Goal: Task Accomplishment & Management: Manage account settings

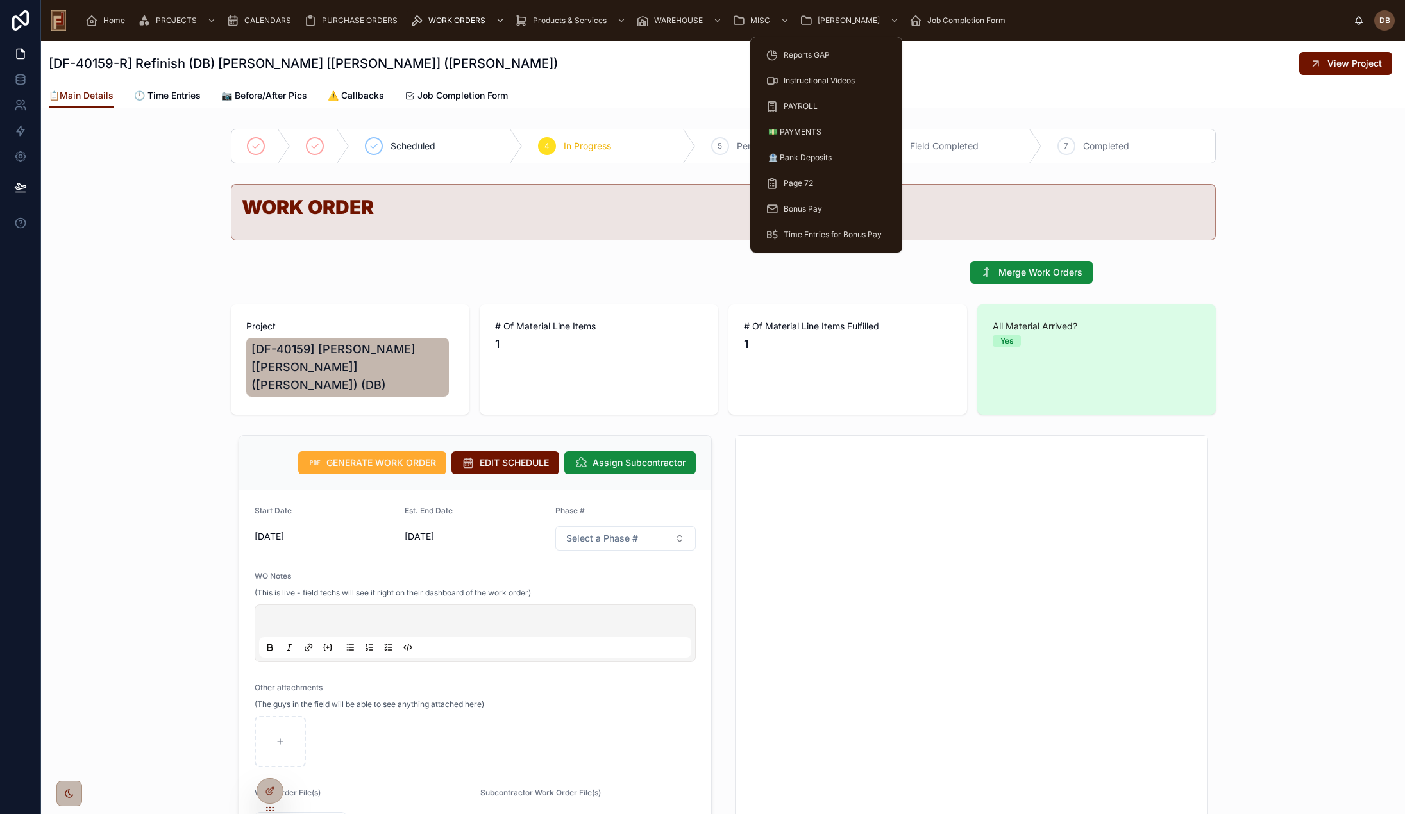
click at [812, 17] on div "[PERSON_NAME]" at bounding box center [851, 20] width 102 height 21
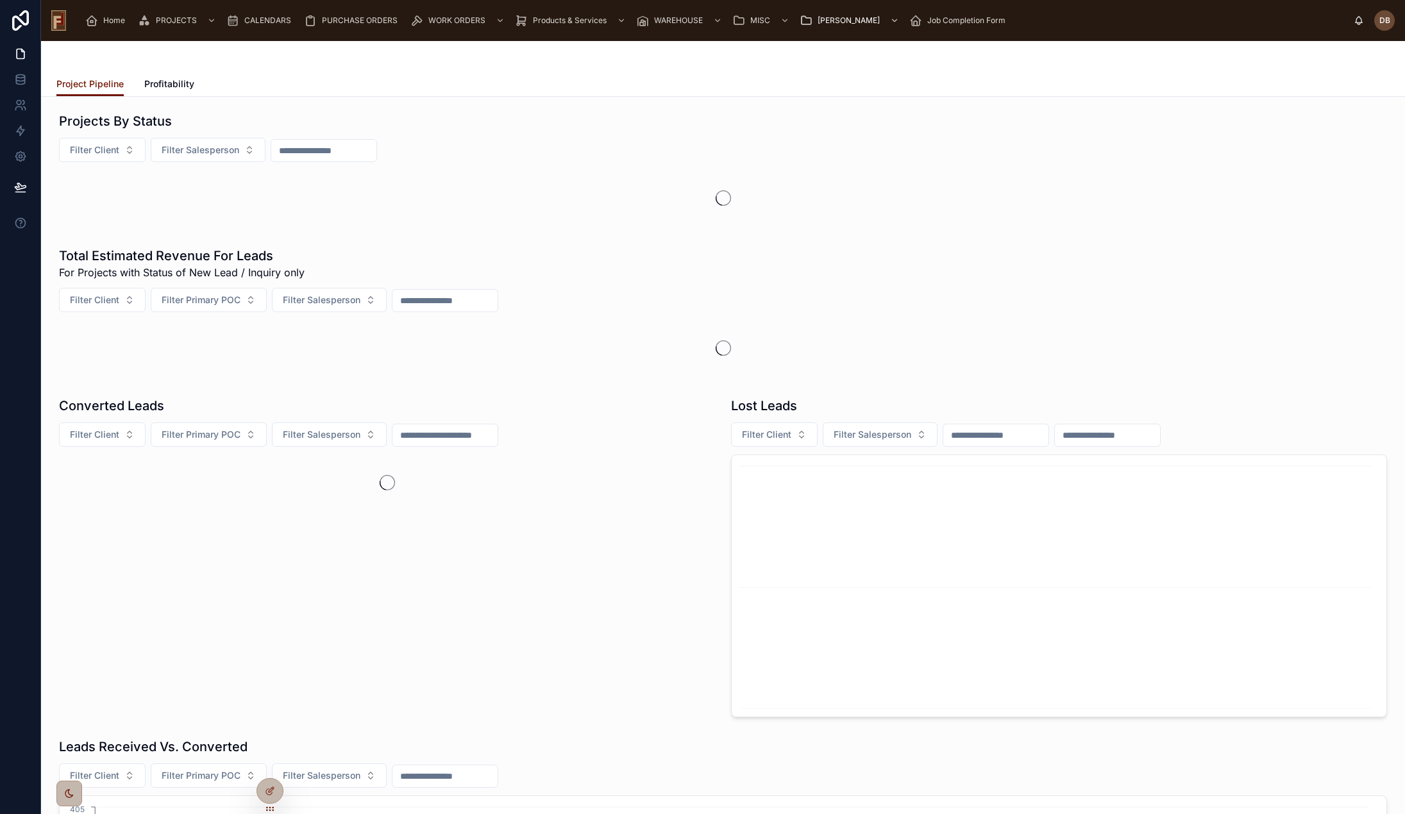
click at [117, 21] on span "Home" at bounding box center [114, 20] width 22 height 10
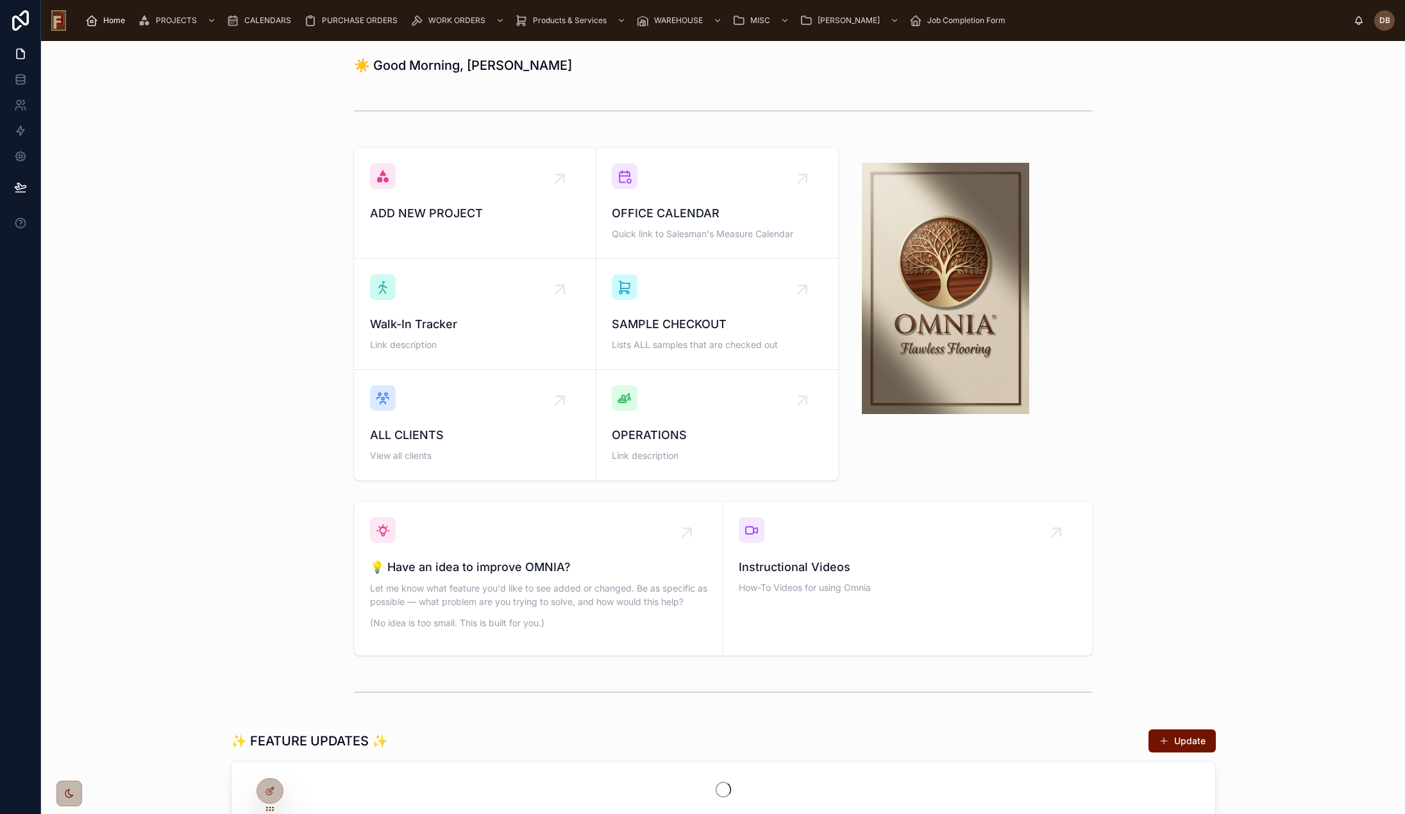
click at [733, 431] on span "OPERATIONS" at bounding box center [717, 435] width 211 height 18
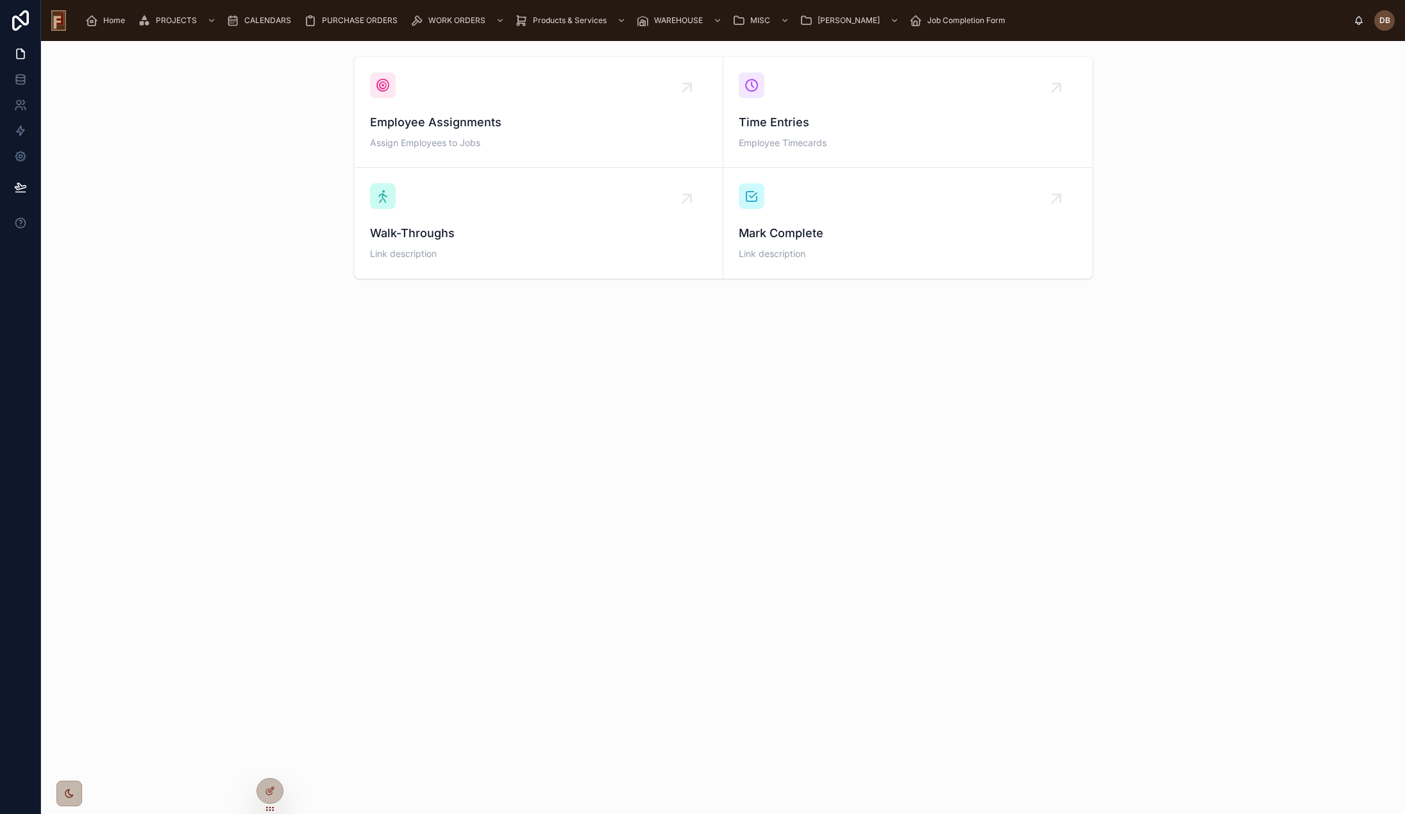
click at [816, 130] on span "Time Entries" at bounding box center [908, 122] width 338 height 18
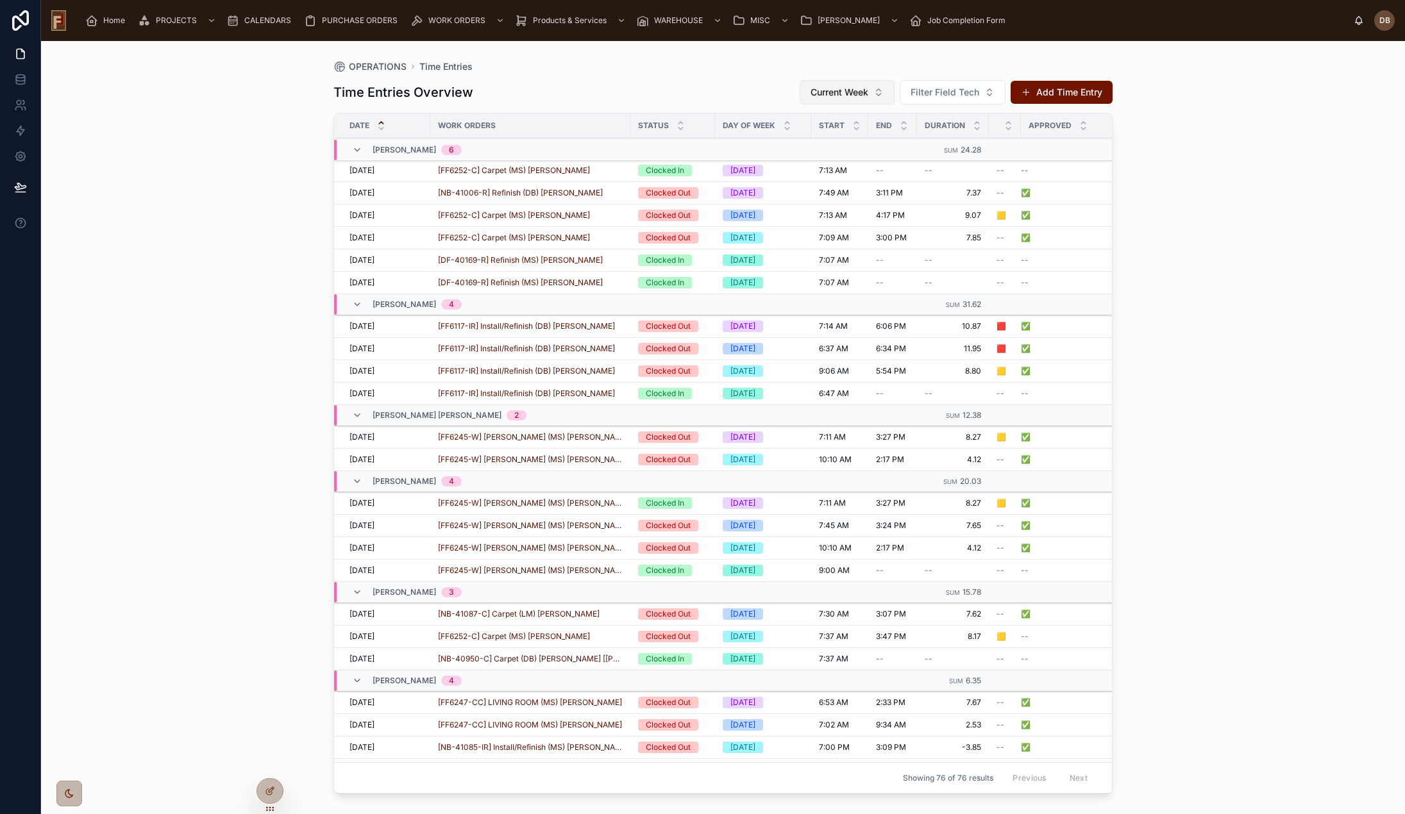
click at [867, 96] on span "Current Week" at bounding box center [839, 92] width 58 height 13
click at [809, 185] on div "Last Week" at bounding box center [846, 185] width 178 height 21
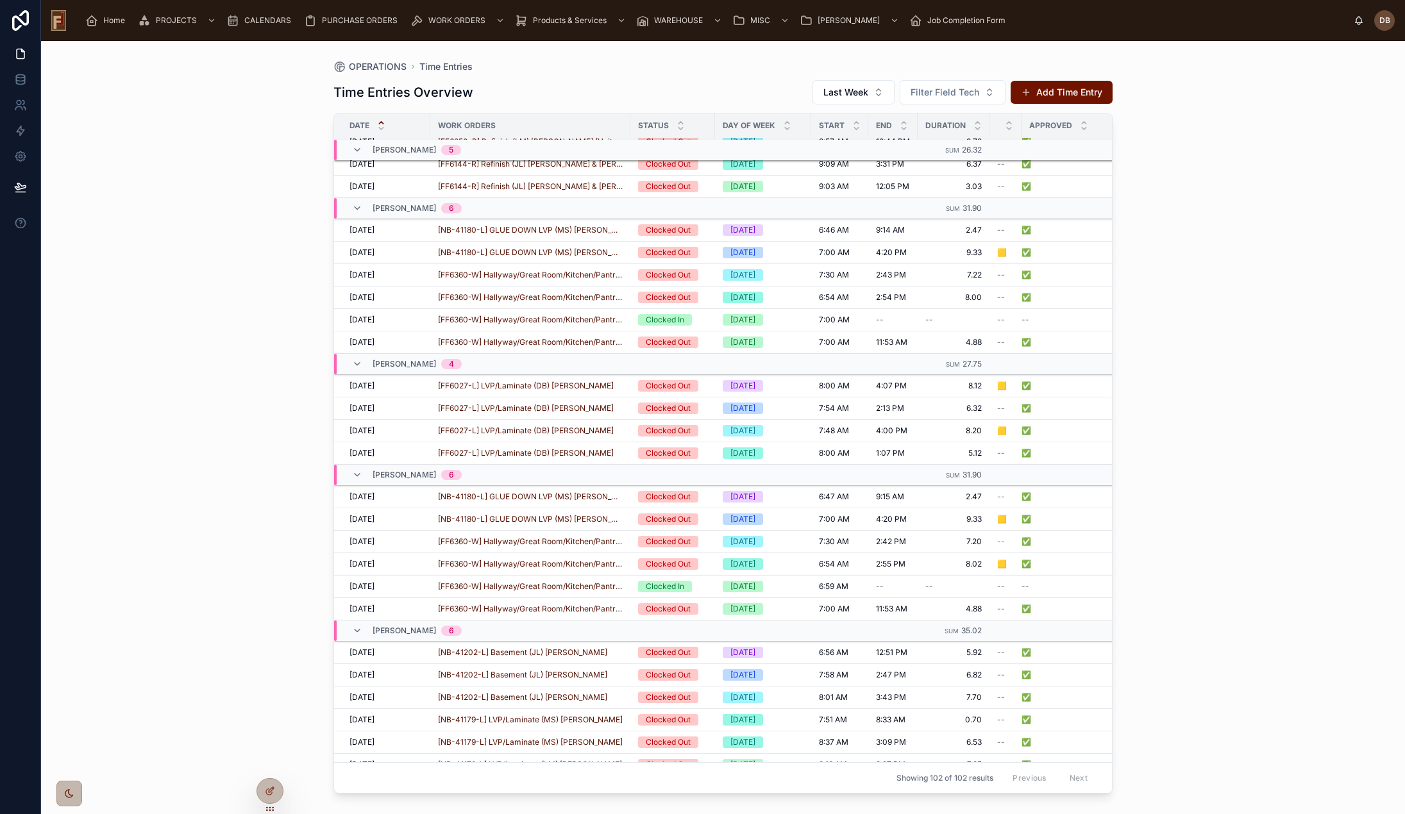
scroll to position [963, 0]
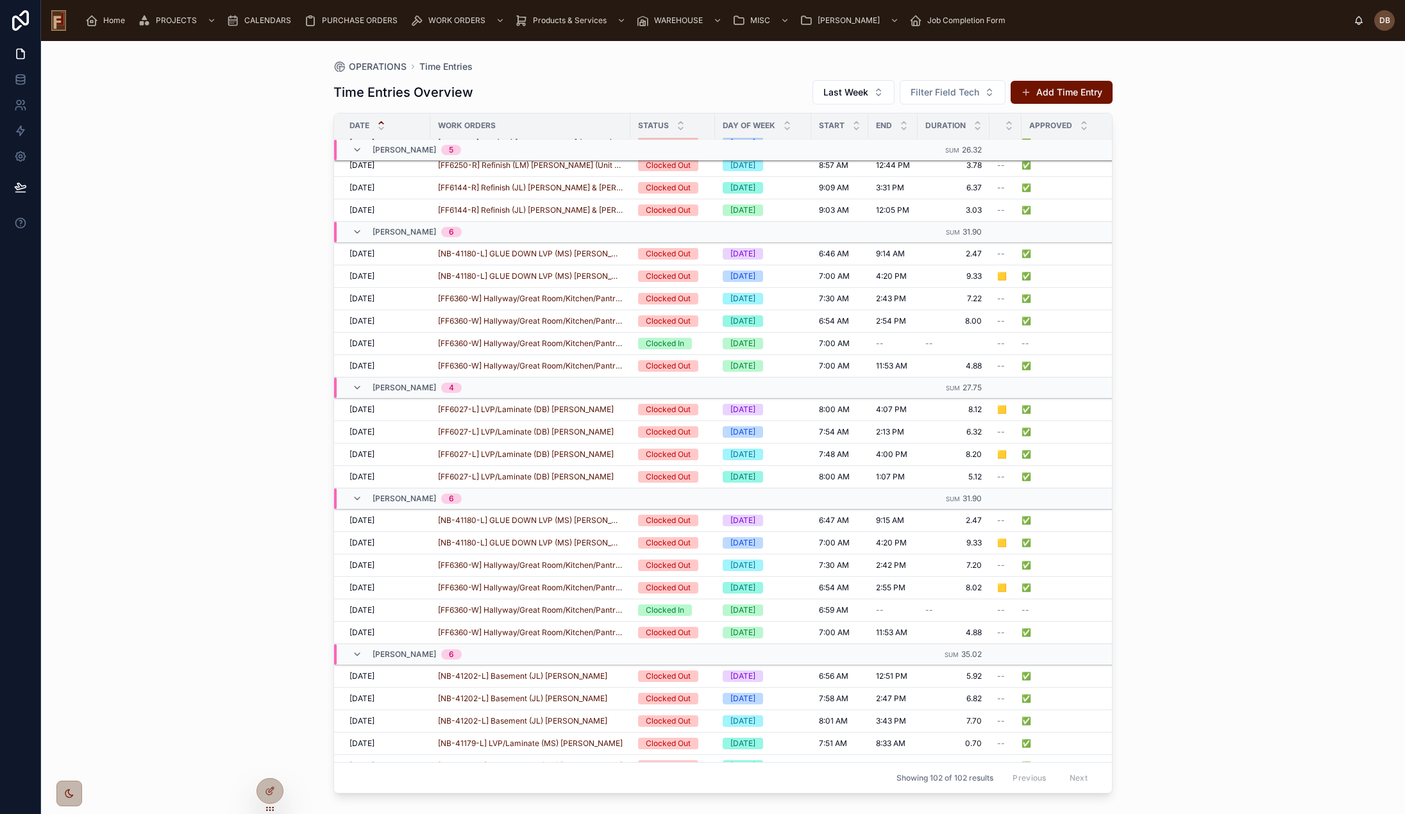
click at [0, 0] on span "DELETE" at bounding box center [0, 0] width 0 height 0
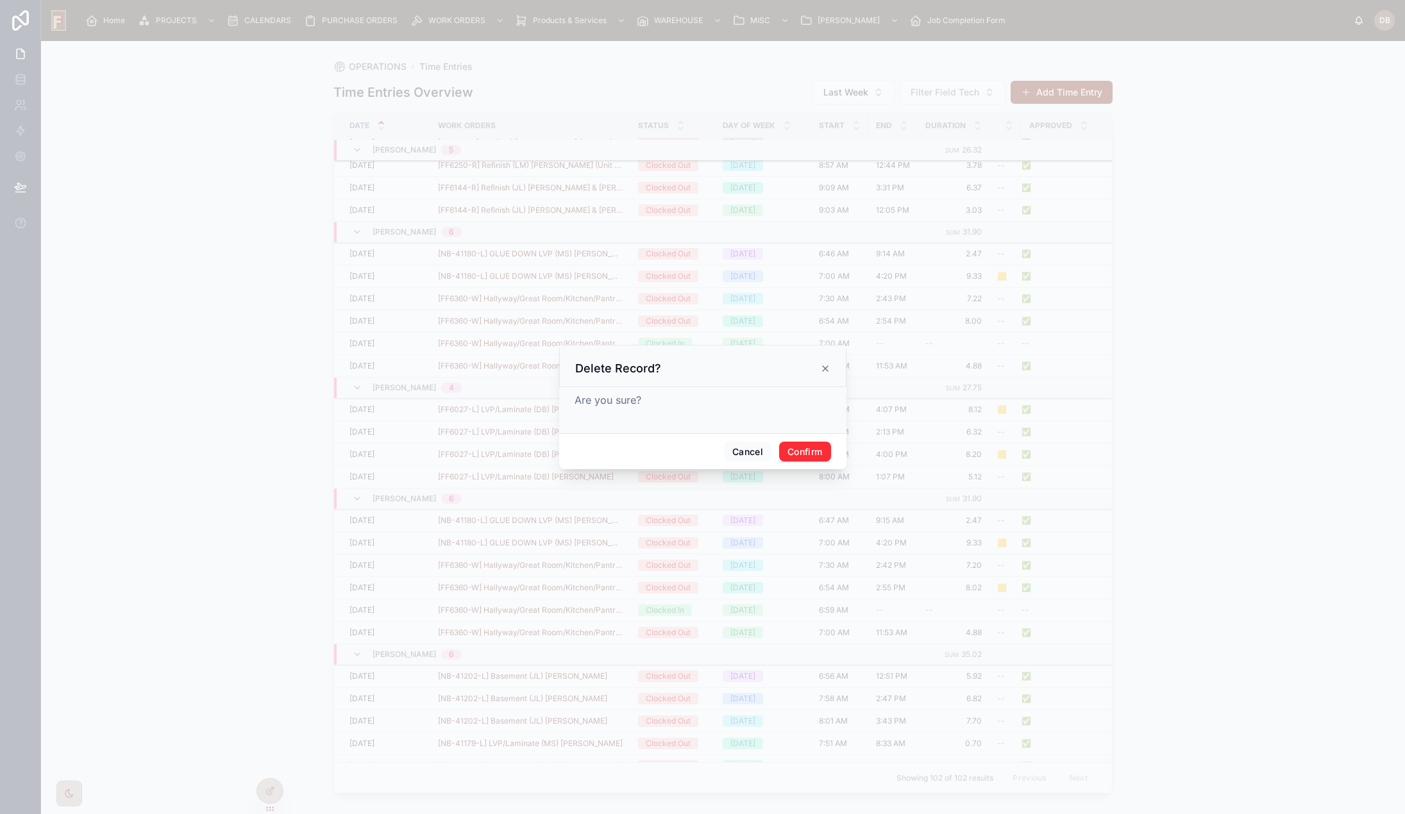
click at [805, 453] on button "Confirm" at bounding box center [804, 452] width 51 height 21
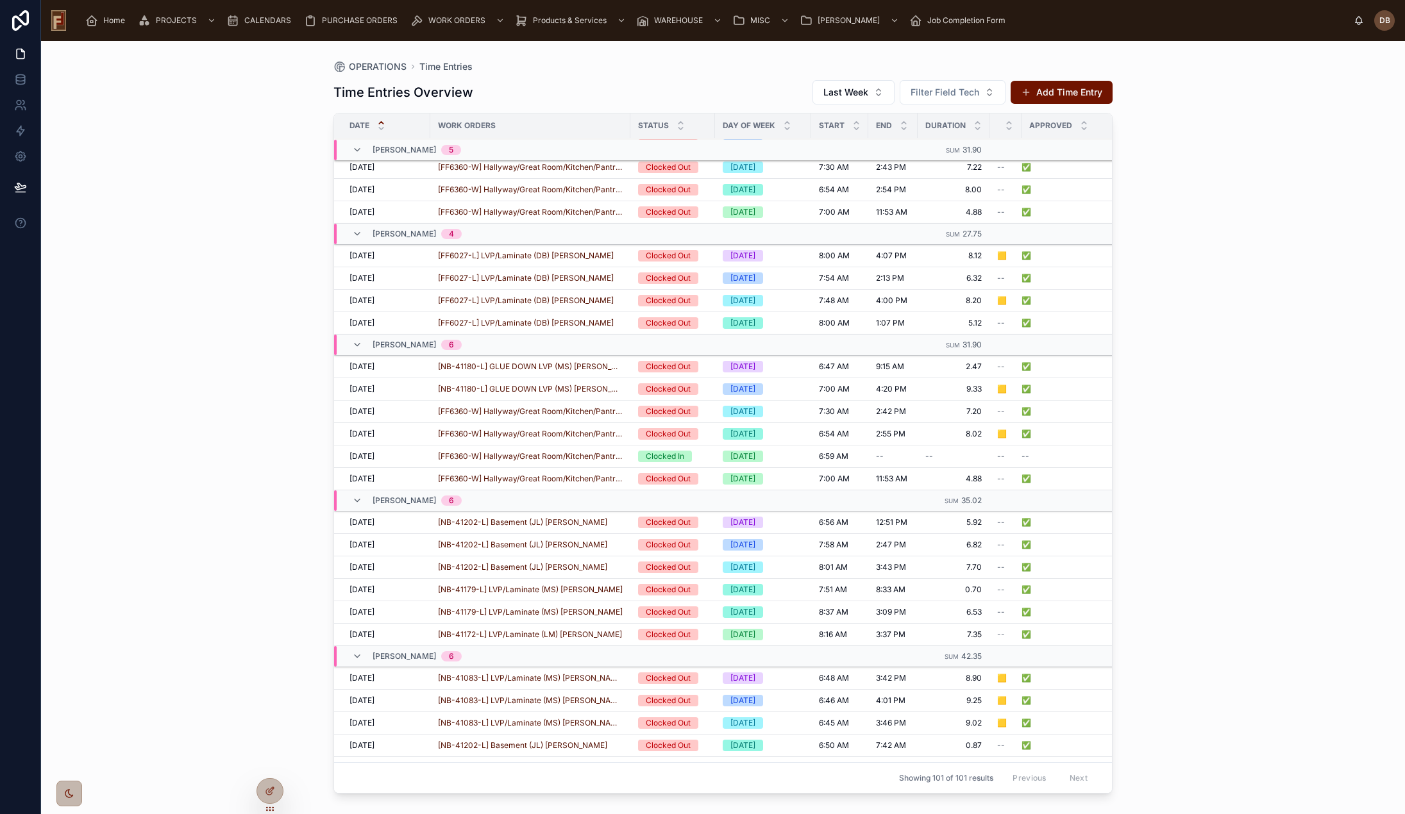
scroll to position [1149, 0]
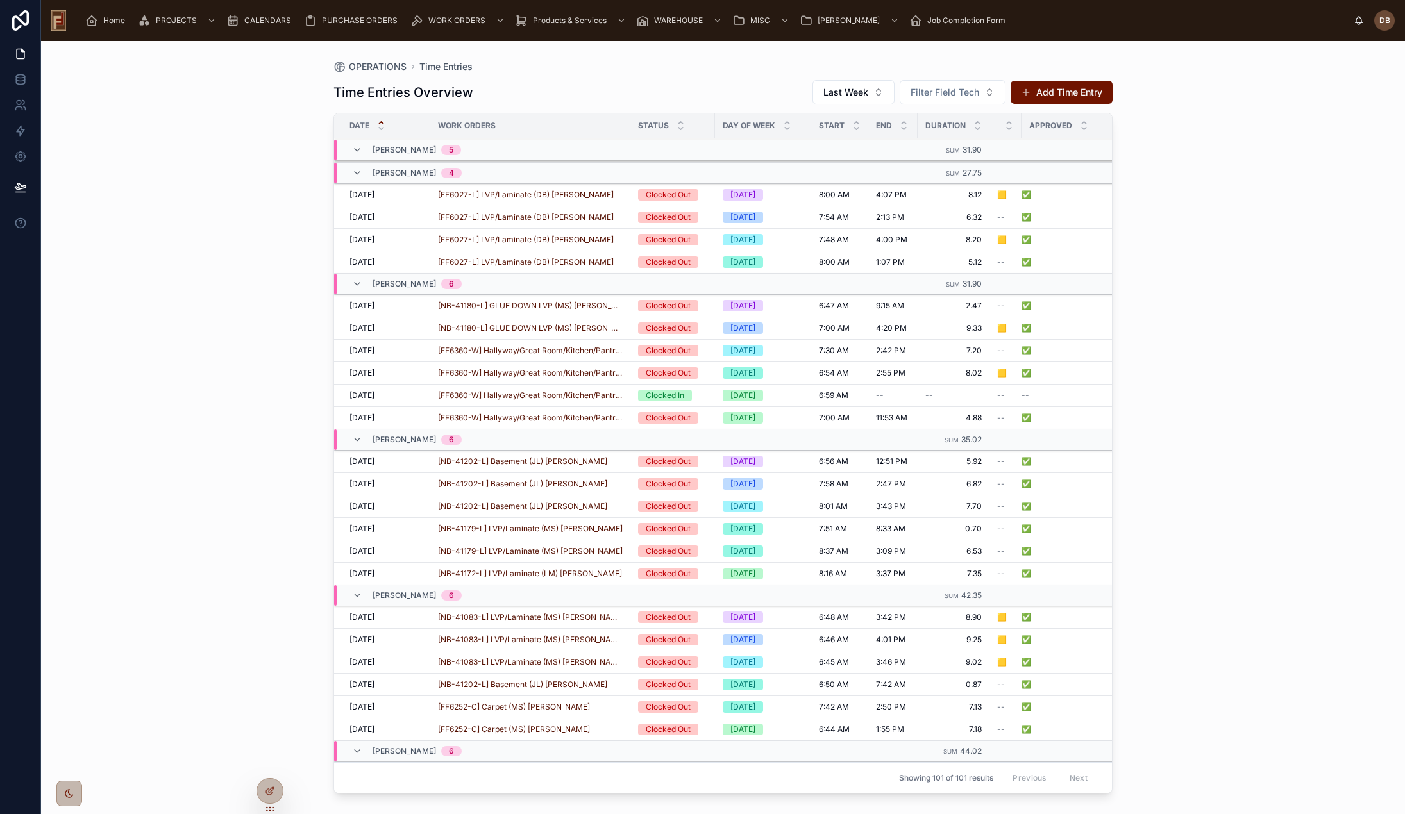
click at [0, 0] on button "DELETE" at bounding box center [0, 0] width 0 height 0
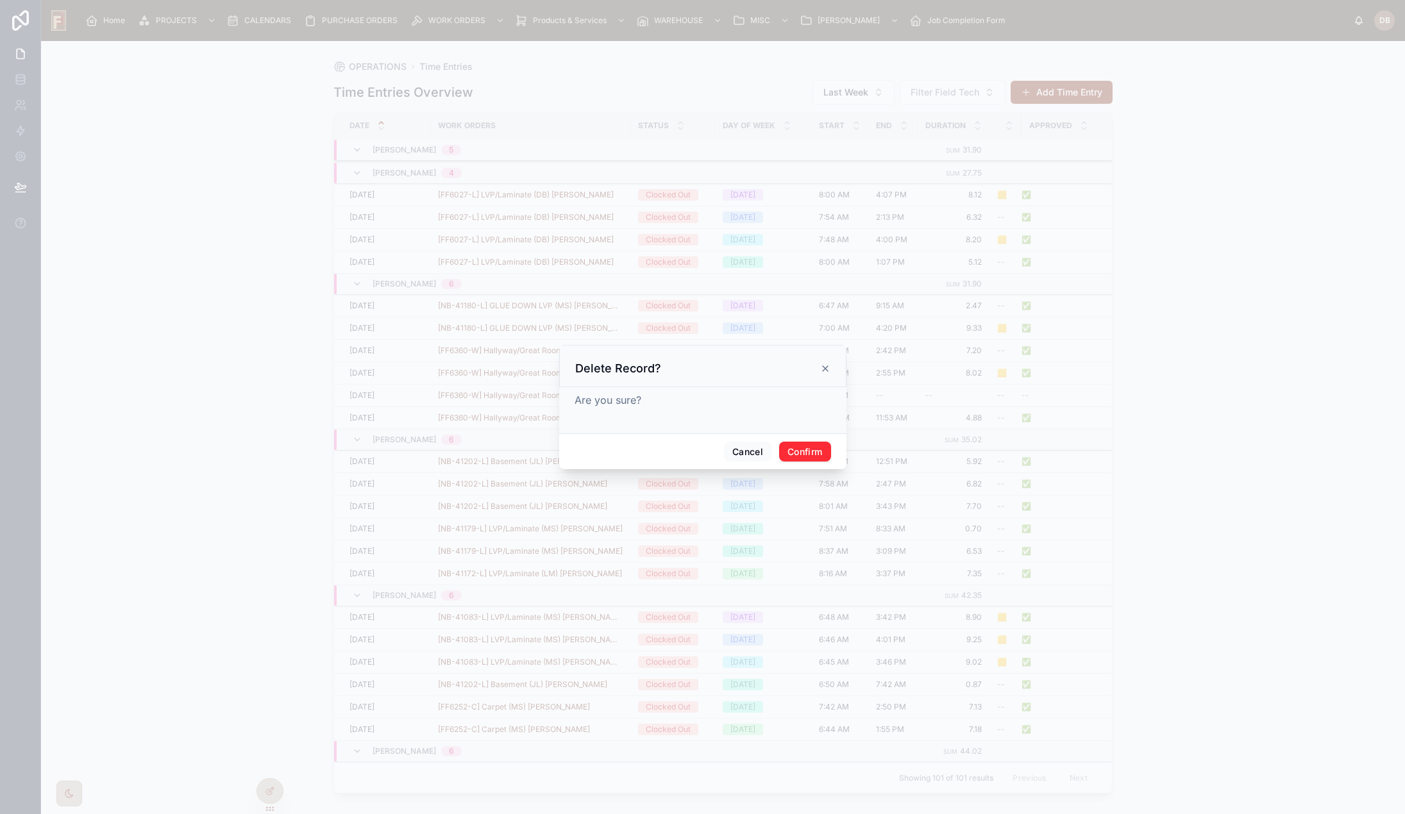
click at [810, 453] on button "Confirm" at bounding box center [804, 452] width 51 height 21
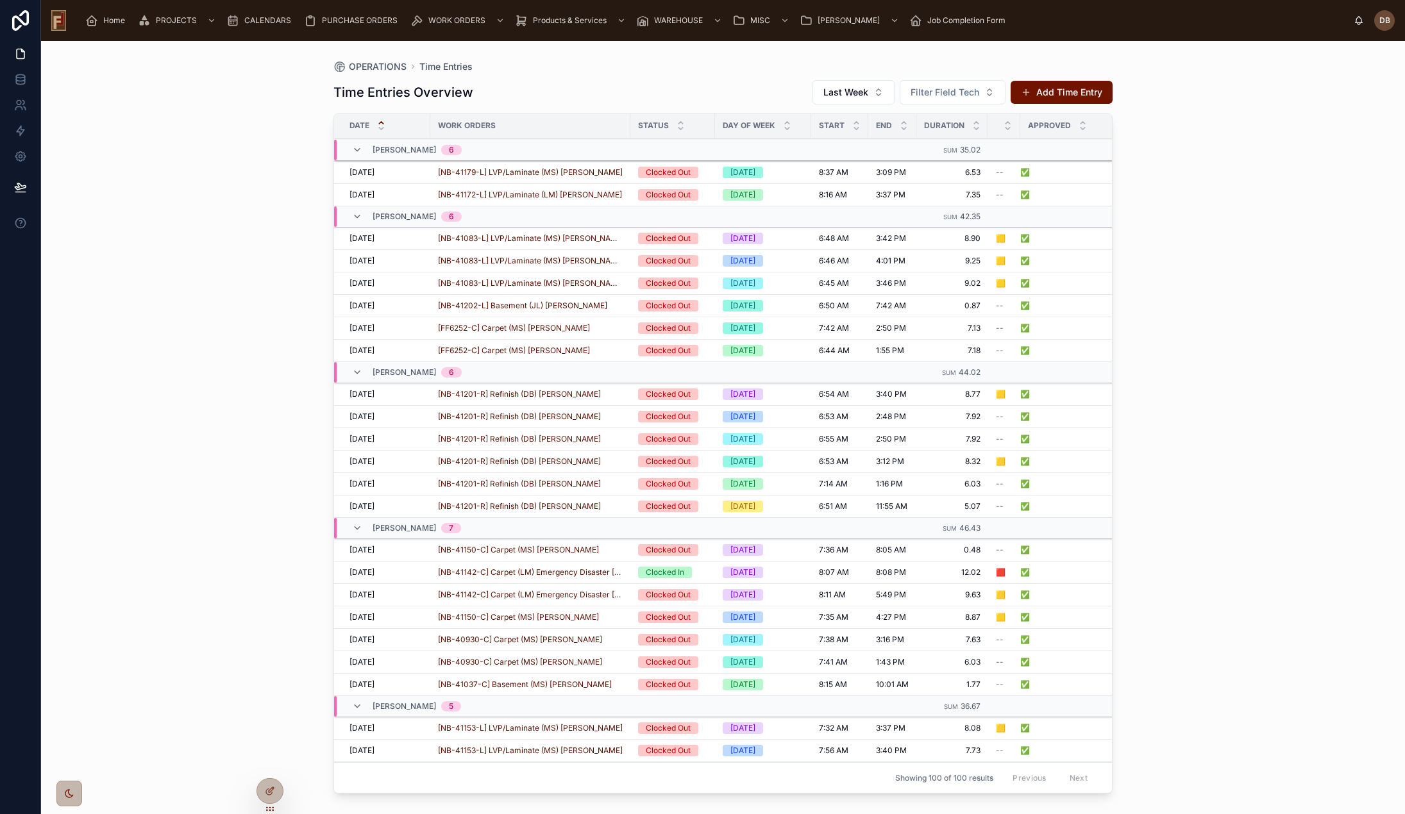
scroll to position [1588, 0]
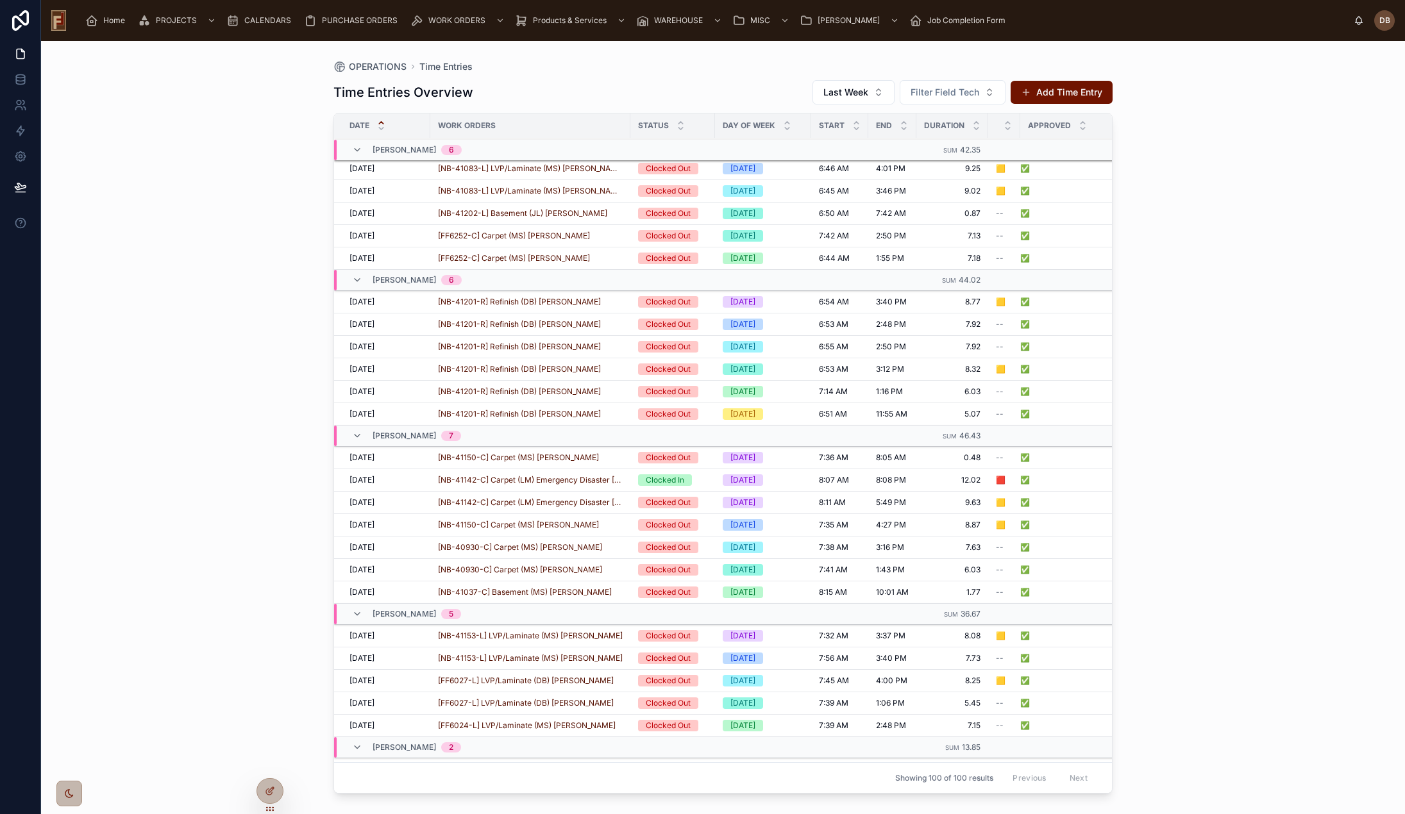
click at [933, 479] on span "12.02" at bounding box center [952, 480] width 56 height 10
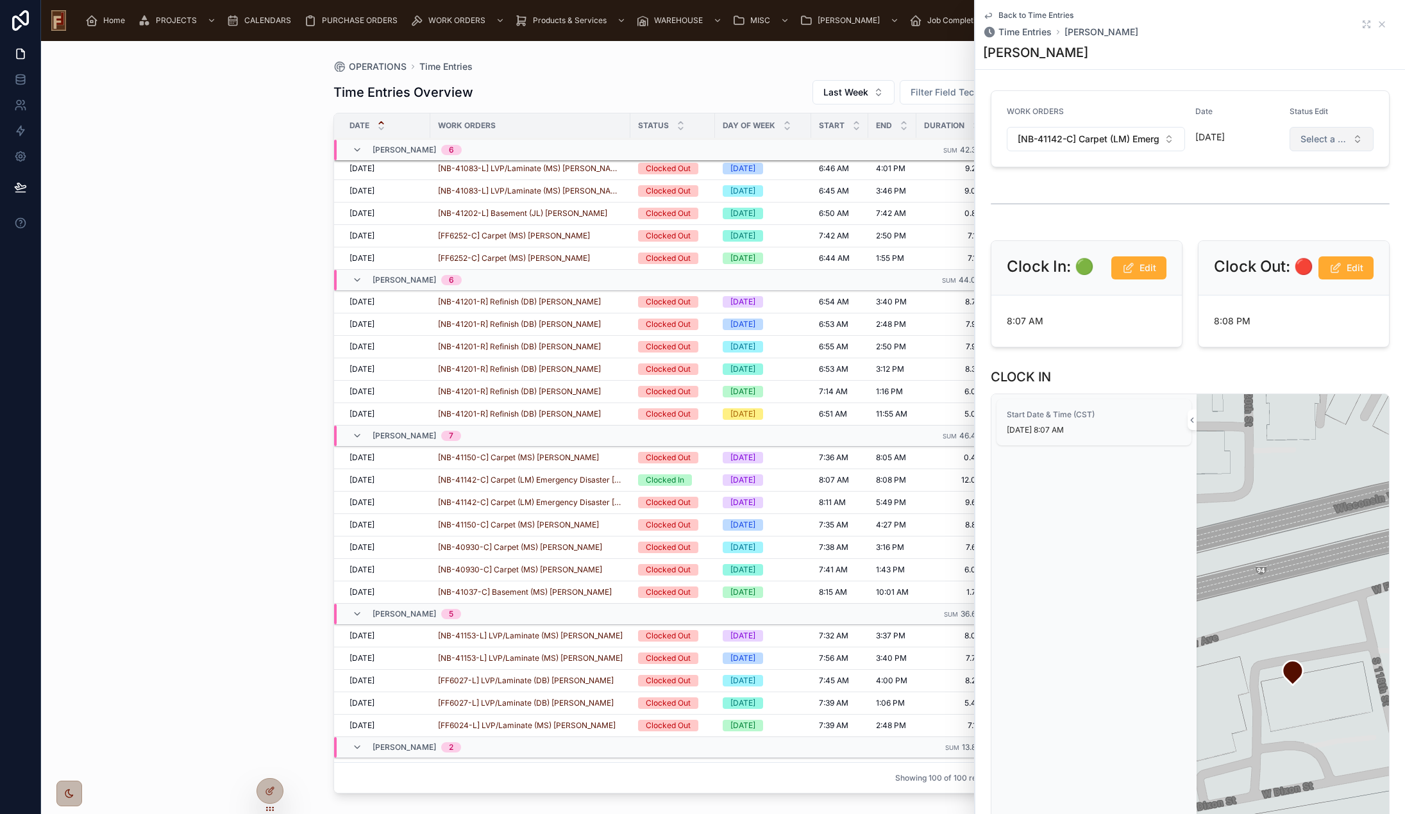
click at [1339, 141] on button "Select a Status Edit" at bounding box center [1331, 139] width 84 height 24
click at [1279, 88] on div "WORK ORDERS [NB-41142-C] Carpet (LM) Emergency Disaster [Kyle] (Jeremy Martin) …" at bounding box center [1190, 128] width 414 height 87
click at [1377, 26] on icon at bounding box center [1382, 24] width 10 height 10
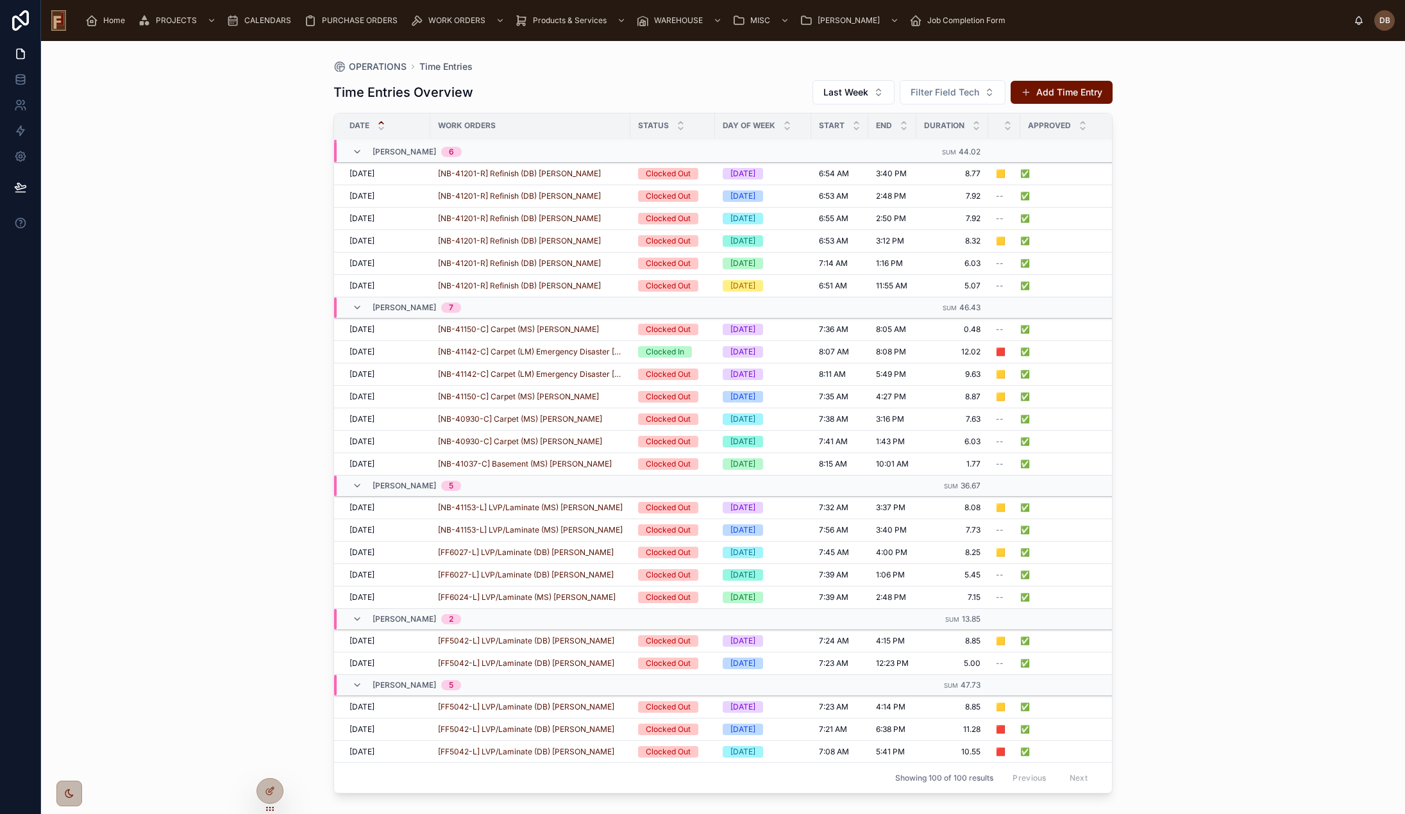
scroll to position [1649, 0]
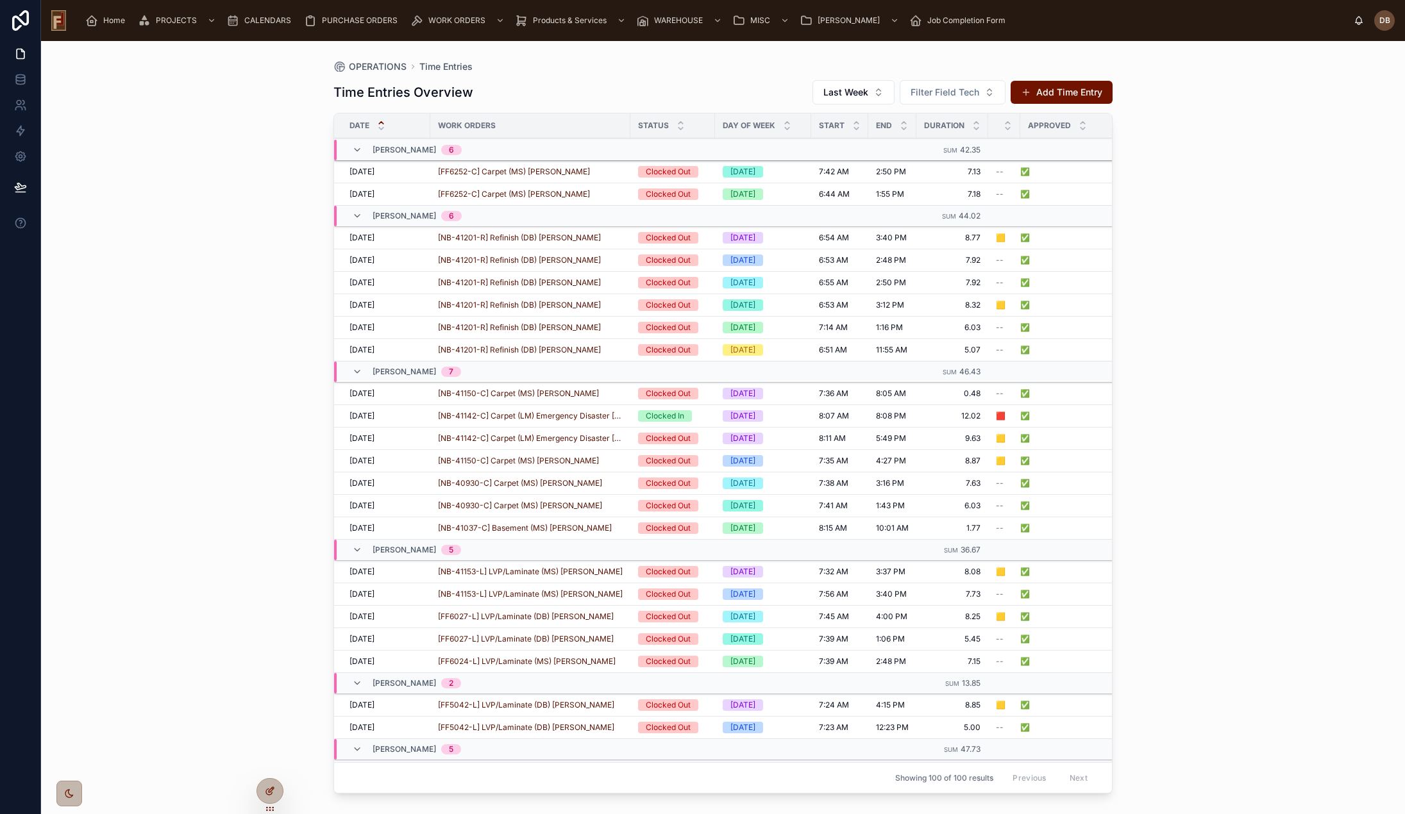
click at [265, 791] on icon at bounding box center [270, 791] width 10 height 10
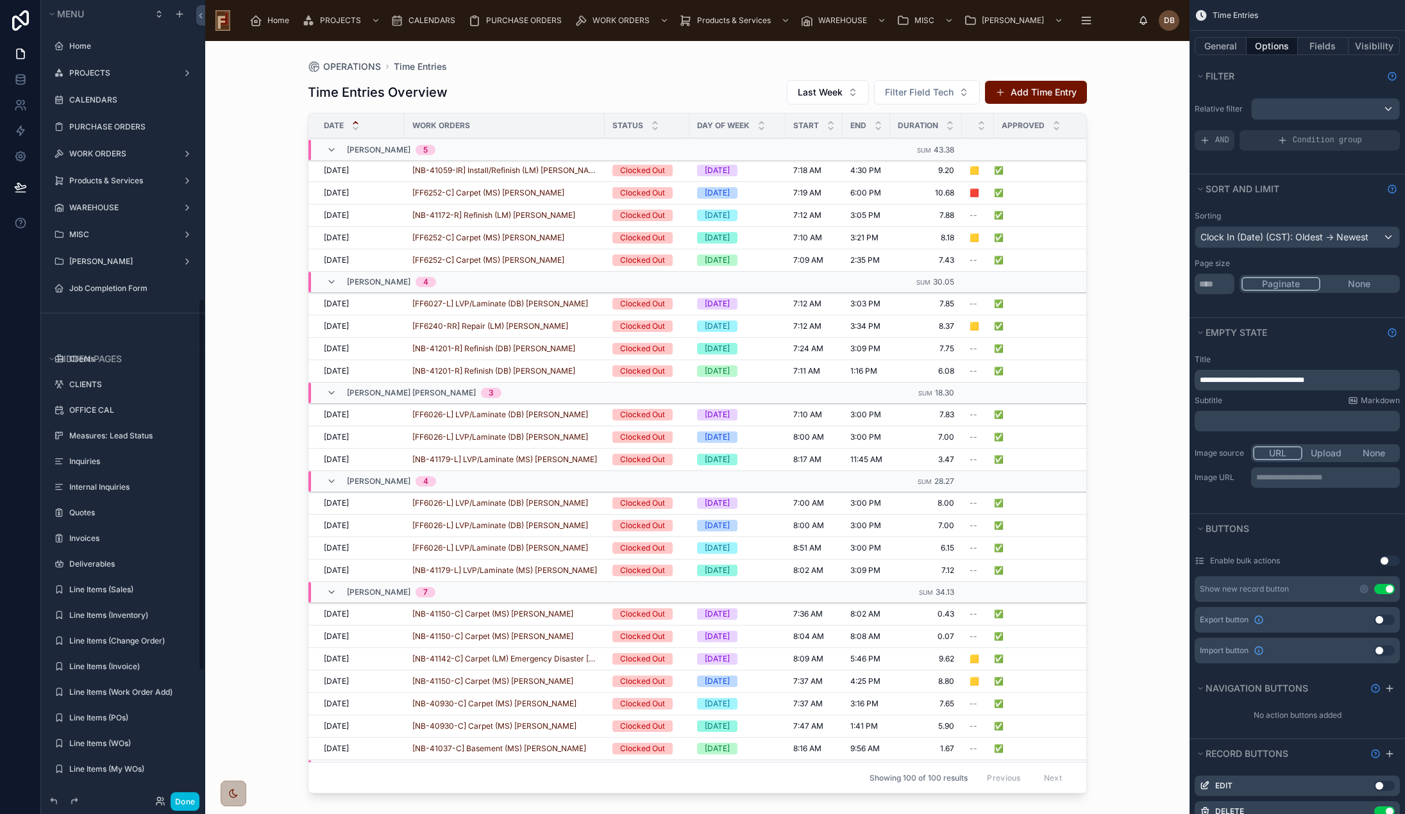
scroll to position [639, 0]
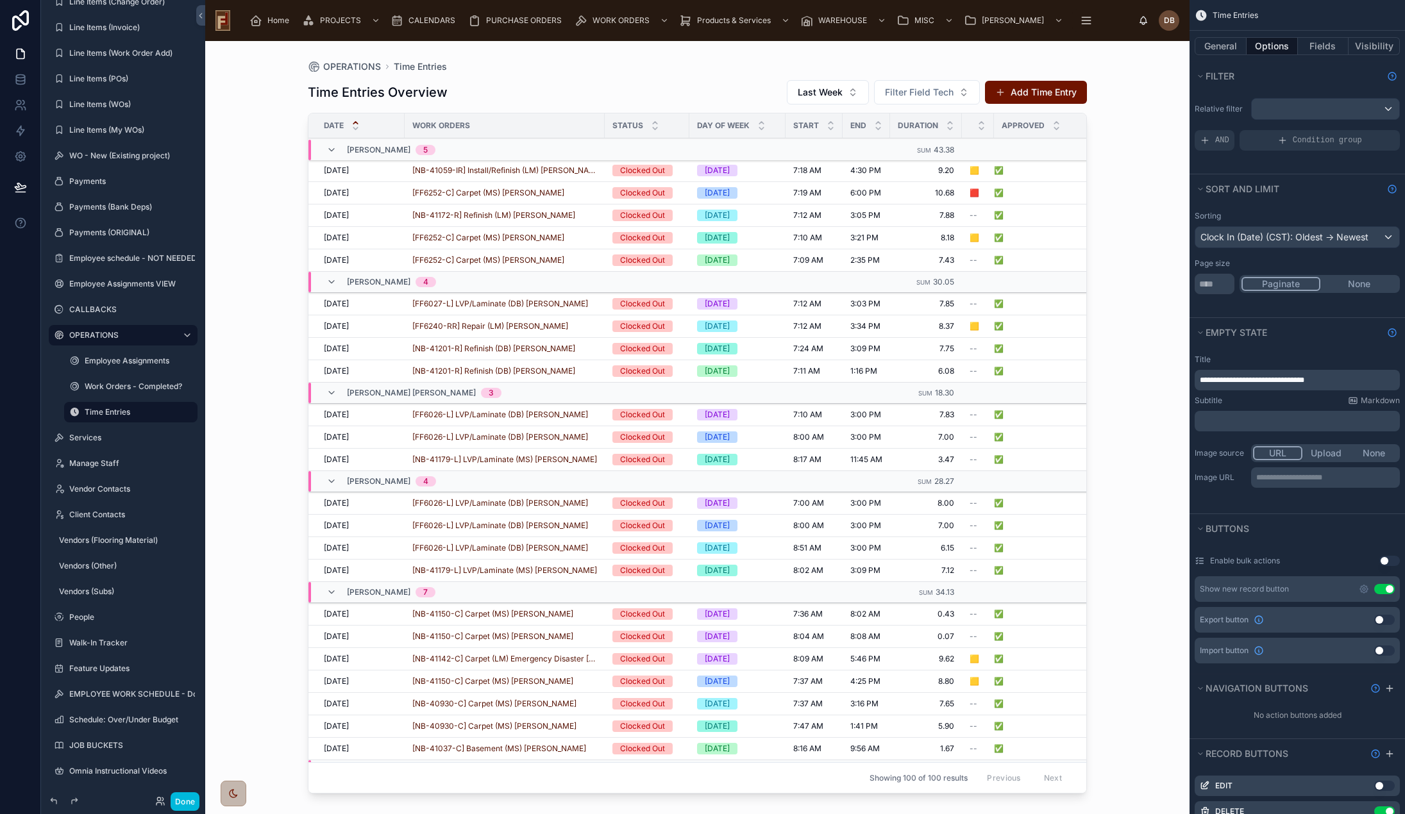
click at [1078, 222] on div at bounding box center [697, 420] width 820 height 758
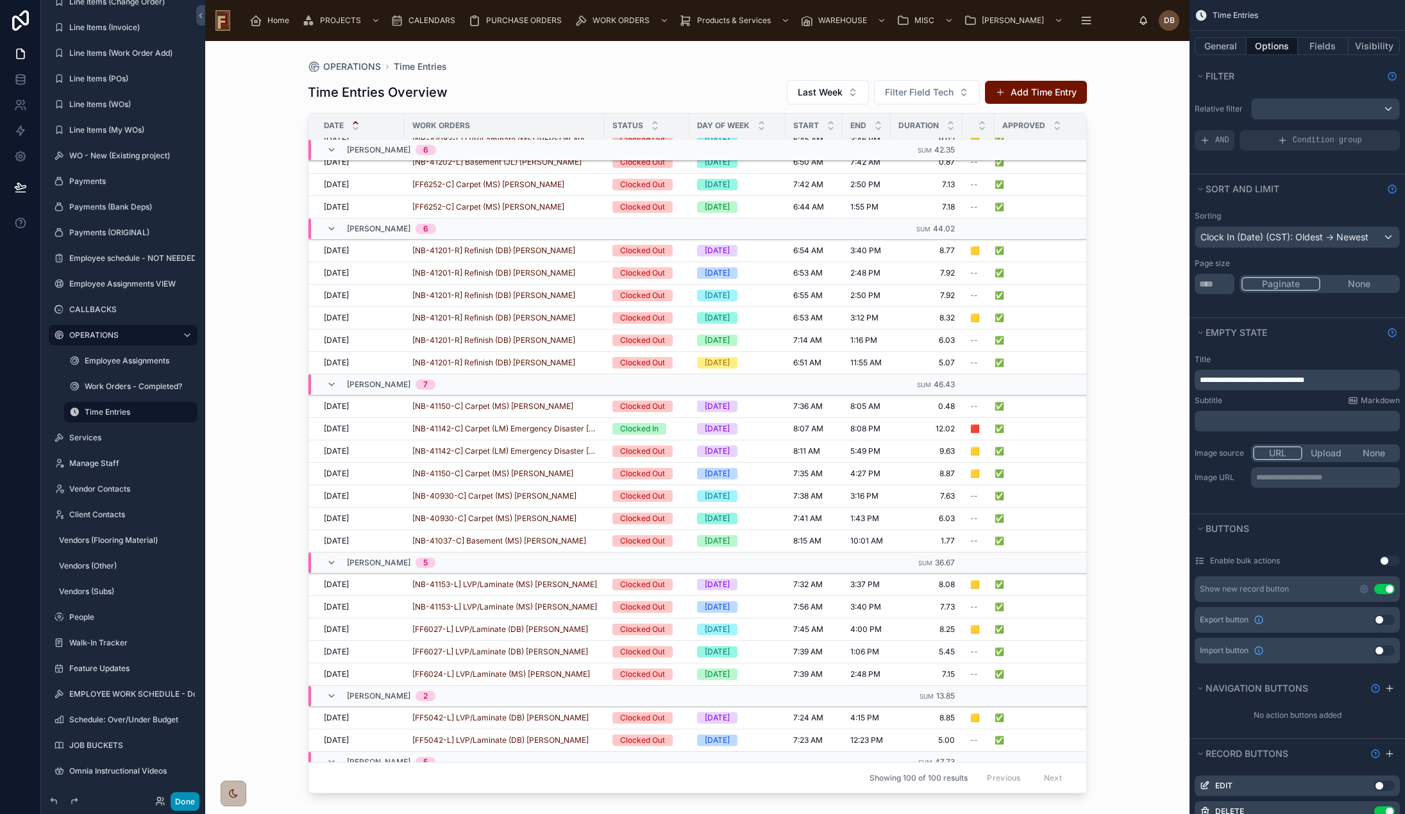
scroll to position [1618, 0]
click at [188, 797] on button "Done" at bounding box center [185, 801] width 29 height 19
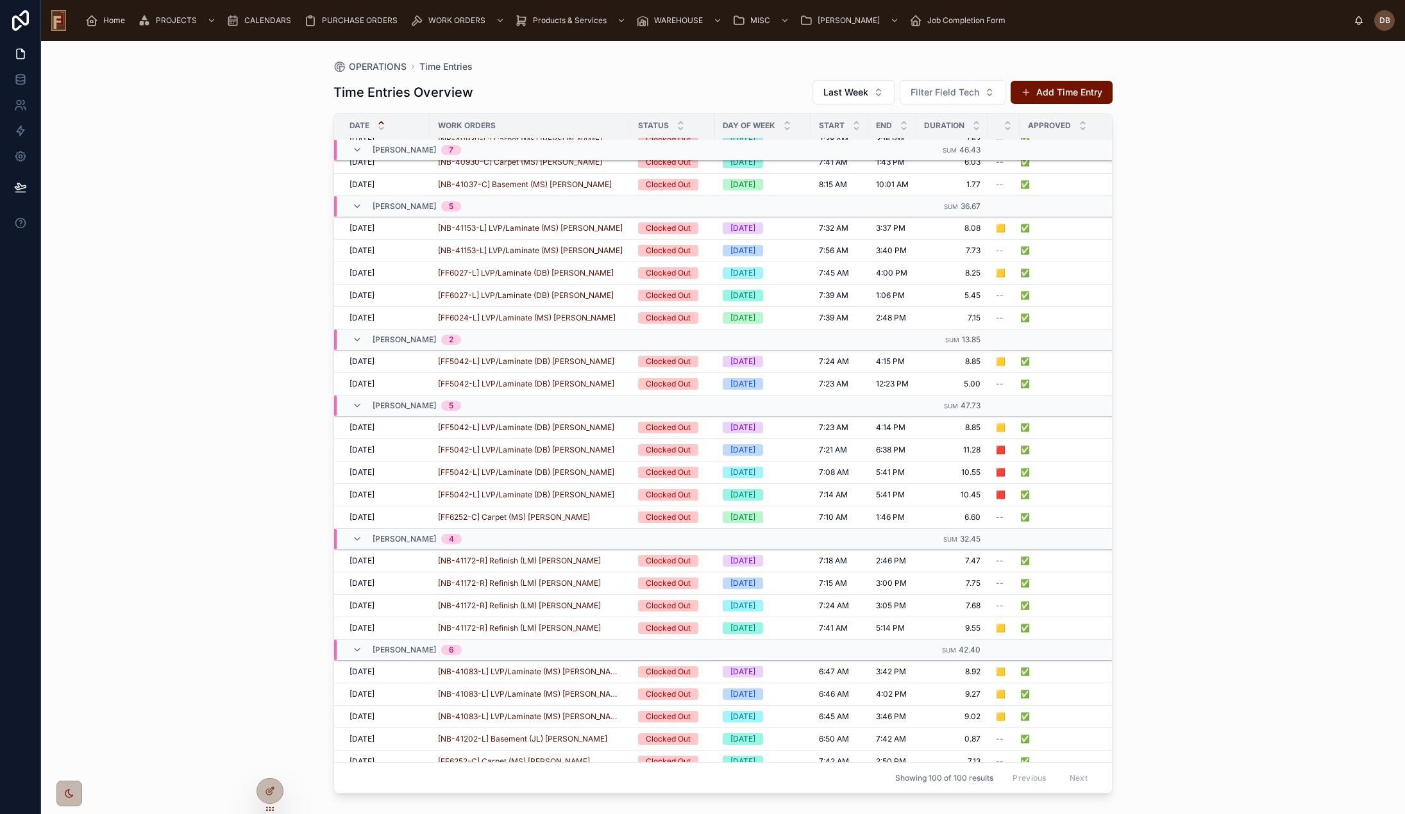
scroll to position [2045, 0]
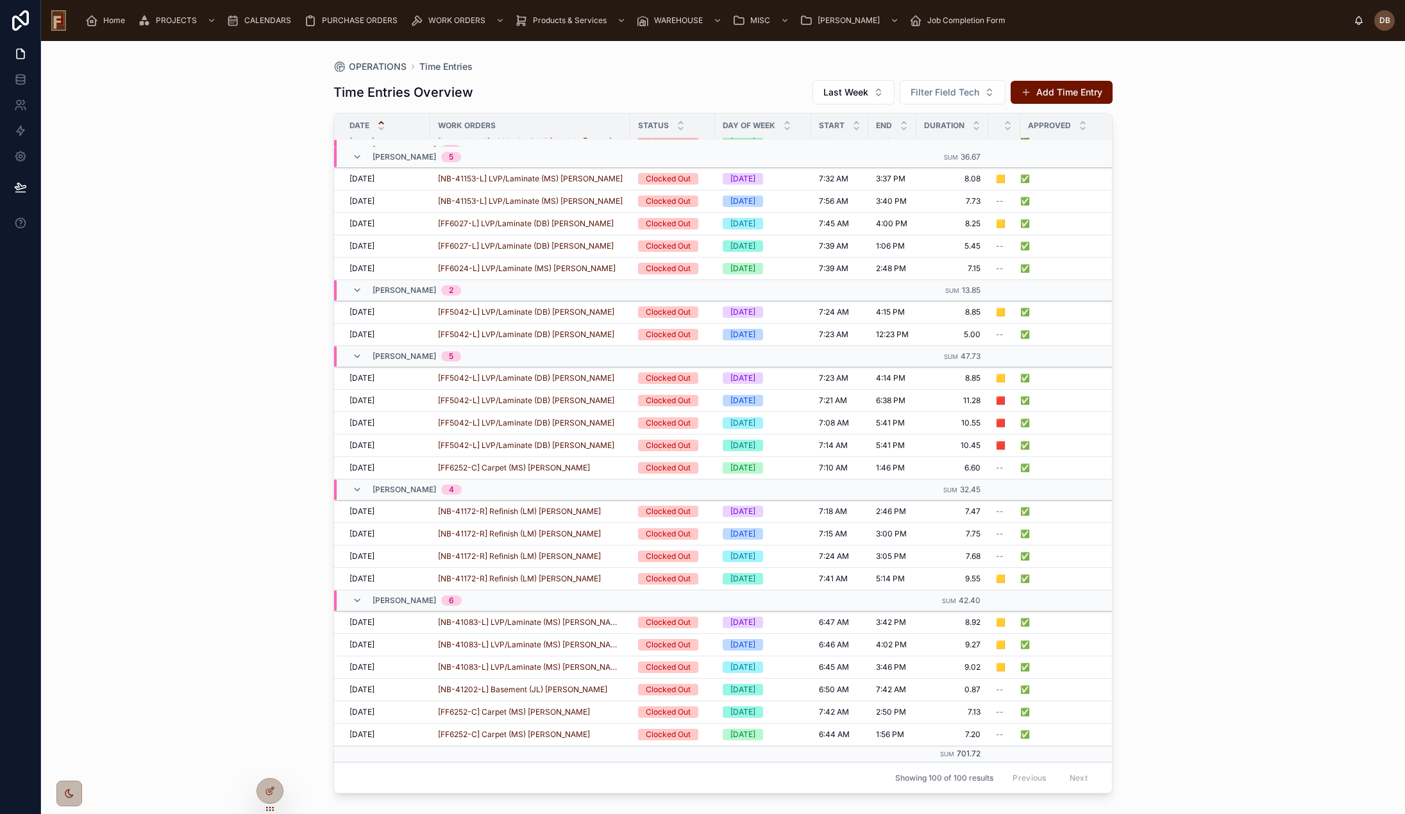
click at [285, 510] on div "OPERATIONS Time Entries Time Entries Overview Last Week Filter Field Tech Add T…" at bounding box center [723, 427] width 1364 height 773
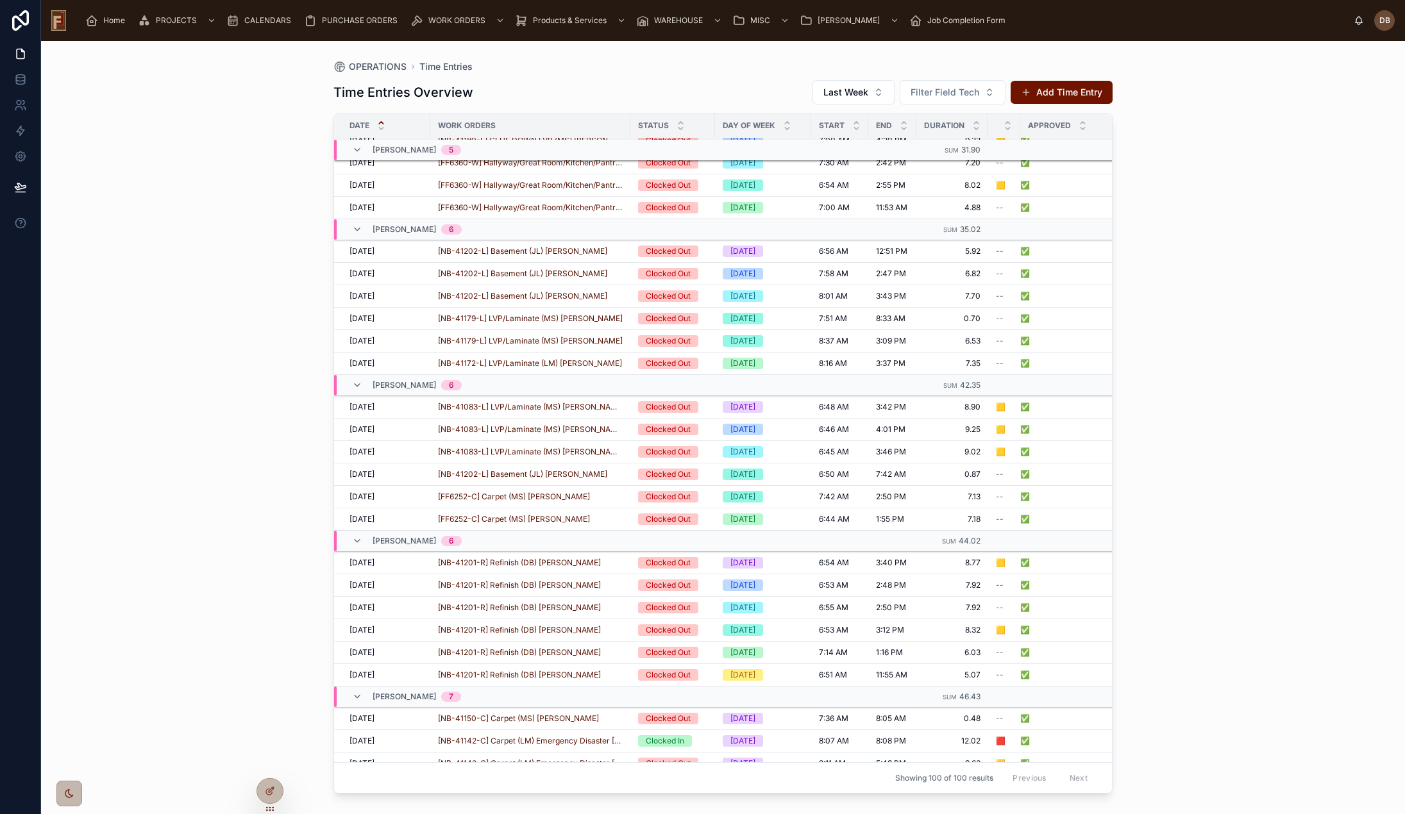
scroll to position [1332, 0]
click at [298, 357] on div "OPERATIONS Time Entries Time Entries Overview Last Week Filter Field Tech Add T…" at bounding box center [723, 427] width 1364 height 773
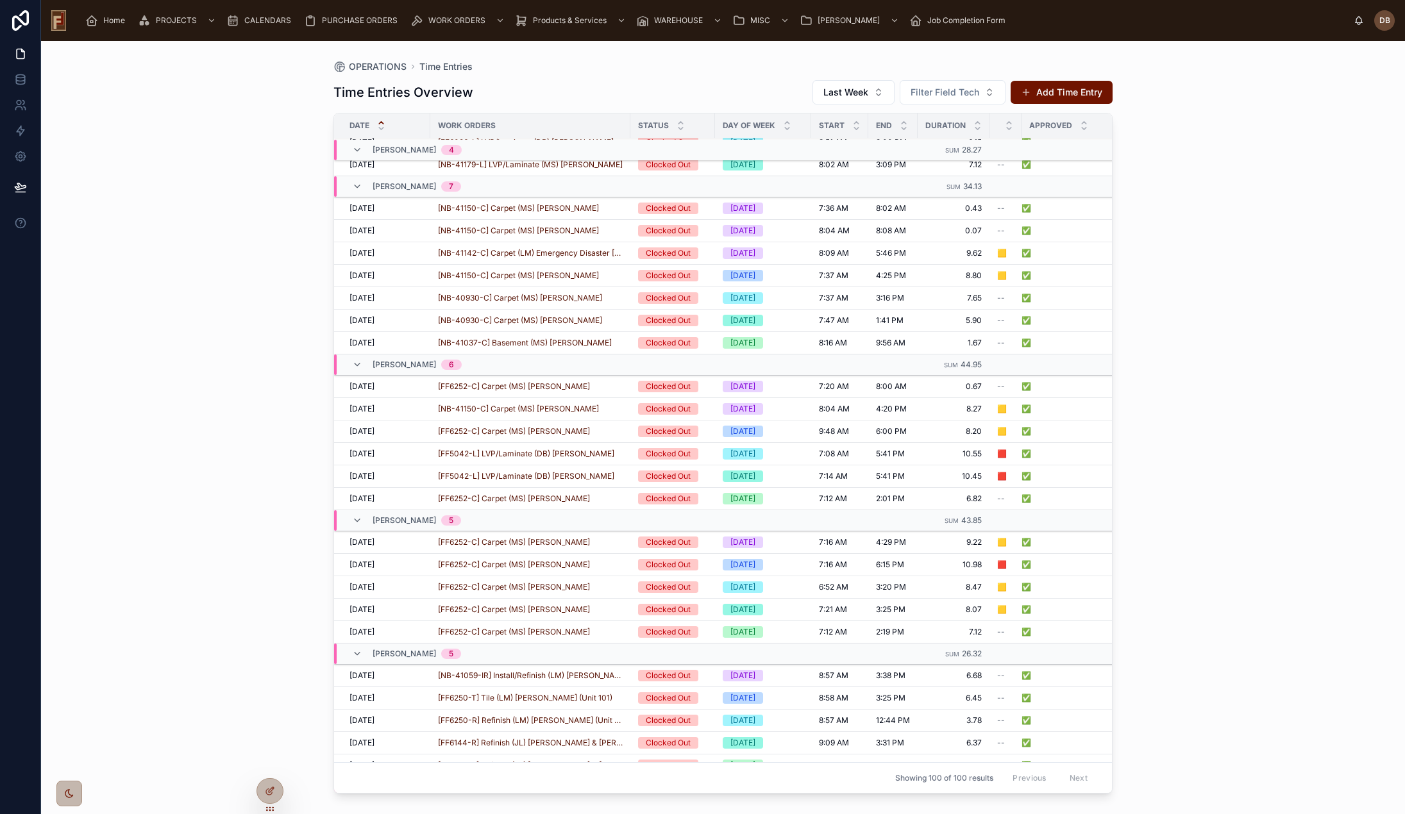
scroll to position [392, 0]
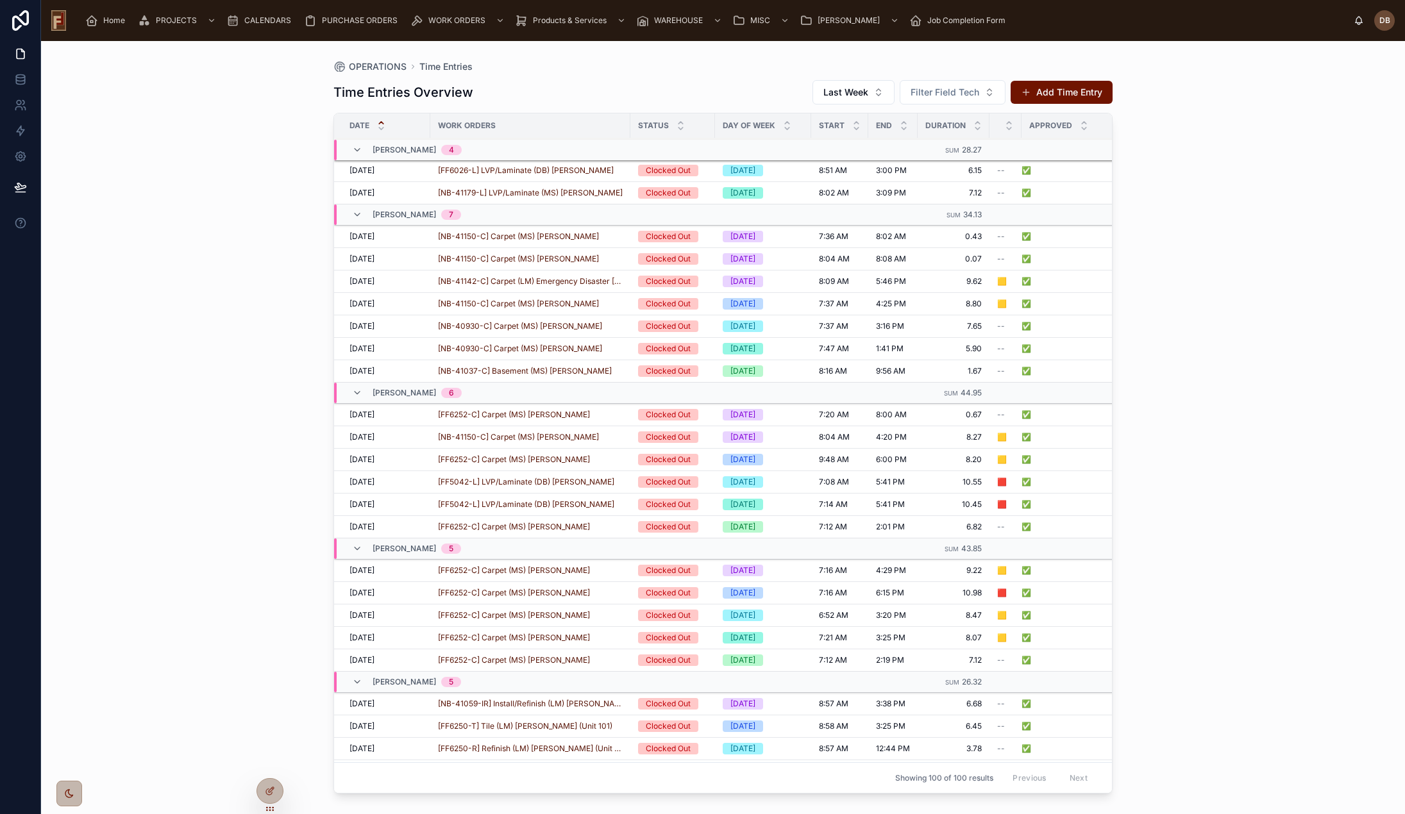
click at [891, 507] on span "5:41 PM" at bounding box center [890, 504] width 29 height 10
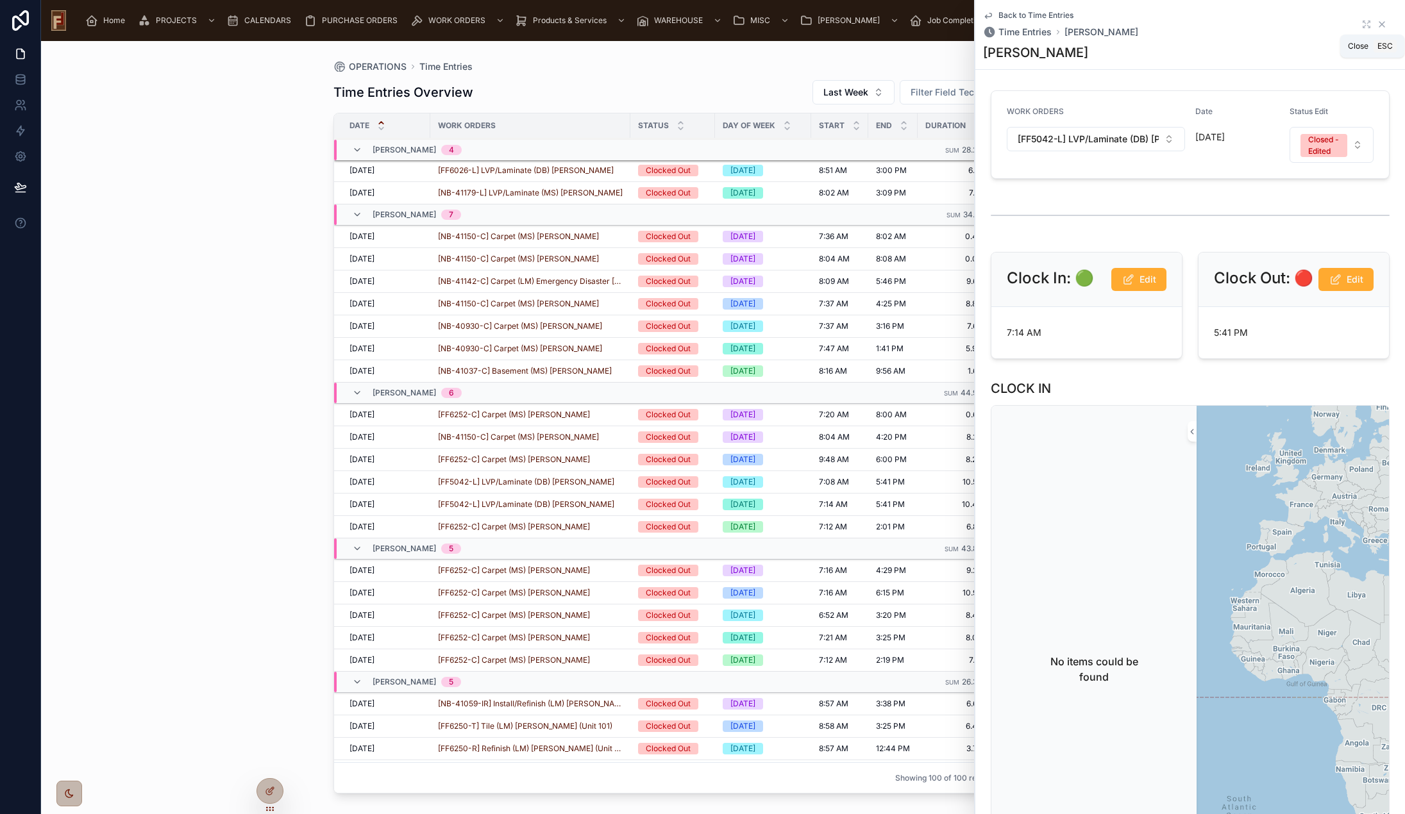
click at [1379, 22] on icon at bounding box center [1381, 24] width 5 height 5
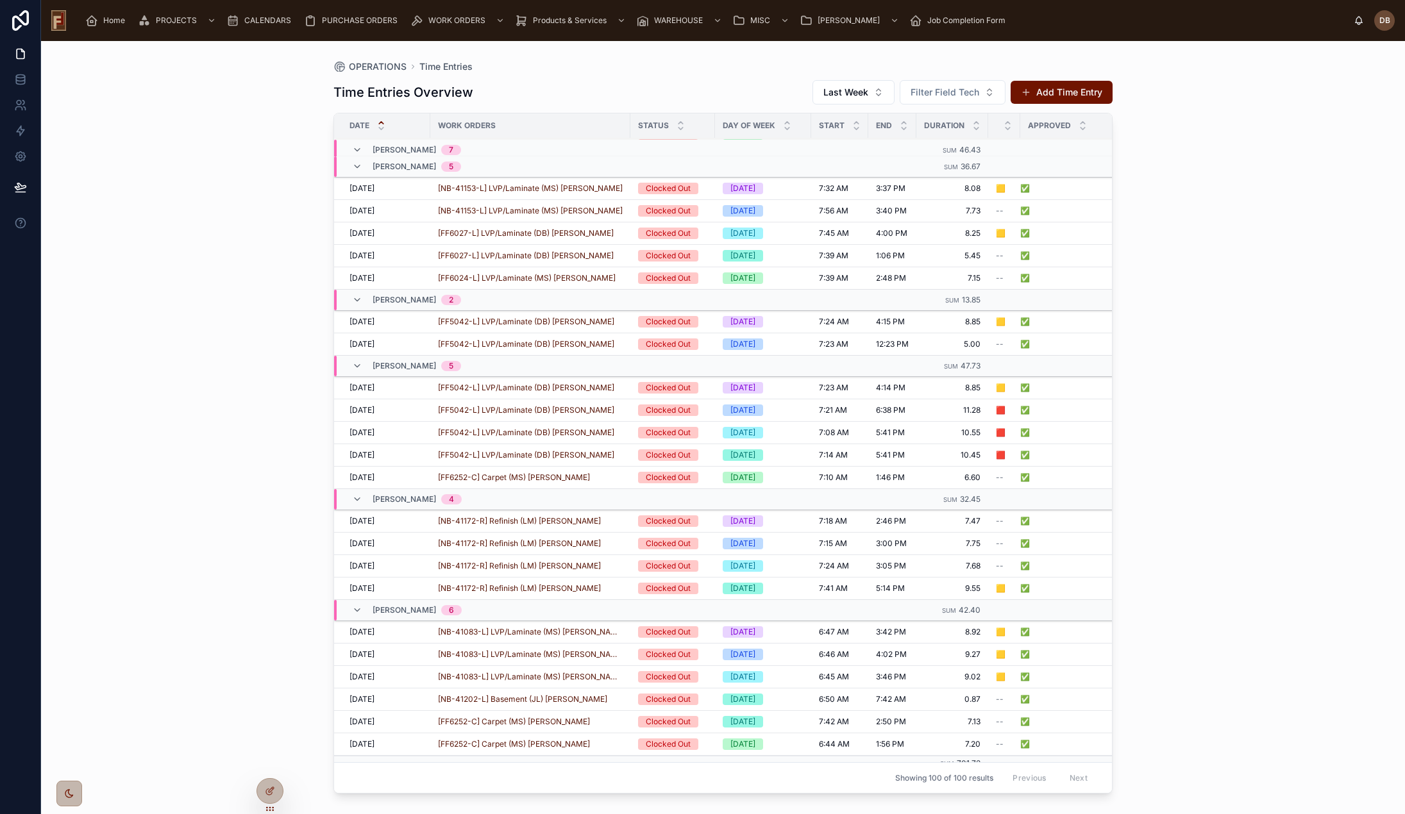
scroll to position [2045, 0]
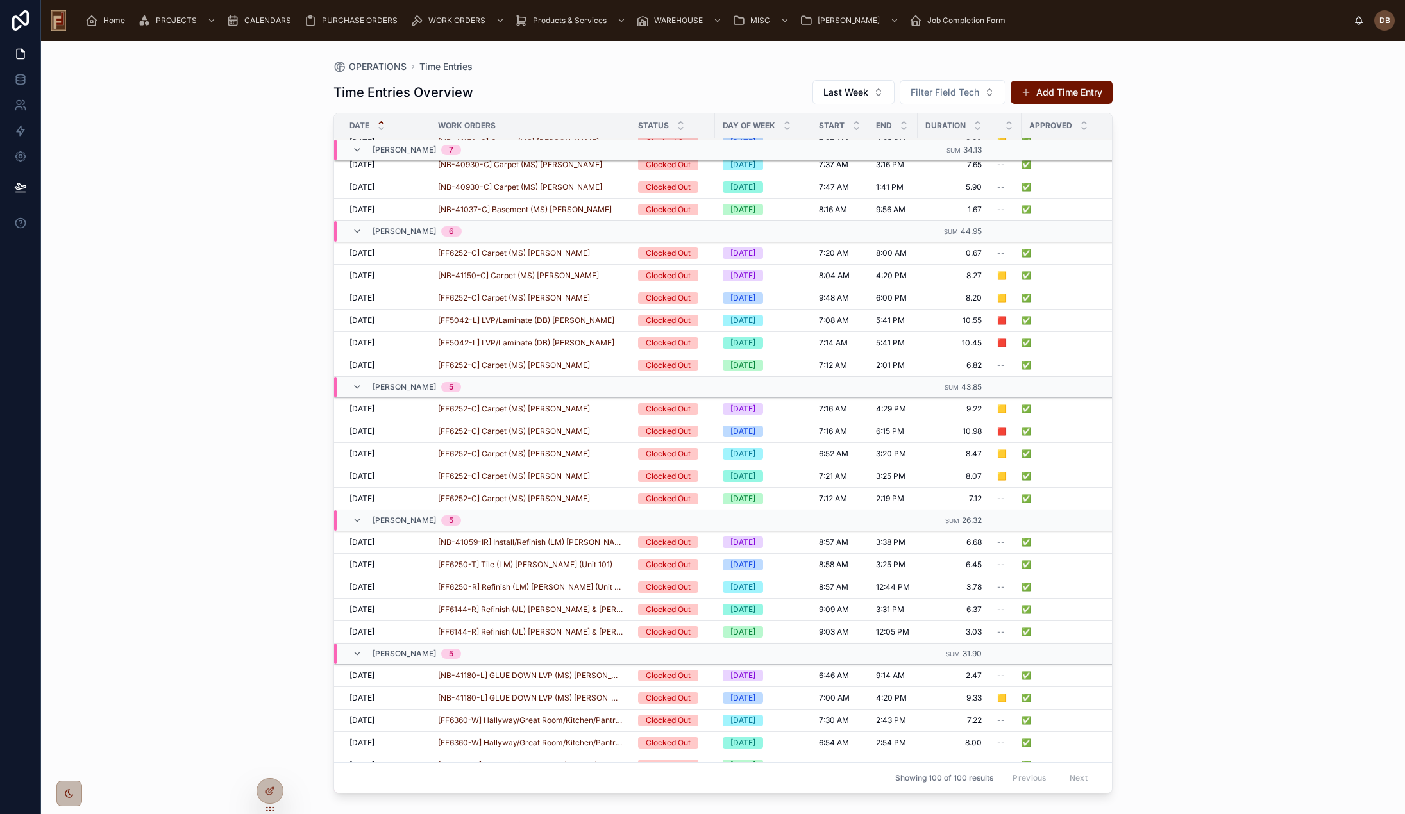
click at [1027, 297] on span "✅" at bounding box center [1026, 298] width 10 height 10
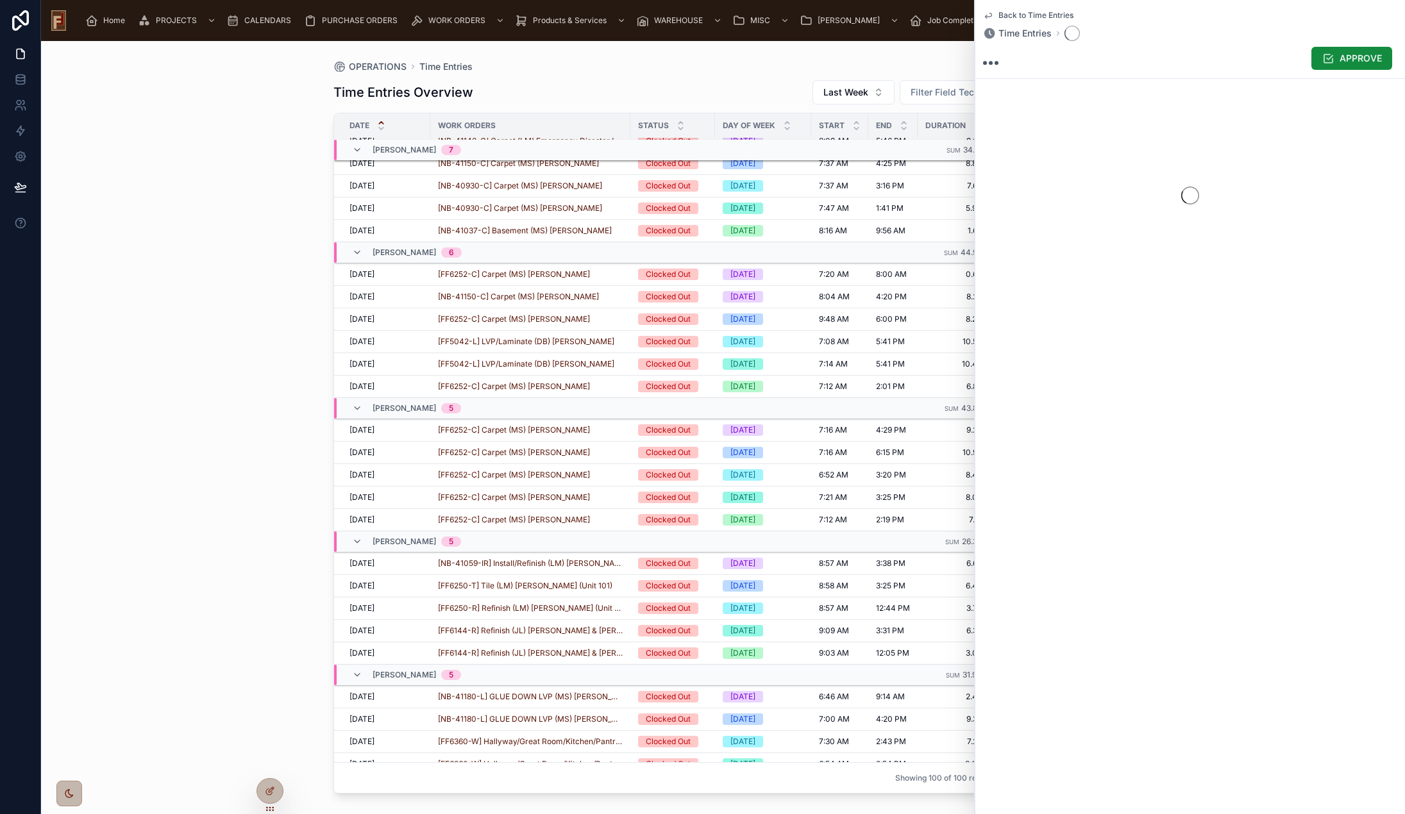
click at [1026, 15] on span "Back to Time Entries" at bounding box center [1035, 15] width 75 height 10
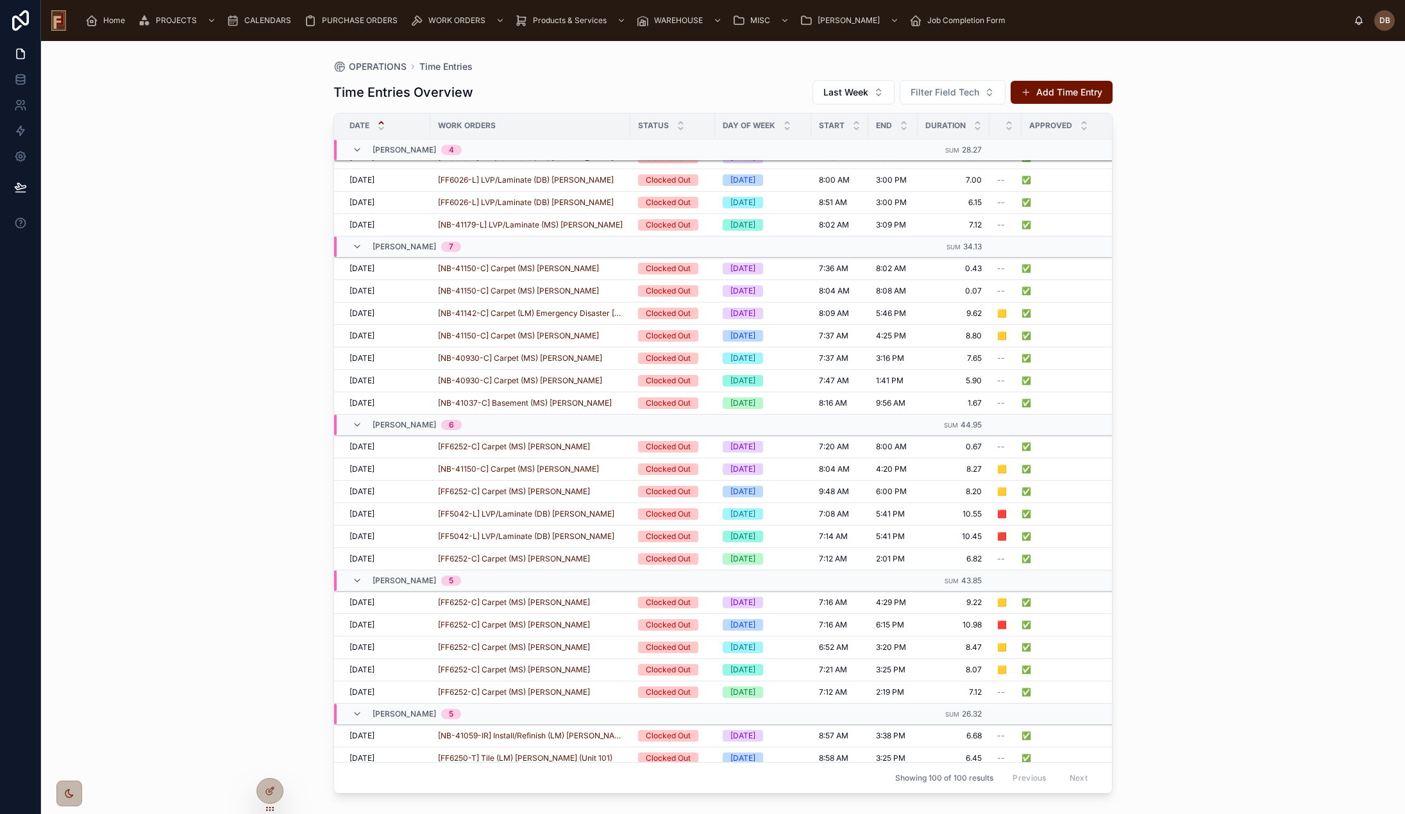
scroll to position [342, 0]
drag, startPoint x: 292, startPoint y: 393, endPoint x: 283, endPoint y: 386, distance: 10.9
click at [292, 392] on div "OPERATIONS Time Entries Time Entries Overview Last Week Filter Field Tech Add T…" at bounding box center [723, 427] width 1364 height 773
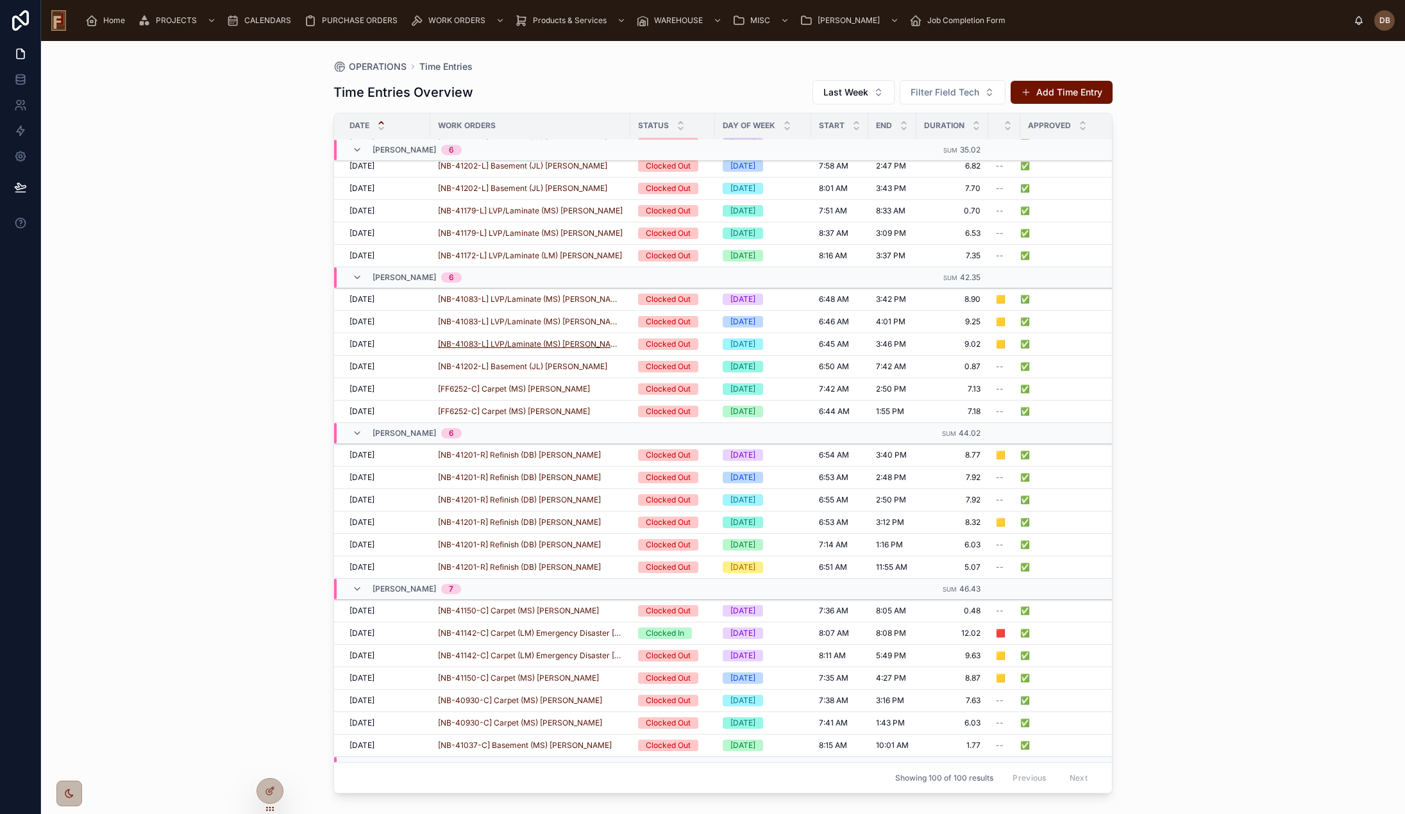
scroll to position [1650, 0]
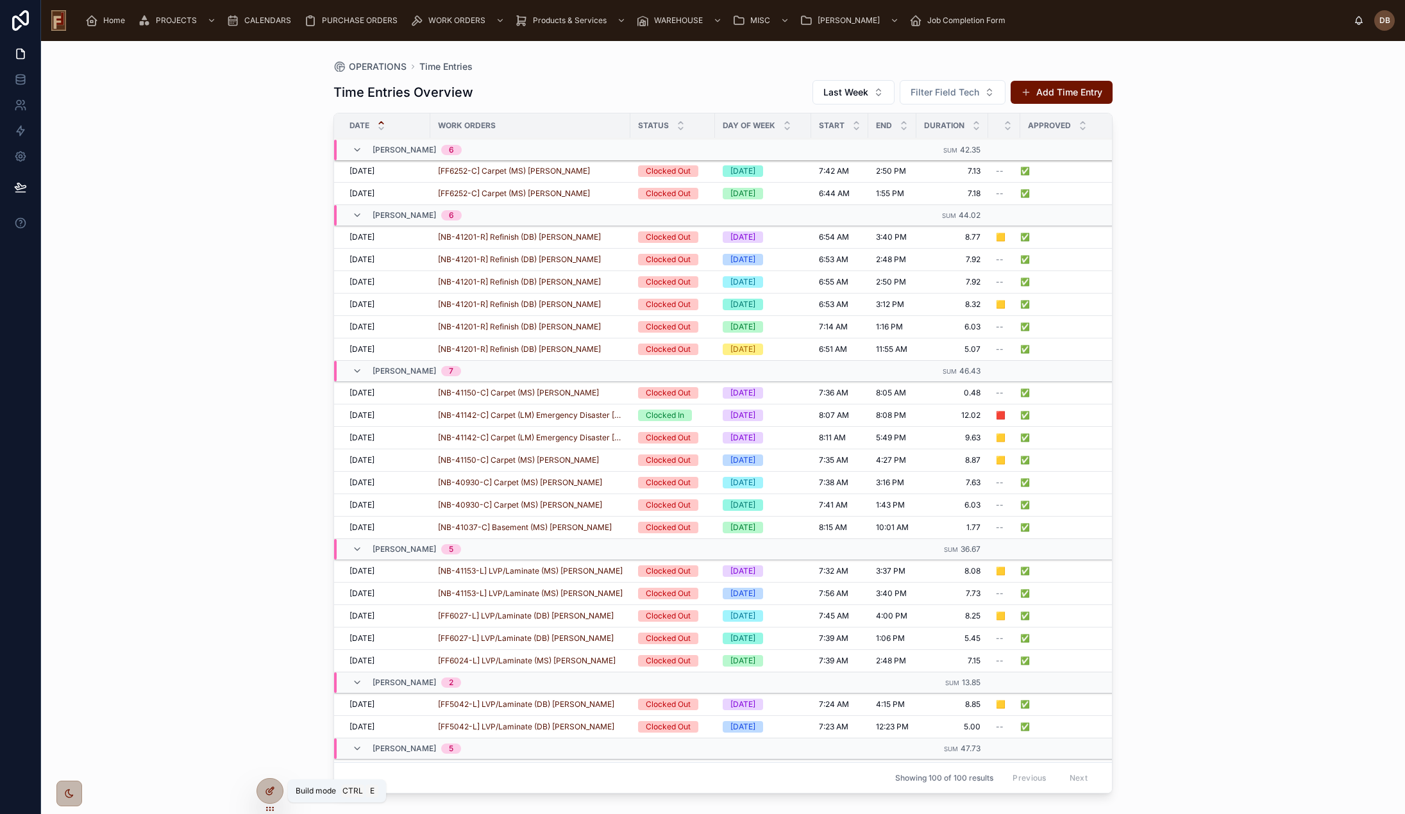
click at [268, 790] on icon at bounding box center [270, 791] width 10 height 10
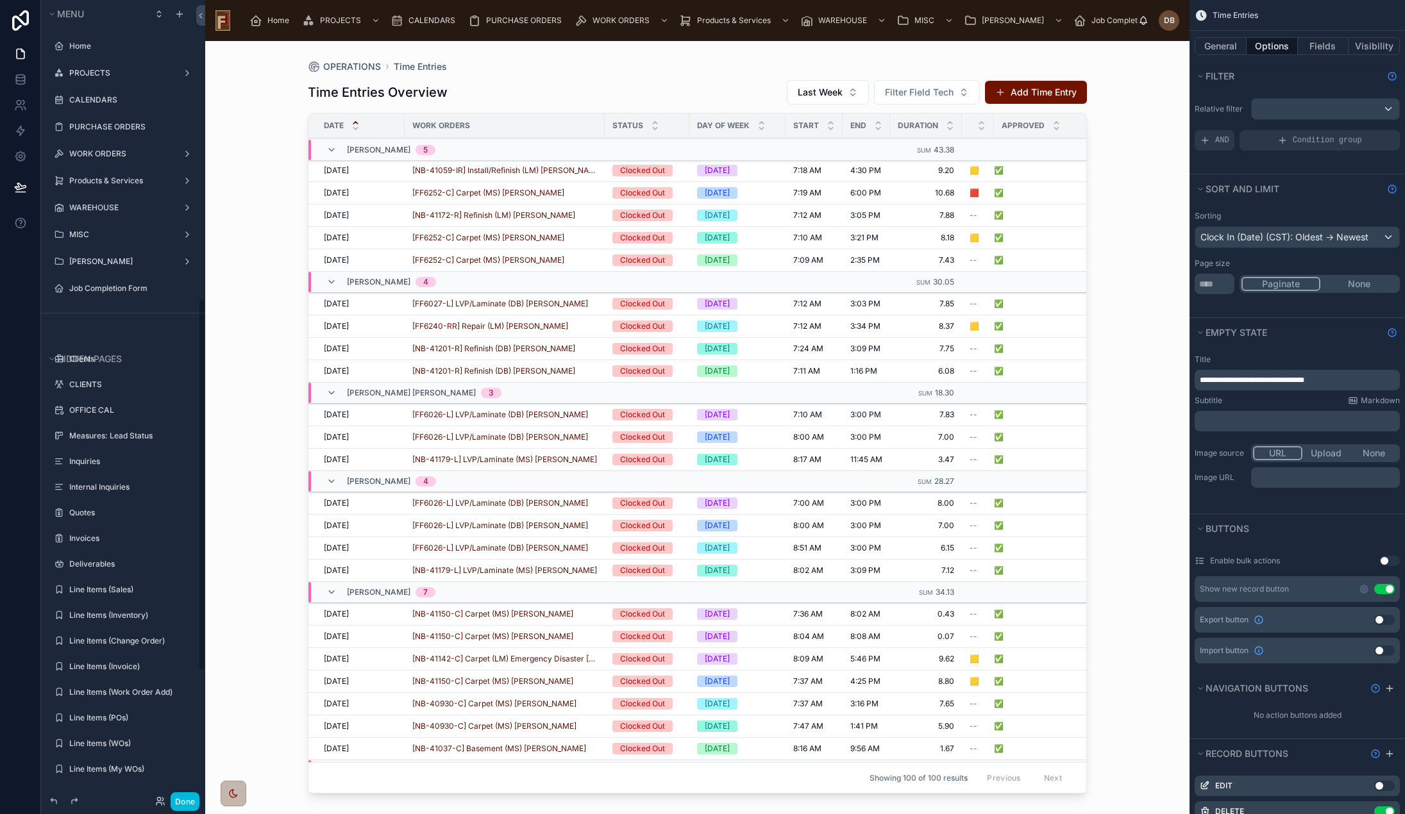
scroll to position [639, 0]
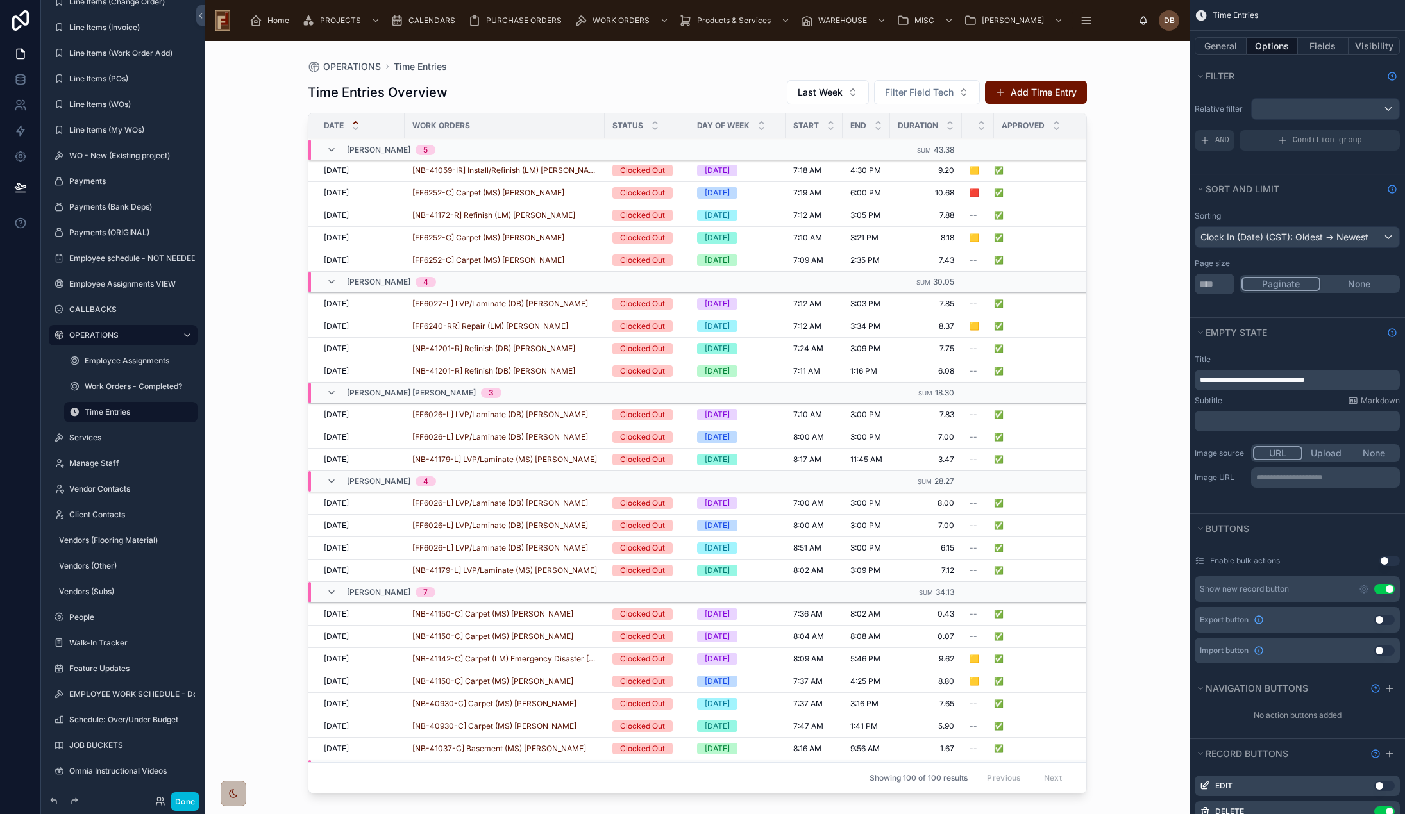
click at [1048, 233] on div at bounding box center [697, 420] width 820 height 758
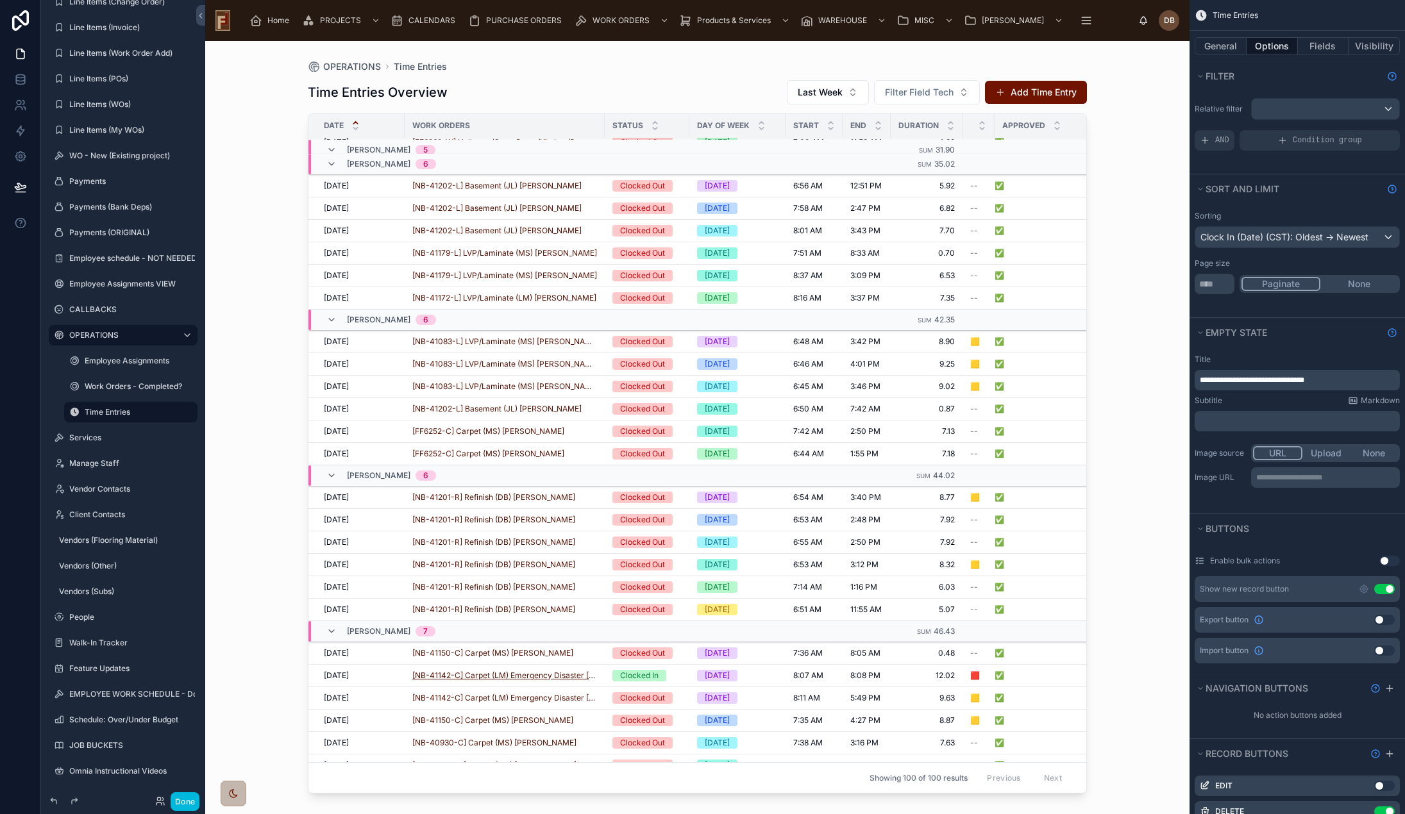
scroll to position [1589, 0]
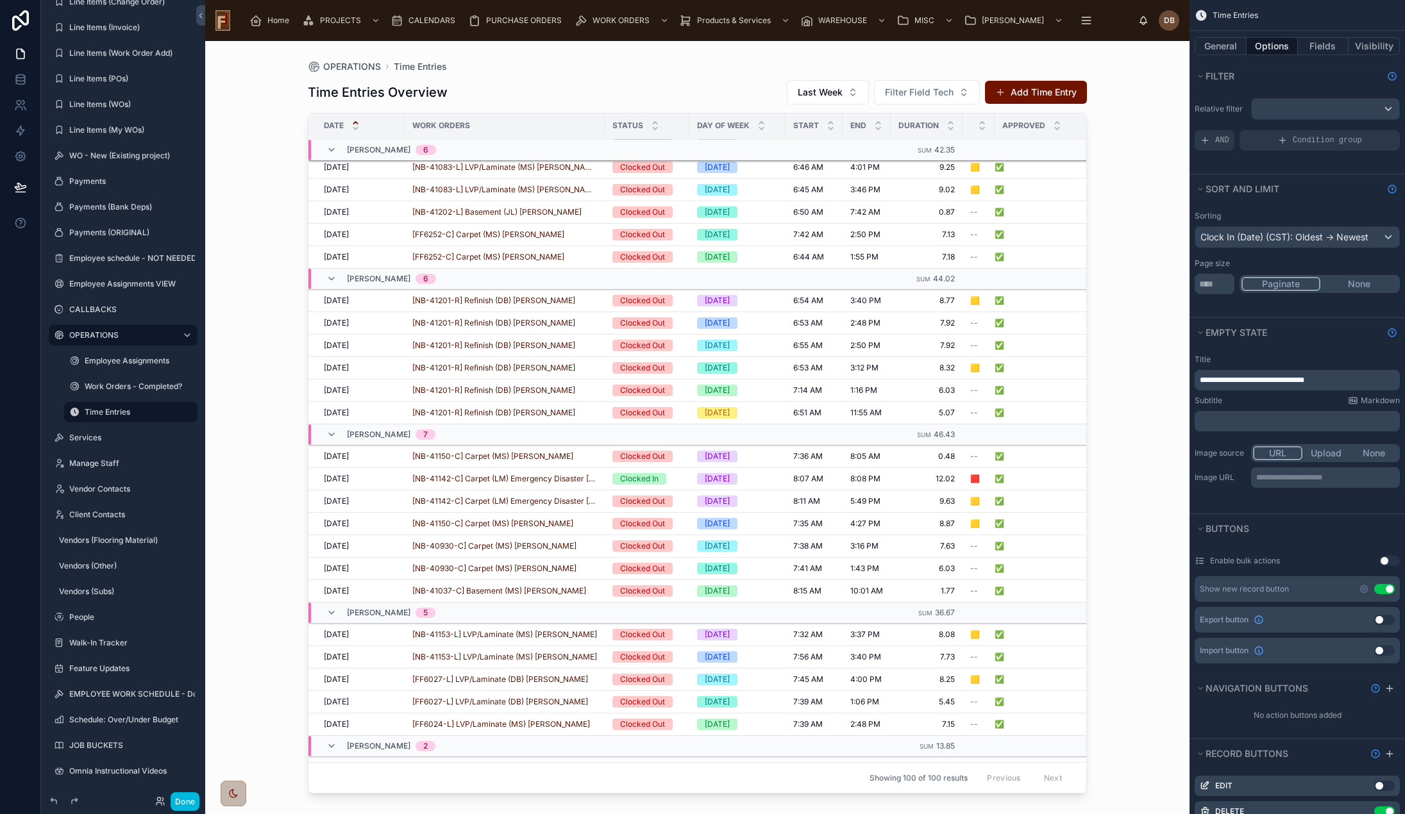
click at [394, 478] on div "9/29/2025 9/29/2025" at bounding box center [360, 479] width 73 height 10
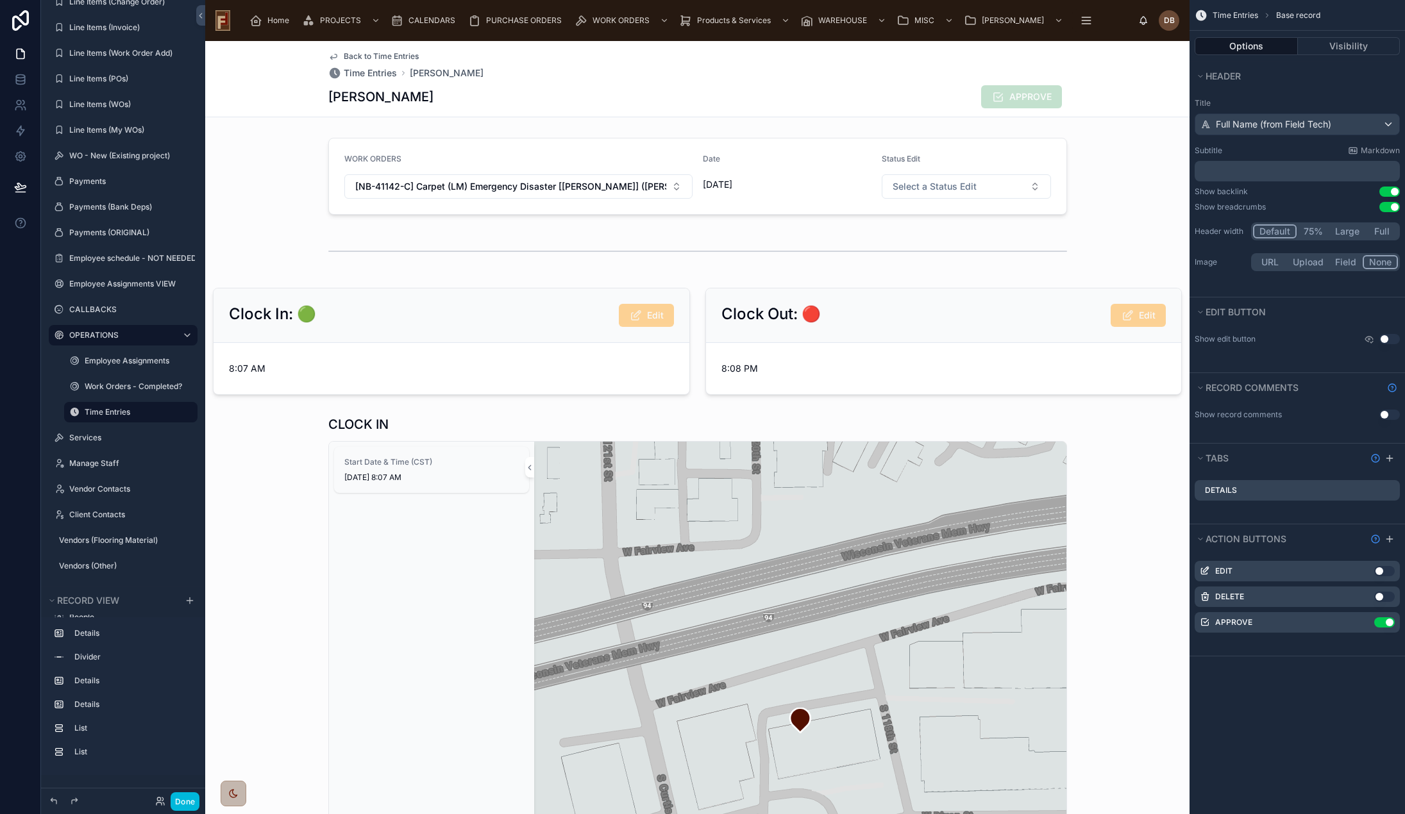
click at [1377, 594] on button "Use setting" at bounding box center [1384, 597] width 21 height 10
click at [0, 0] on icon "scrollable content" at bounding box center [0, 0] width 0 height 0
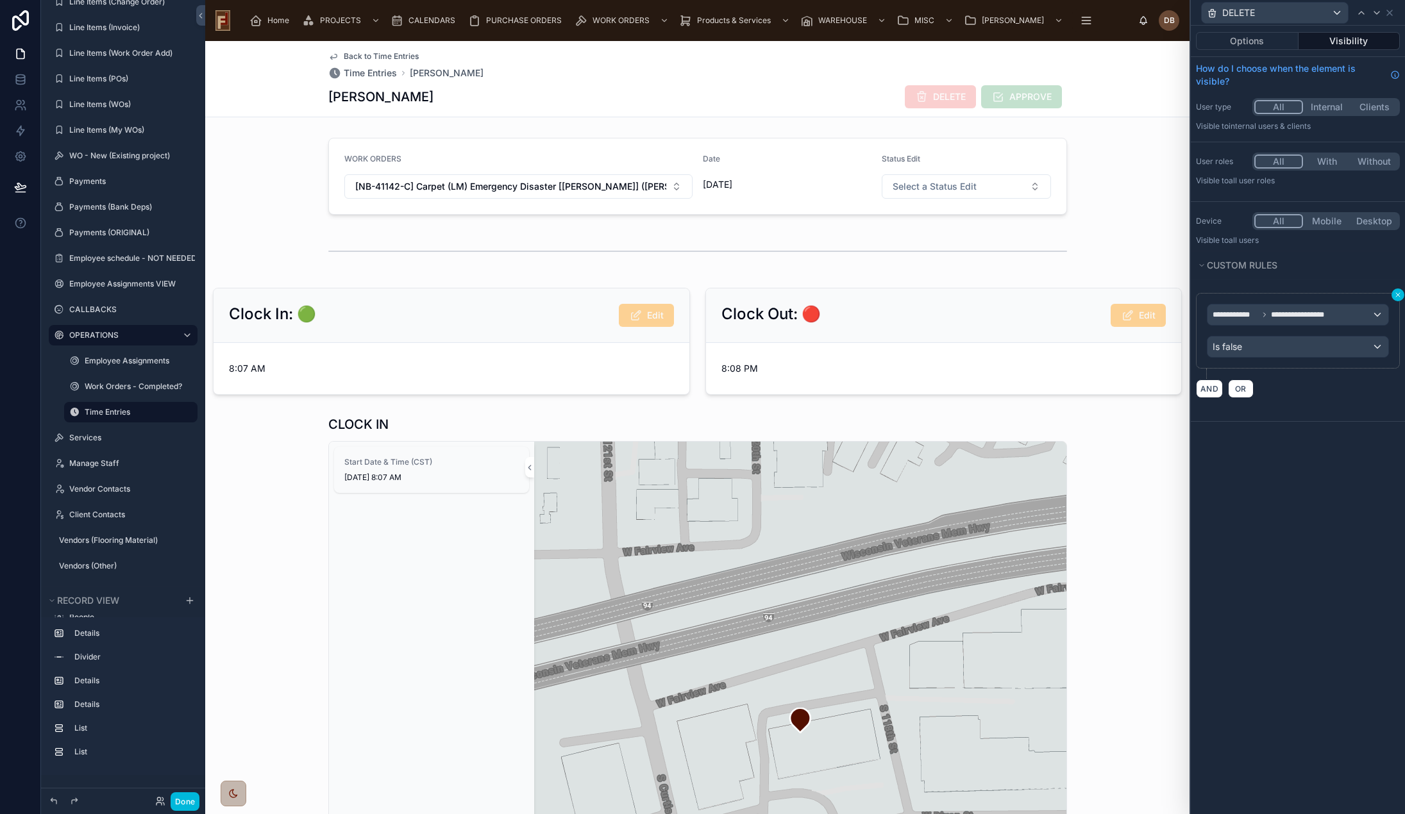
click at [1400, 292] on icon at bounding box center [1398, 295] width 8 height 8
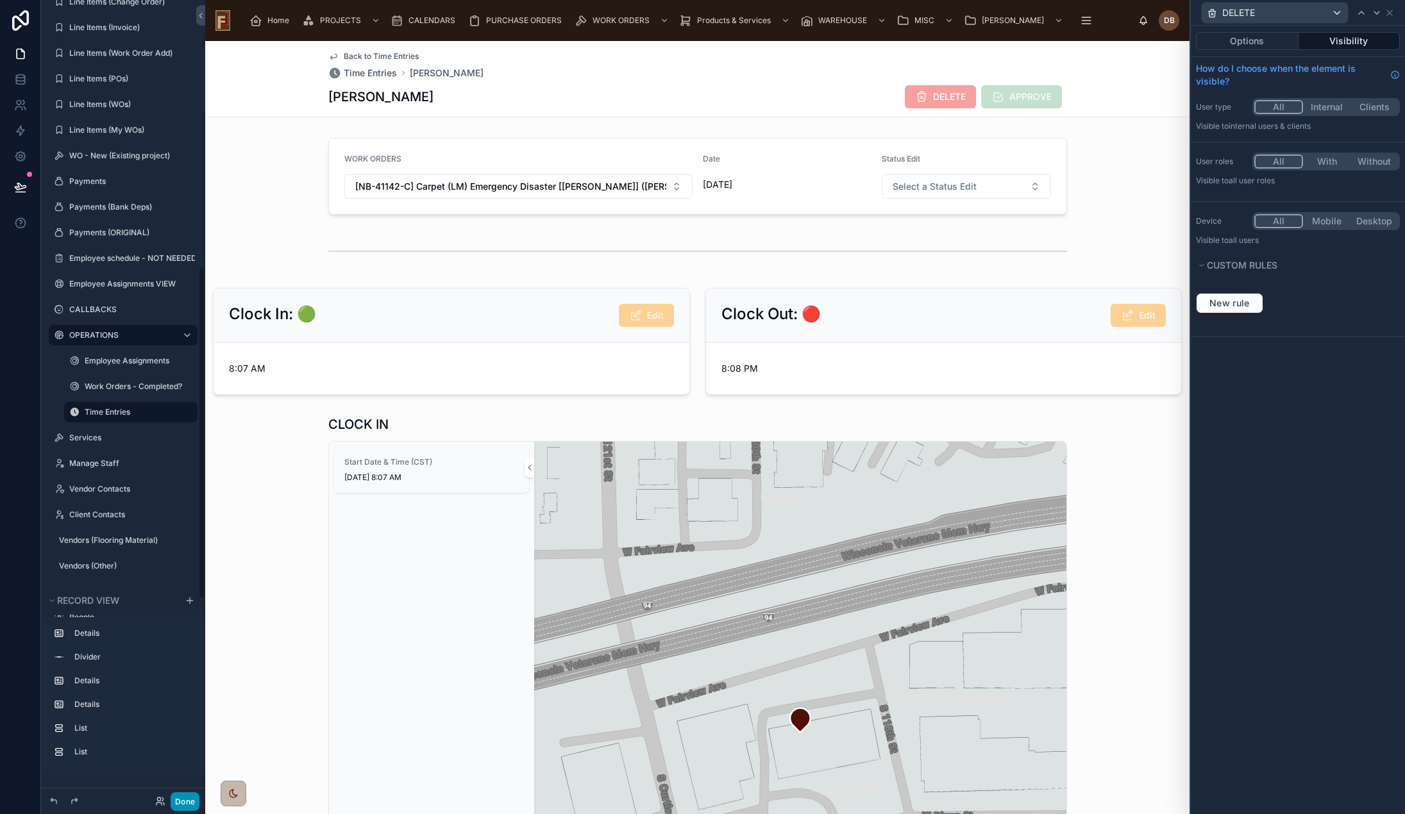
click at [188, 801] on button "Done" at bounding box center [185, 801] width 29 height 19
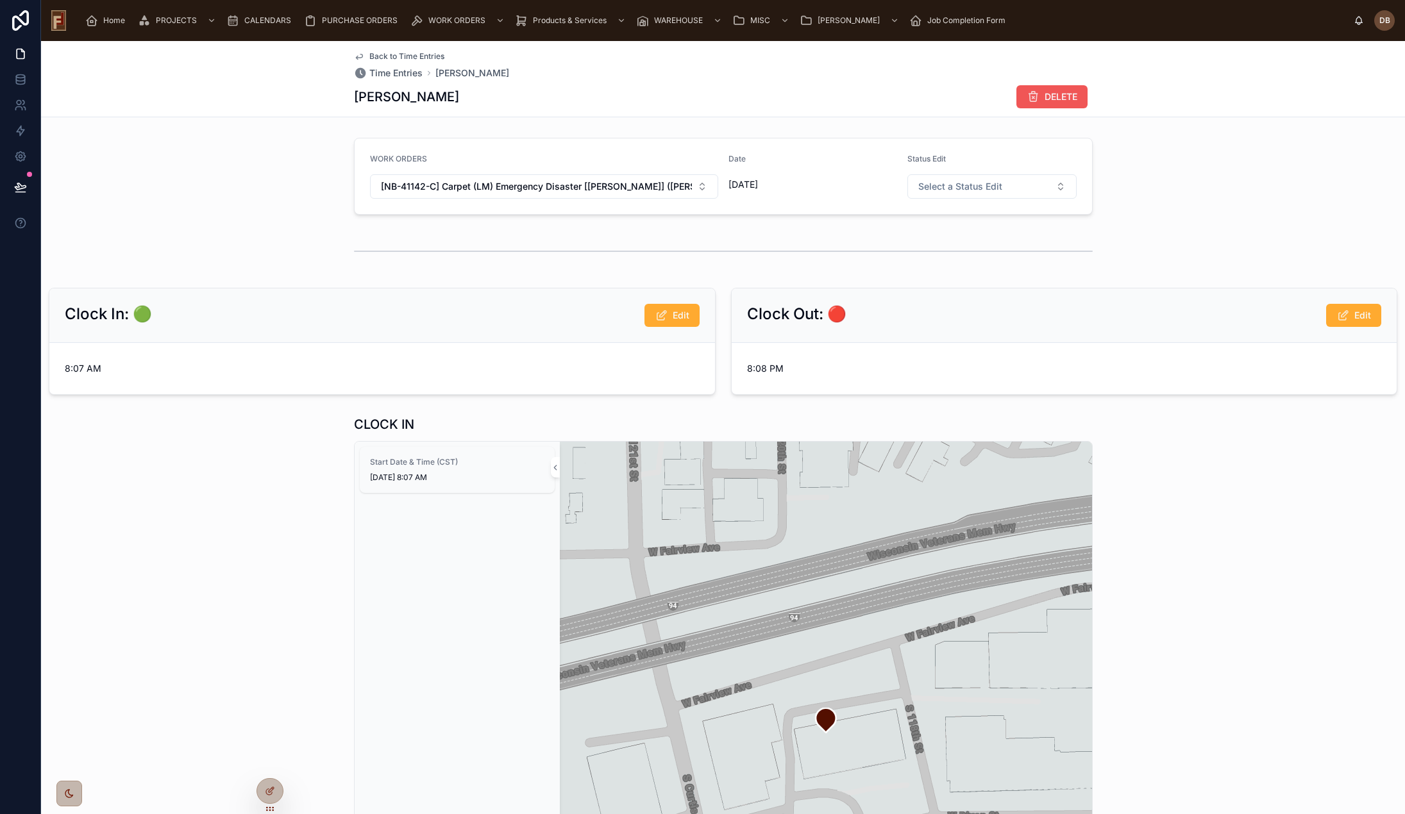
click at [1052, 95] on span "DELETE" at bounding box center [1060, 96] width 33 height 13
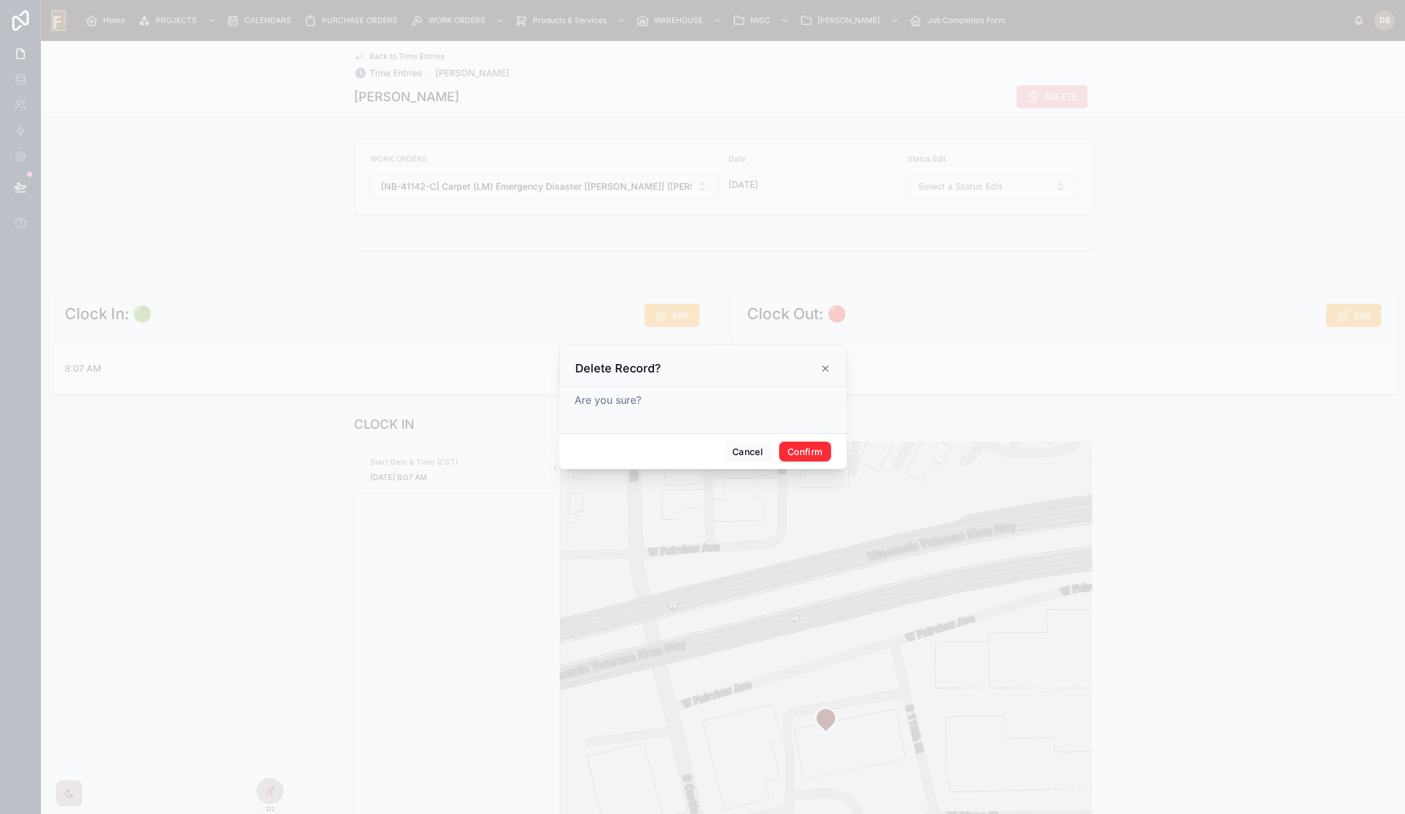
click at [808, 445] on button "Confirm" at bounding box center [804, 452] width 51 height 21
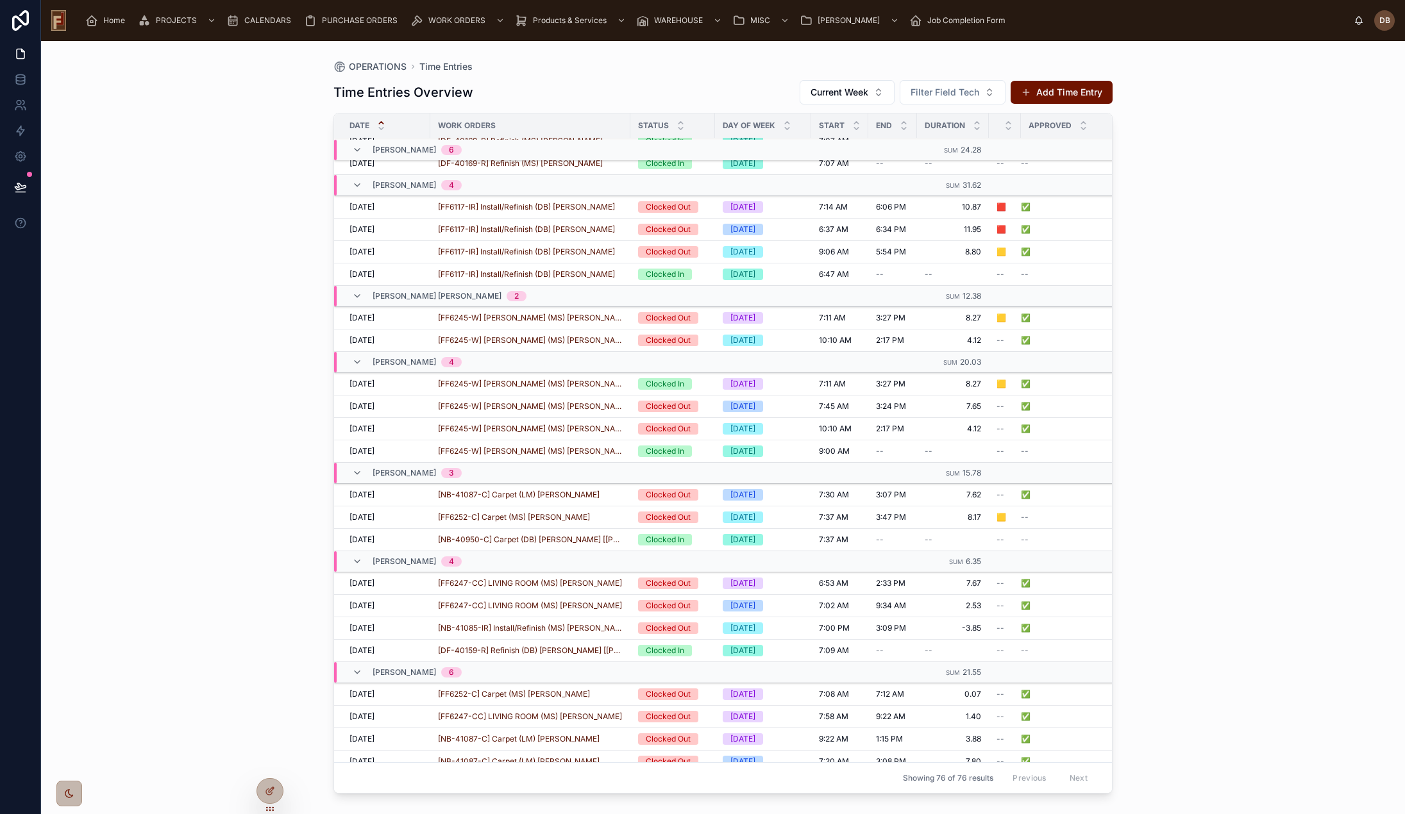
scroll to position [274, 0]
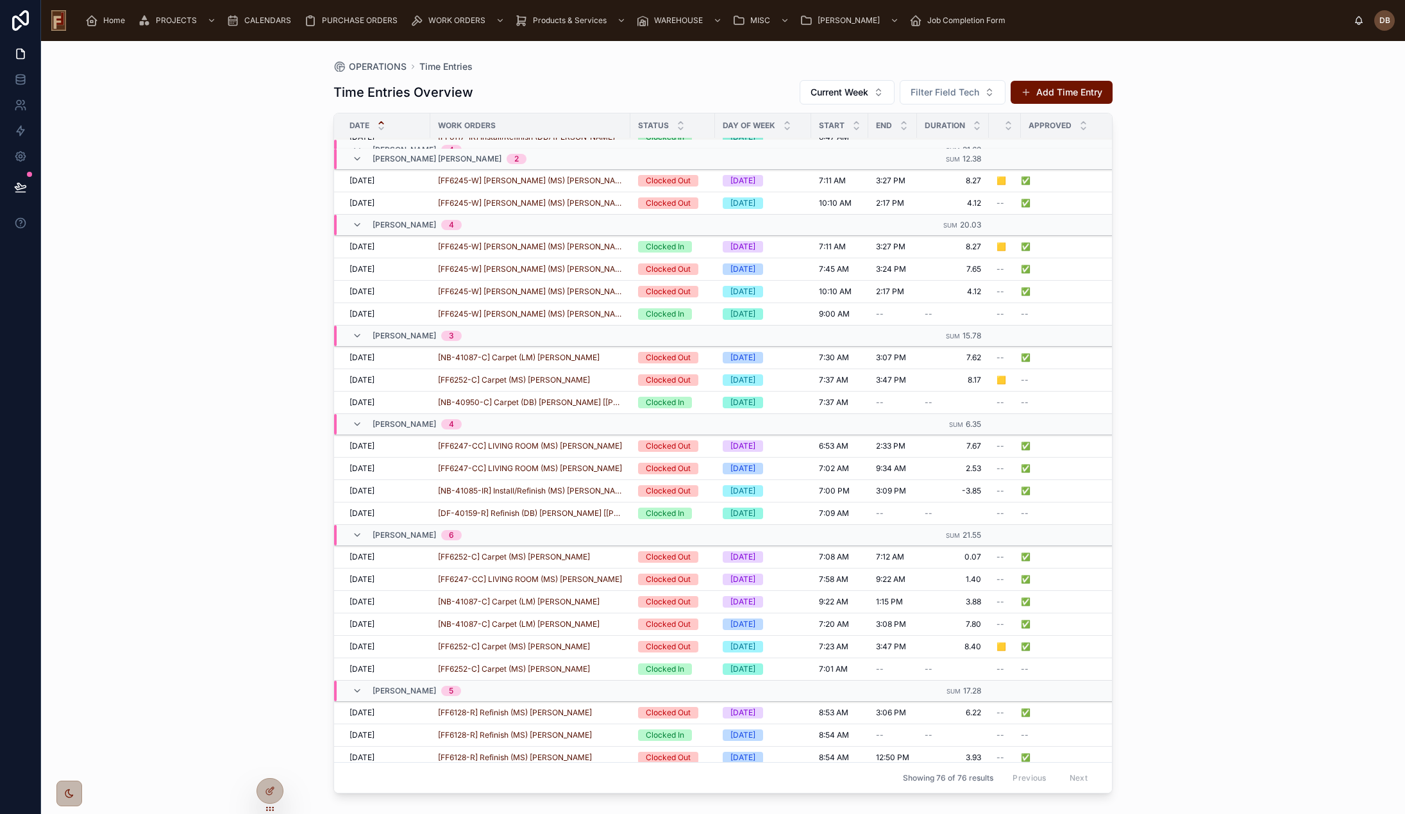
click at [698, 68] on div "OPERATIONS Time Entries" at bounding box center [722, 67] width 779 height 10
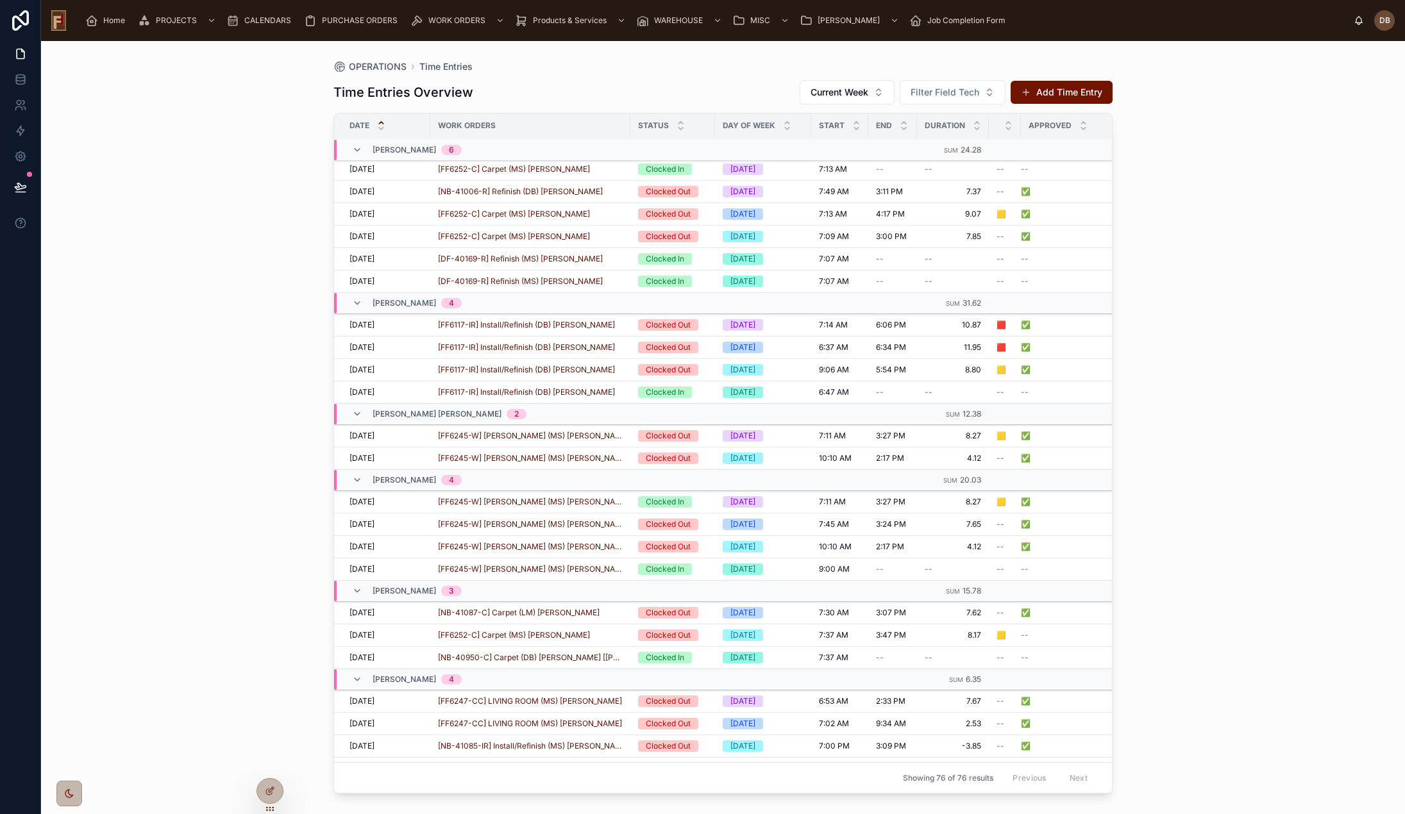
scroll to position [0, 0]
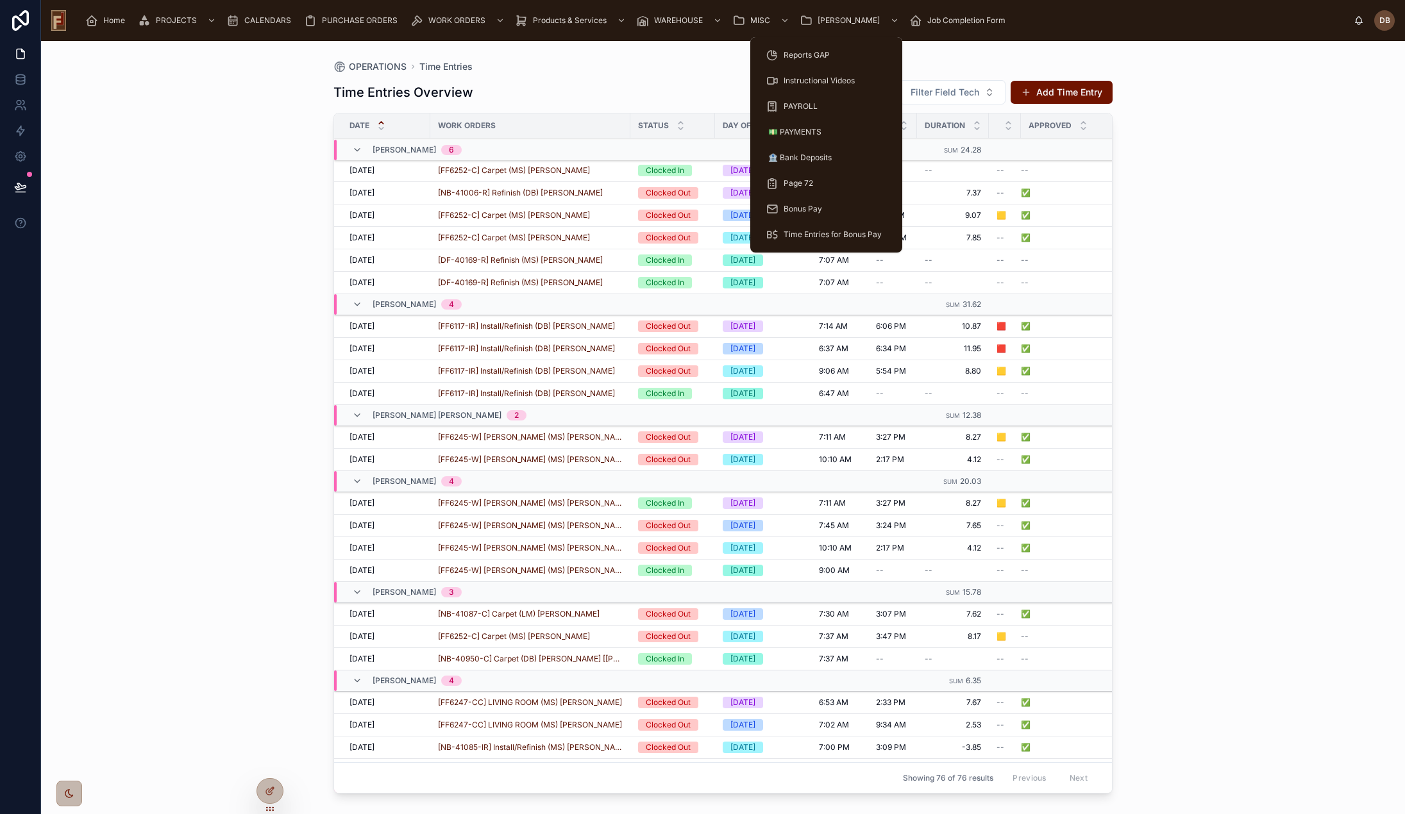
click at [798, 108] on span "PAYROLL" at bounding box center [800, 106] width 34 height 10
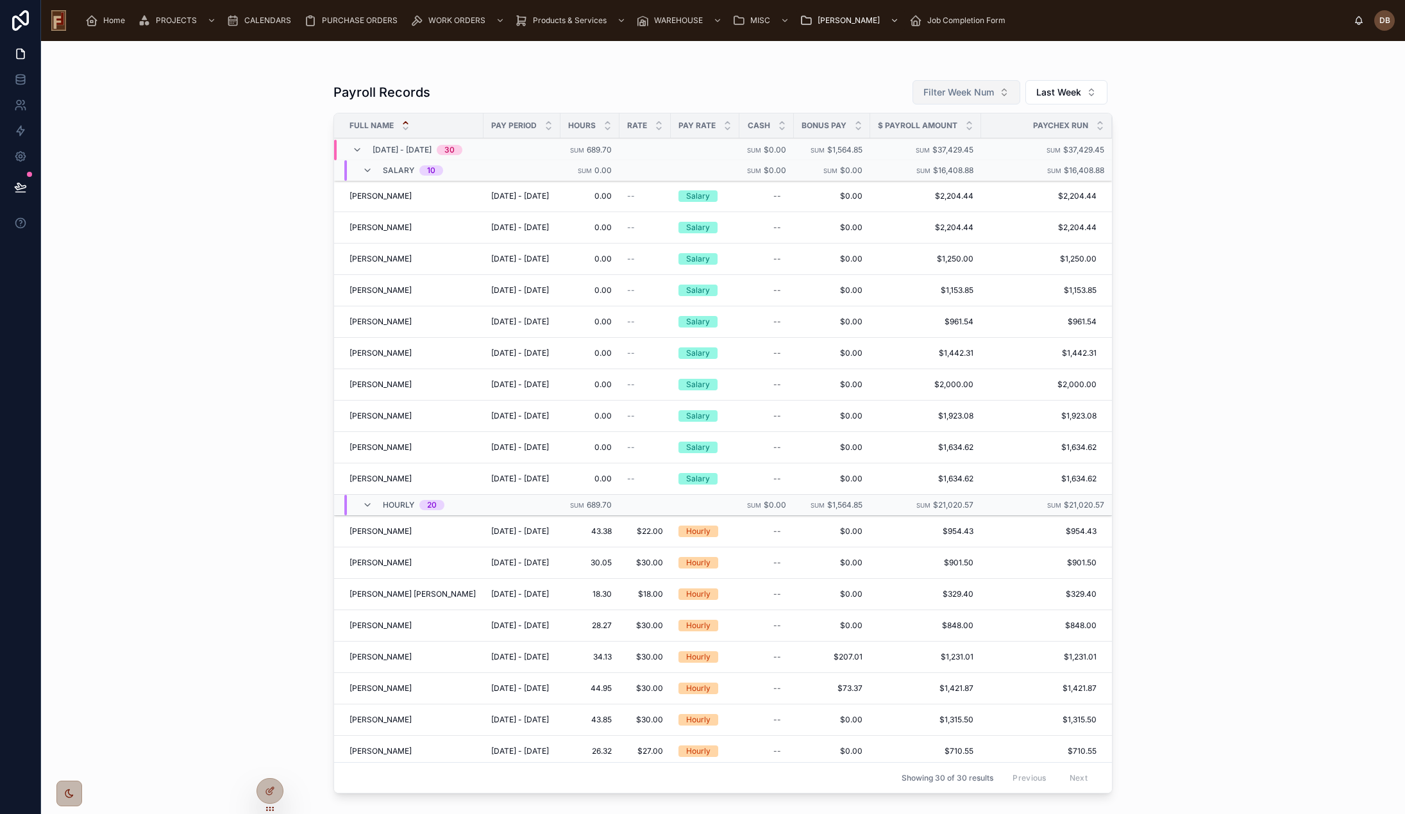
click at [993, 89] on span "Filter Week Num" at bounding box center [958, 92] width 71 height 13
click at [1160, 80] on div "Payroll Records Filter Week Num Last Week Full Name Pay Period Hours Rate Pay R…" at bounding box center [723, 427] width 1364 height 773
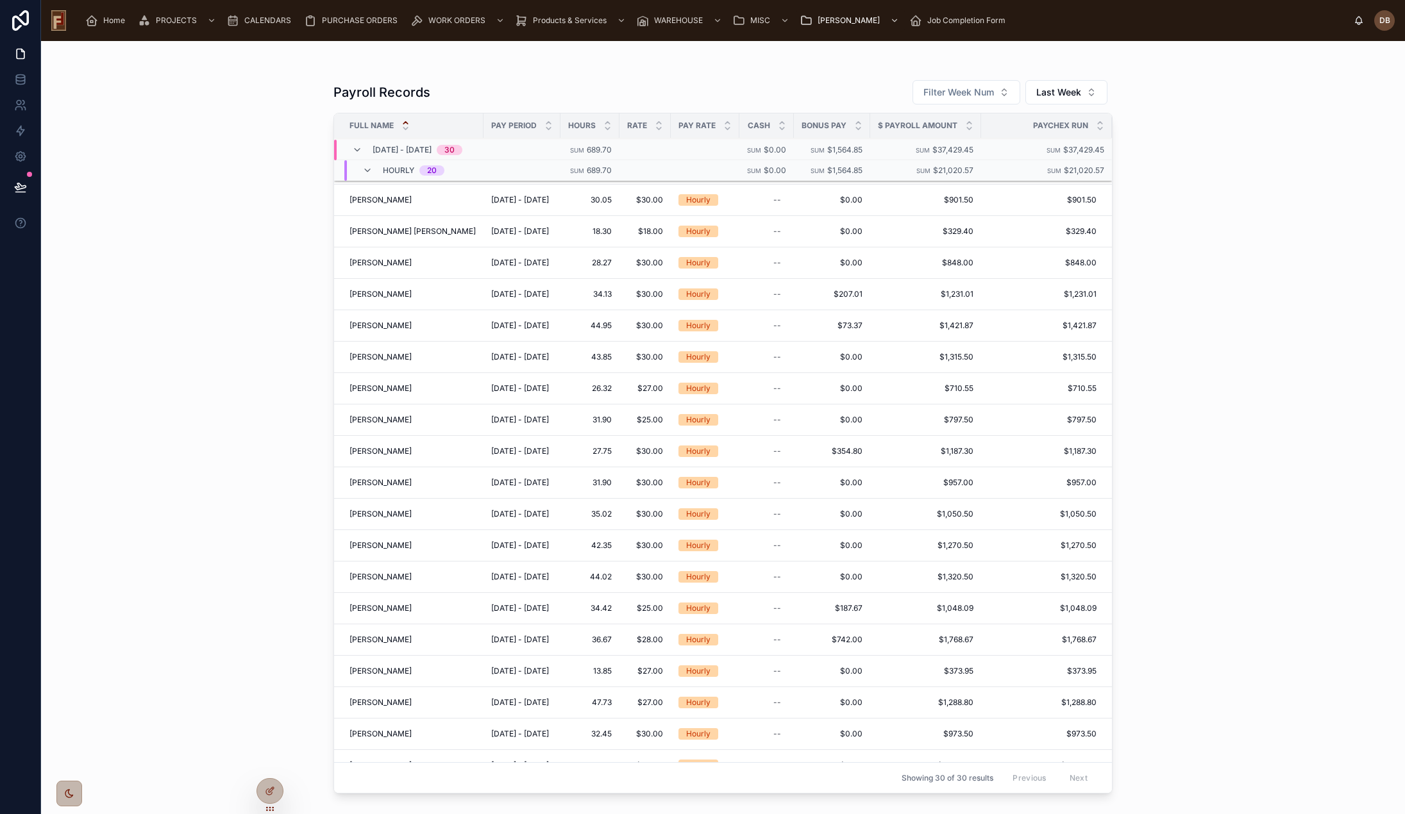
scroll to position [270, 0]
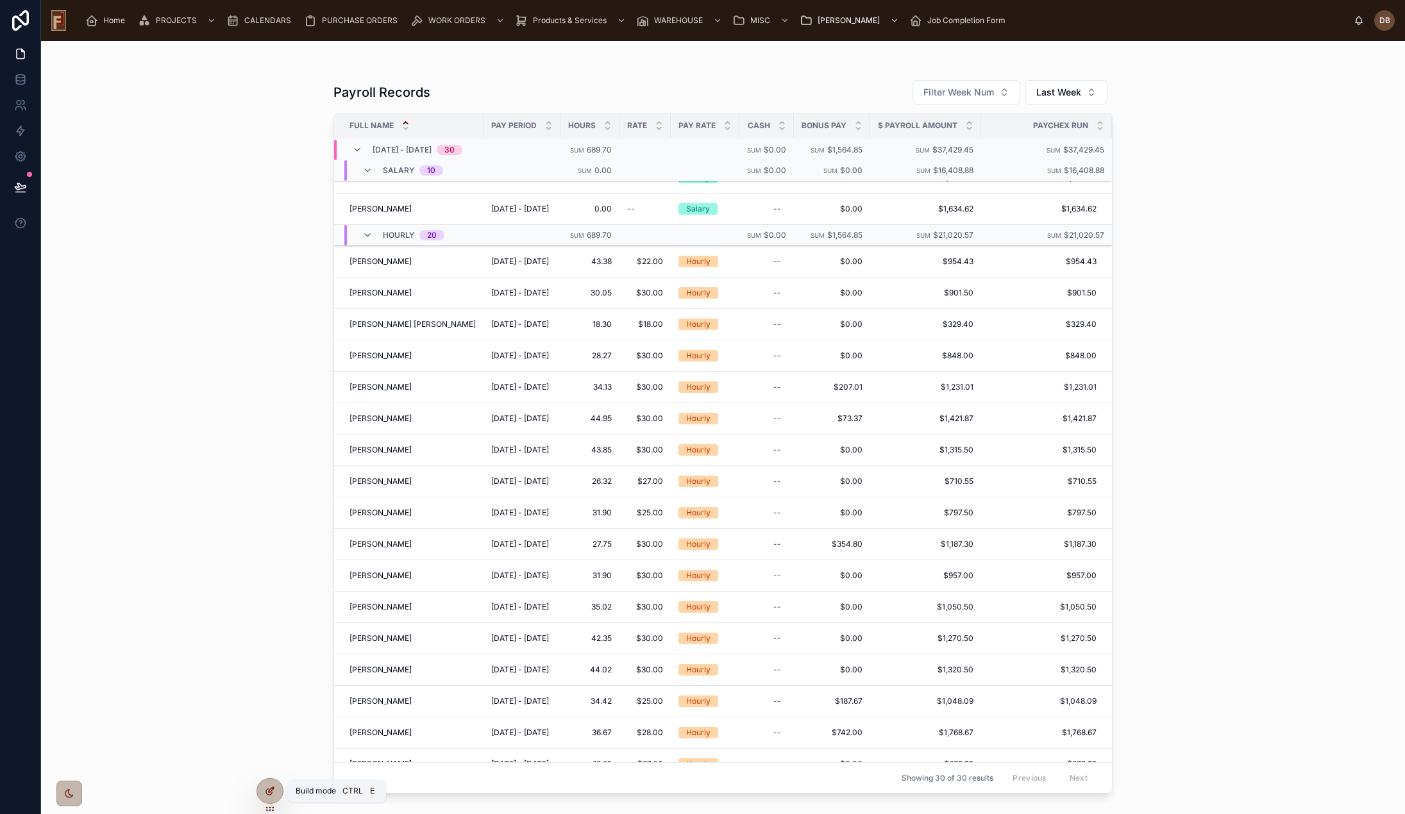
click at [267, 788] on icon at bounding box center [270, 791] width 10 height 10
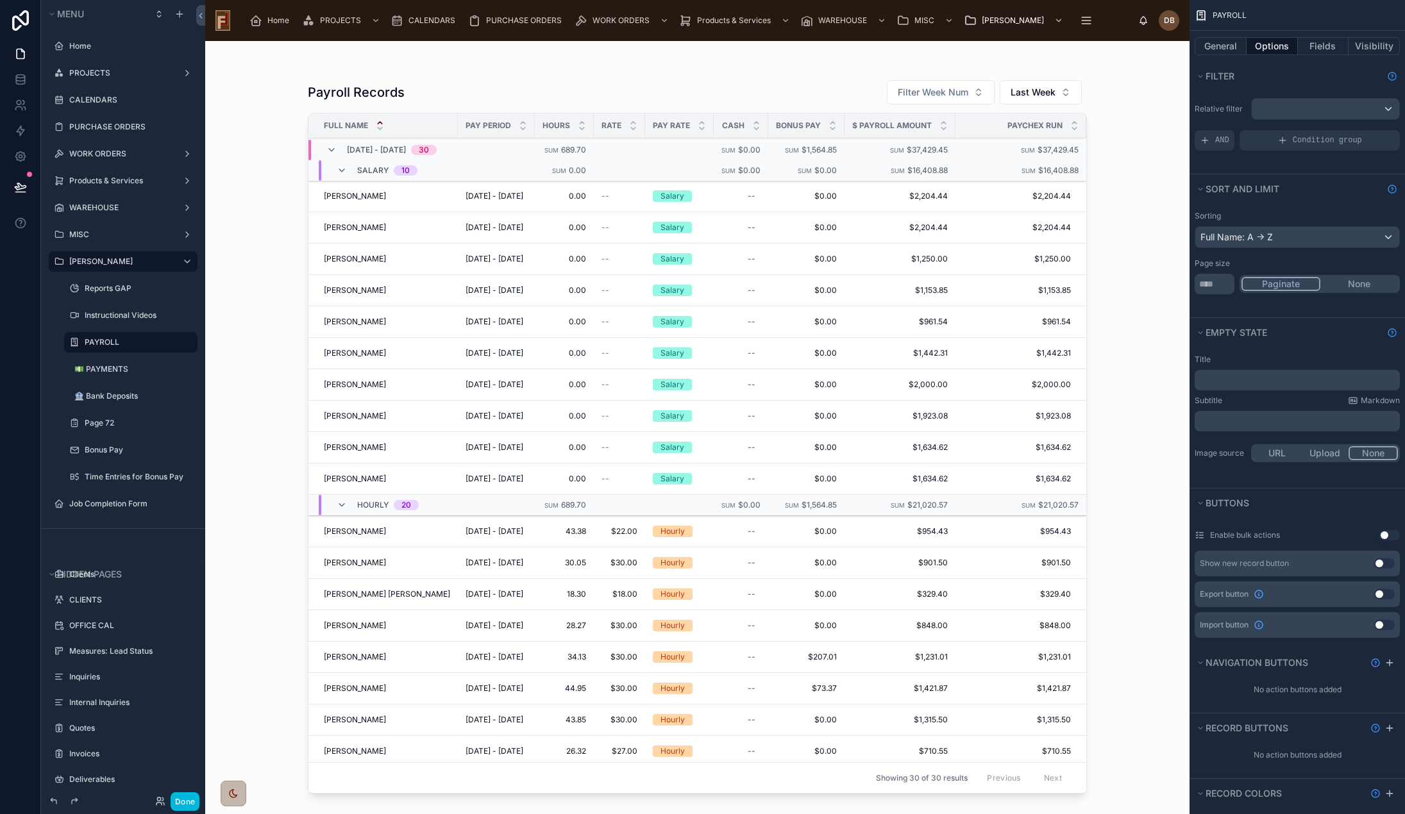
click at [1107, 272] on div at bounding box center [697, 420] width 820 height 758
click at [185, 801] on button "Done" at bounding box center [185, 801] width 29 height 19
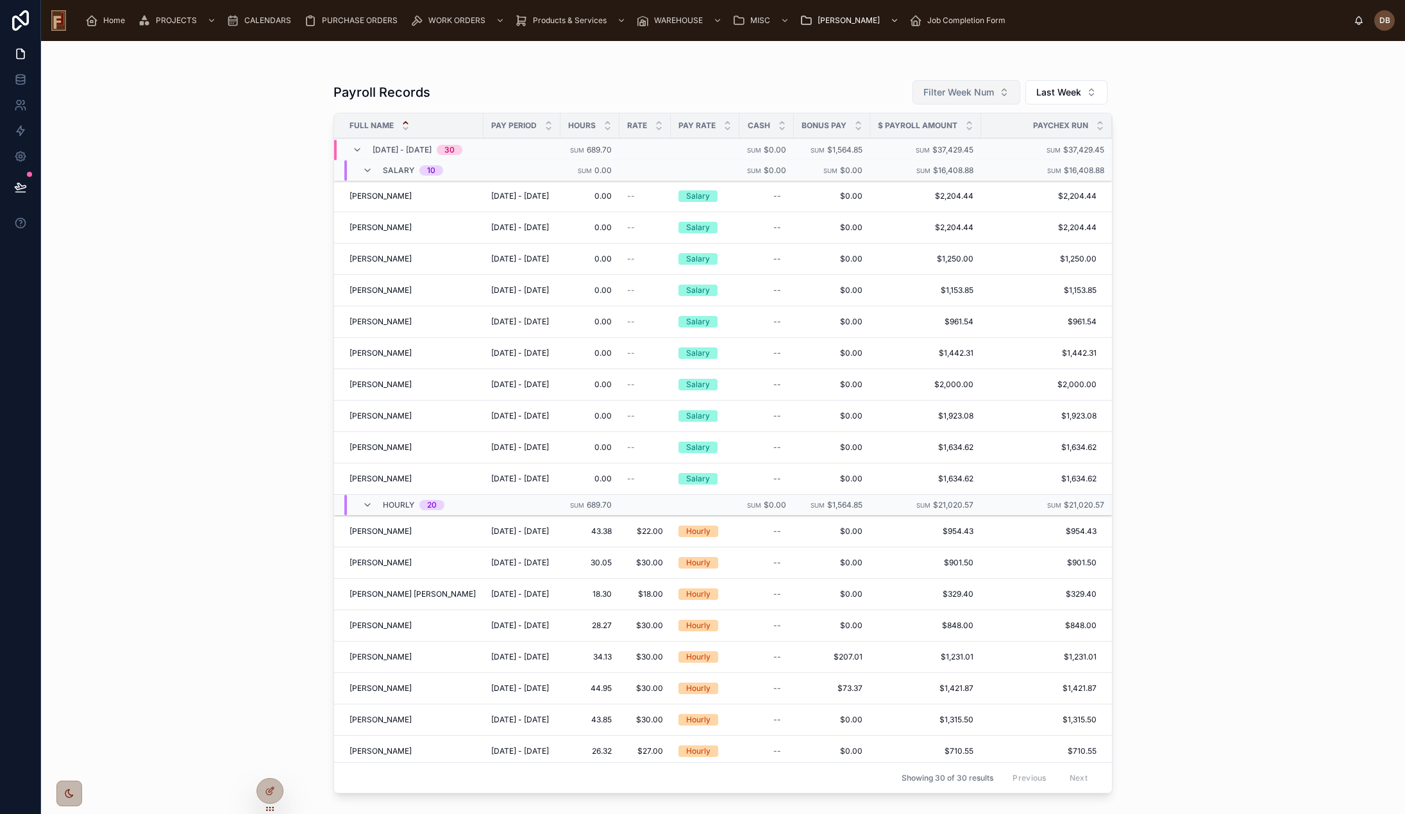
click at [963, 93] on span "Filter Week Num" at bounding box center [958, 92] width 71 height 13
click at [832, 86] on div "Payroll Records Filter Week Num Last Week" at bounding box center [722, 93] width 779 height 26
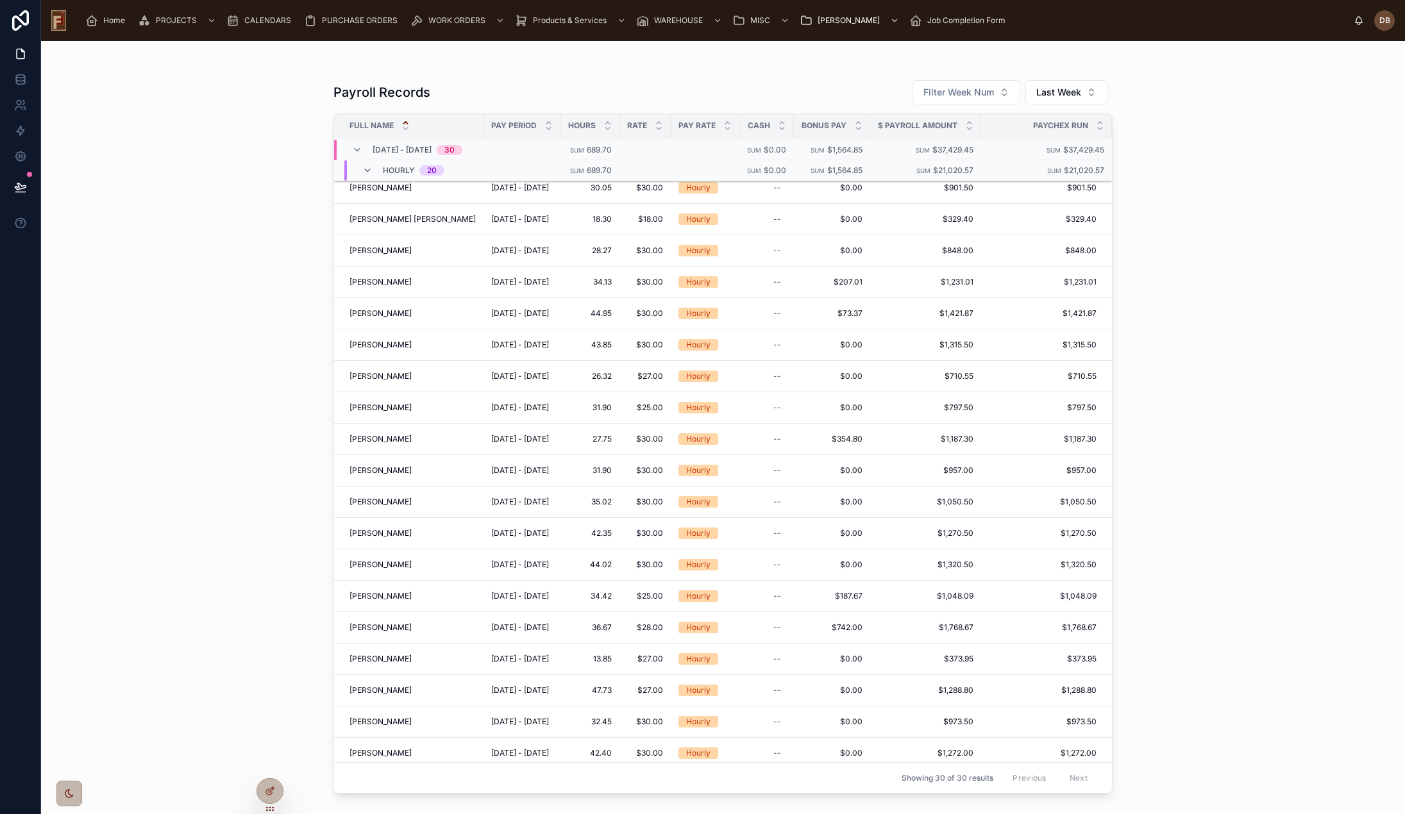
scroll to position [434, 0]
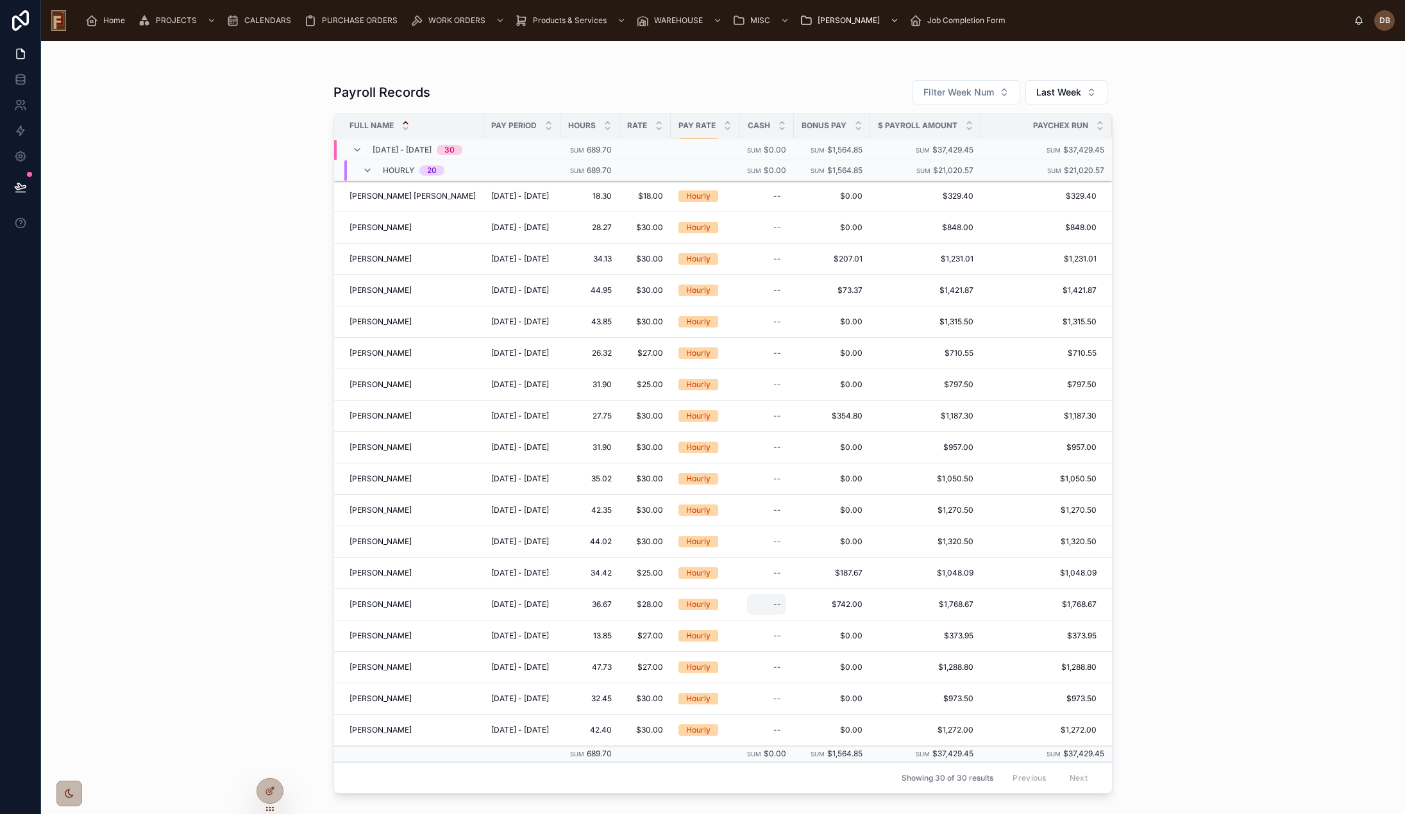
click at [762, 602] on div "--" at bounding box center [766, 604] width 39 height 21
click at [903, 621] on icon "button" at bounding box center [905, 622] width 10 height 10
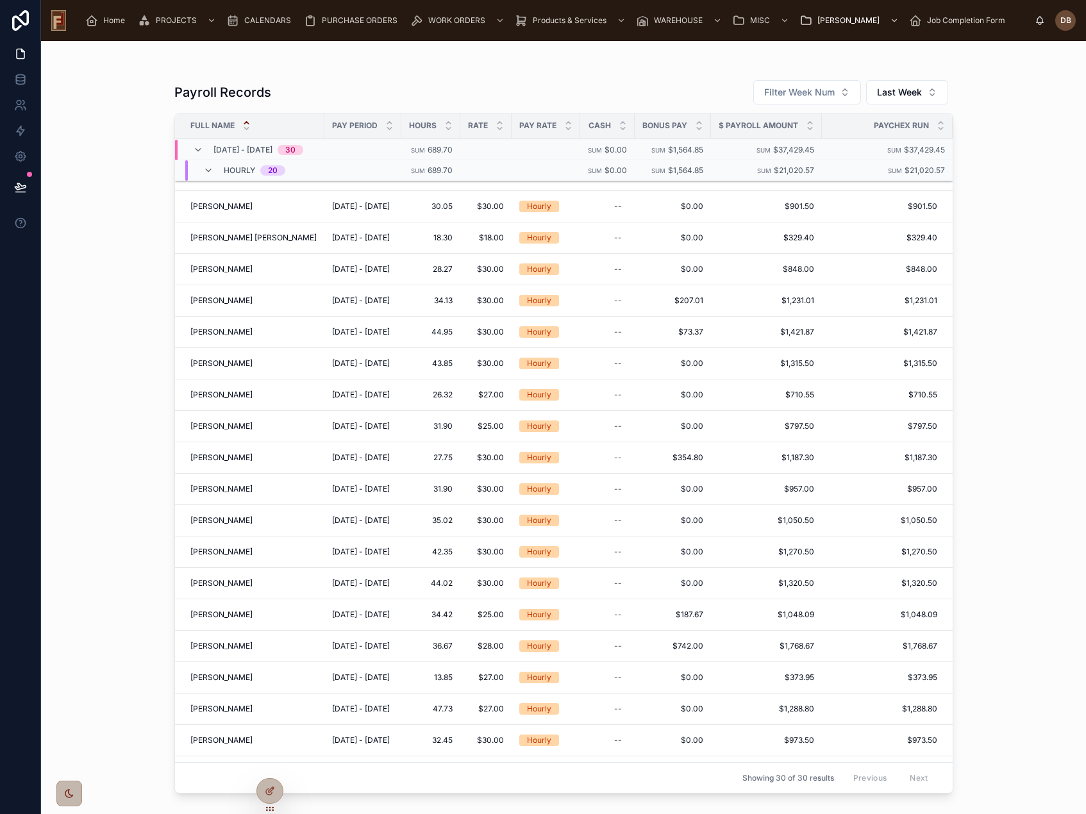
scroll to position [370, 0]
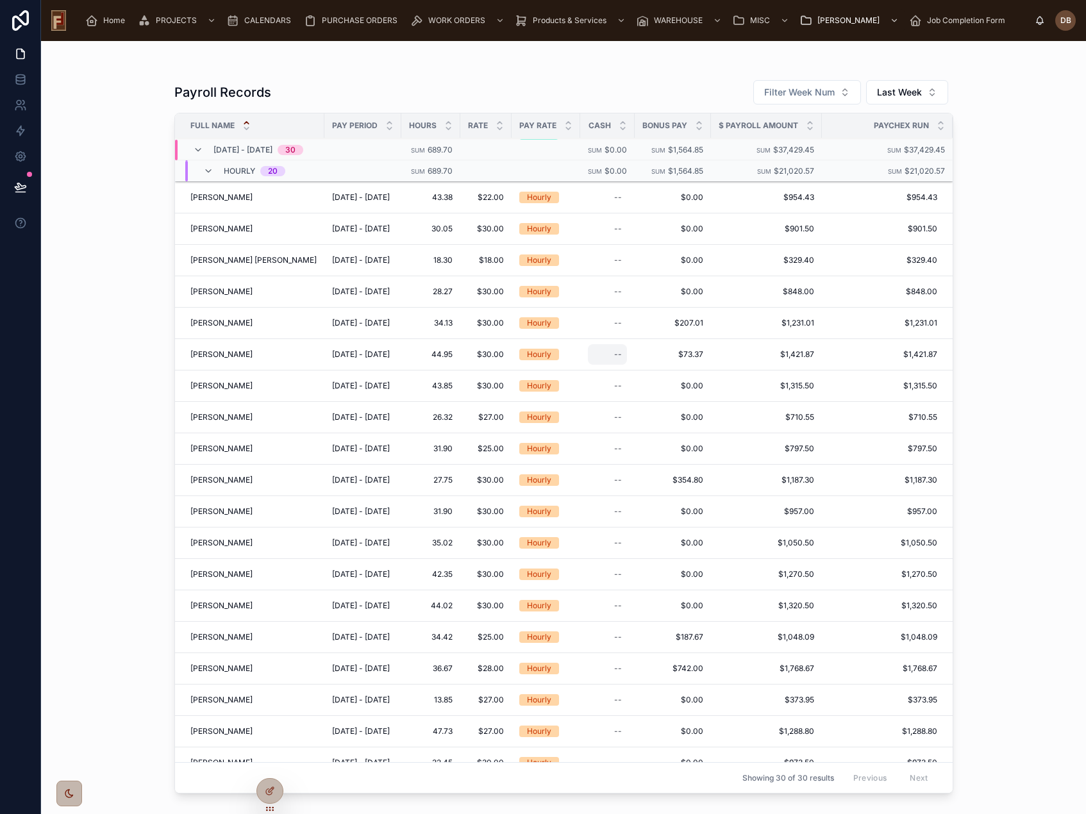
click at [600, 359] on div "--" at bounding box center [607, 354] width 39 height 21
type input "******"
click at [764, 372] on icon "submit" at bounding box center [763, 372] width 10 height 10
click at [606, 356] on span "$50.00" at bounding box center [609, 354] width 33 height 10
click at [725, 373] on icon "button" at bounding box center [724, 371] width 5 height 5
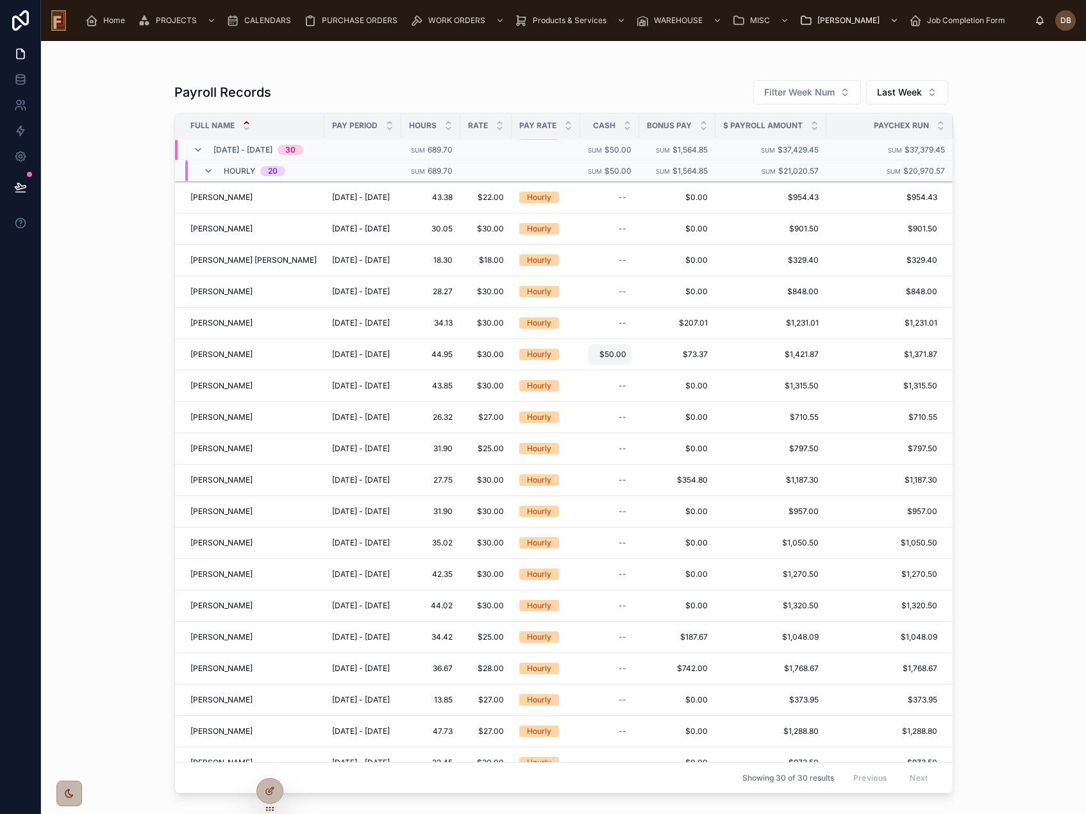
click at [602, 355] on span "$50.00" at bounding box center [609, 354] width 33 height 10
drag, startPoint x: 640, startPoint y: 369, endPoint x: 573, endPoint y: 369, distance: 67.3
click at [573, 369] on div "Home PROJECTS CALENDARS PURCHASE ORDERS WORK ORDERS Products & Services WAREHOU…" at bounding box center [563, 407] width 1045 height 814
drag, startPoint x: 646, startPoint y: 377, endPoint x: 593, endPoint y: 376, distance: 52.6
click at [593, 376] on input "******" at bounding box center [648, 373] width 121 height 18
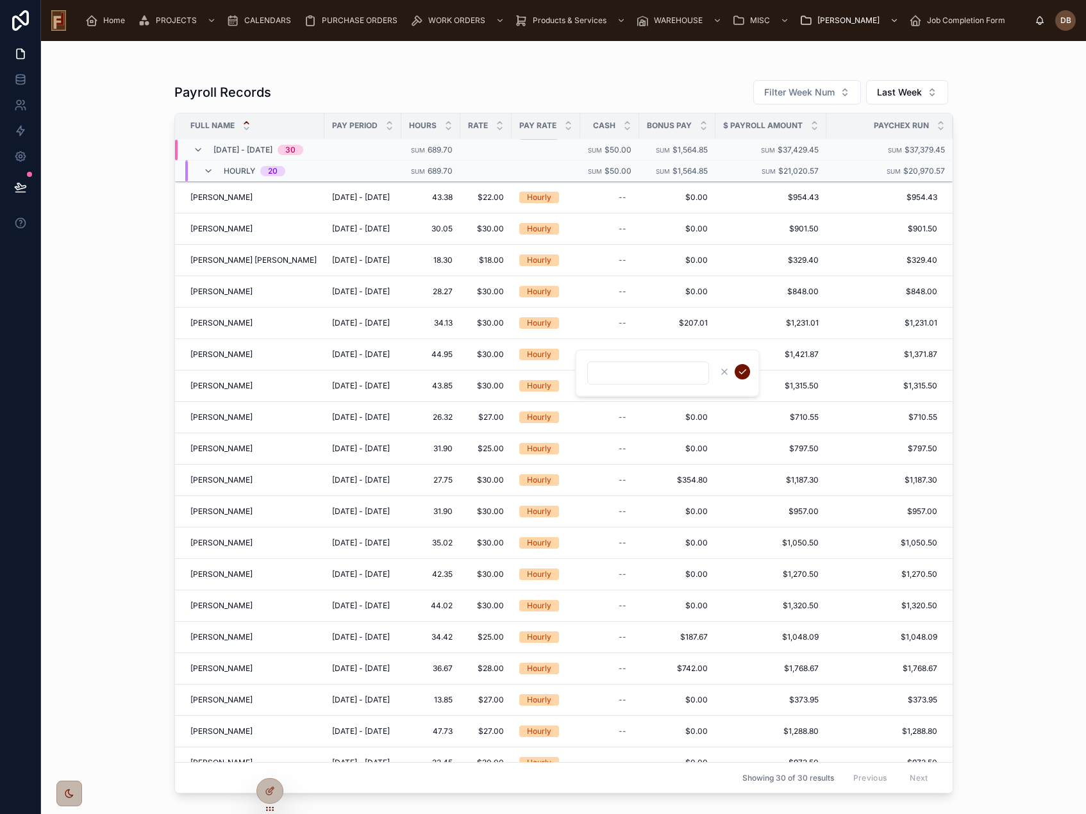
click at [742, 373] on icon "submit" at bounding box center [742, 372] width 10 height 10
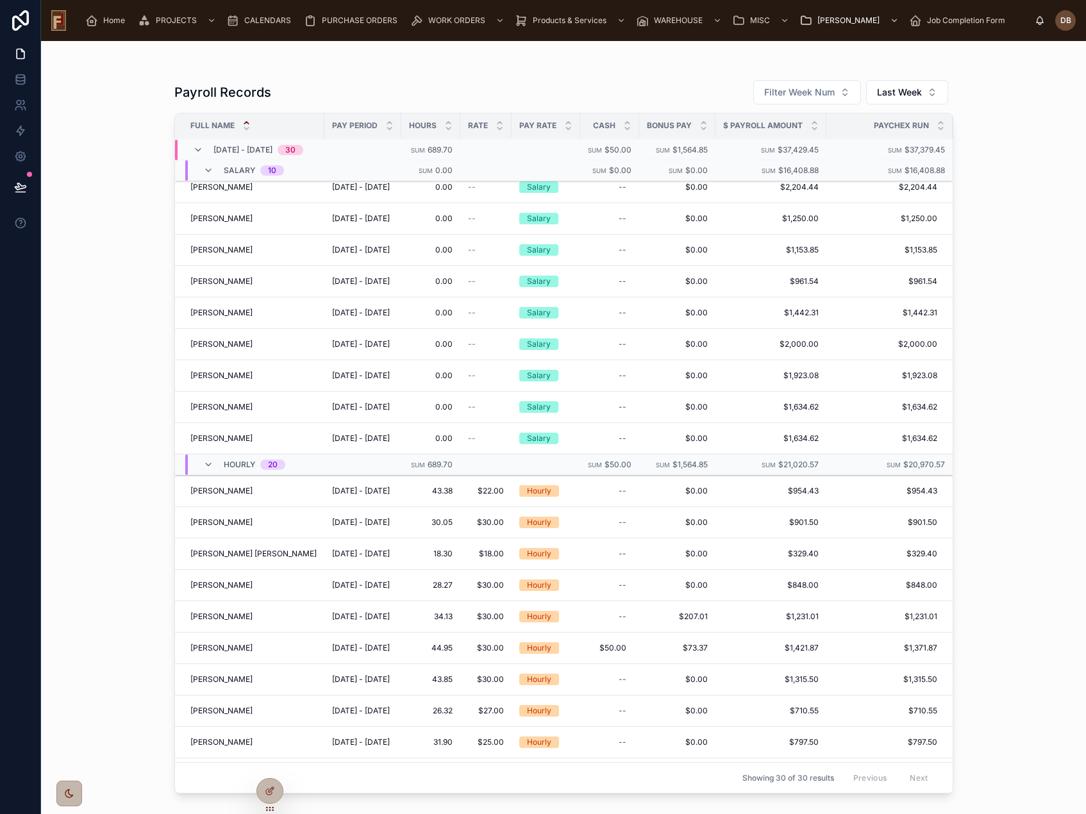
scroll to position [0, 0]
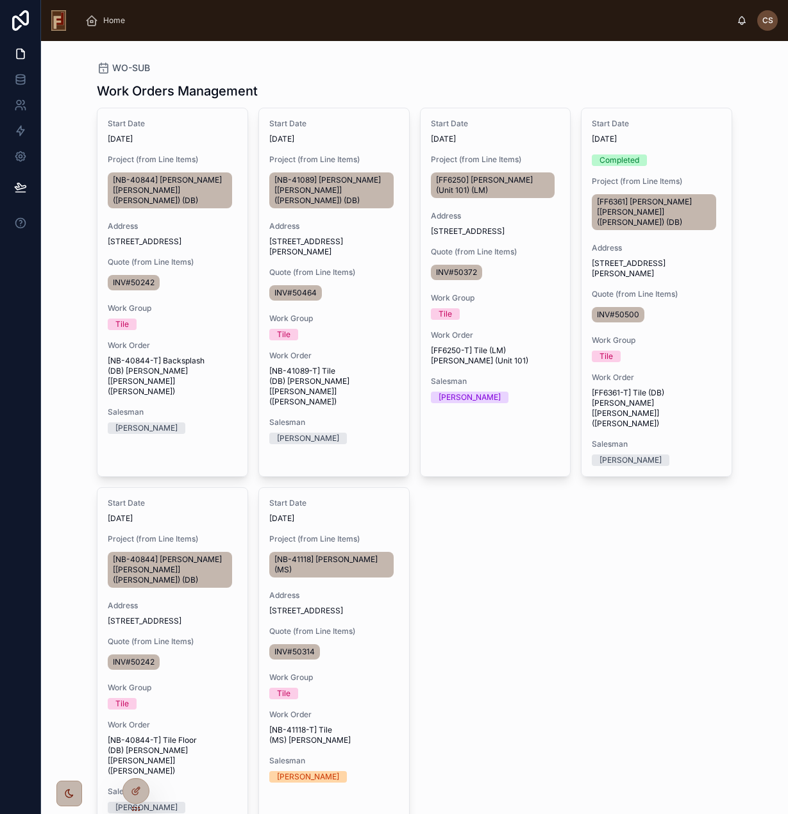
scroll to position [15, 0]
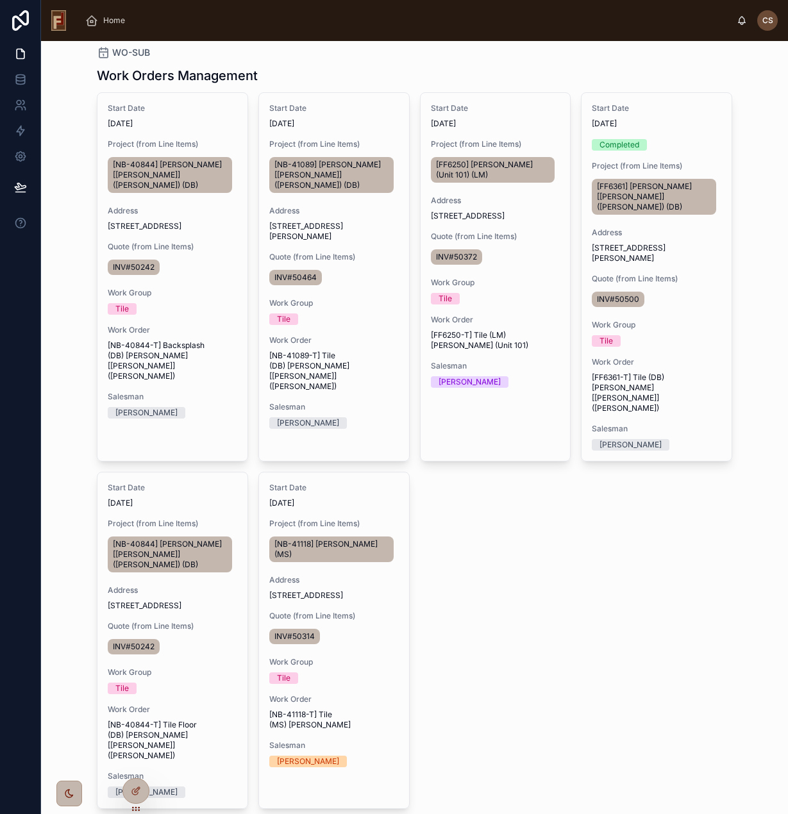
click at [107, 17] on span "Home" at bounding box center [114, 20] width 22 height 10
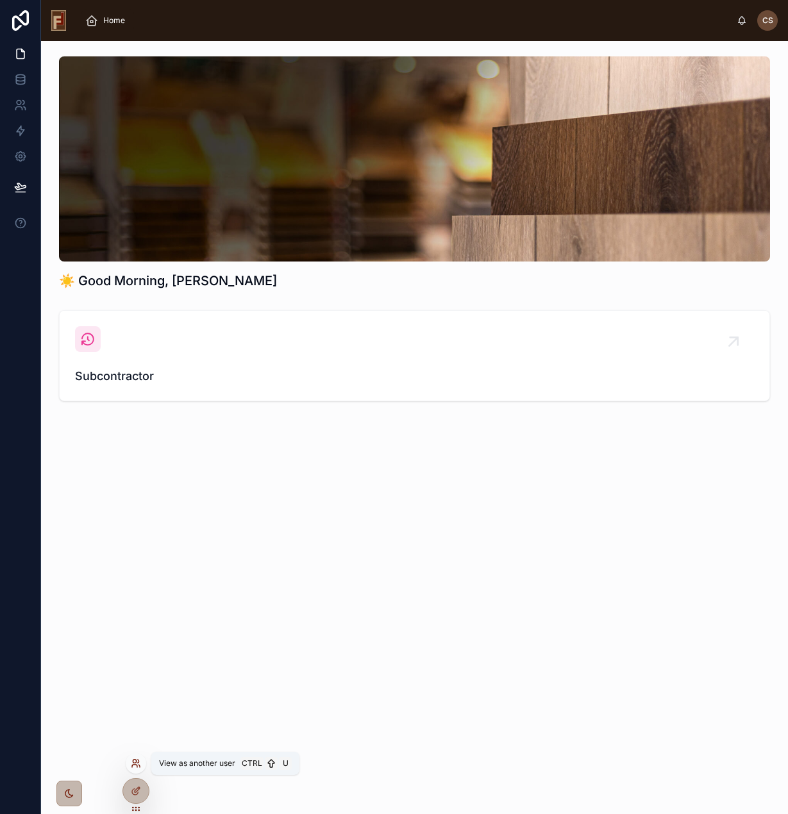
click at [135, 763] on icon at bounding box center [134, 761] width 3 height 3
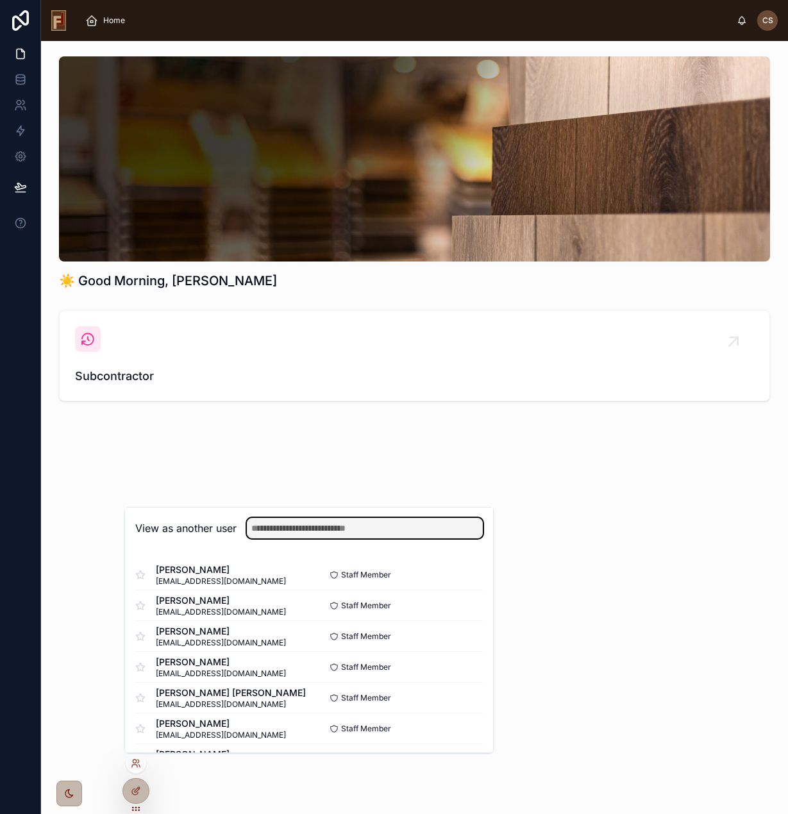
click at [296, 532] on input "text" at bounding box center [365, 528] width 236 height 21
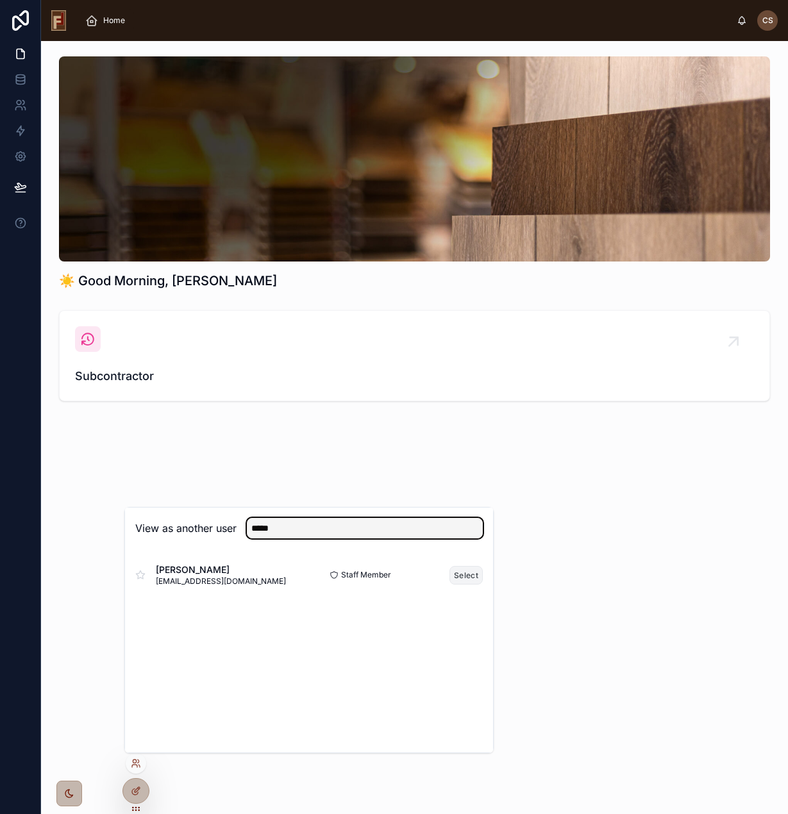
type input "*****"
click at [460, 576] on button "Select" at bounding box center [465, 575] width 33 height 19
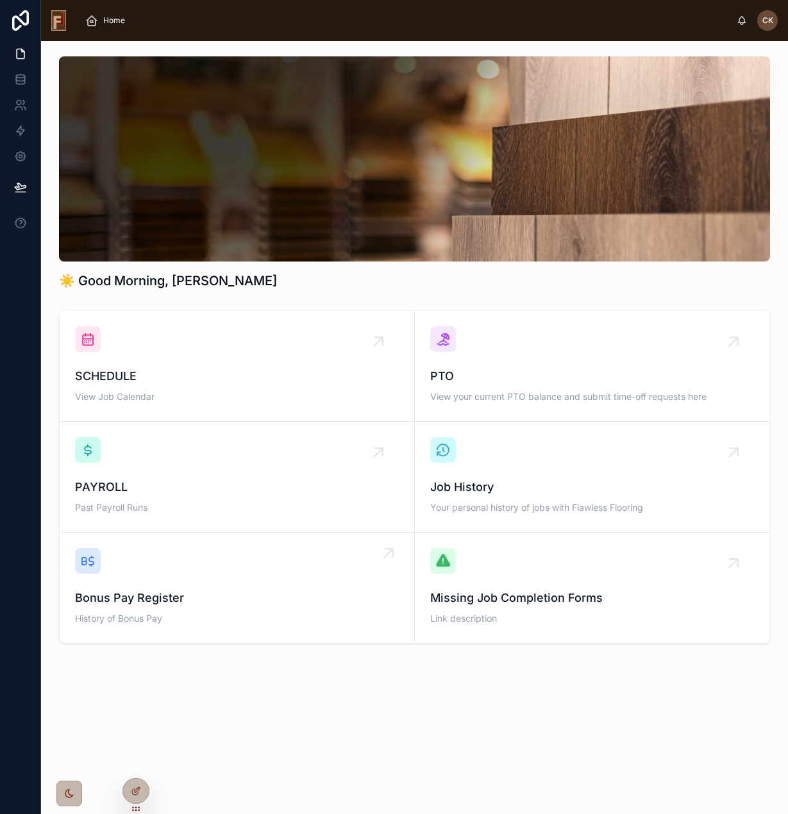
click at [253, 587] on div "Bonus Pay Register History of Bonus Pay" at bounding box center [237, 588] width 324 height 80
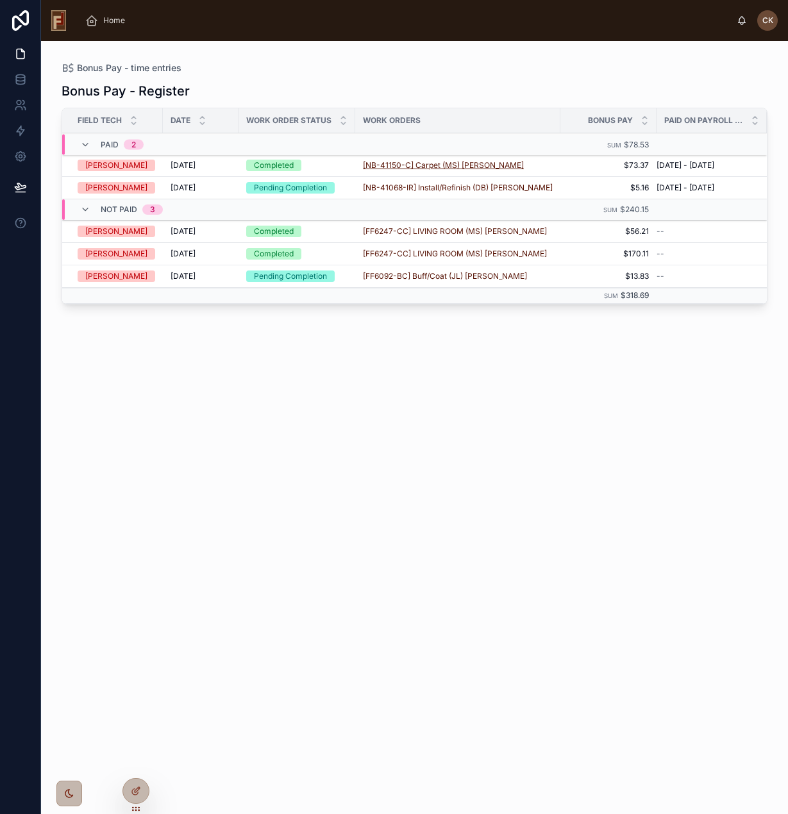
click at [482, 165] on span "[NB-41150-C] Carpet (MS) Michelle Doney" at bounding box center [443, 165] width 161 height 10
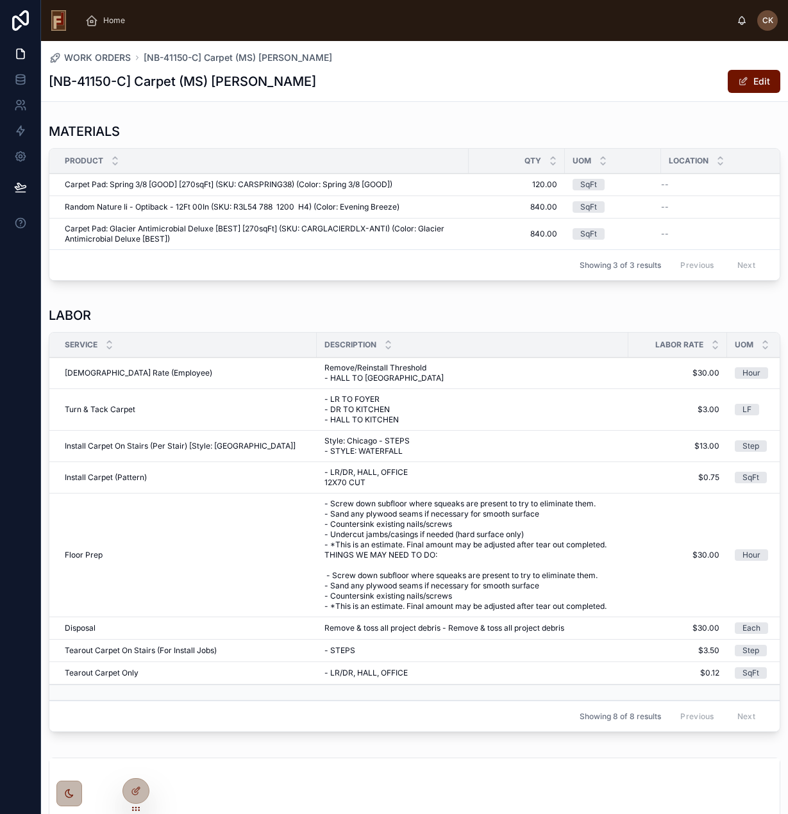
click at [117, 12] on div "Home" at bounding box center [107, 20] width 45 height 21
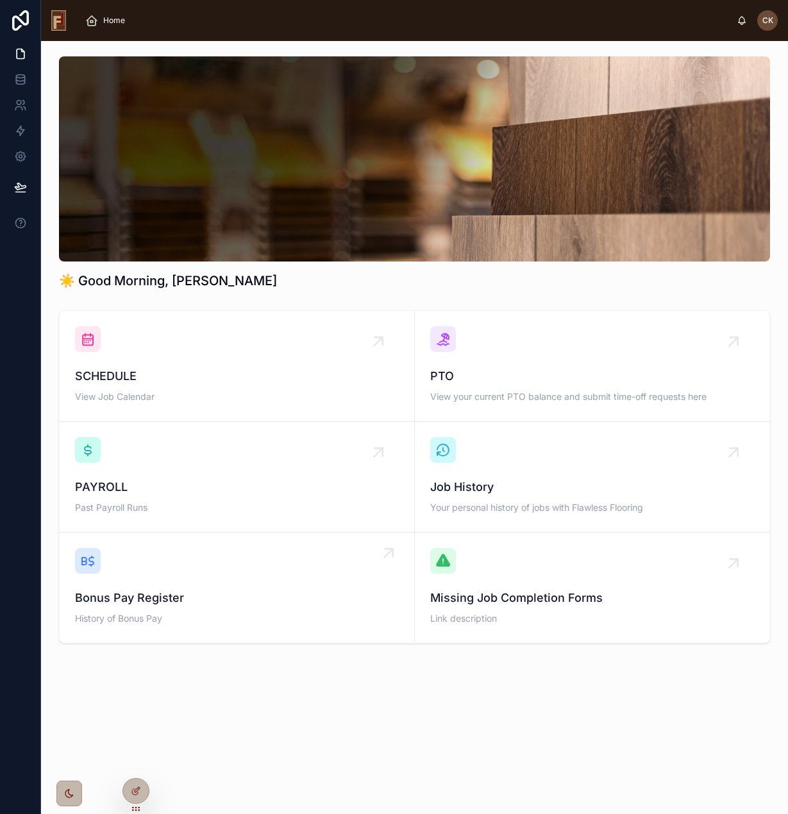
click at [218, 567] on div "Bonus Pay Register History of Bonus Pay" at bounding box center [237, 588] width 324 height 80
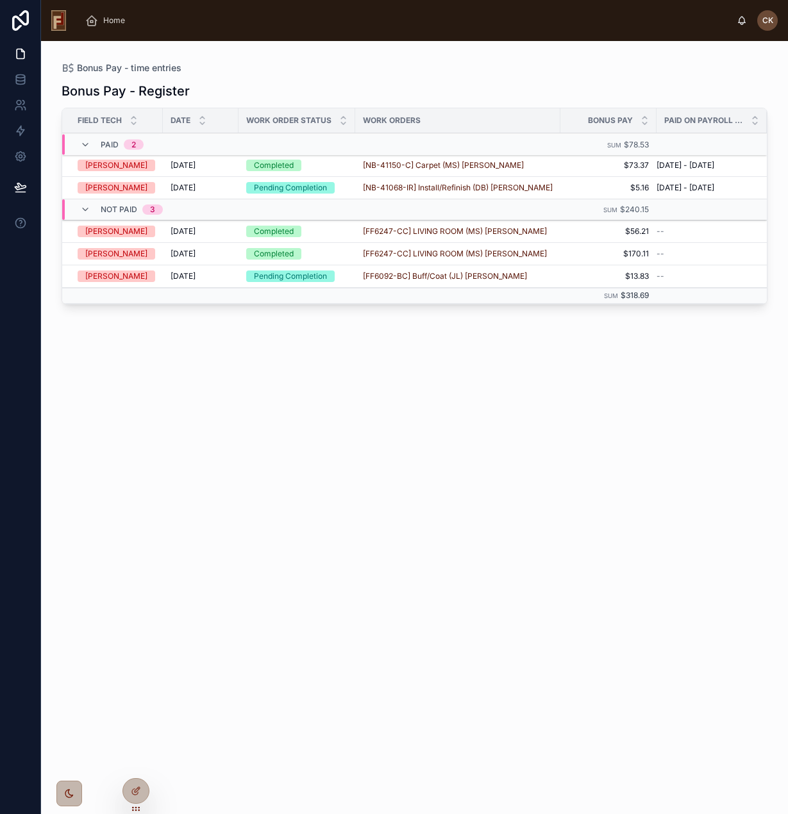
click at [106, 17] on span "Home" at bounding box center [114, 20] width 22 height 10
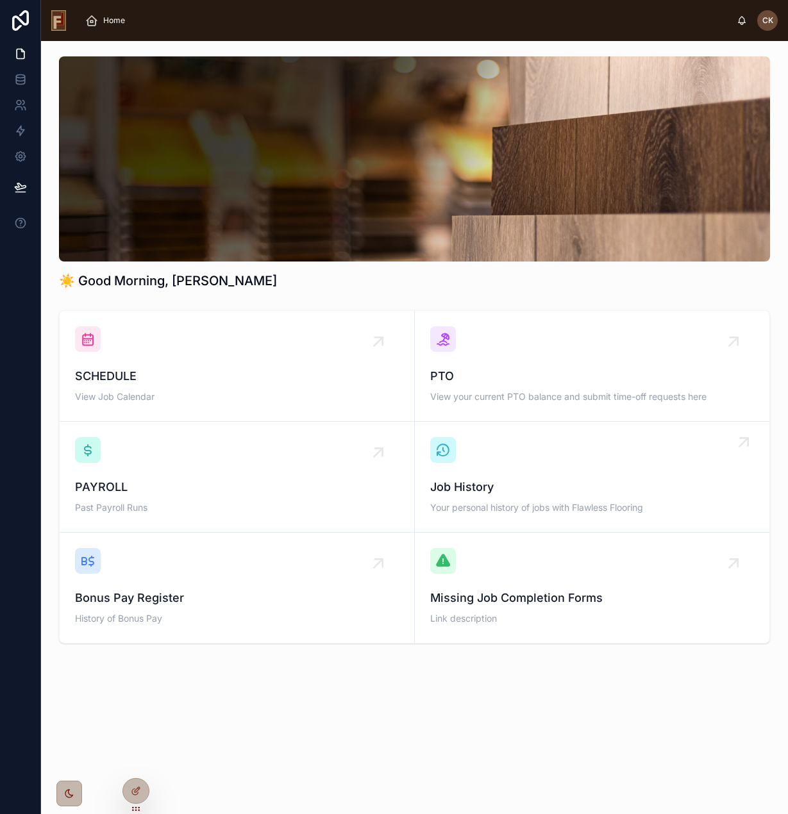
click at [562, 469] on div "Job History Your personal history of jobs with Flawless Flooring" at bounding box center [592, 477] width 324 height 80
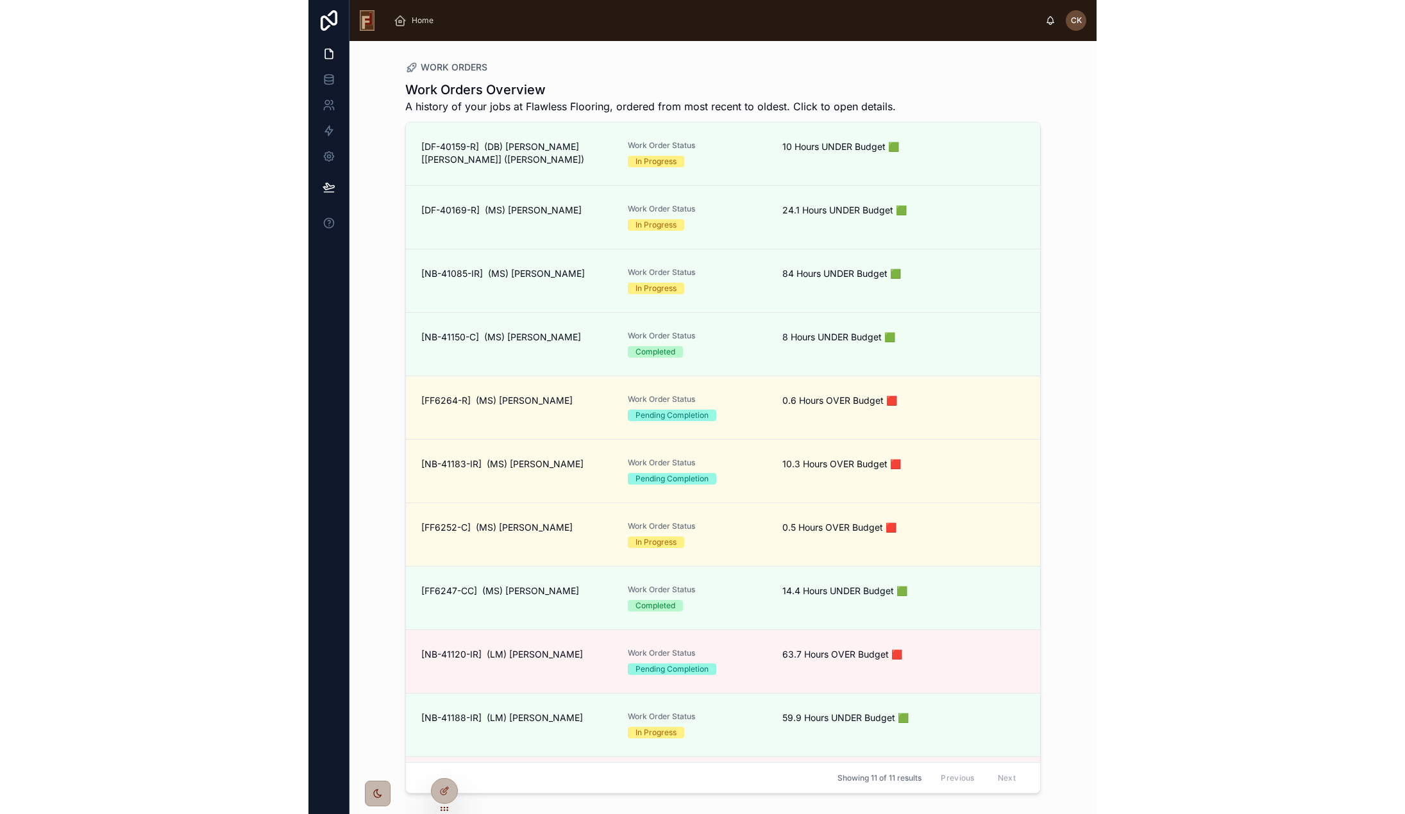
scroll to position [58, 0]
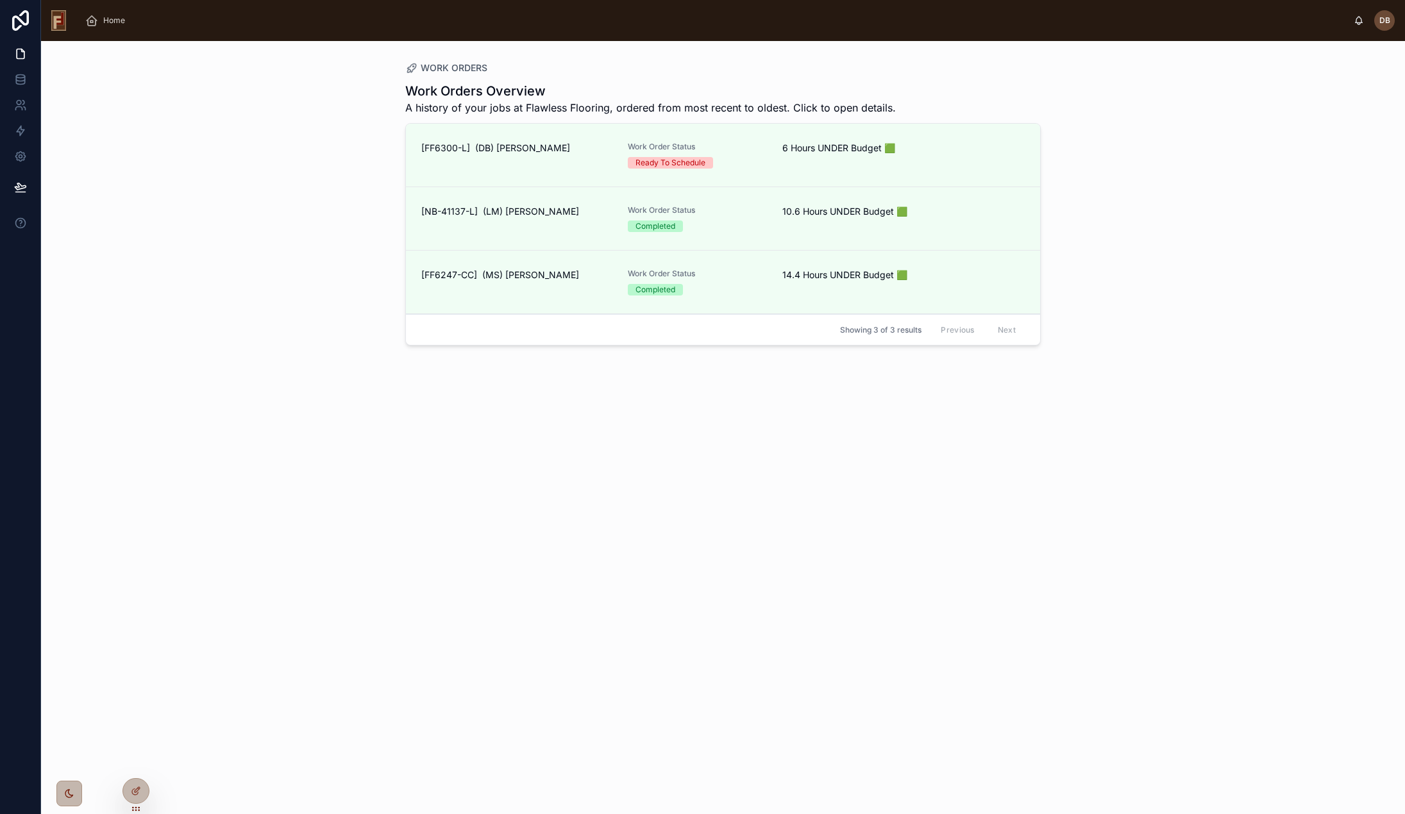
drag, startPoint x: 106, startPoint y: 19, endPoint x: 109, endPoint y: 30, distance: 11.4
click at [107, 19] on span "Home" at bounding box center [114, 20] width 22 height 10
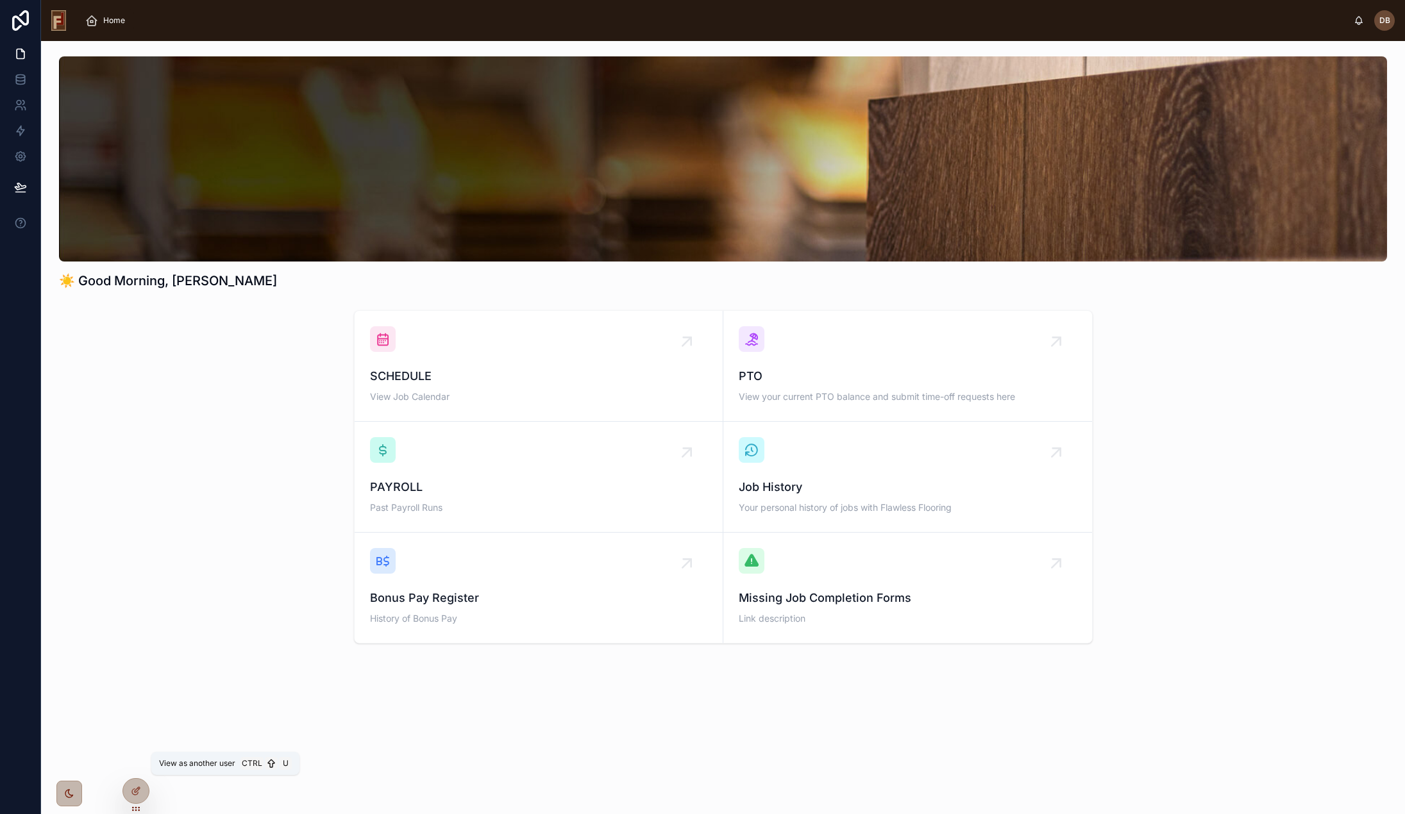
click at [0, 0] on icon at bounding box center [0, 0] width 0 height 0
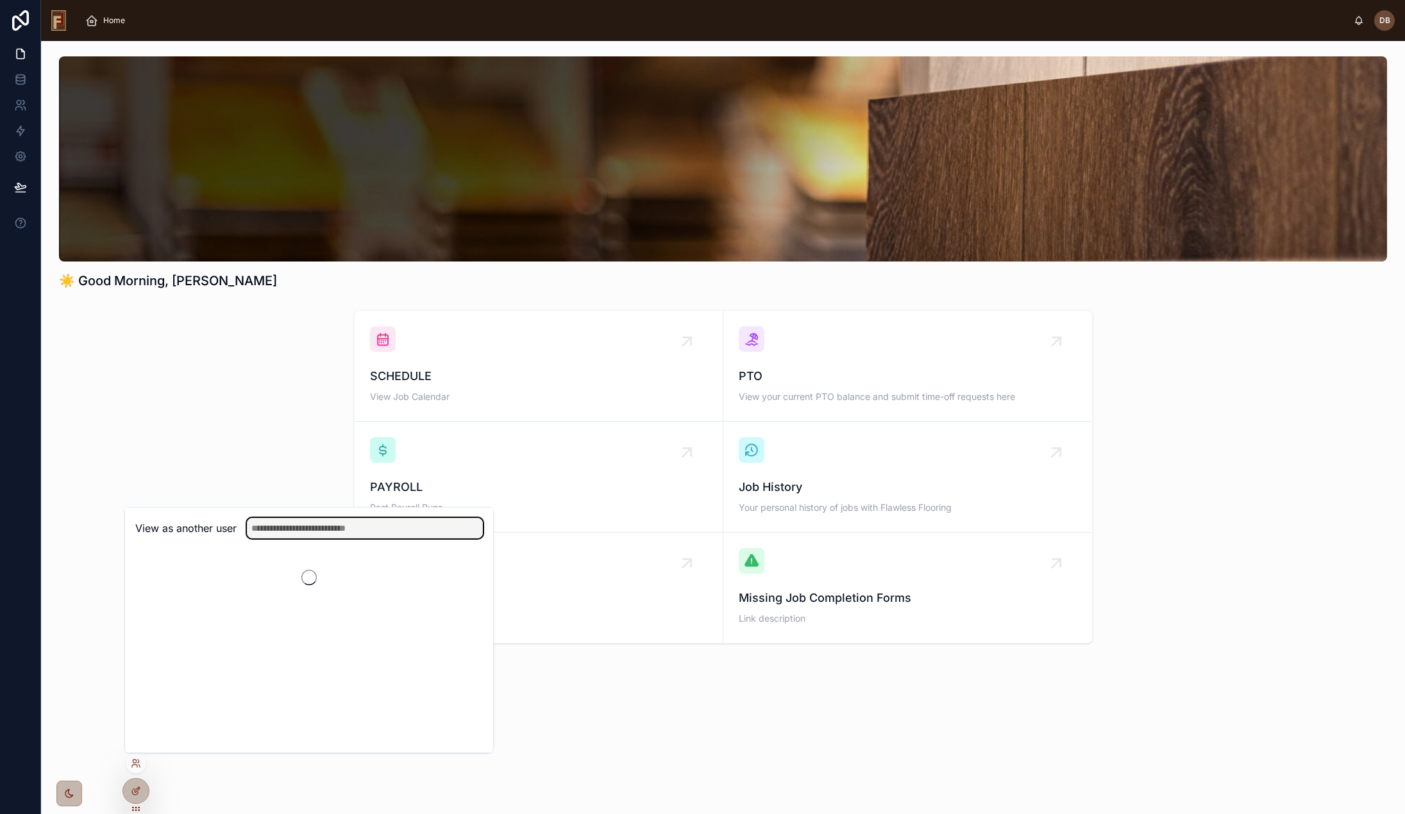
click at [364, 532] on input "text" at bounding box center [365, 528] width 236 height 21
type input "*****"
click at [0, 0] on button "Select" at bounding box center [0, 0] width 0 height 0
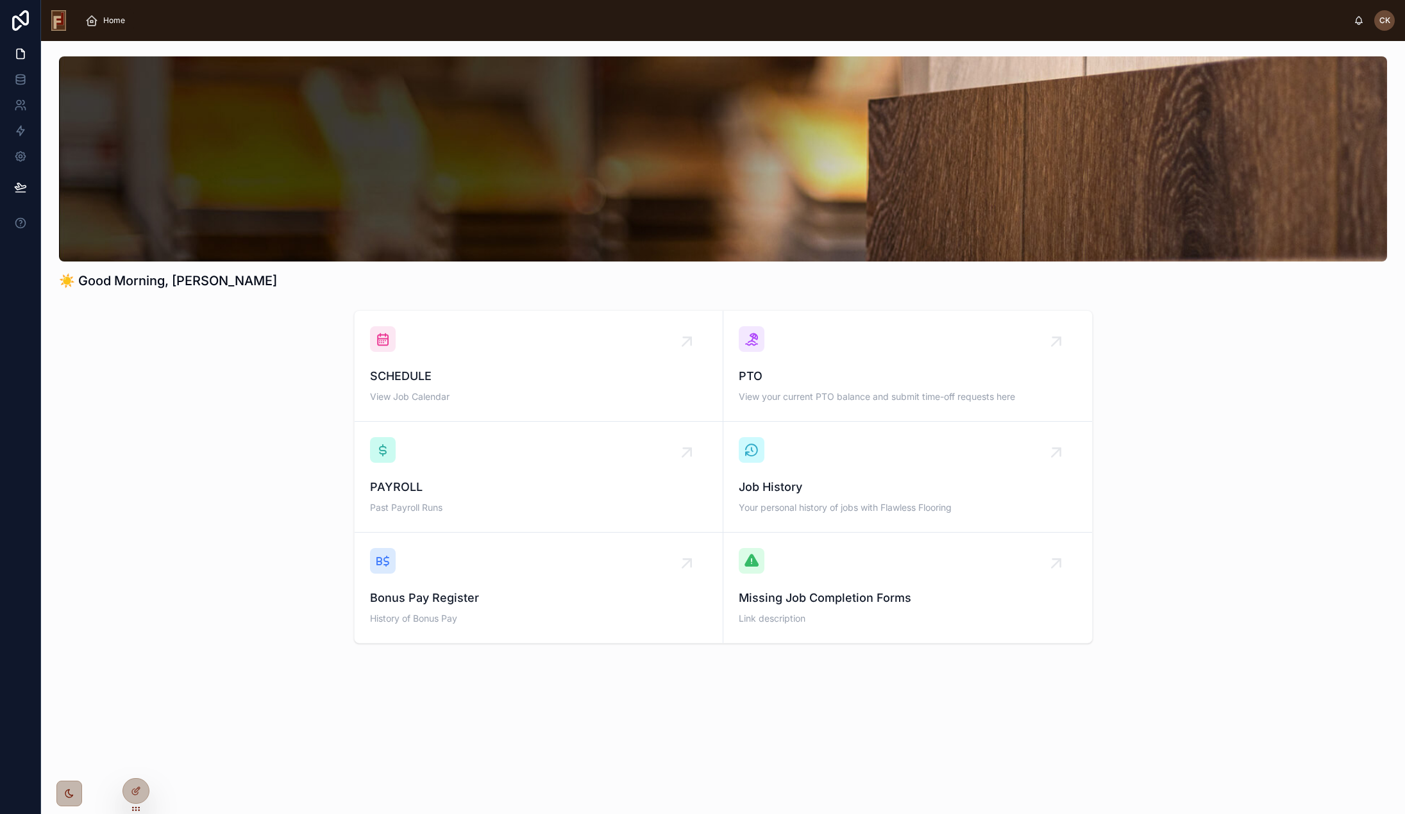
click at [886, 583] on div "Missing Job Completion Forms Link description" at bounding box center [908, 588] width 338 height 80
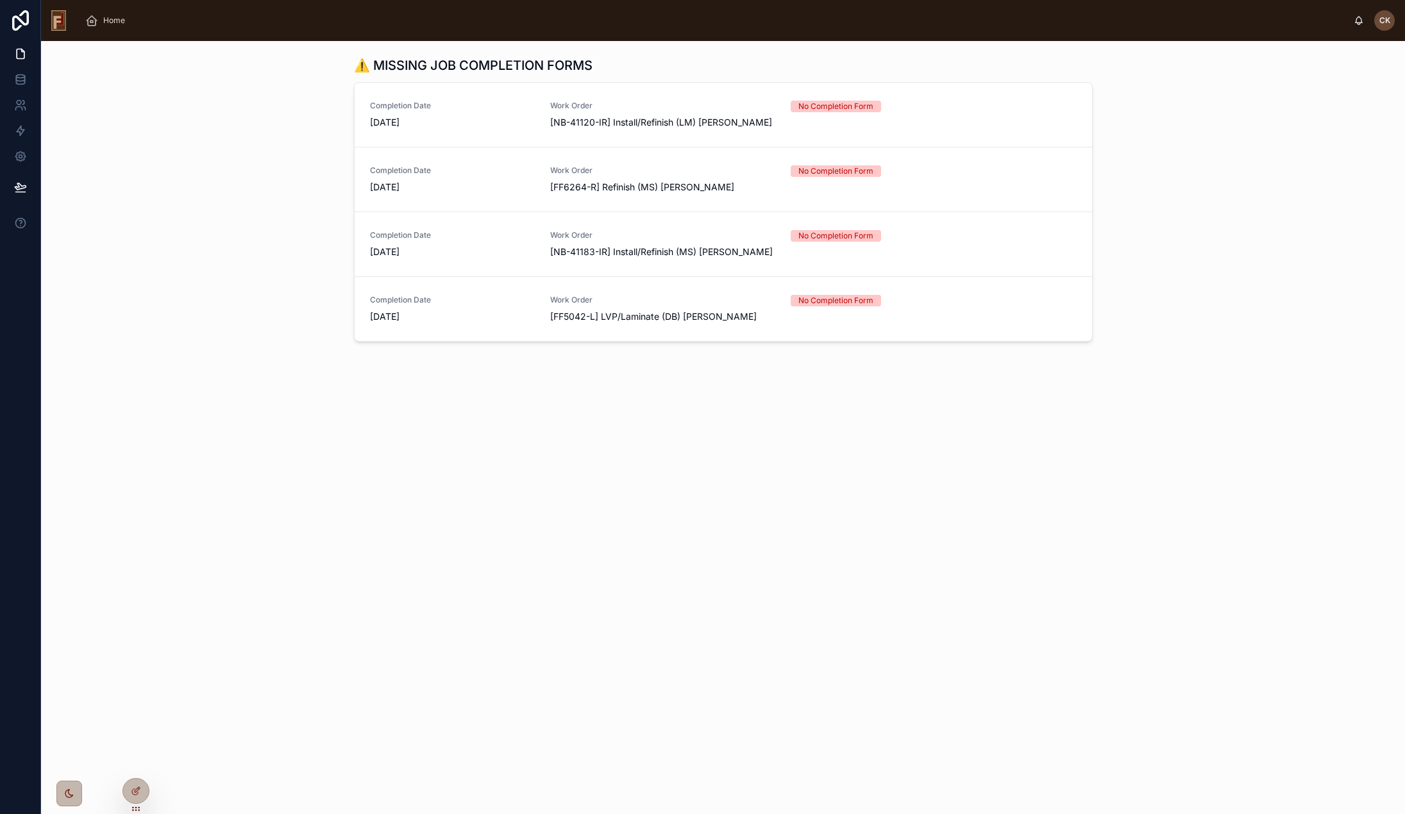
click at [115, 17] on span "Home" at bounding box center [114, 20] width 22 height 10
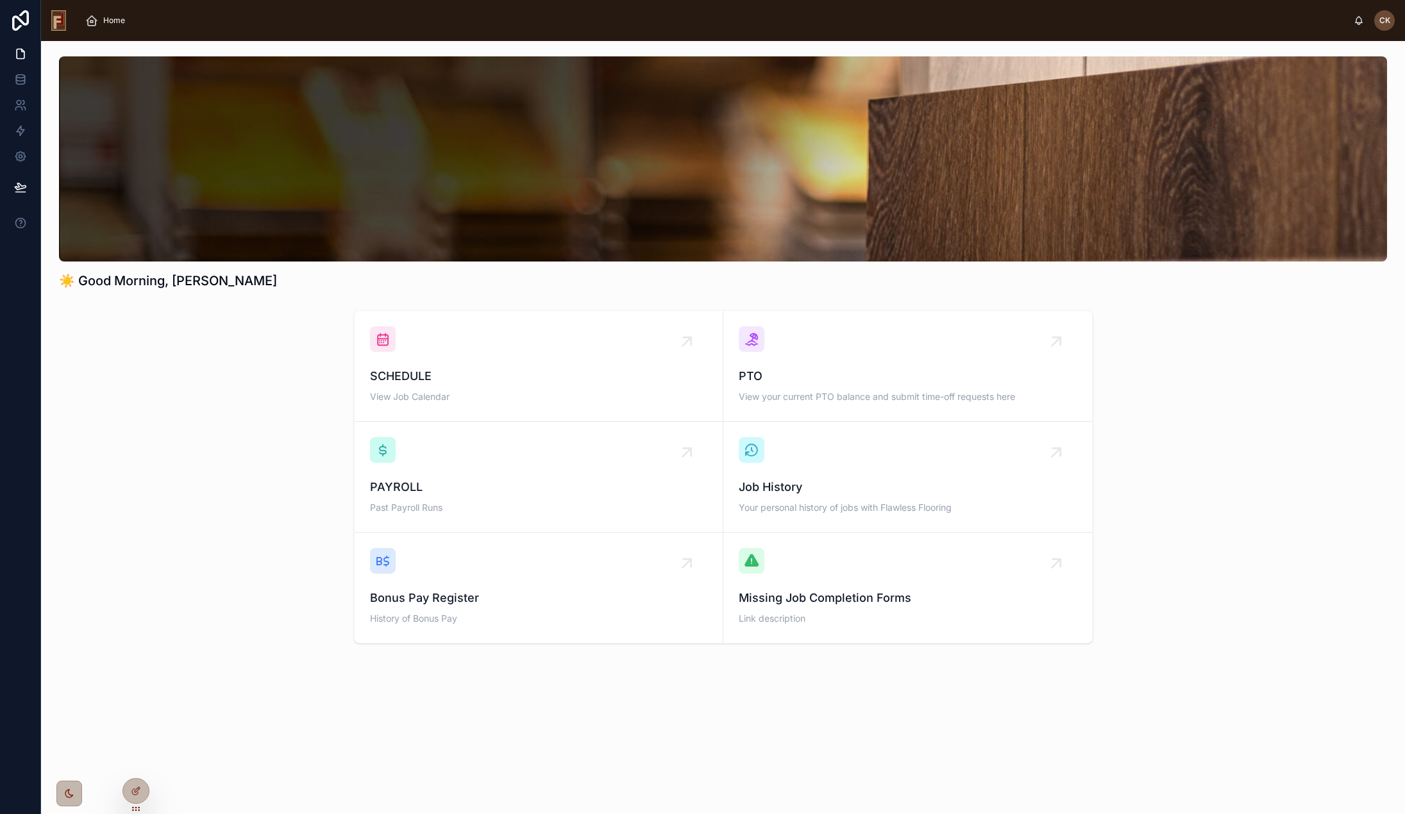
click at [875, 491] on span "Job History" at bounding box center [908, 487] width 338 height 18
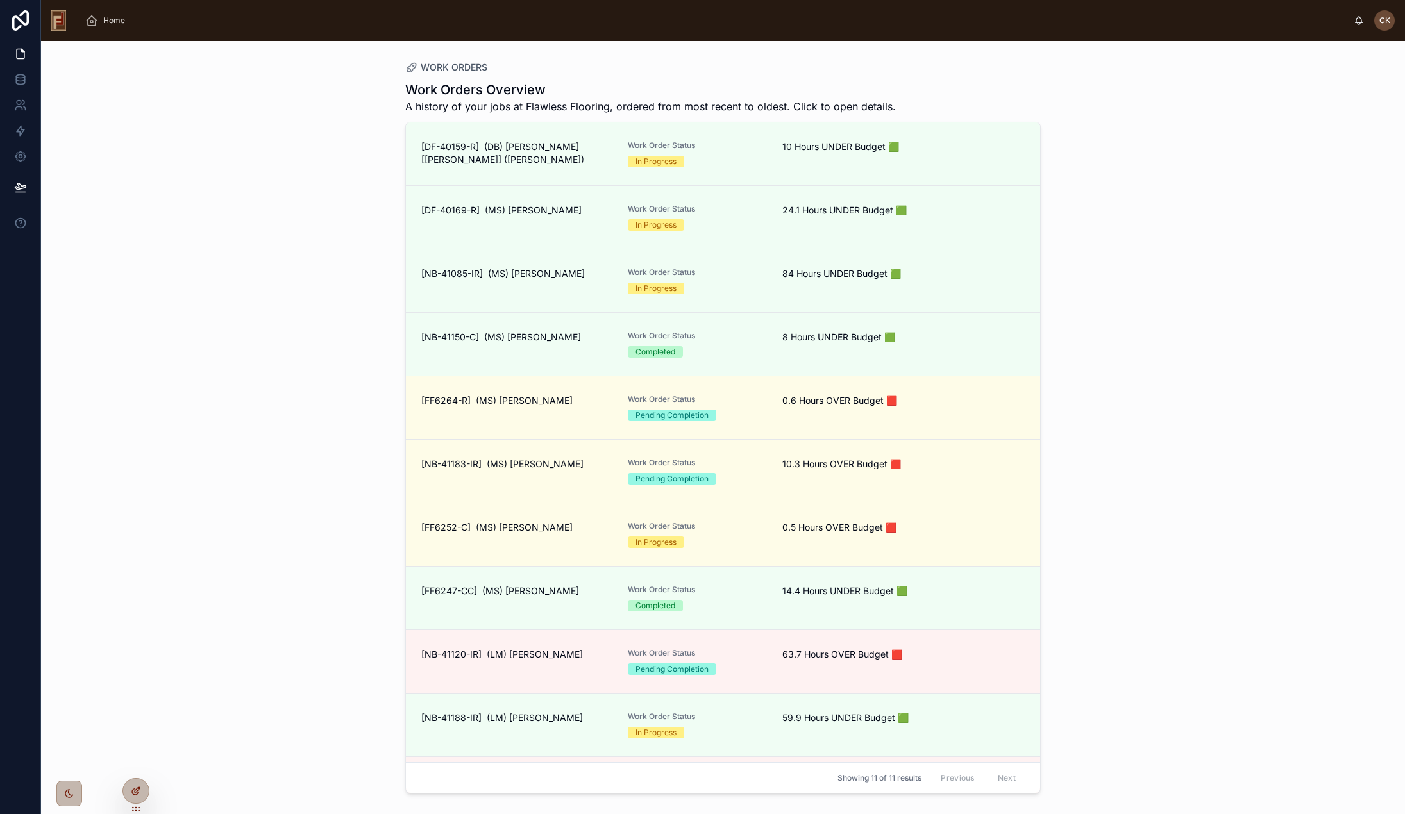
click at [144, 789] on div at bounding box center [136, 791] width 26 height 24
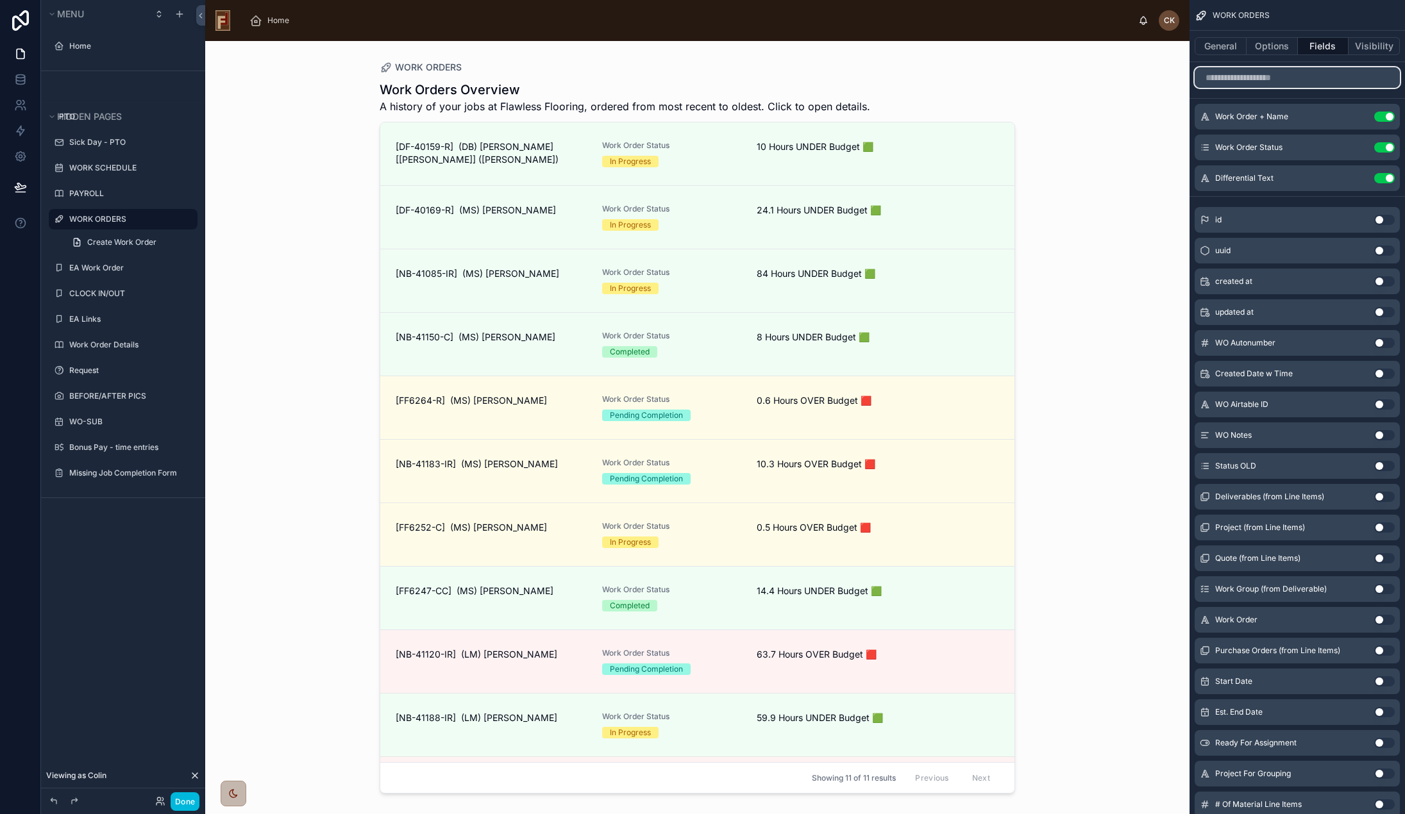
click at [1265, 73] on input "scrollable content" at bounding box center [1296, 77] width 205 height 21
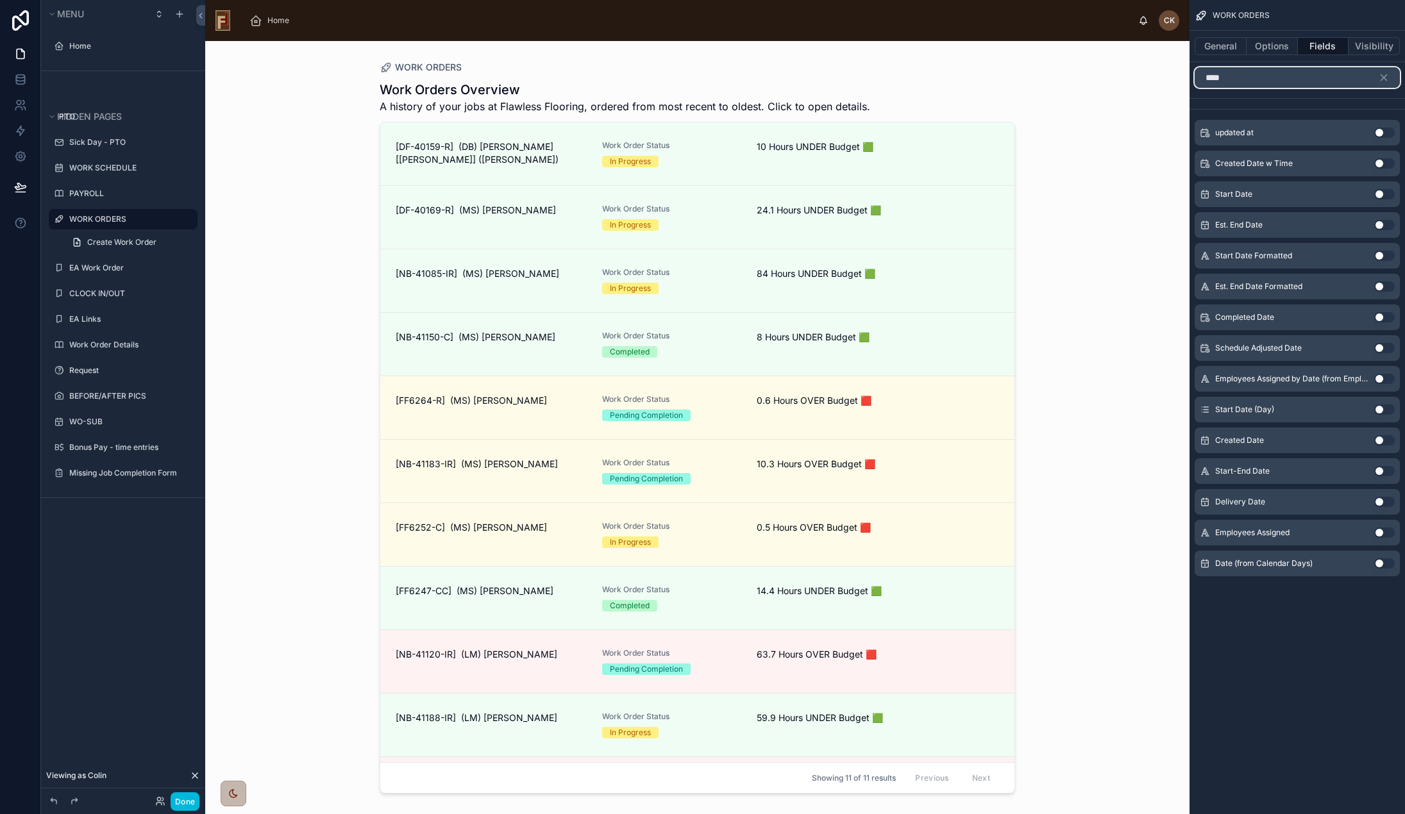
type input "****"
click at [1379, 226] on button "Use setting" at bounding box center [1384, 225] width 21 height 10
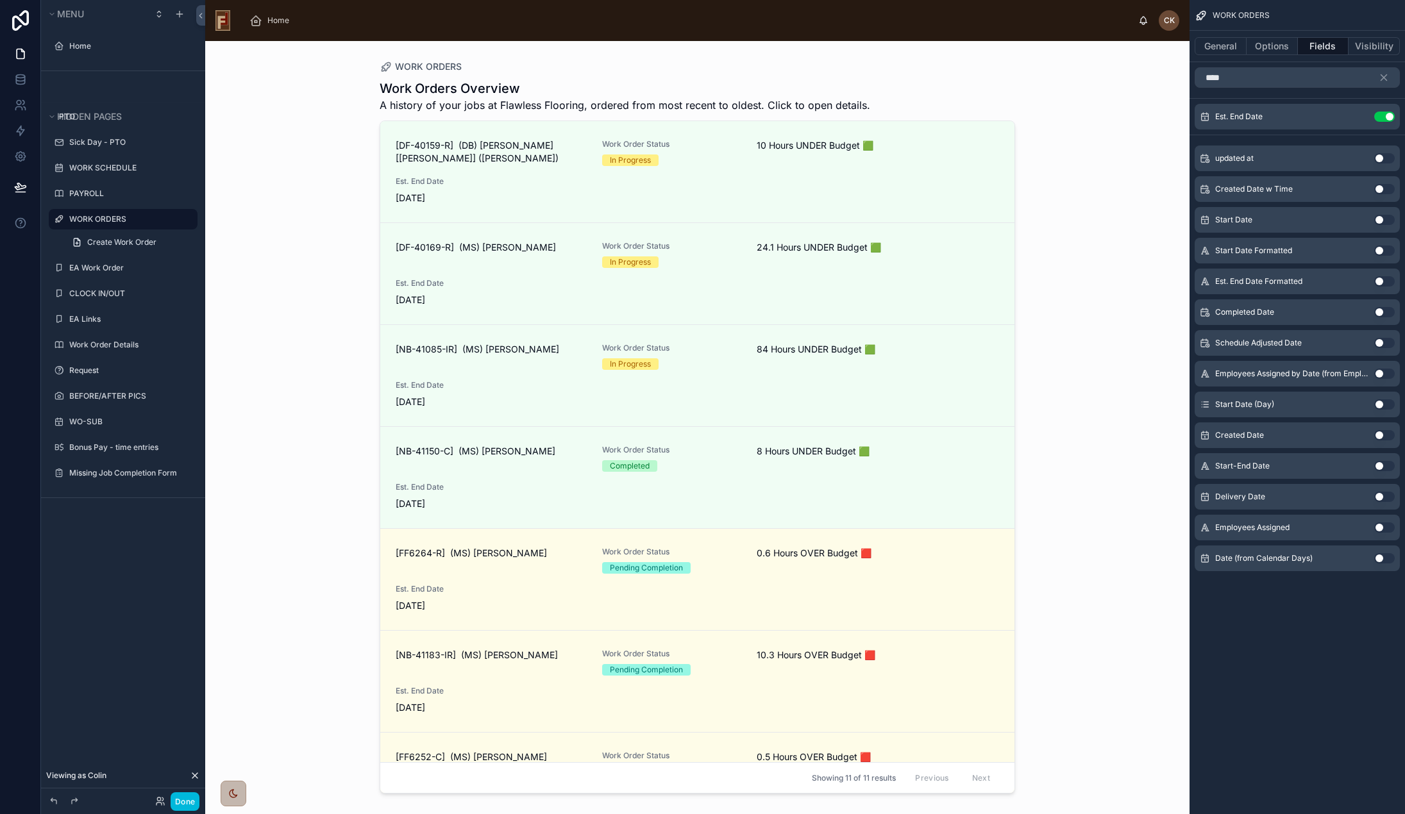
click at [0, 0] on icon "scrollable content" at bounding box center [0, 0] width 0 height 0
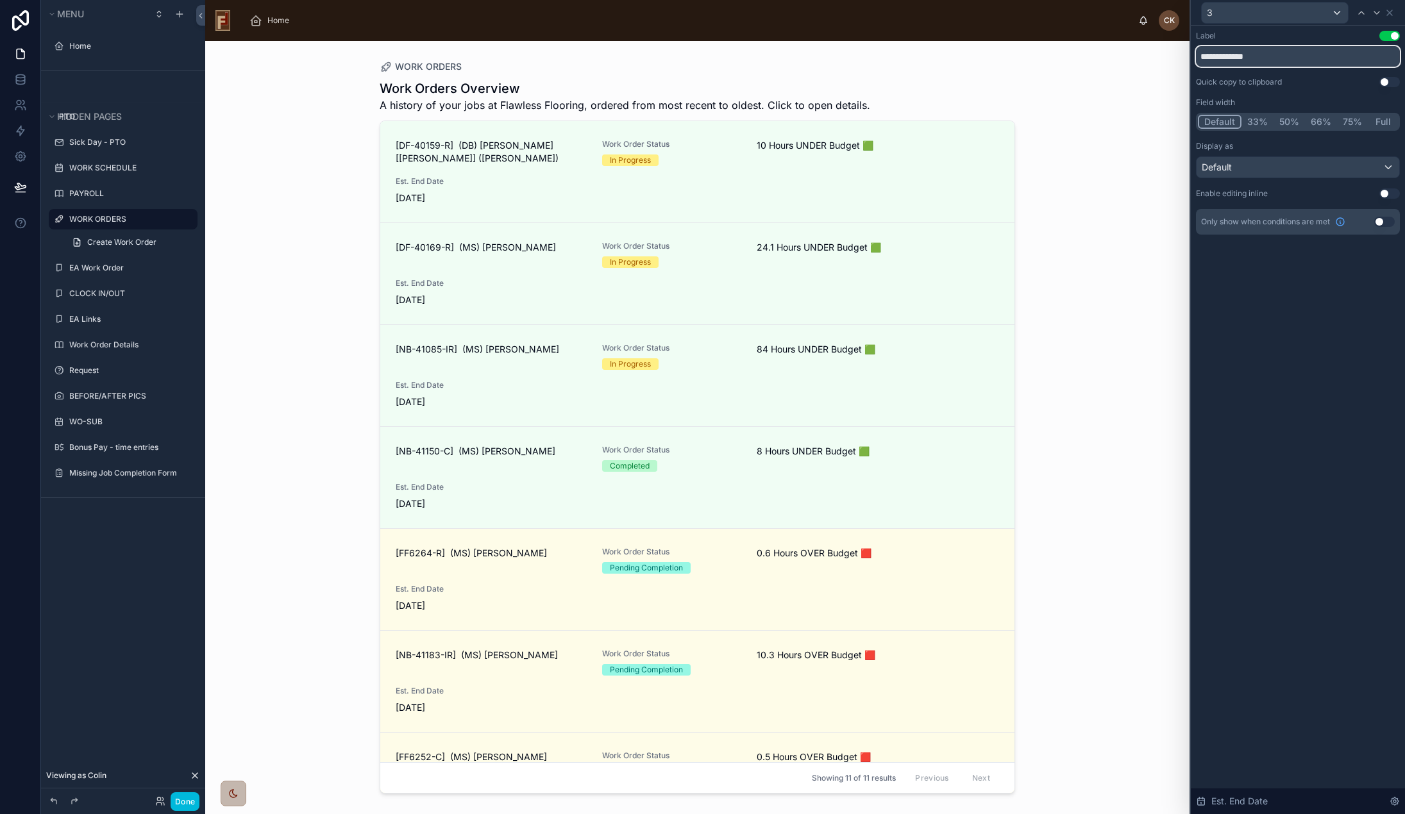
drag, startPoint x: 1289, startPoint y: 56, endPoint x: 1187, endPoint y: 55, distance: 102.0
click at [1187, 55] on div "**********" at bounding box center [702, 407] width 1405 height 814
type input "**********"
click at [1391, 13] on icon at bounding box center [1389, 13] width 10 height 10
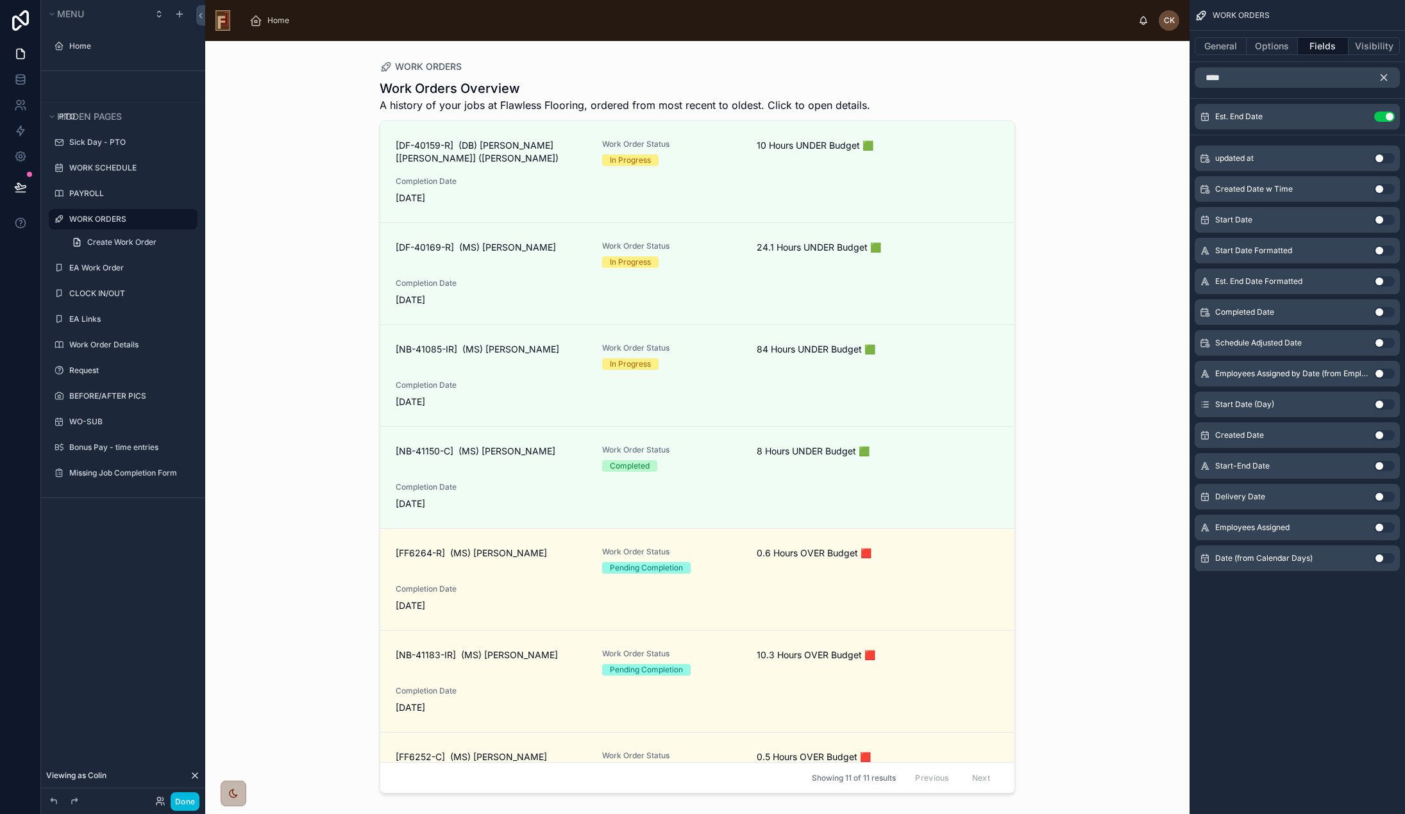
click at [1384, 76] on icon "scrollable content" at bounding box center [1384, 78] width 12 height 12
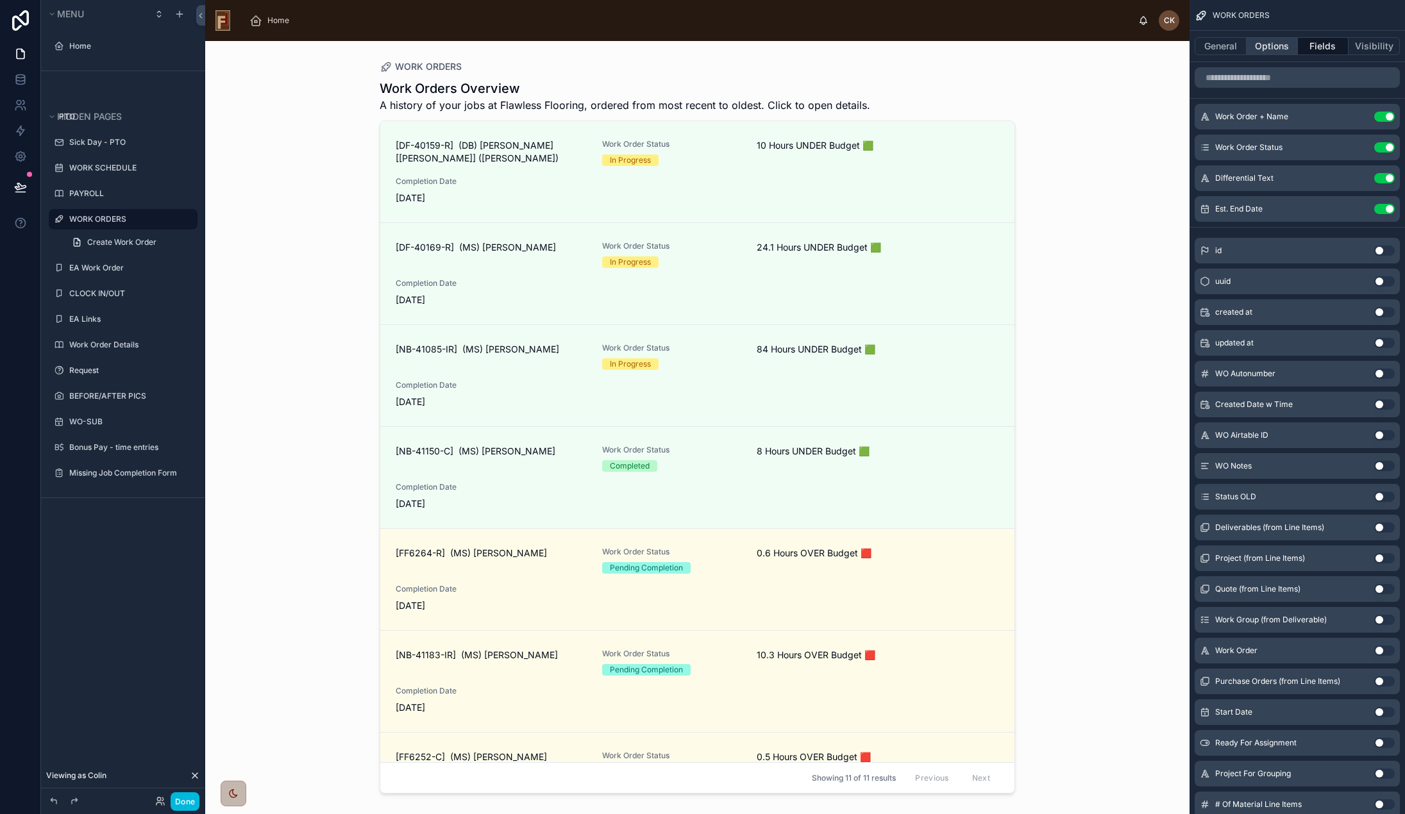
click at [1272, 41] on button "Options" at bounding box center [1271, 46] width 51 height 18
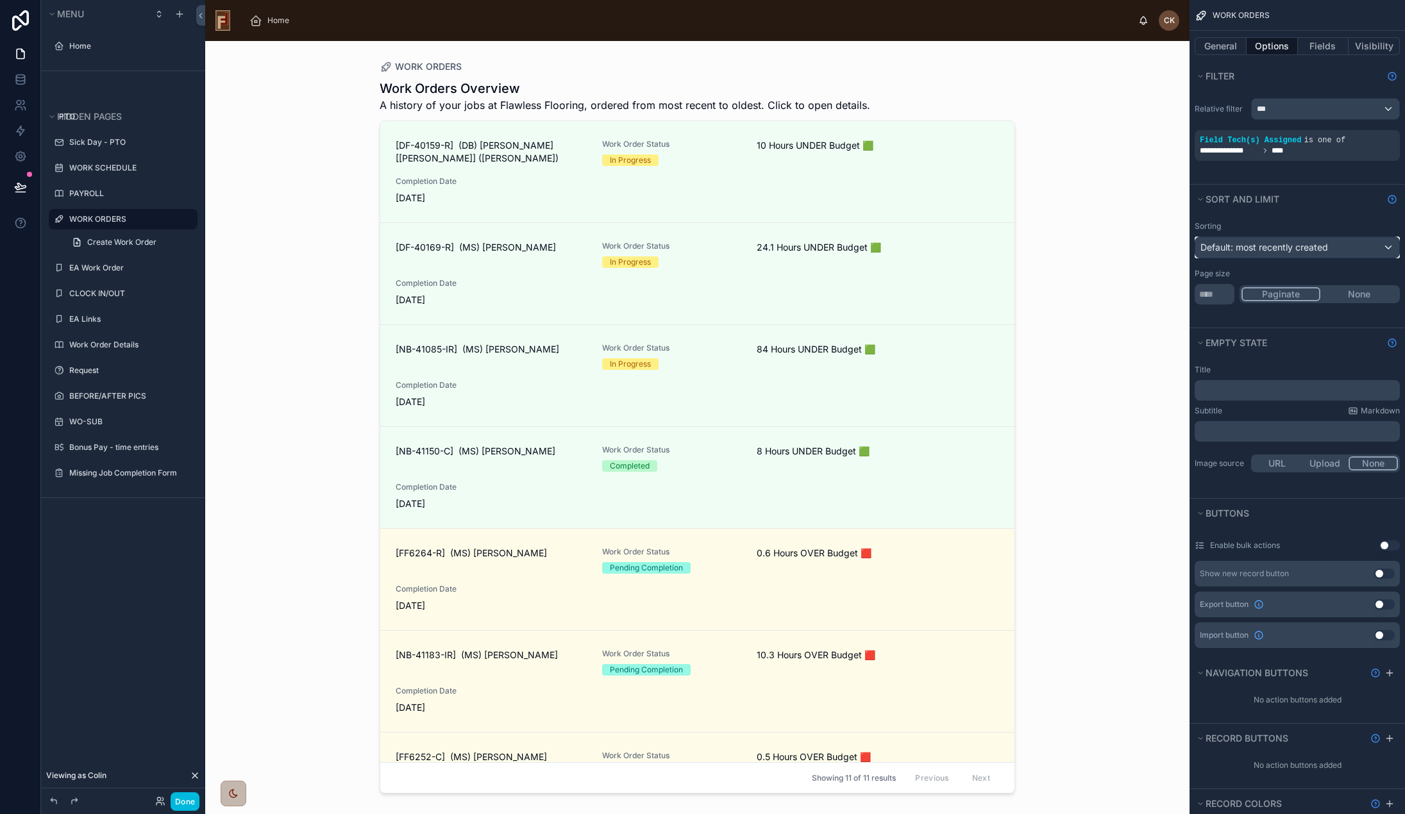
click at [1289, 249] on span "Default: most recently created" at bounding box center [1264, 247] width 128 height 11
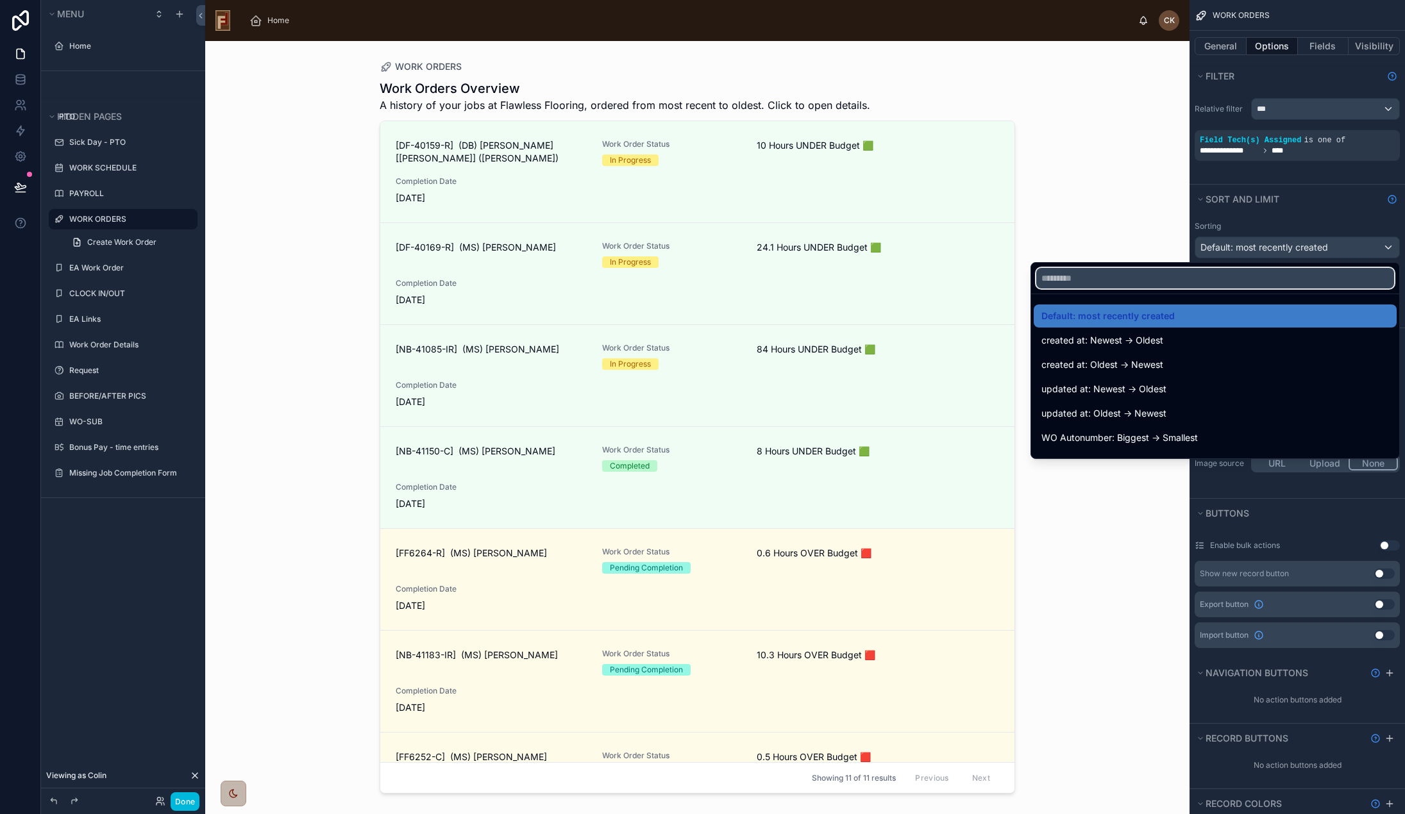
click at [1215, 278] on input "text" at bounding box center [1215, 278] width 358 height 21
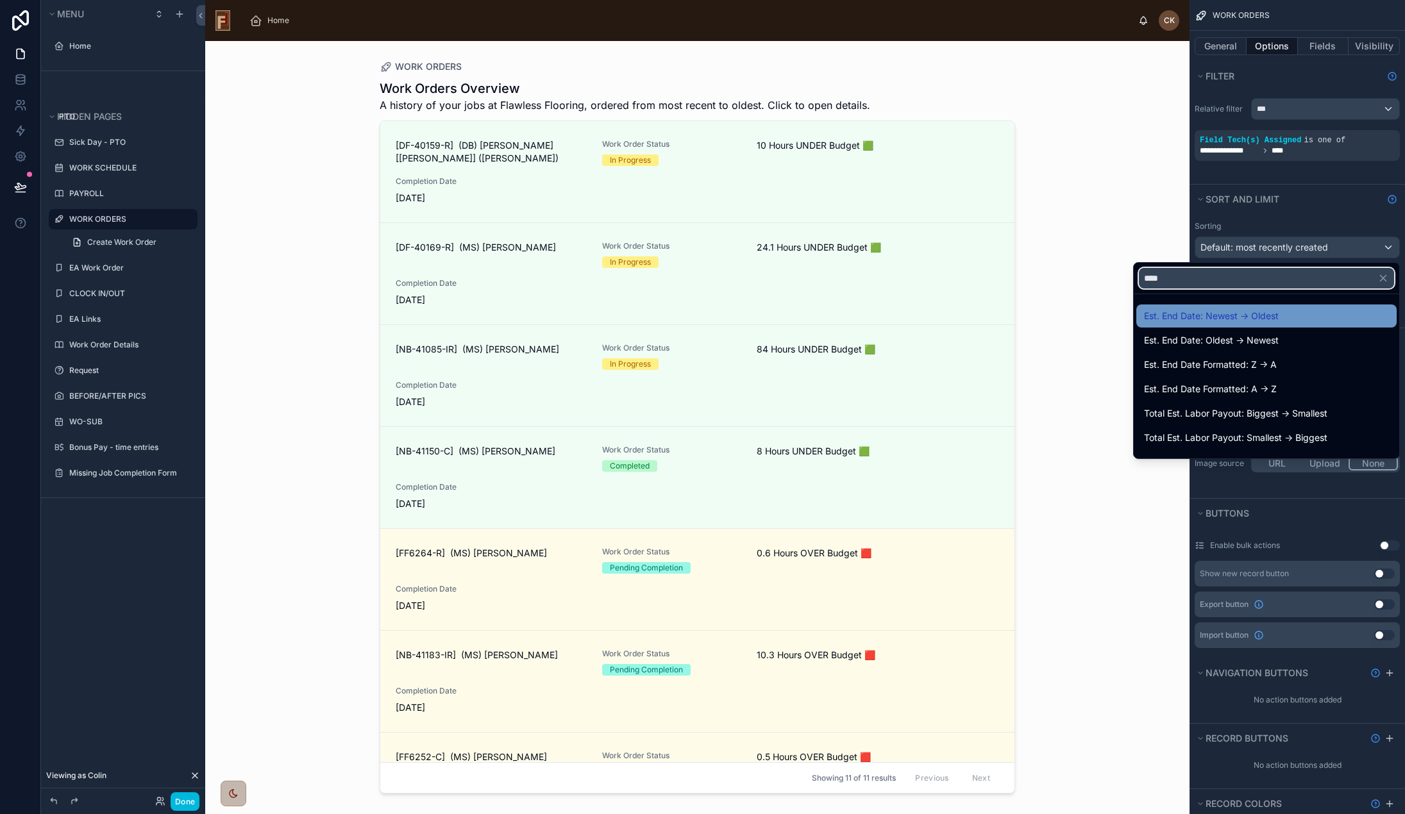
type input "****"
click at [1284, 314] on div "Est. End Date: Newest -> Oldest" at bounding box center [1266, 315] width 245 height 15
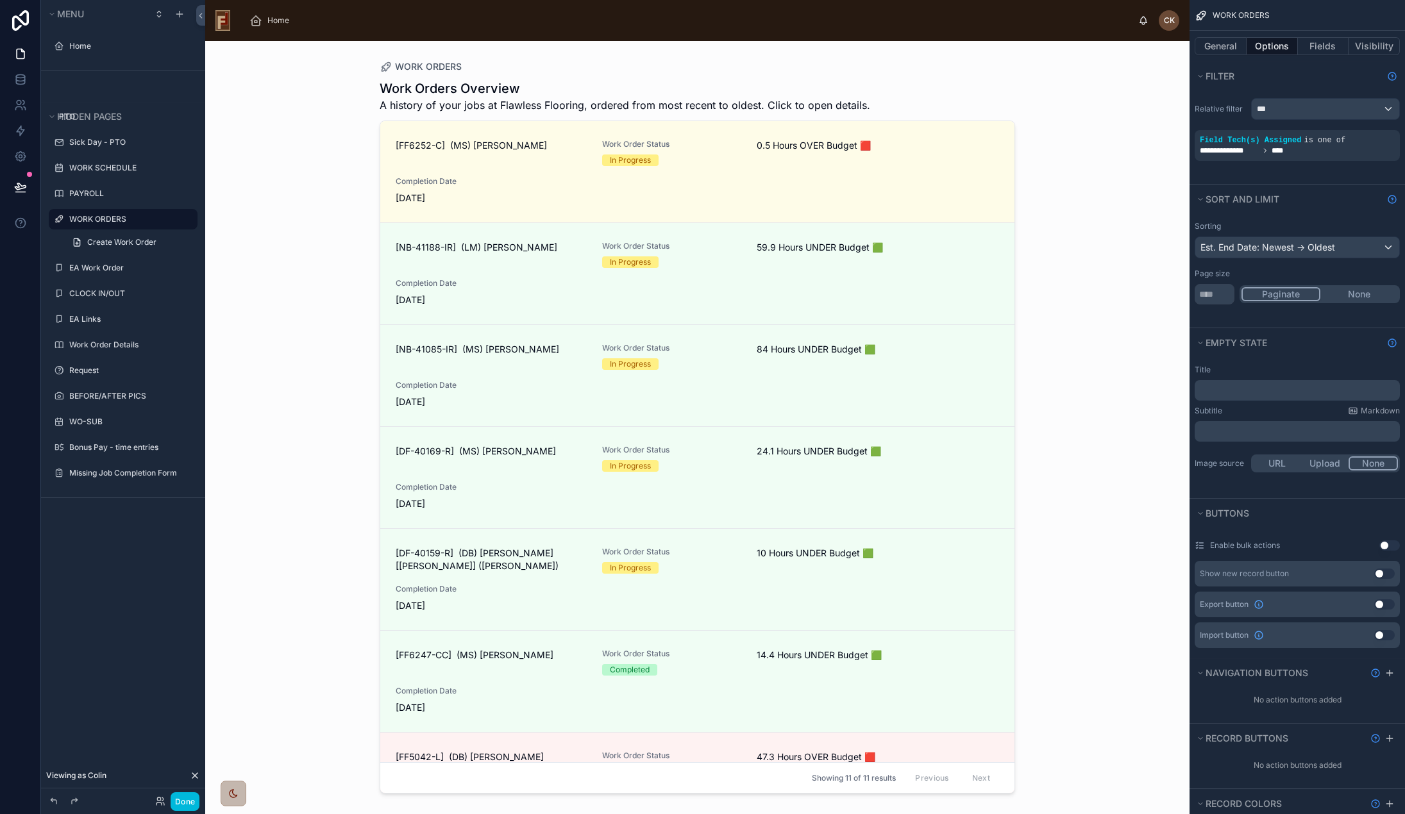
drag, startPoint x: 1009, startPoint y: 301, endPoint x: 1009, endPoint y: 317, distance: 15.4
click at [1009, 317] on div at bounding box center [697, 420] width 656 height 758
click at [1327, 48] on button "Fields" at bounding box center [1323, 46] width 51 height 18
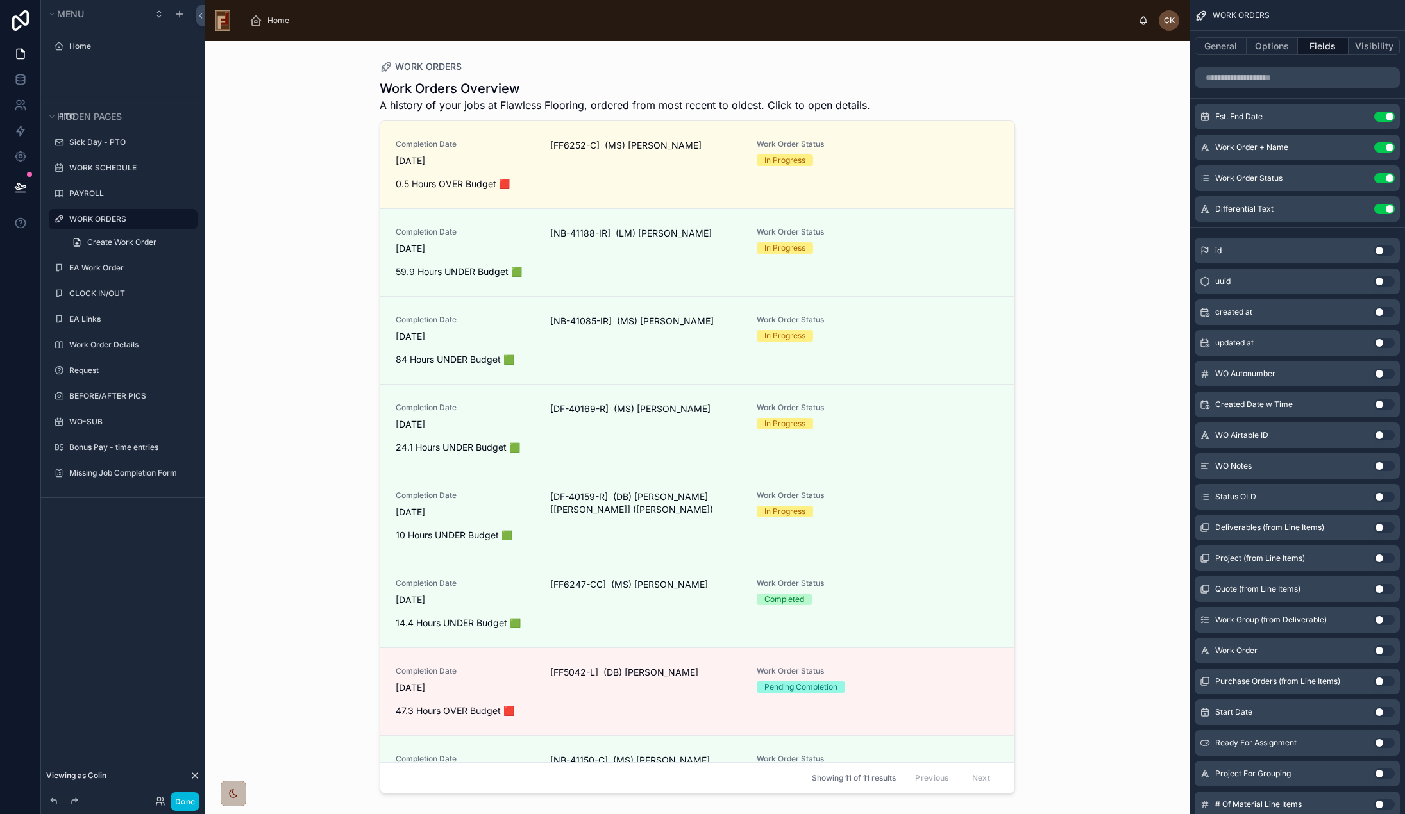
click at [0, 0] on icon "scrollable content" at bounding box center [0, 0] width 0 height 0
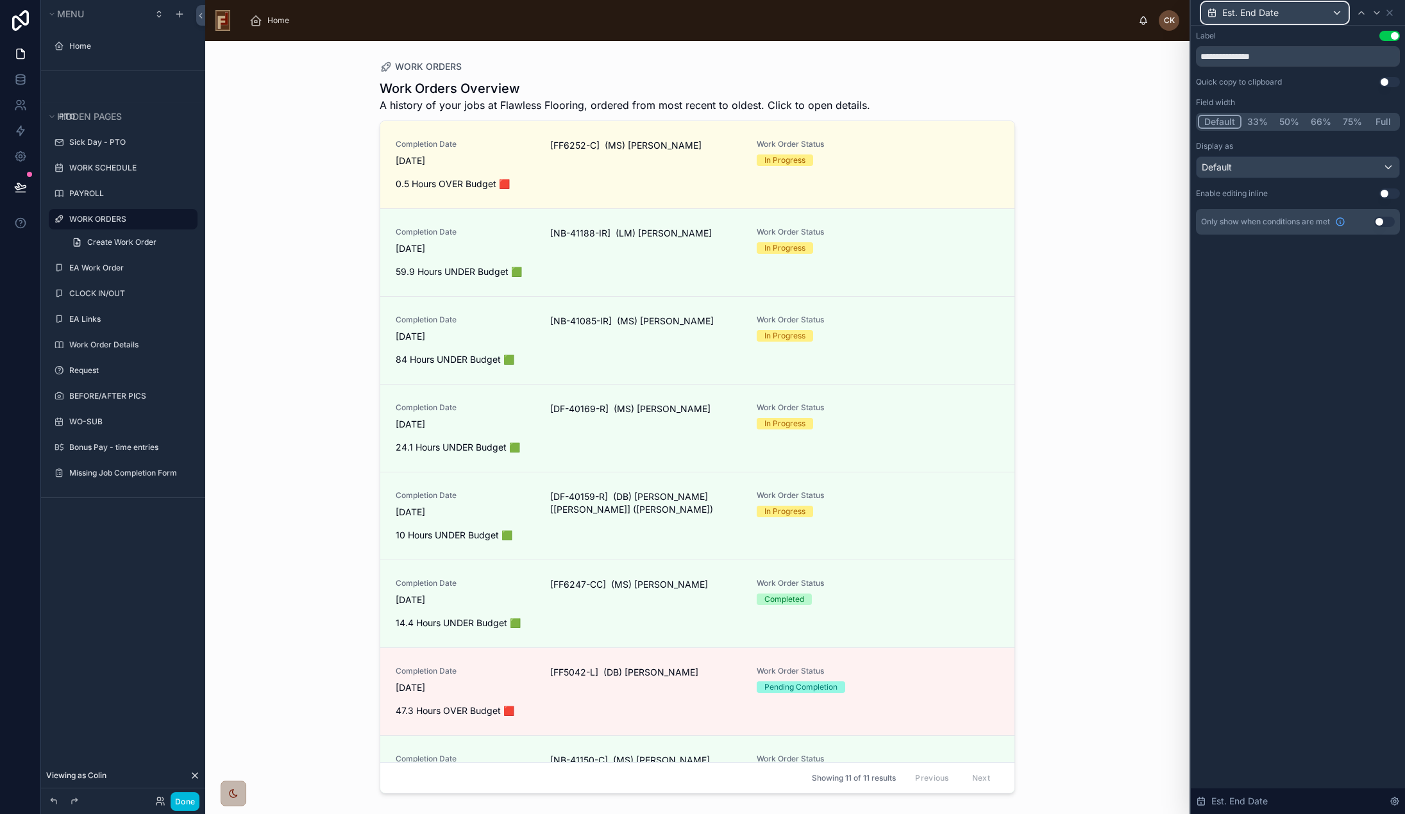
click at [1280, 8] on div "Est. End Date" at bounding box center [1275, 13] width 146 height 21
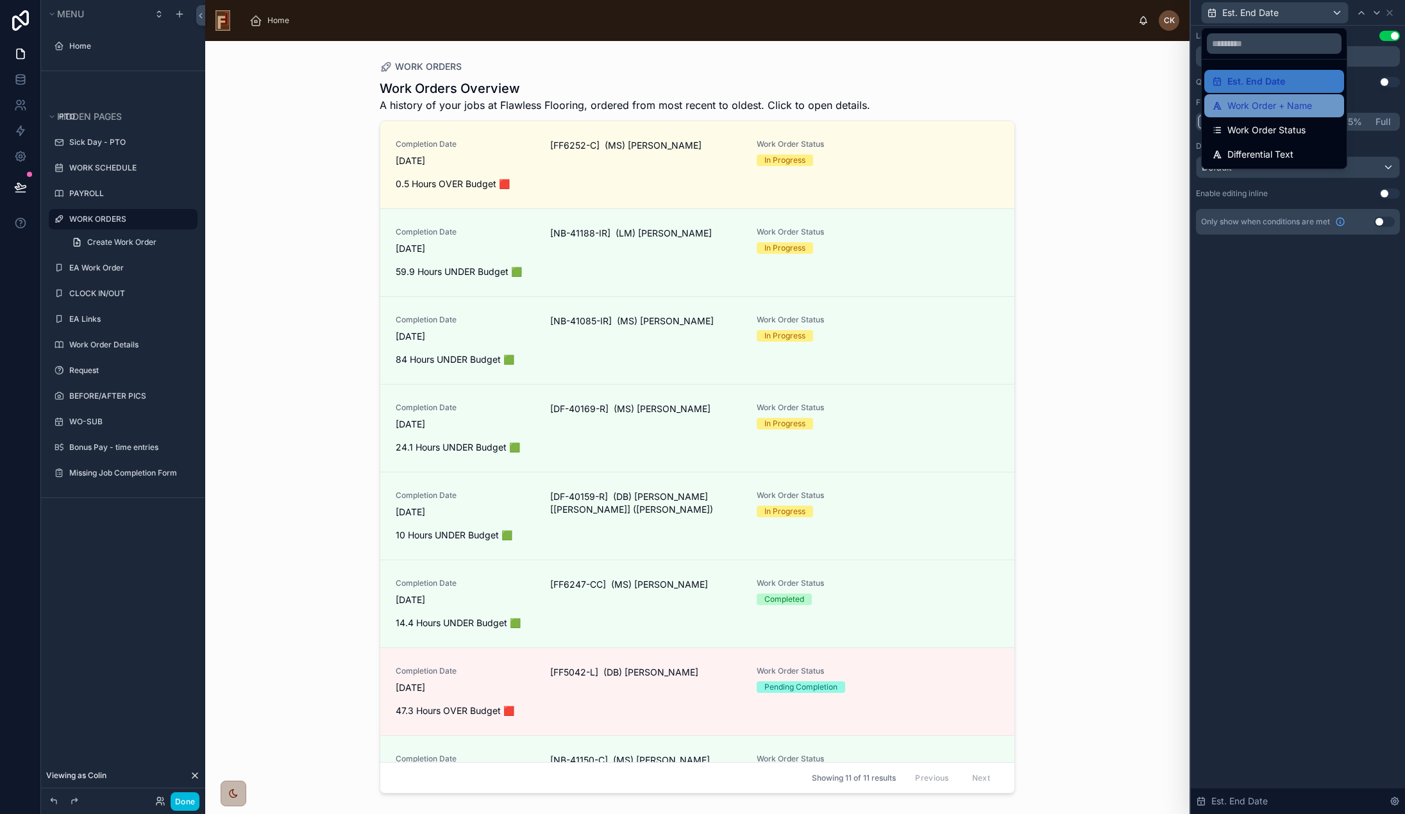
click at [1276, 101] on span "Work Order + Name" at bounding box center [1269, 105] width 85 height 15
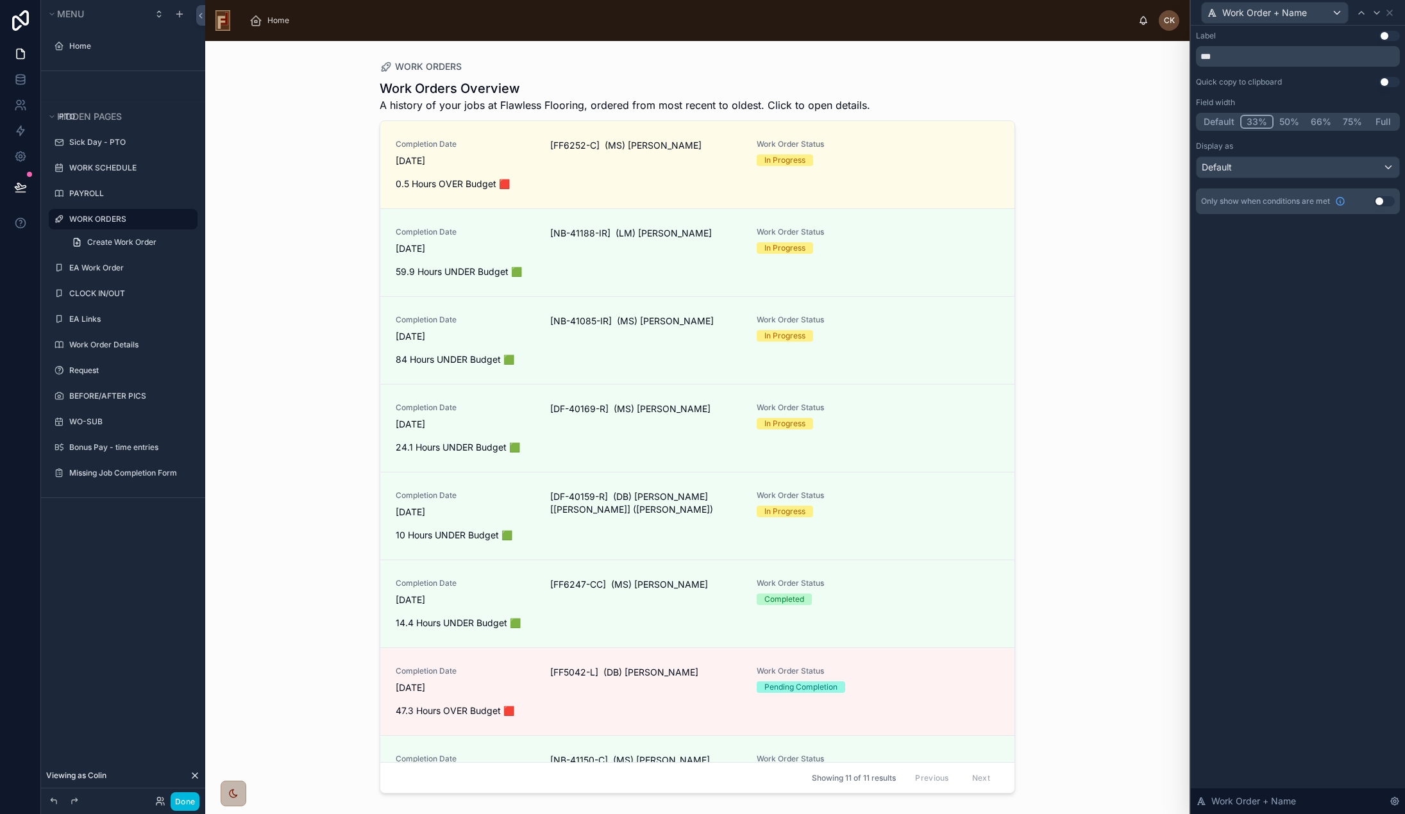
click at [1219, 124] on button "Default" at bounding box center [1219, 122] width 42 height 14
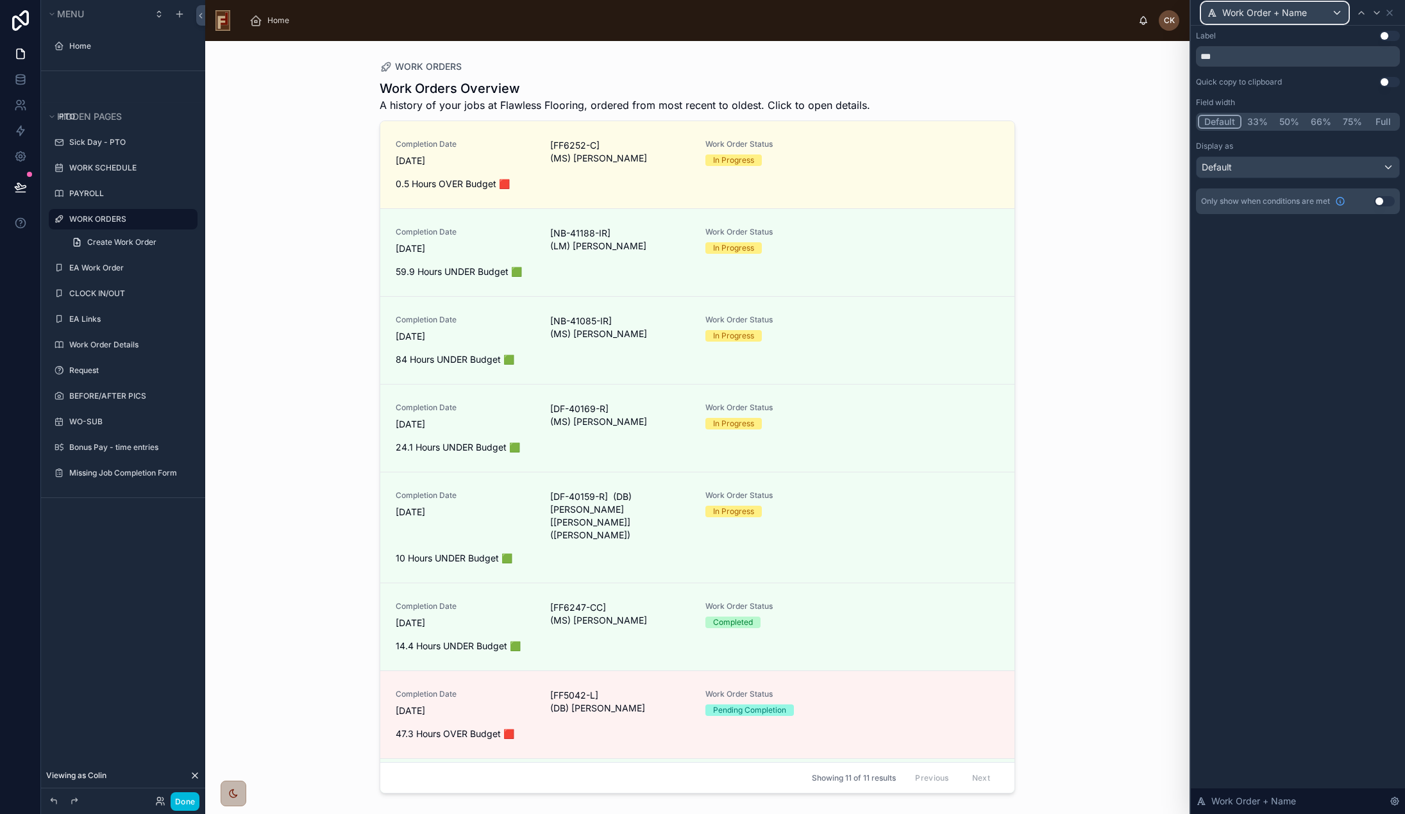
click at [1267, 15] on span "Work Order + Name" at bounding box center [1264, 12] width 85 height 13
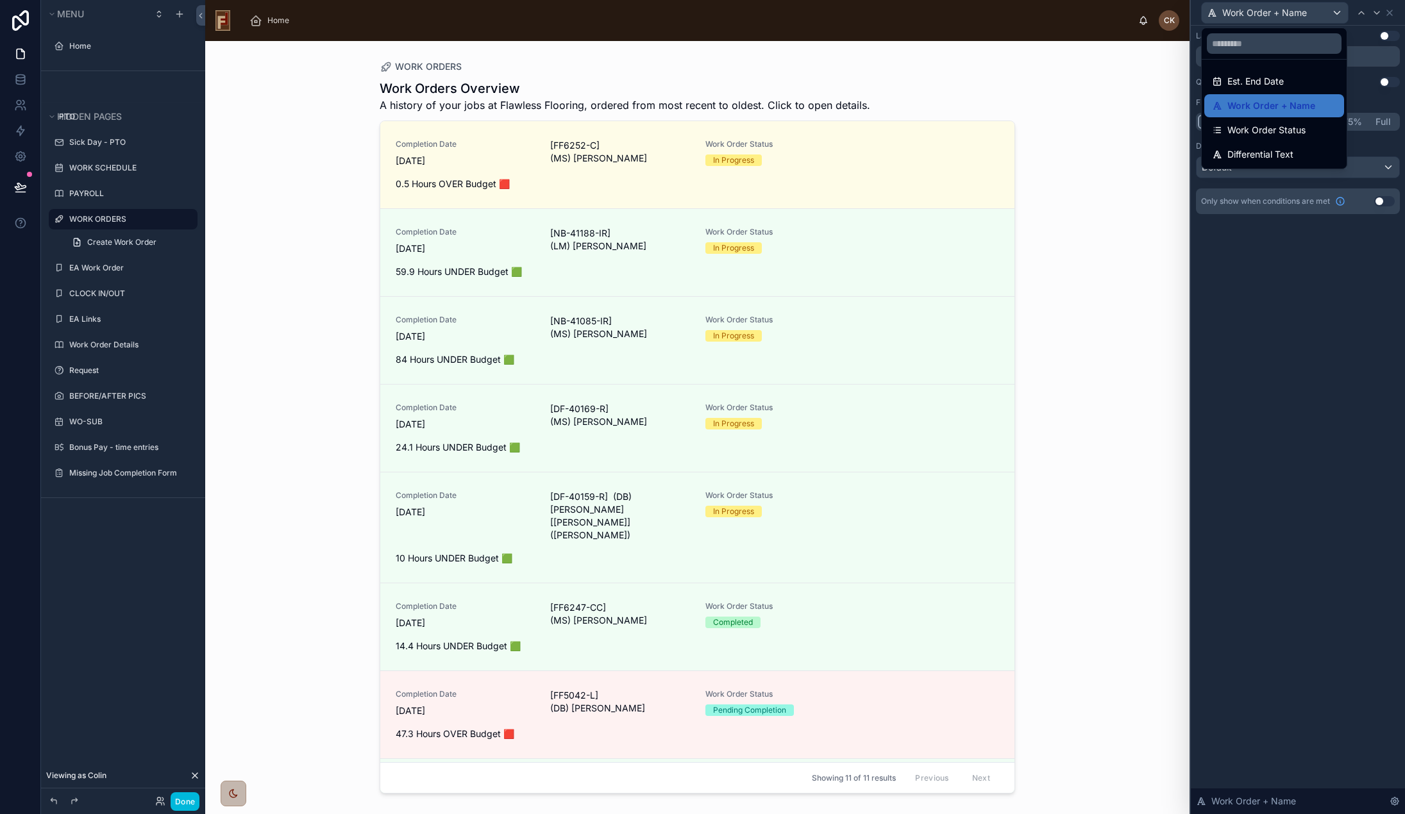
click at [1269, 125] on span "Work Order Status" at bounding box center [1266, 129] width 78 height 15
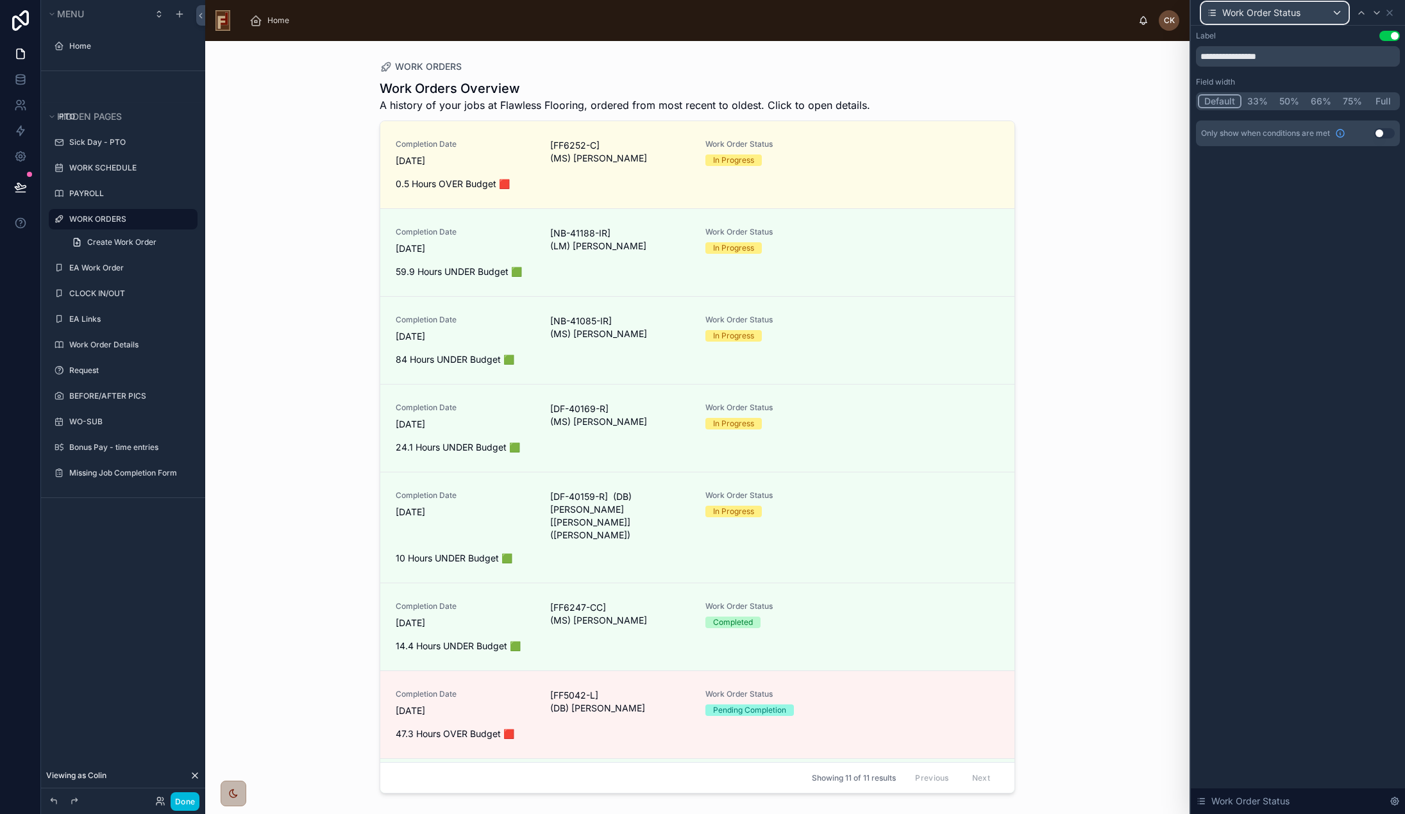
click at [1275, 6] on span "Work Order Status" at bounding box center [1261, 12] width 78 height 13
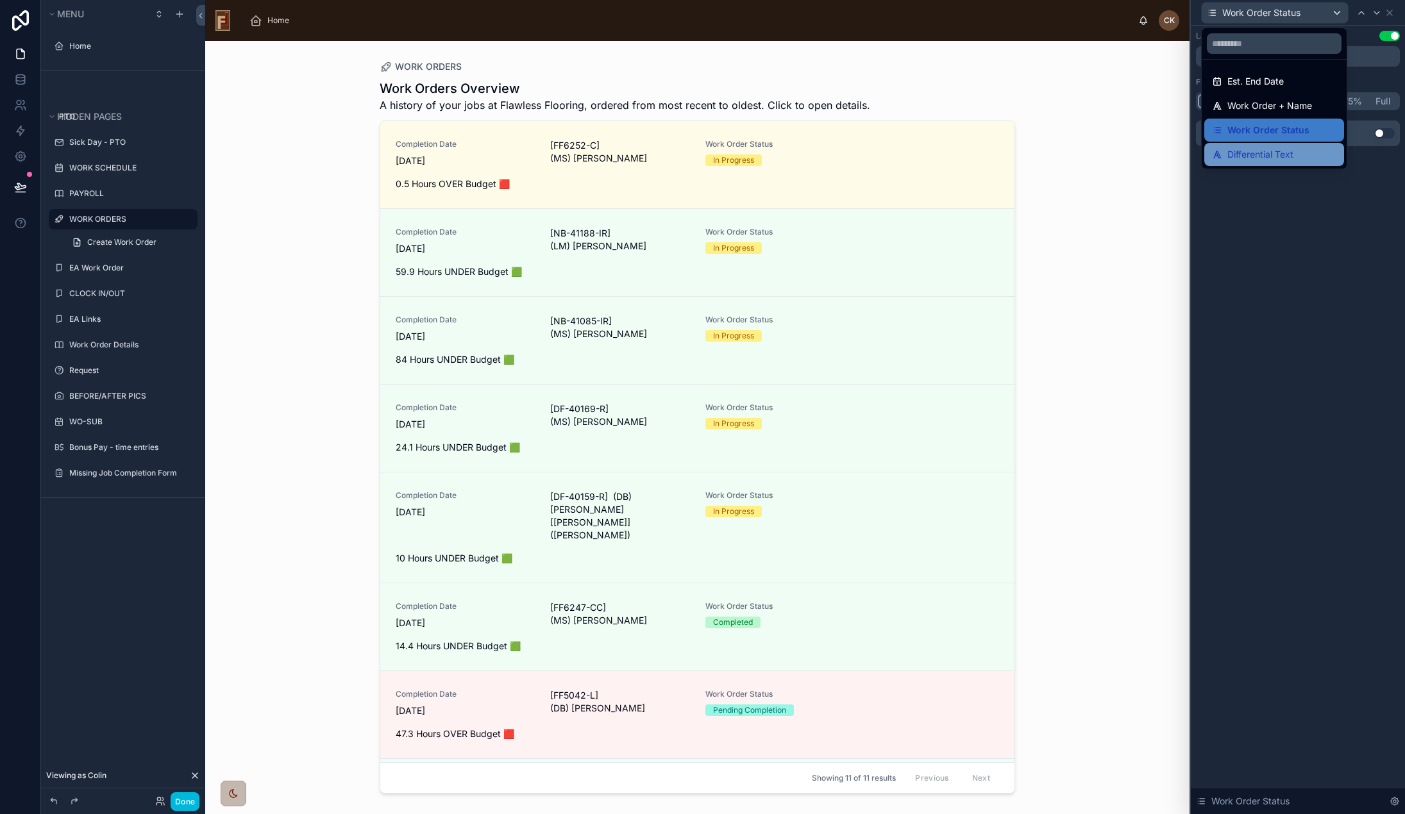
click at [1275, 151] on span "Differential Text" at bounding box center [1260, 154] width 66 height 15
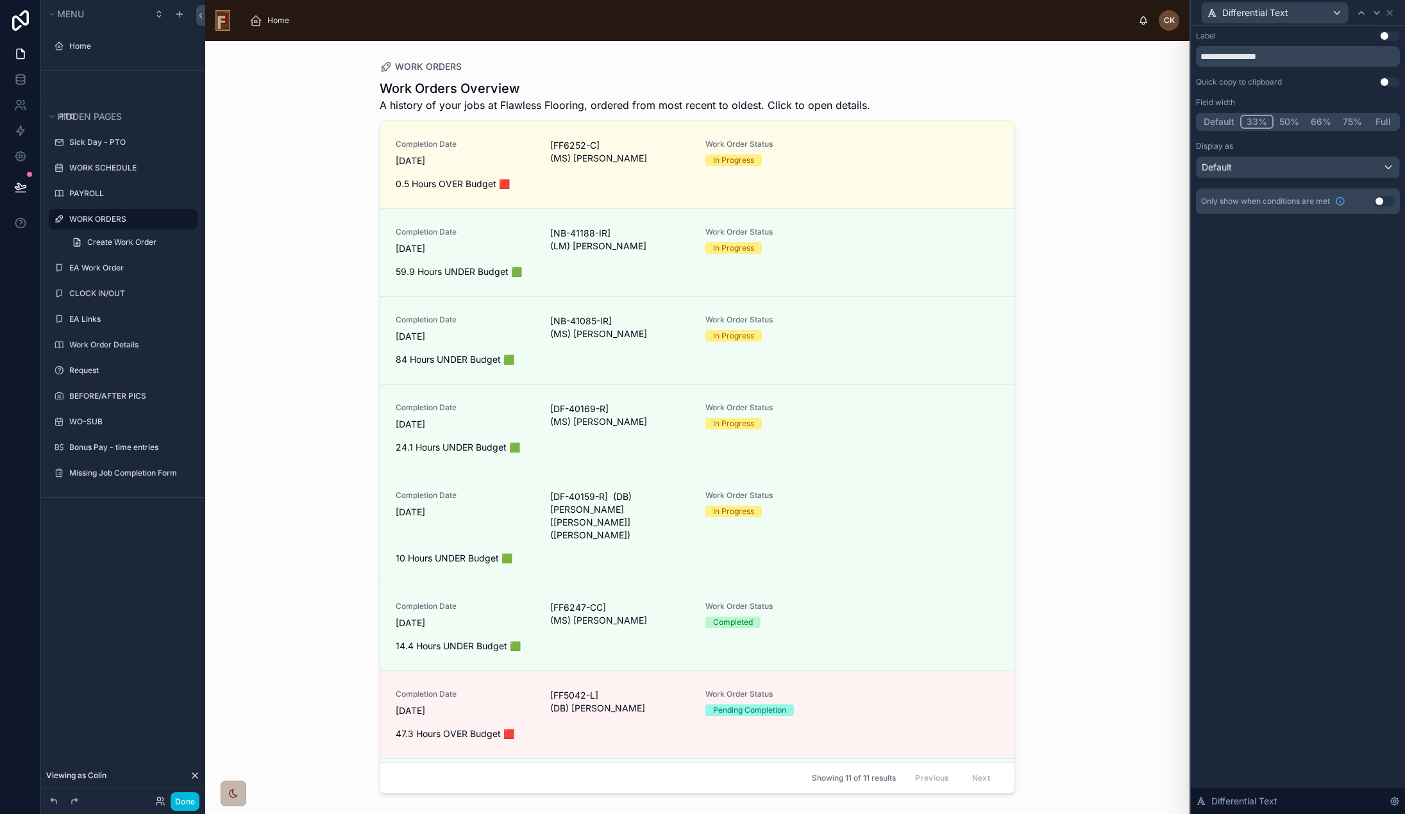
click at [1216, 119] on button "Default" at bounding box center [1219, 122] width 42 height 14
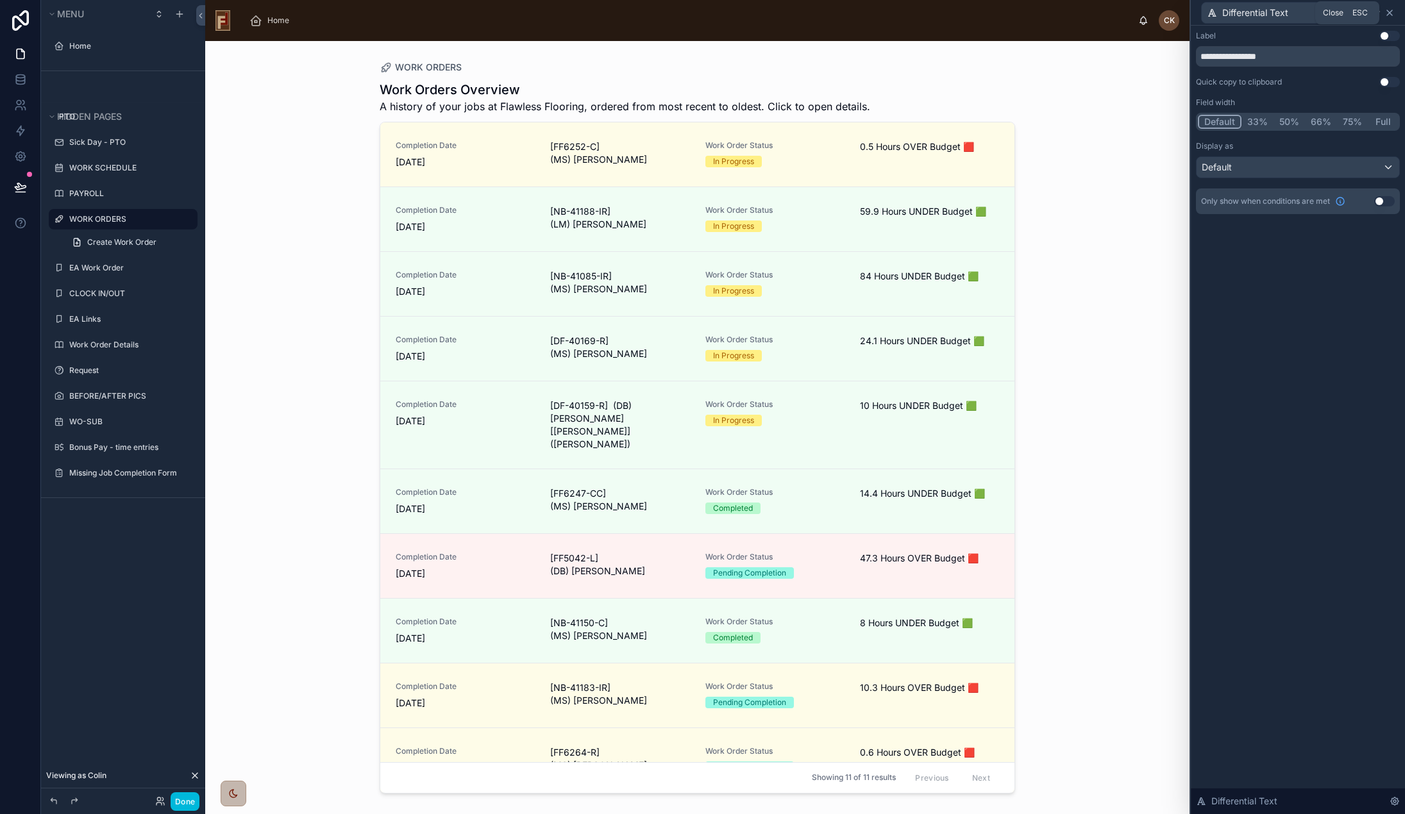
click at [1388, 12] on icon at bounding box center [1389, 13] width 10 height 10
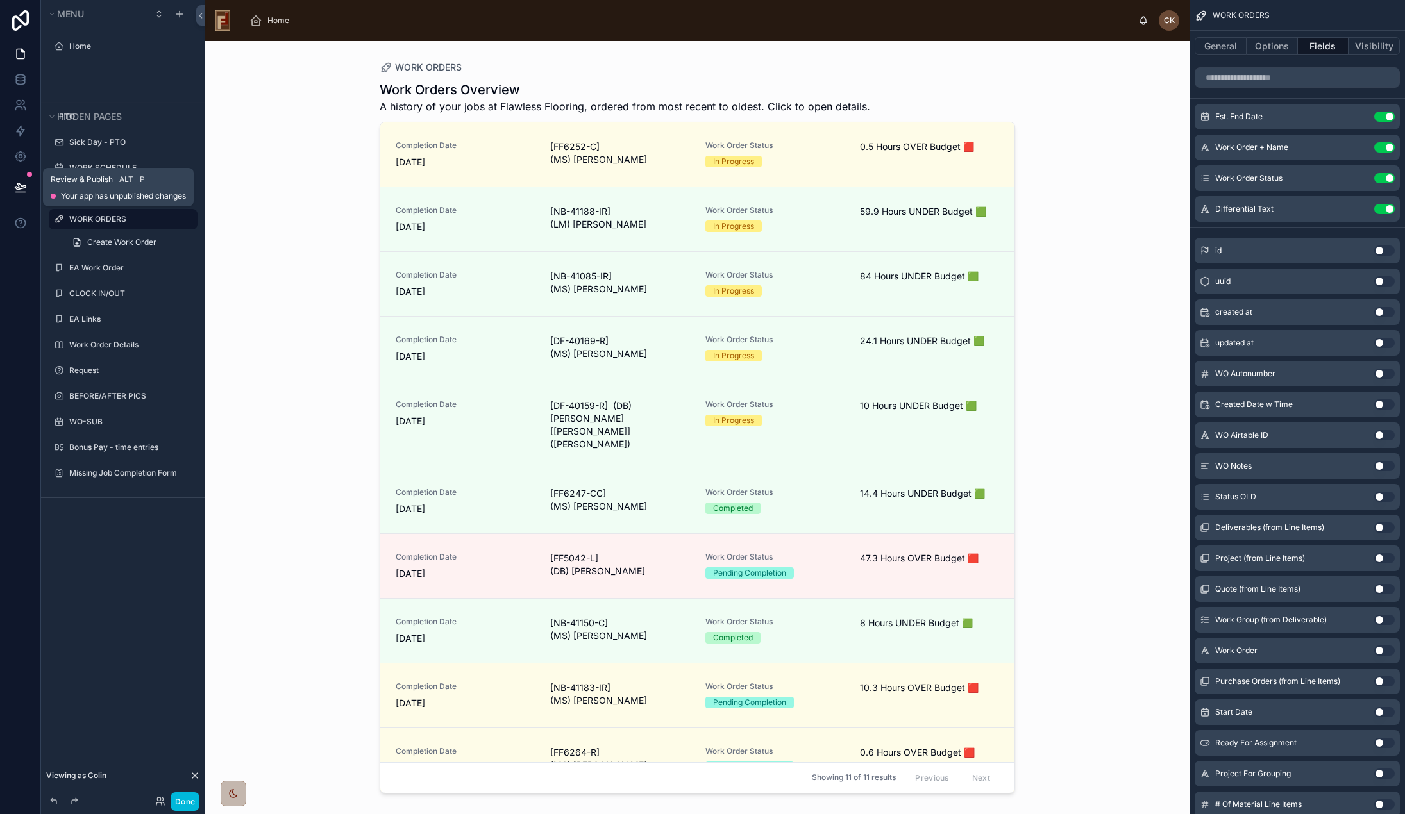
click at [20, 185] on icon at bounding box center [20, 186] width 11 height 6
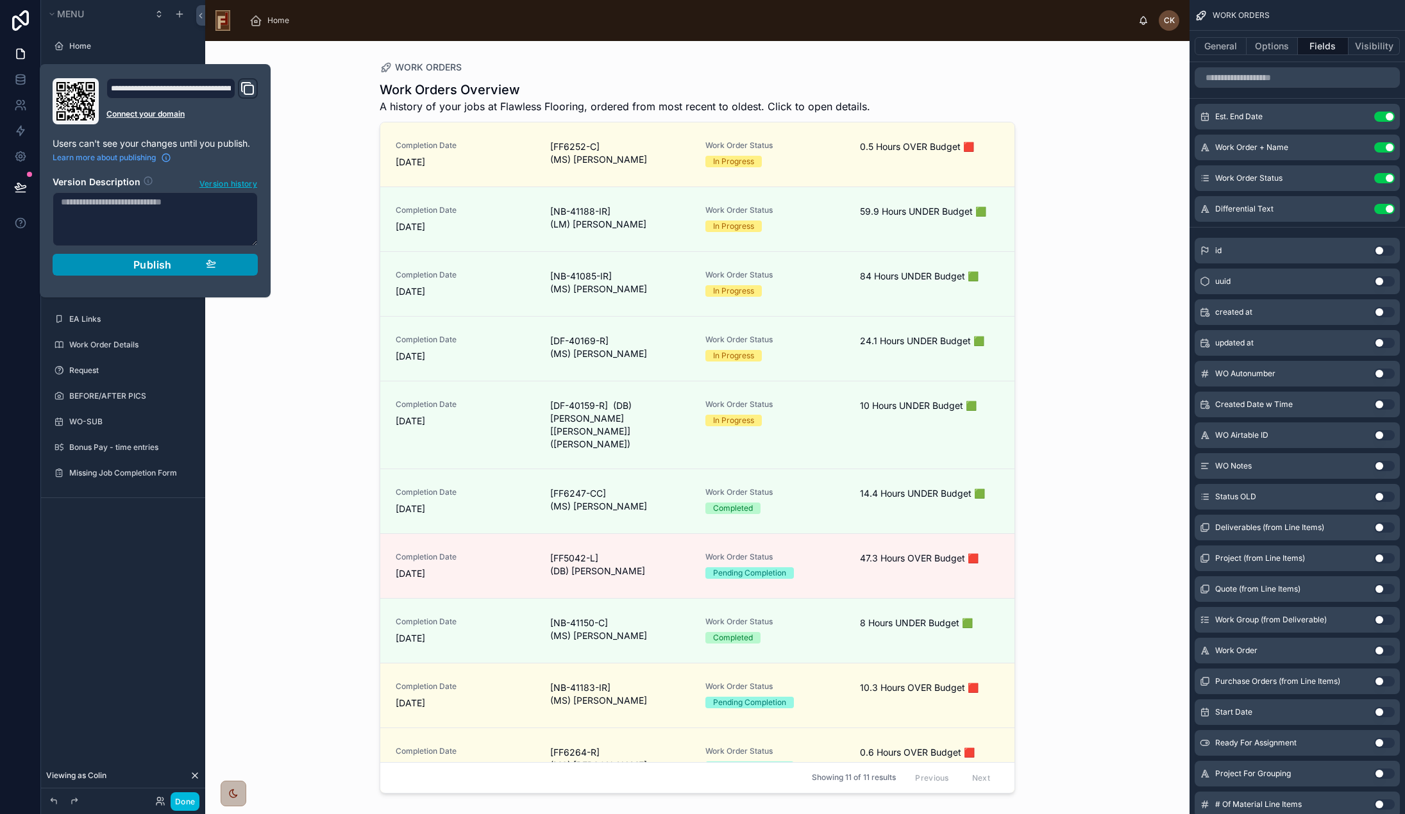
click at [132, 264] on div "Publish" at bounding box center [155, 264] width 122 height 13
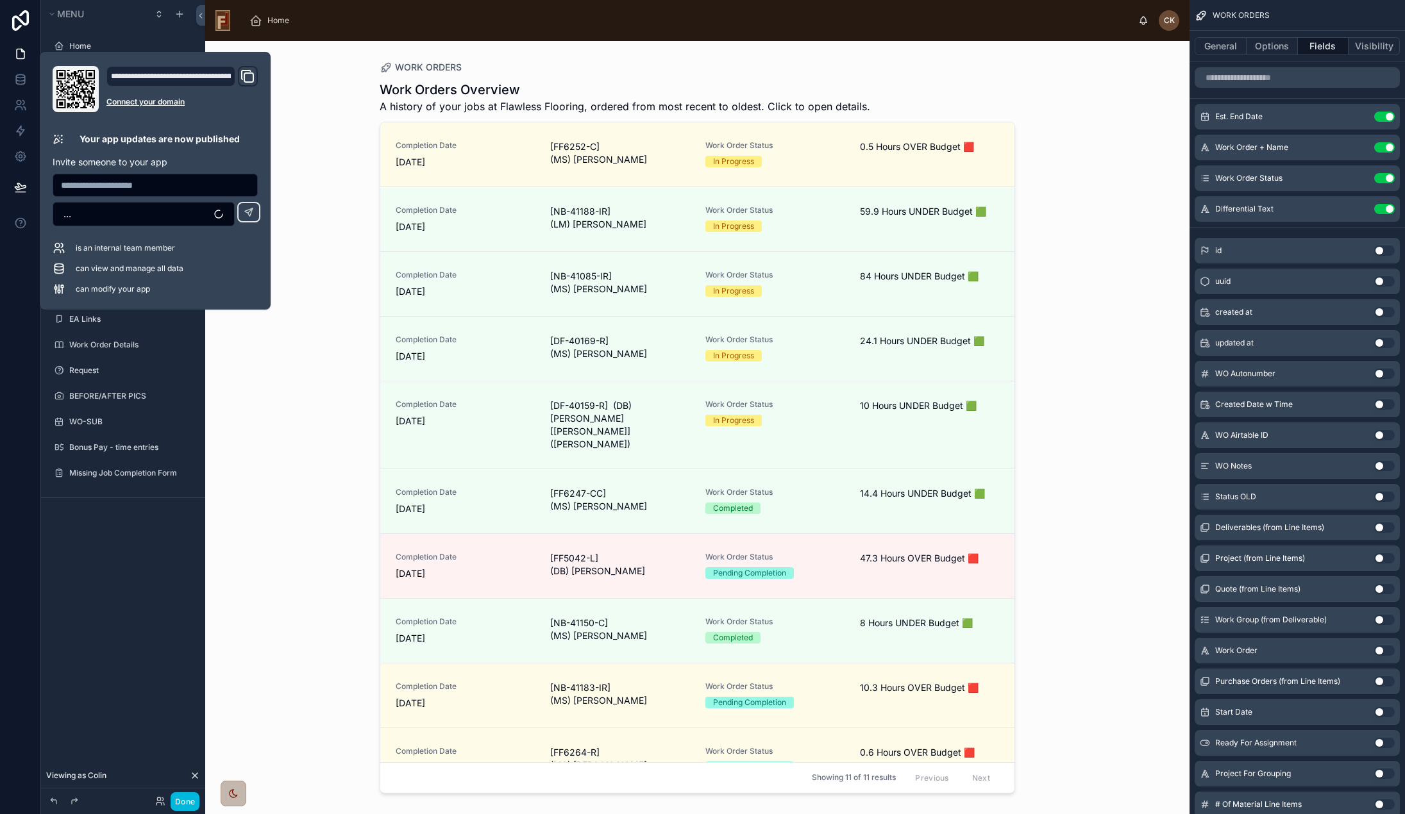
click at [274, 23] on span "Home" at bounding box center [278, 20] width 22 height 10
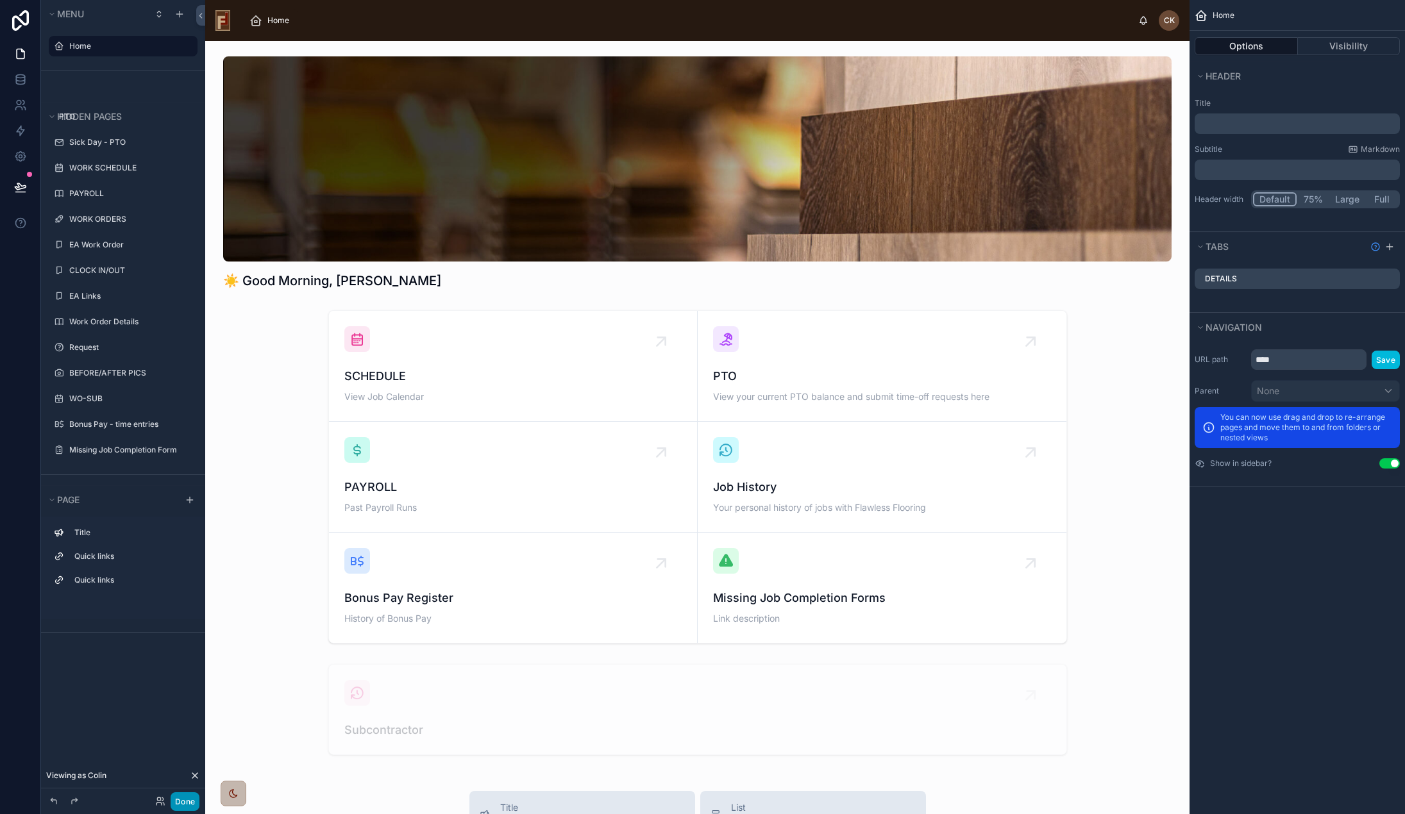
click at [188, 807] on button "Done" at bounding box center [185, 801] width 29 height 19
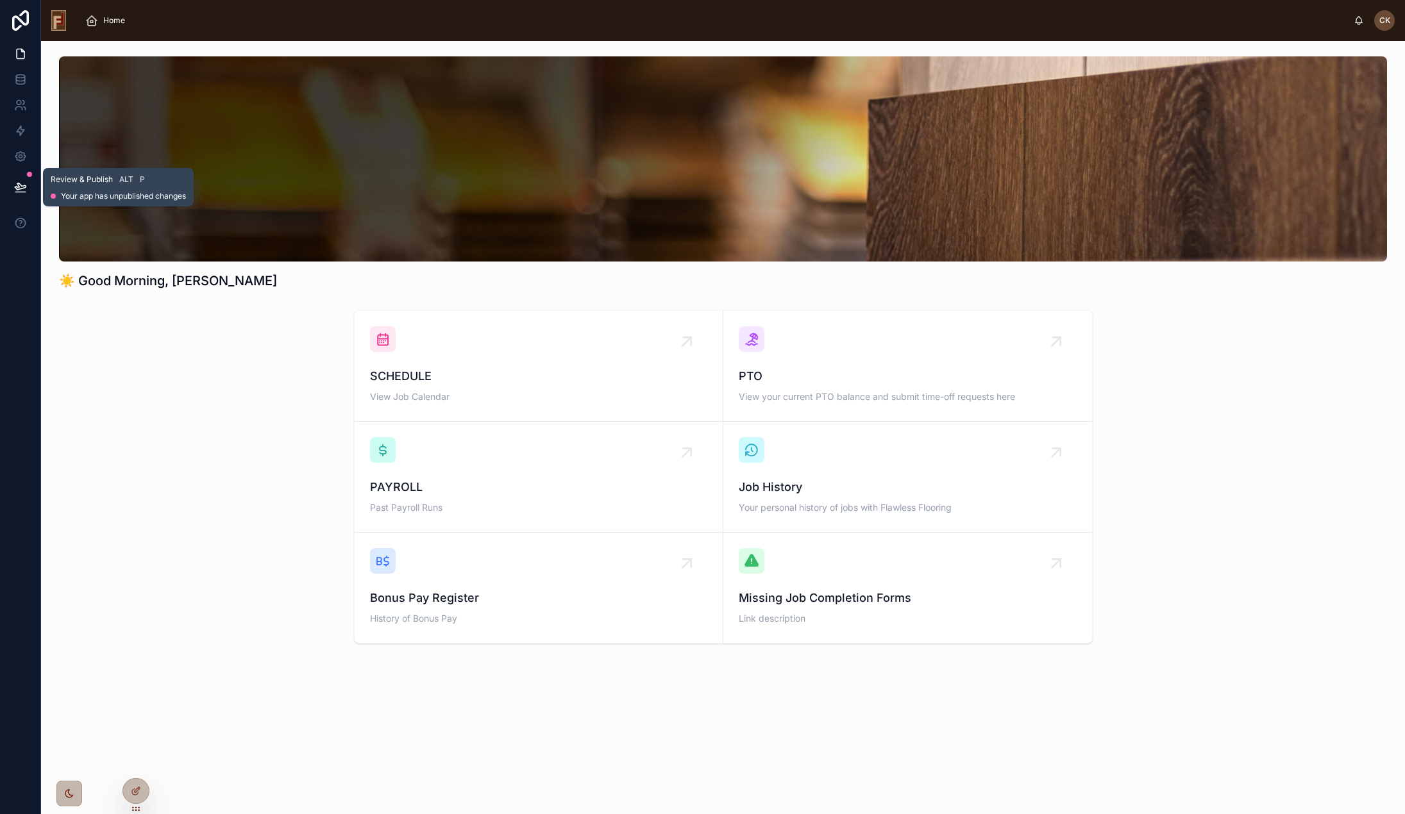
click at [21, 183] on icon at bounding box center [20, 187] width 13 height 13
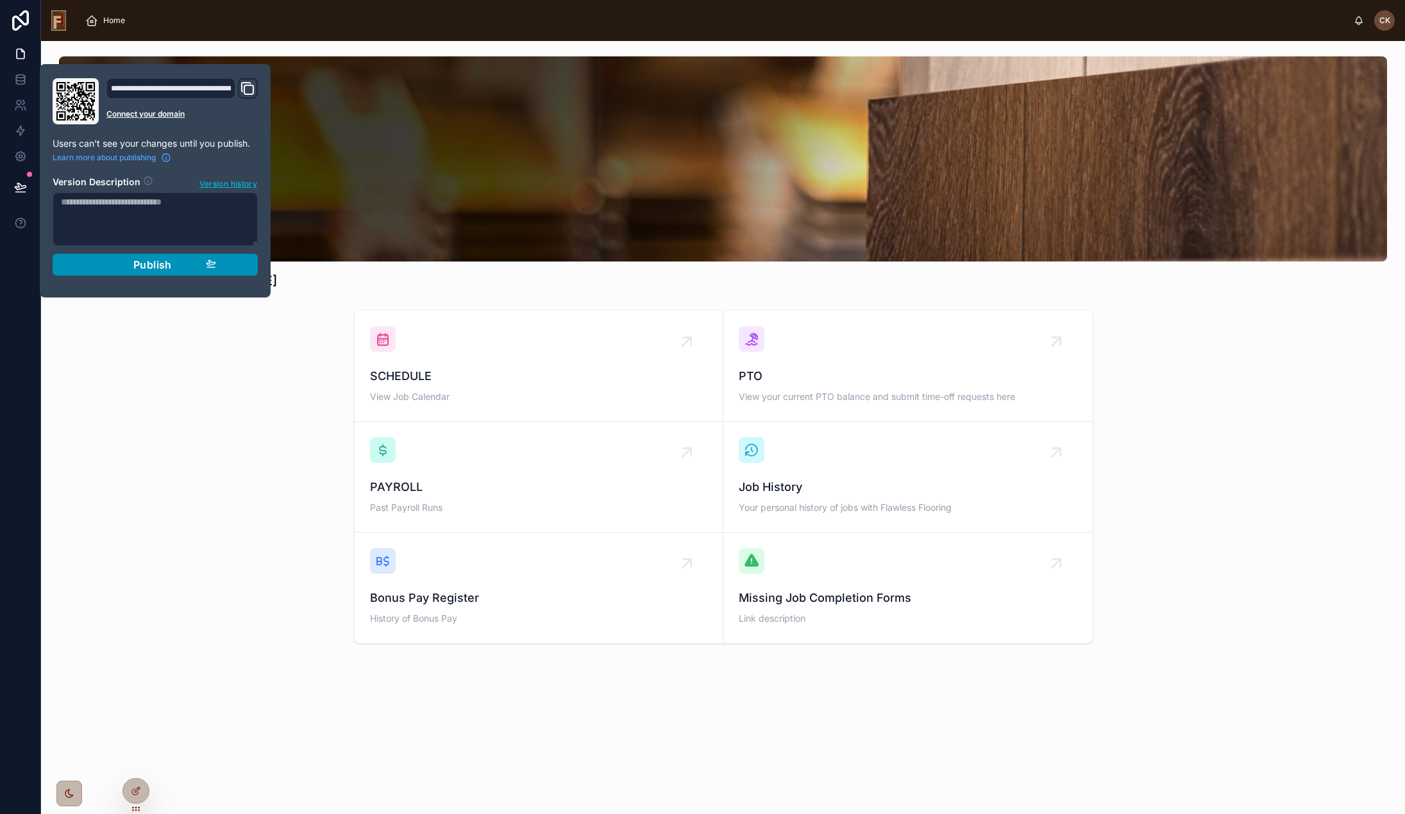
click at [147, 269] on span "Publish" at bounding box center [152, 264] width 38 height 13
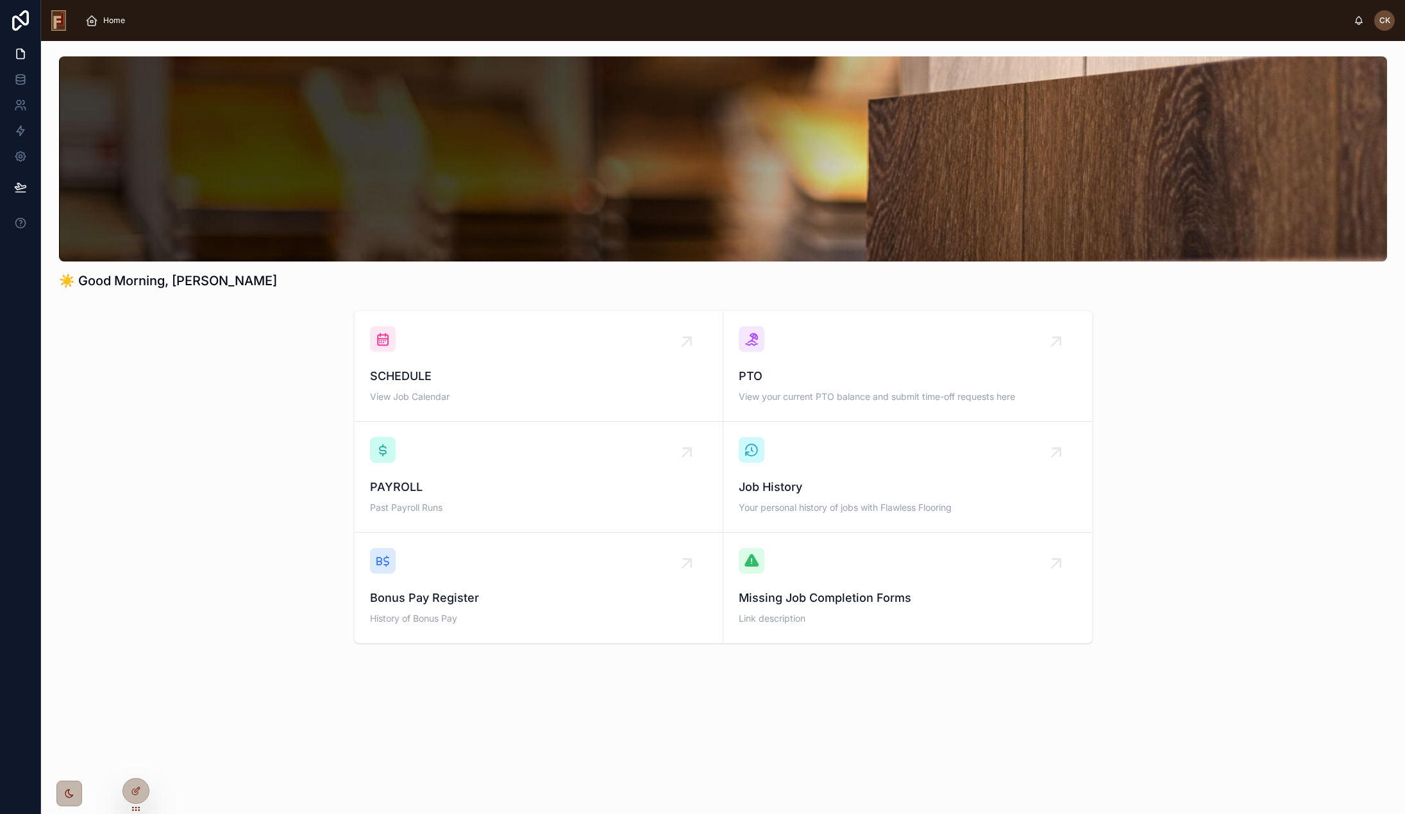
drag, startPoint x: 276, startPoint y: 457, endPoint x: 399, endPoint y: 498, distance: 130.6
click at [276, 456] on div "SCHEDULE View Job Calendar PTO View your current PTO balance and submit time-of…" at bounding box center [722, 477] width 1343 height 344
click at [533, 600] on span "Bonus Pay Register" at bounding box center [538, 598] width 337 height 18
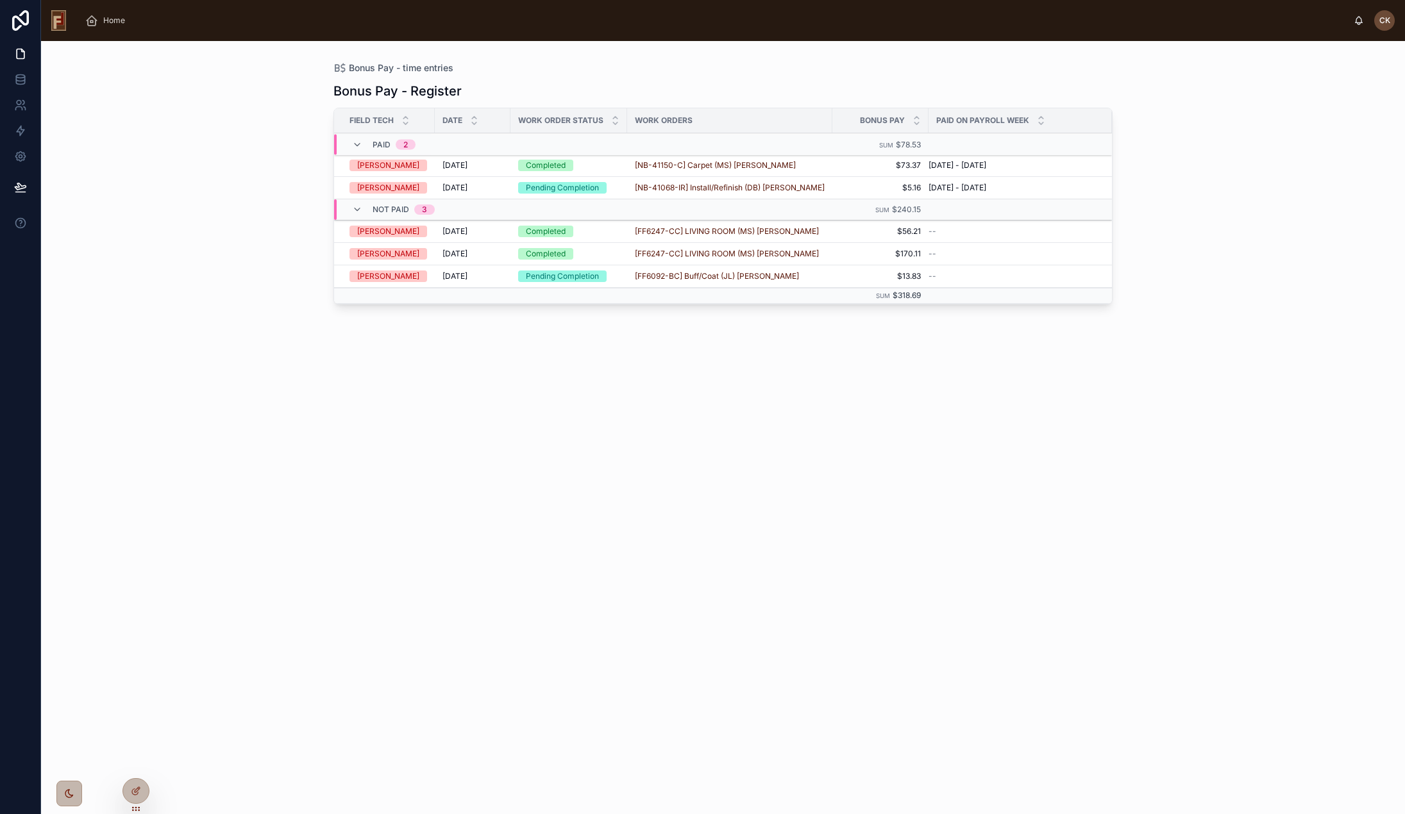
click at [117, 19] on span "Home" at bounding box center [114, 20] width 22 height 10
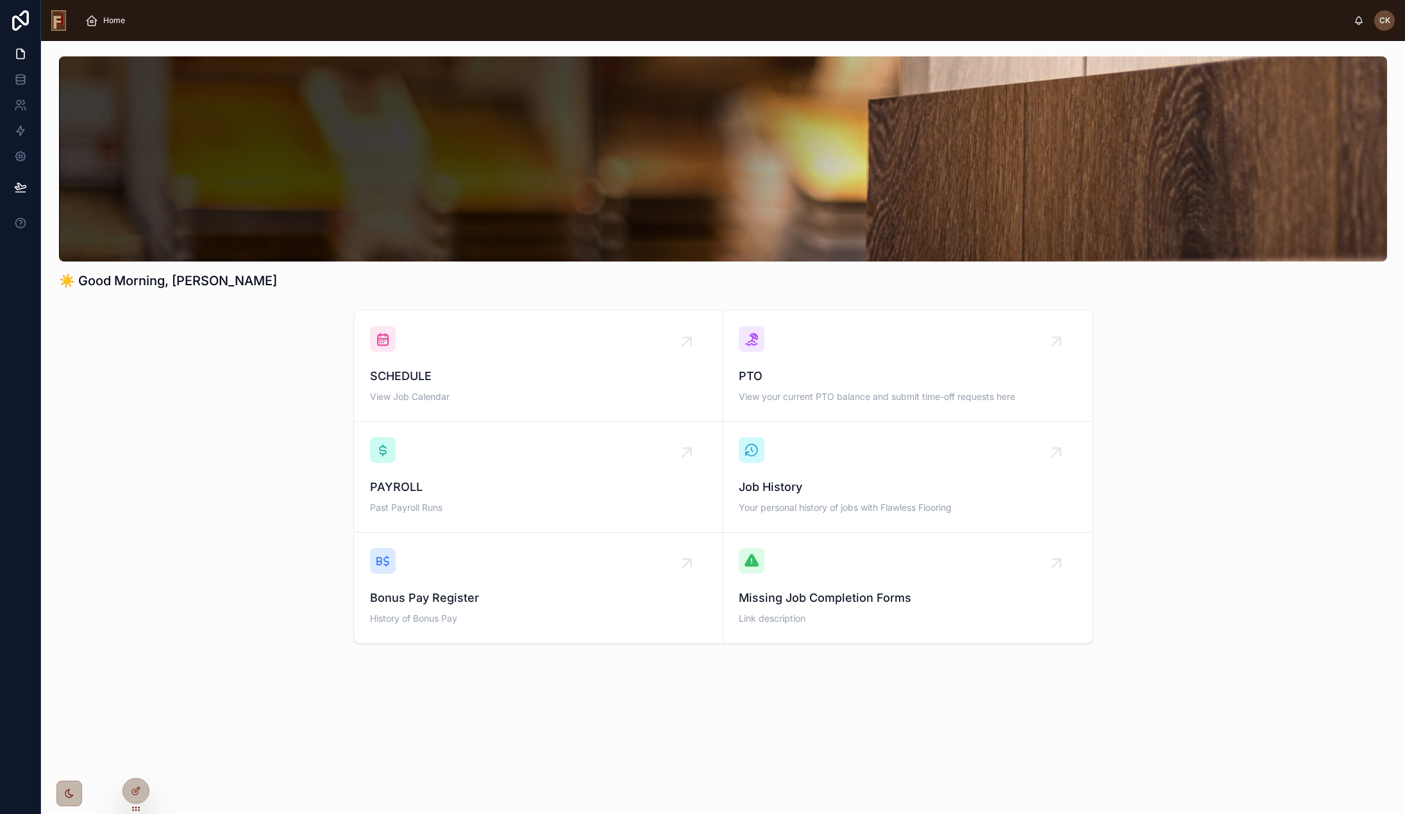
click at [483, 463] on div "PAYROLL Past Payroll Runs" at bounding box center [538, 477] width 337 height 80
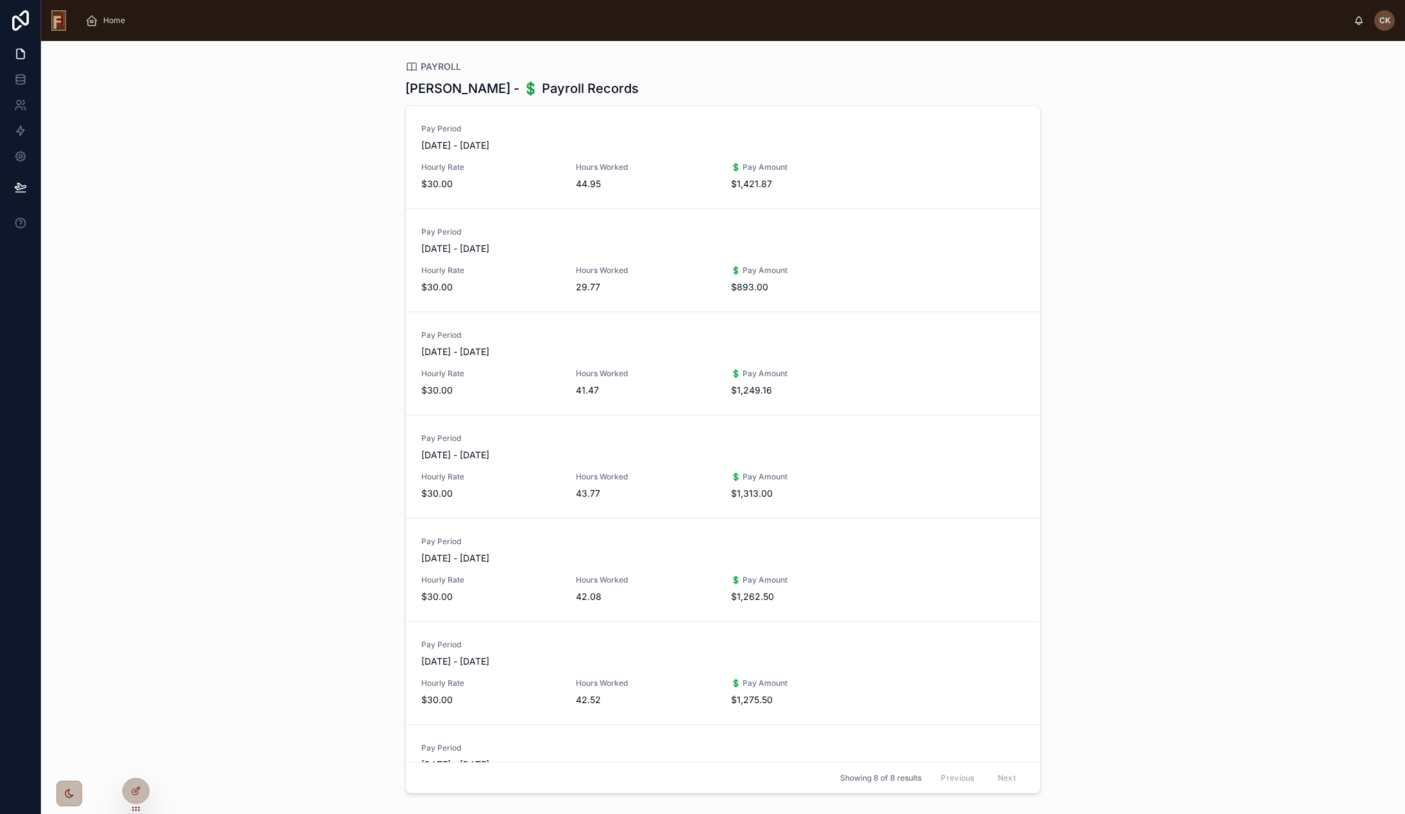
click at [667, 152] on span "09/29/2025 - 10/05/2025" at bounding box center [722, 145] width 603 height 13
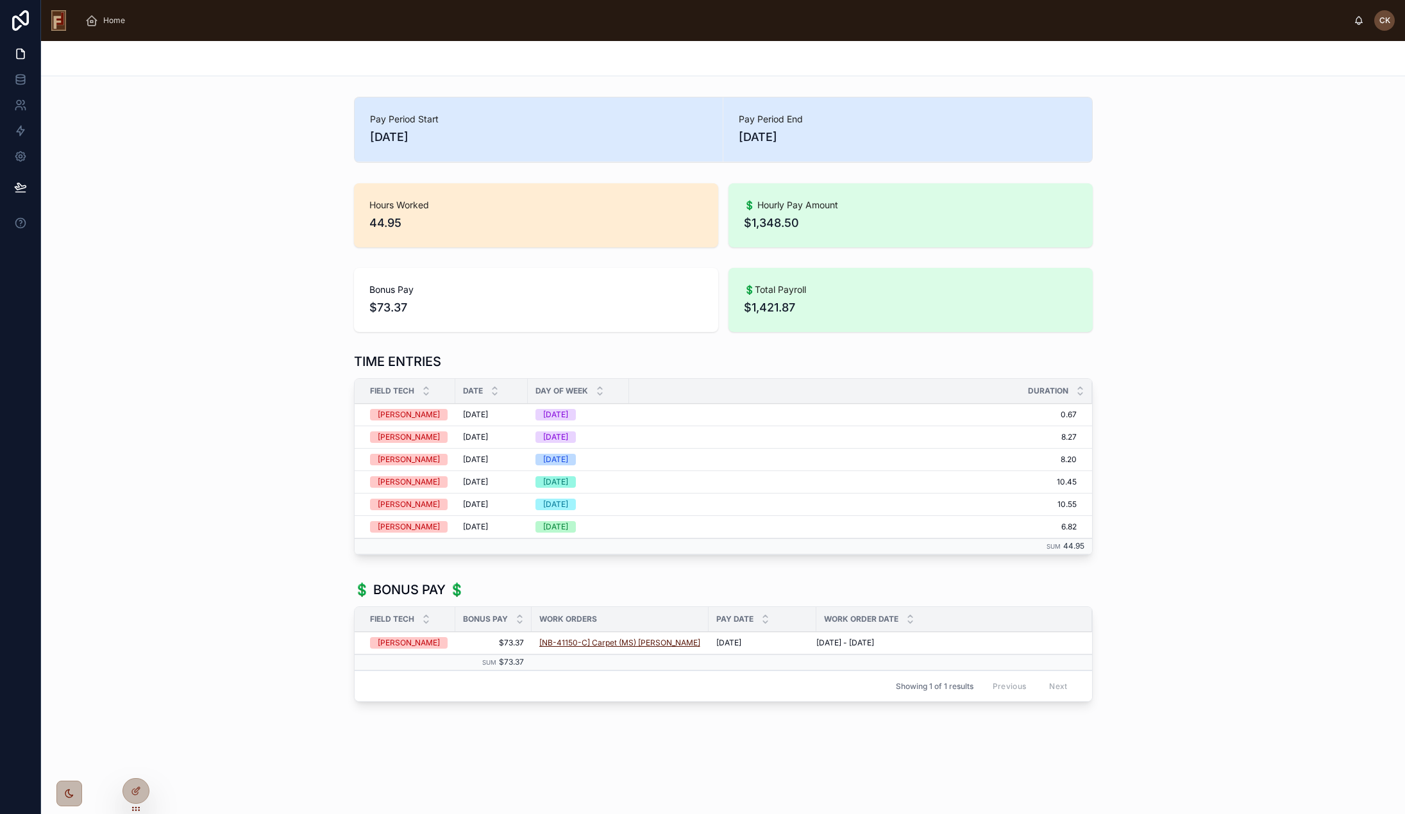
click at [615, 641] on span "[NB-41150-C] Carpet (MS) Michelle Doney" at bounding box center [619, 643] width 161 height 10
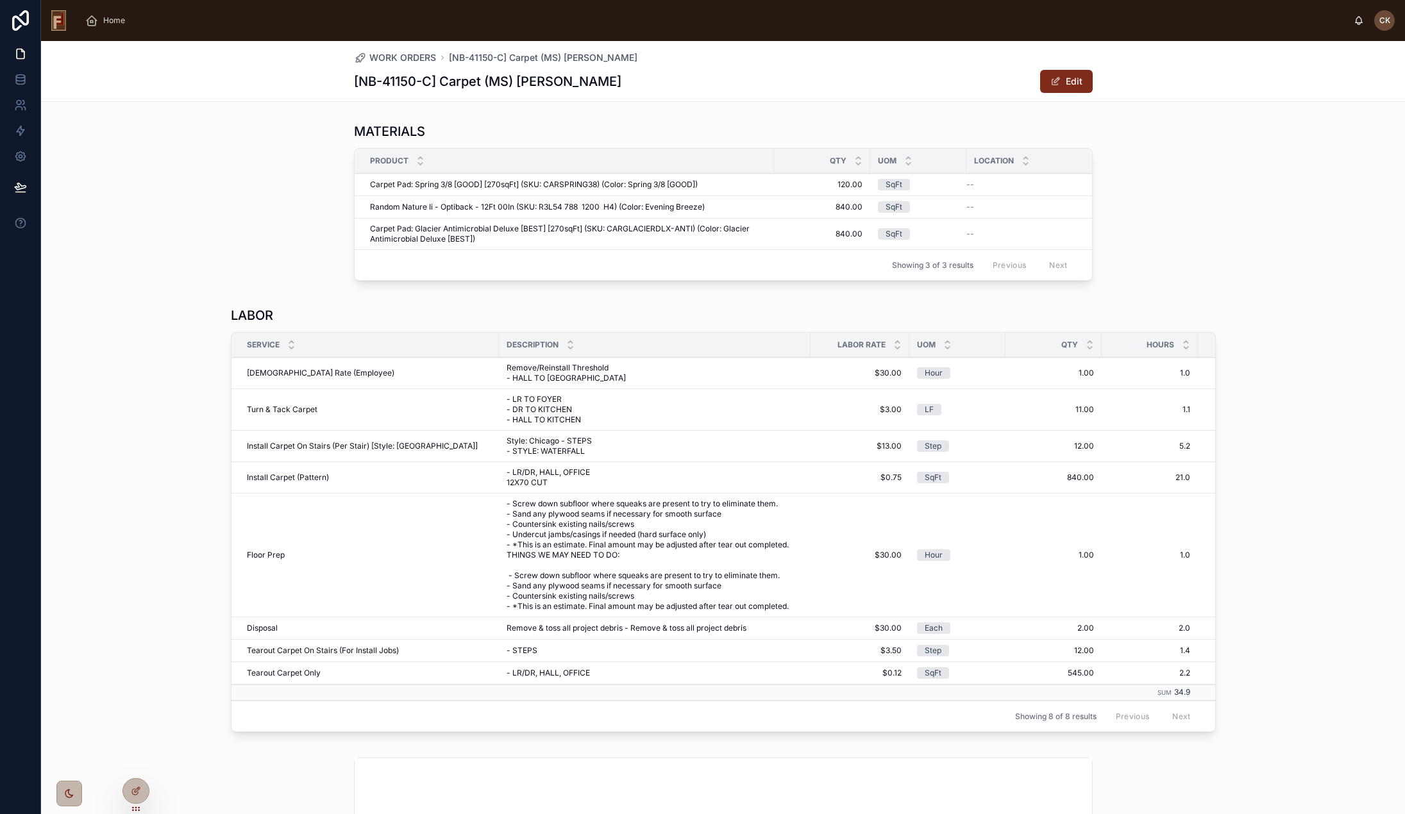
click at [1068, 83] on button "Edit" at bounding box center [1066, 81] width 53 height 23
click at [1066, 82] on button "Done" at bounding box center [1063, 81] width 59 height 23
click at [137, 796] on icon at bounding box center [136, 791] width 10 height 10
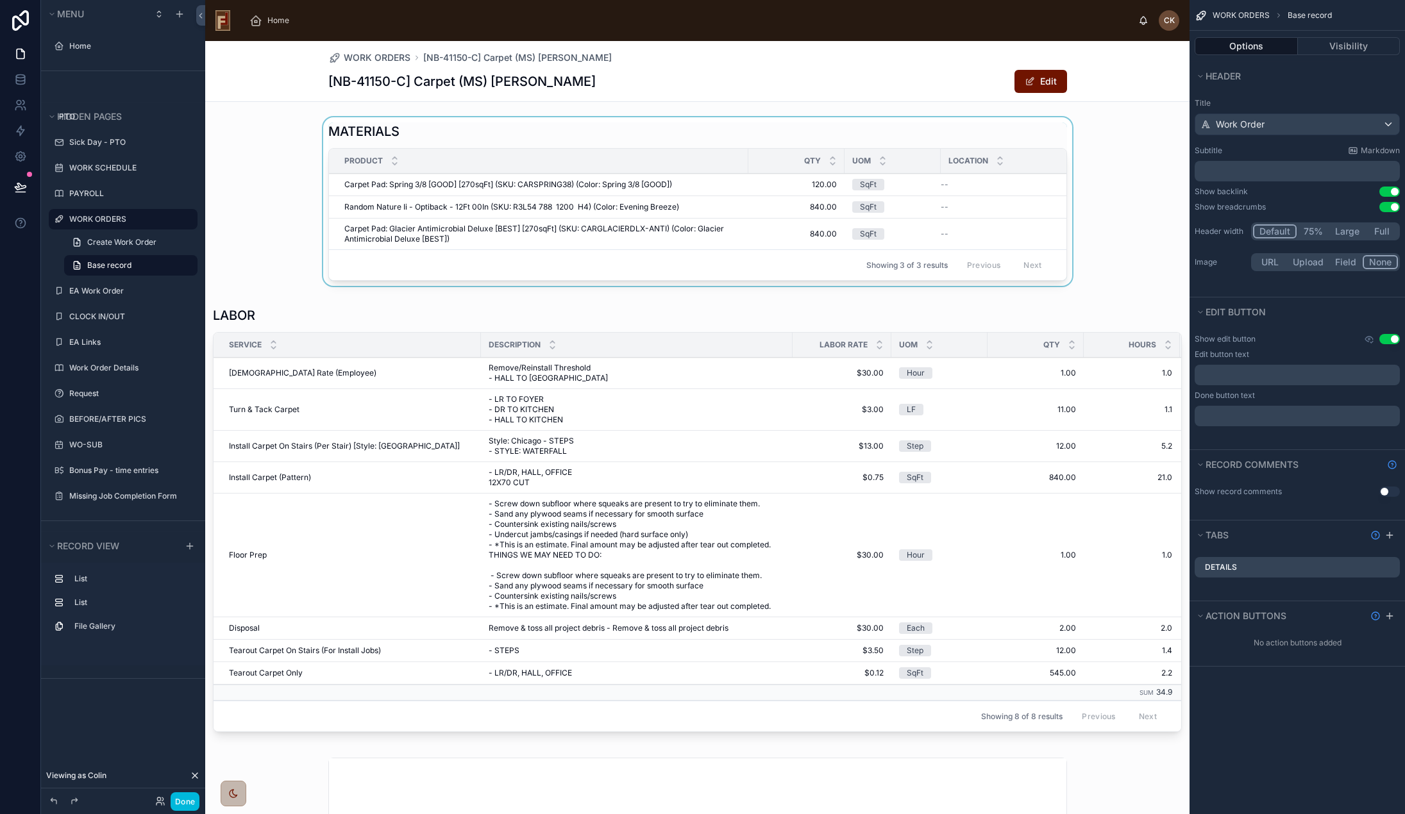
click at [1114, 153] on div at bounding box center [697, 204] width 984 height 174
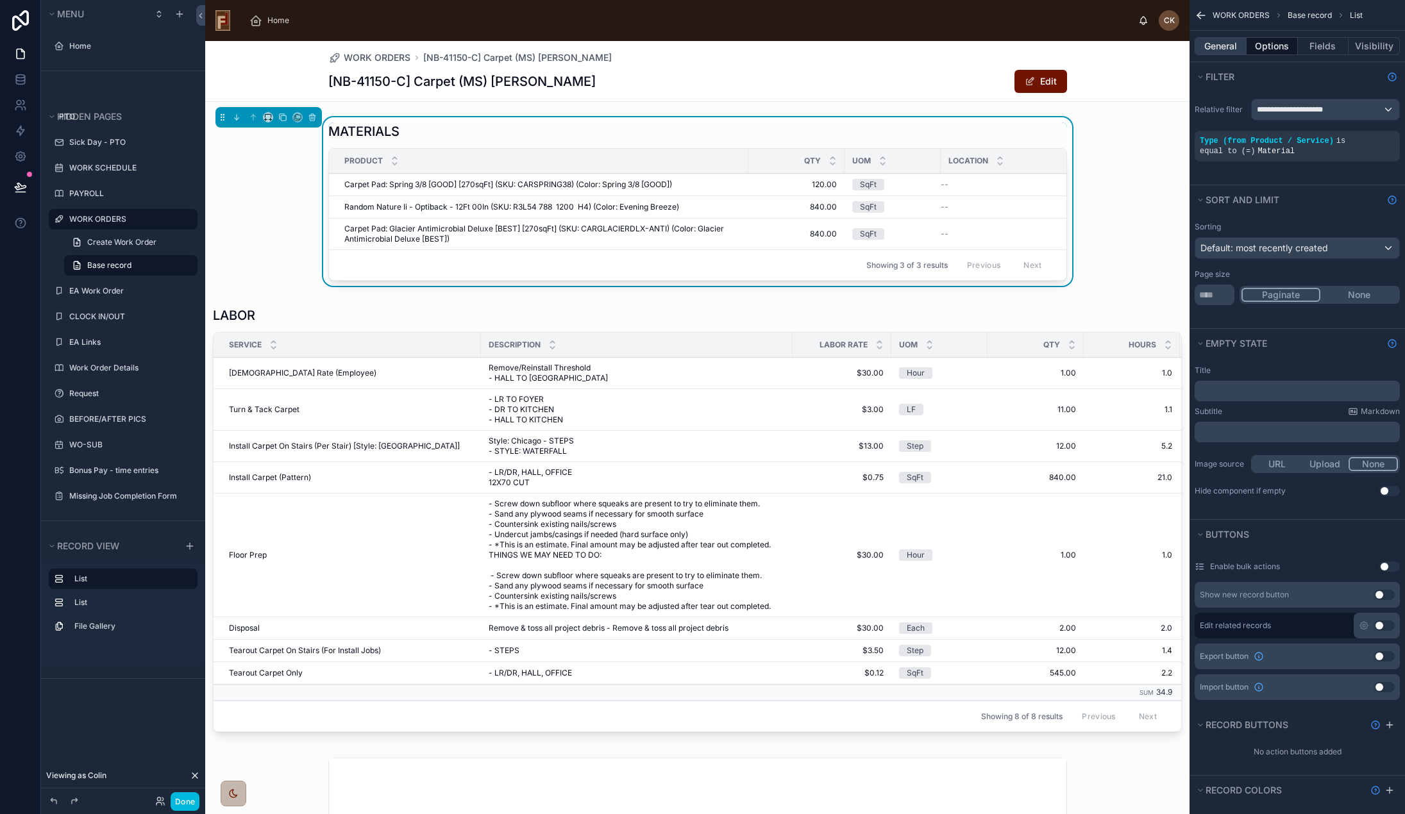
click at [1226, 45] on button "General" at bounding box center [1220, 46] width 52 height 18
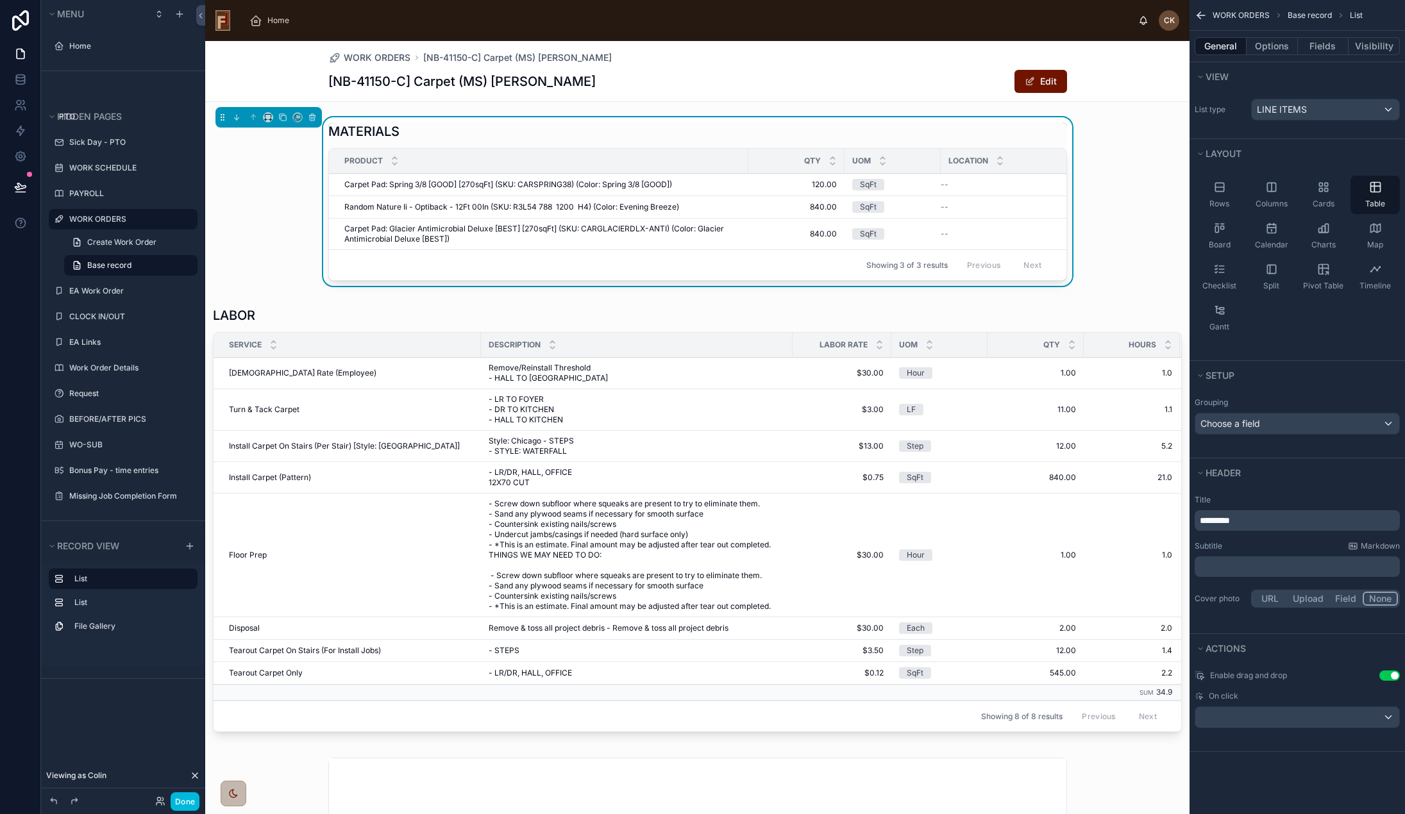
click at [1389, 676] on button "Use setting" at bounding box center [1389, 676] width 21 height 10
click at [1275, 41] on button "Options" at bounding box center [1271, 46] width 51 height 18
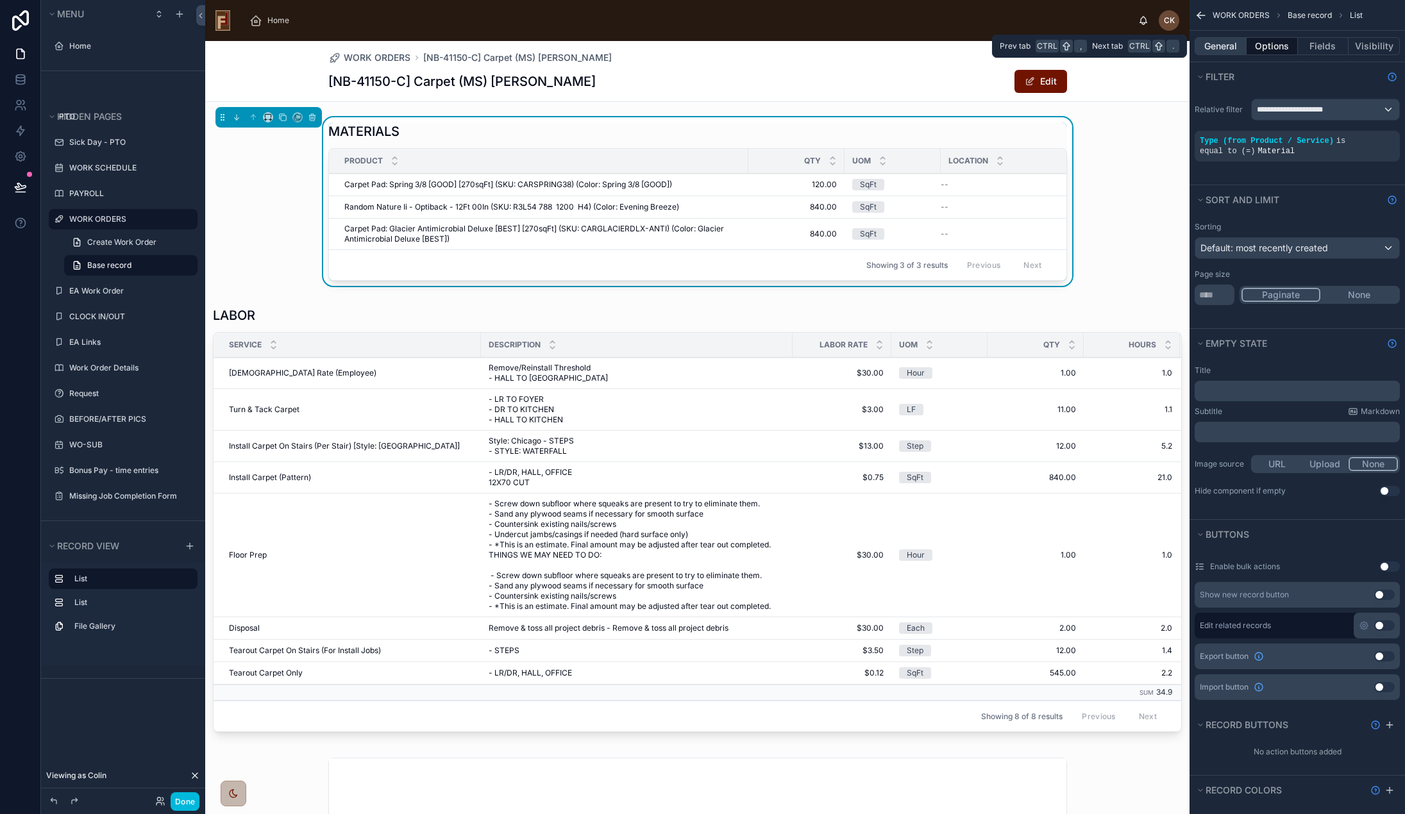
click at [1219, 40] on button "General" at bounding box center [1220, 46] width 52 height 18
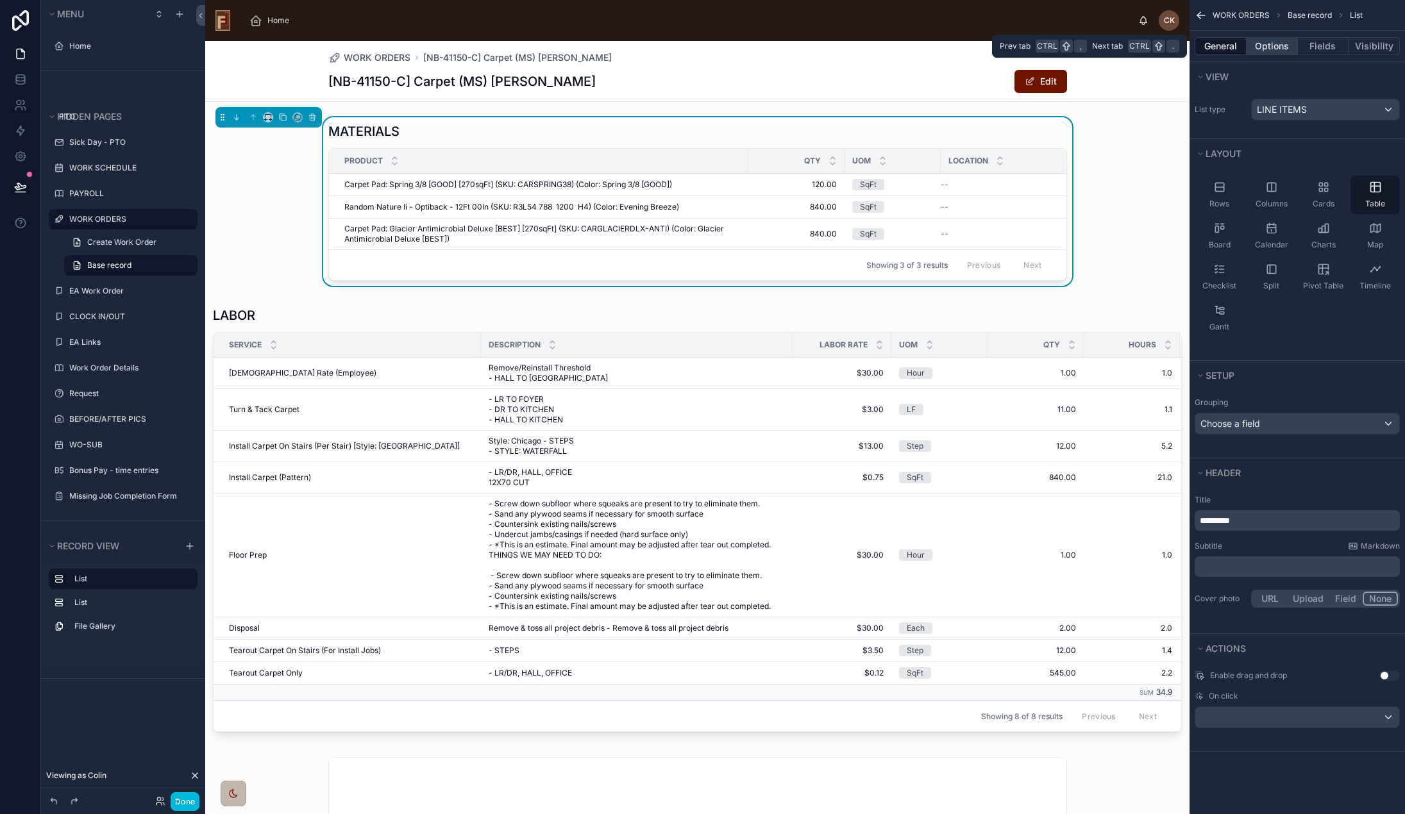
click at [1275, 49] on button "Options" at bounding box center [1271, 46] width 51 height 18
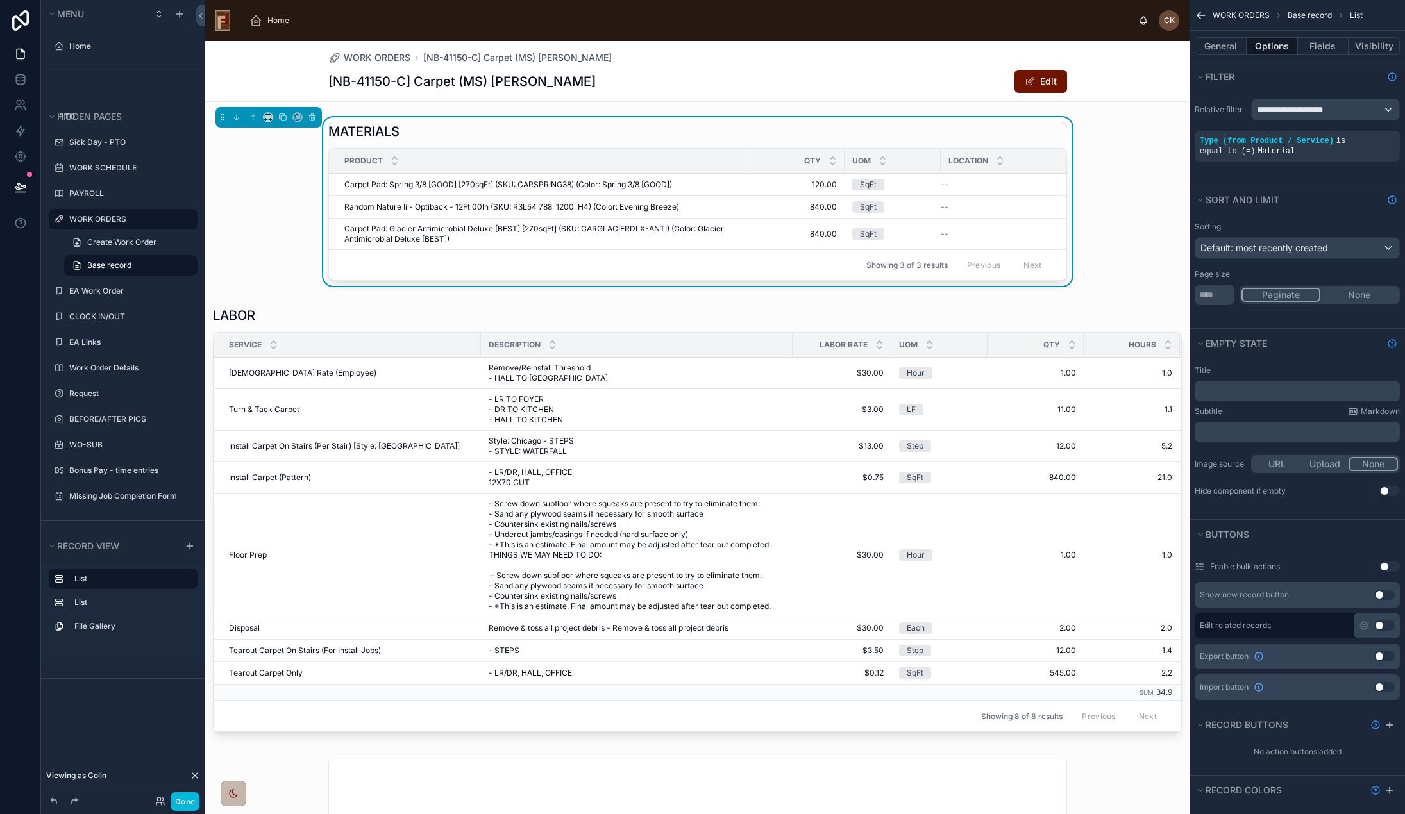
click at [1199, 14] on icon "scrollable content" at bounding box center [1200, 15] width 13 height 13
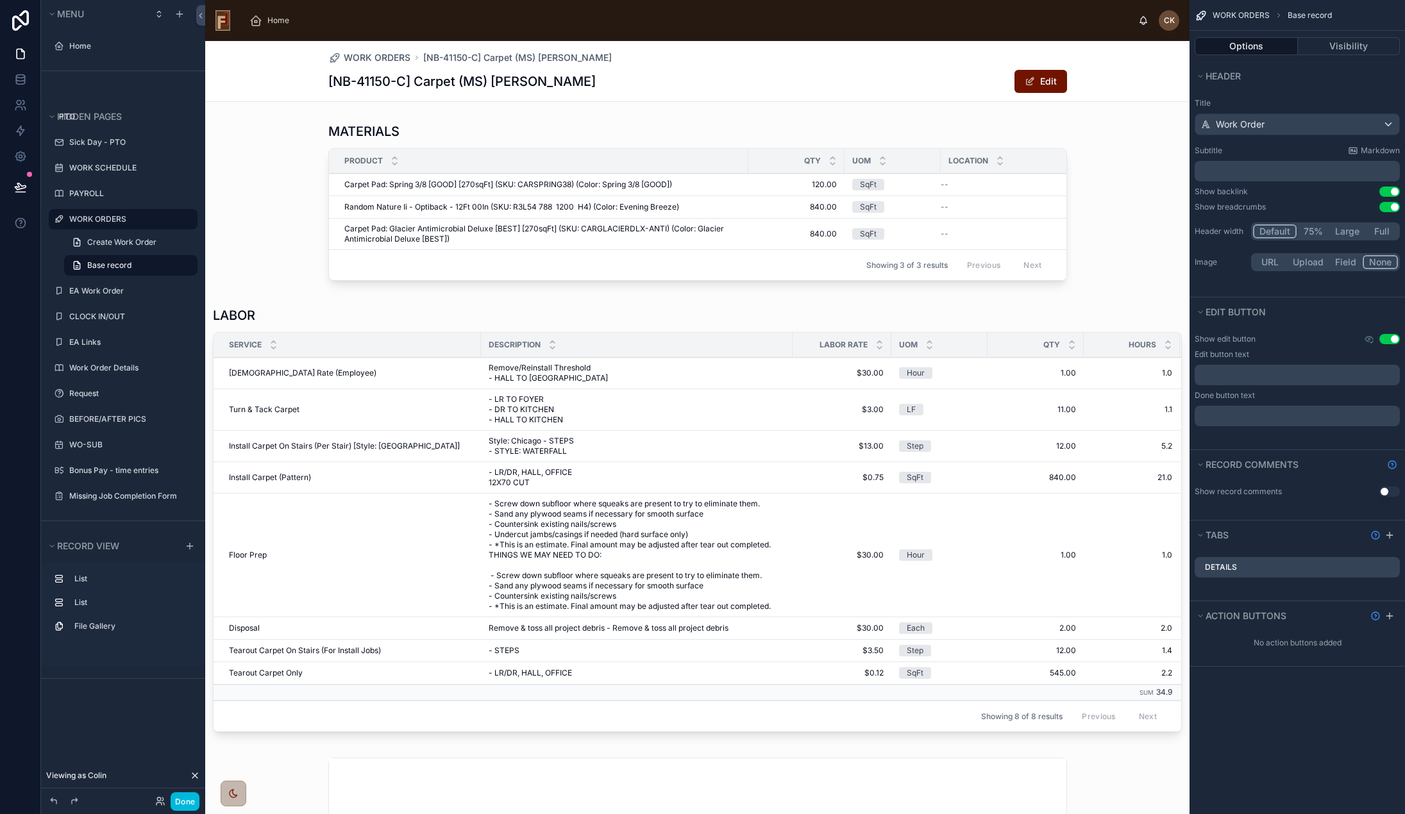
click at [1389, 339] on button "Use setting" at bounding box center [1389, 339] width 21 height 10
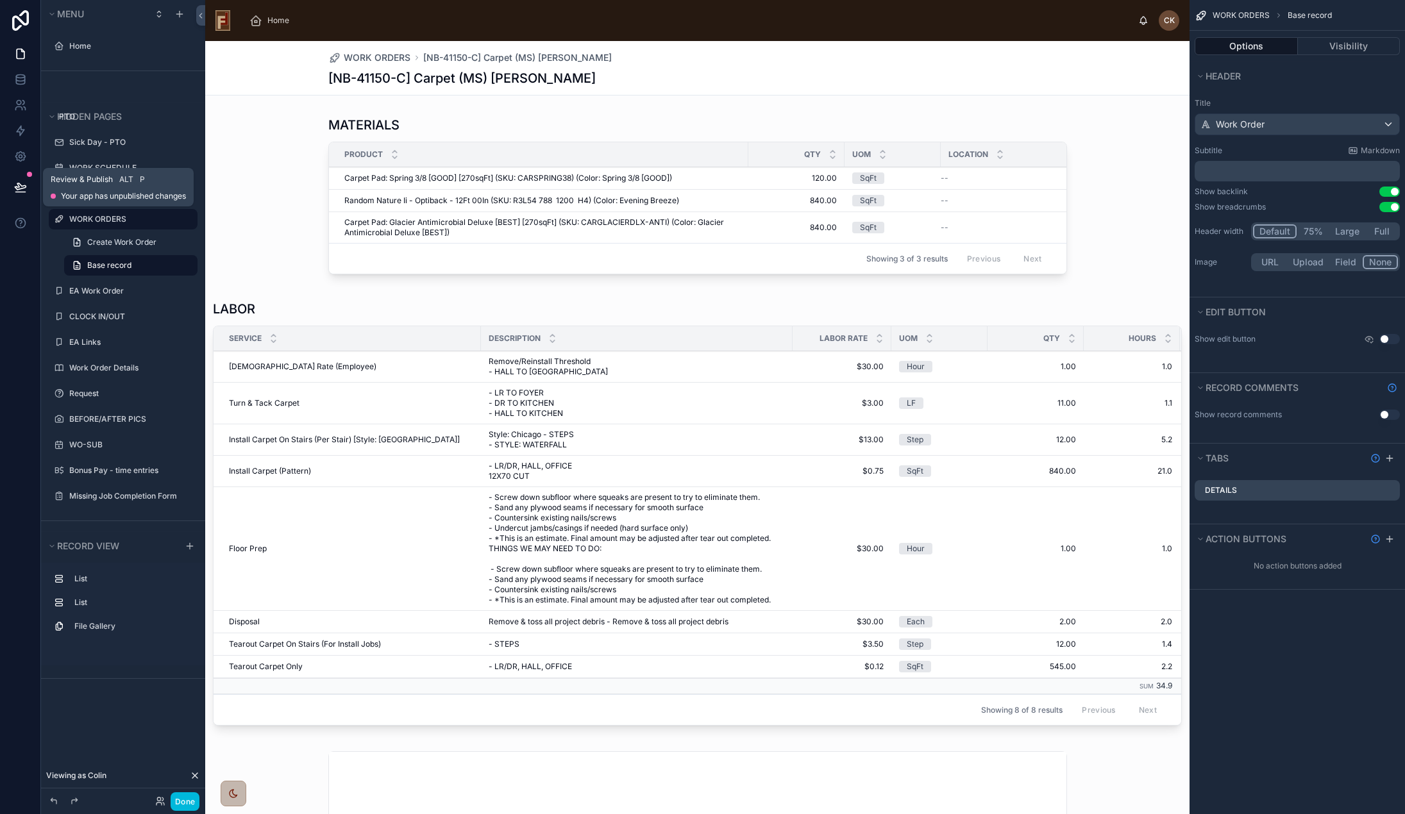
click at [19, 187] on icon at bounding box center [20, 186] width 11 height 6
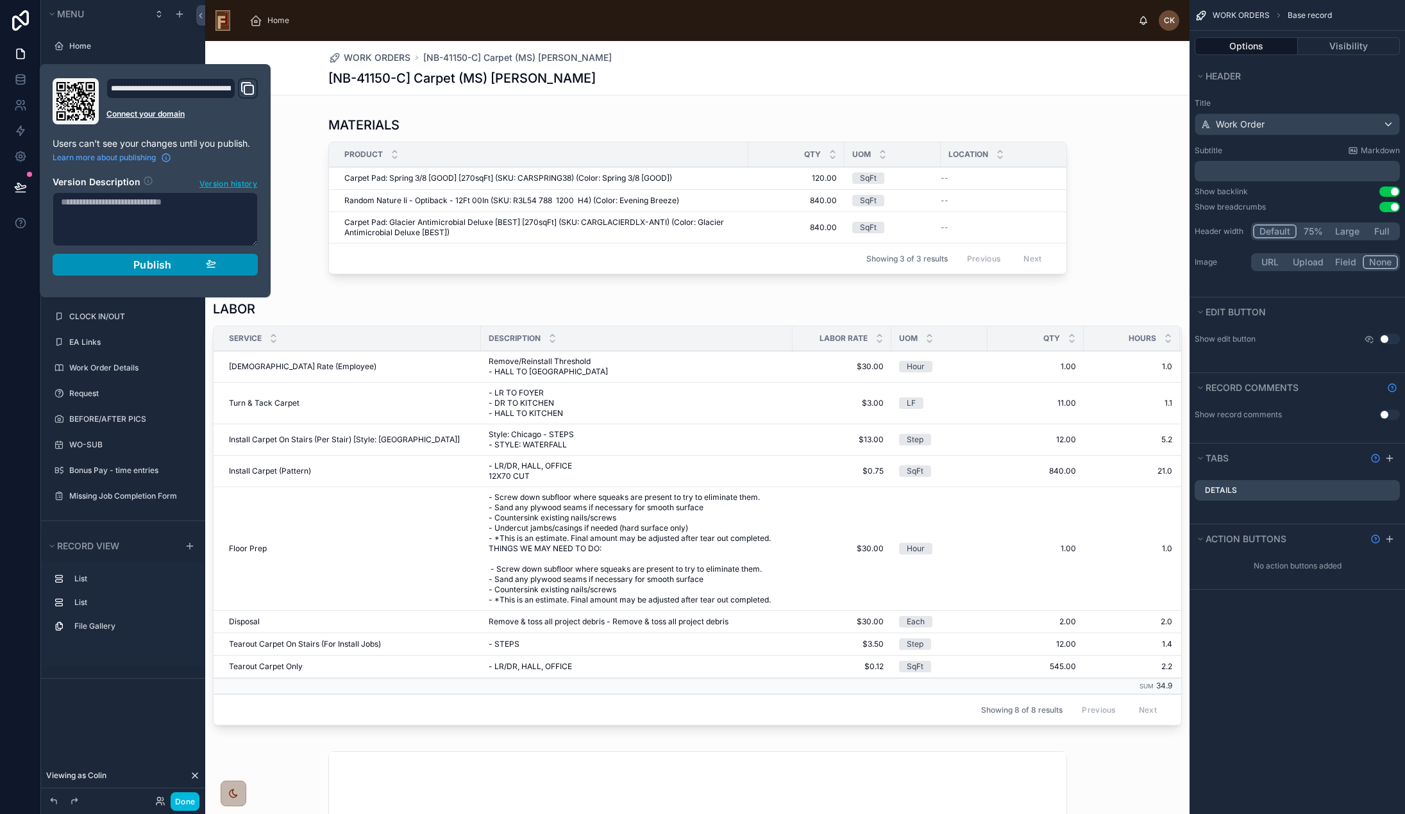
click at [153, 264] on span "Publish" at bounding box center [152, 264] width 38 height 13
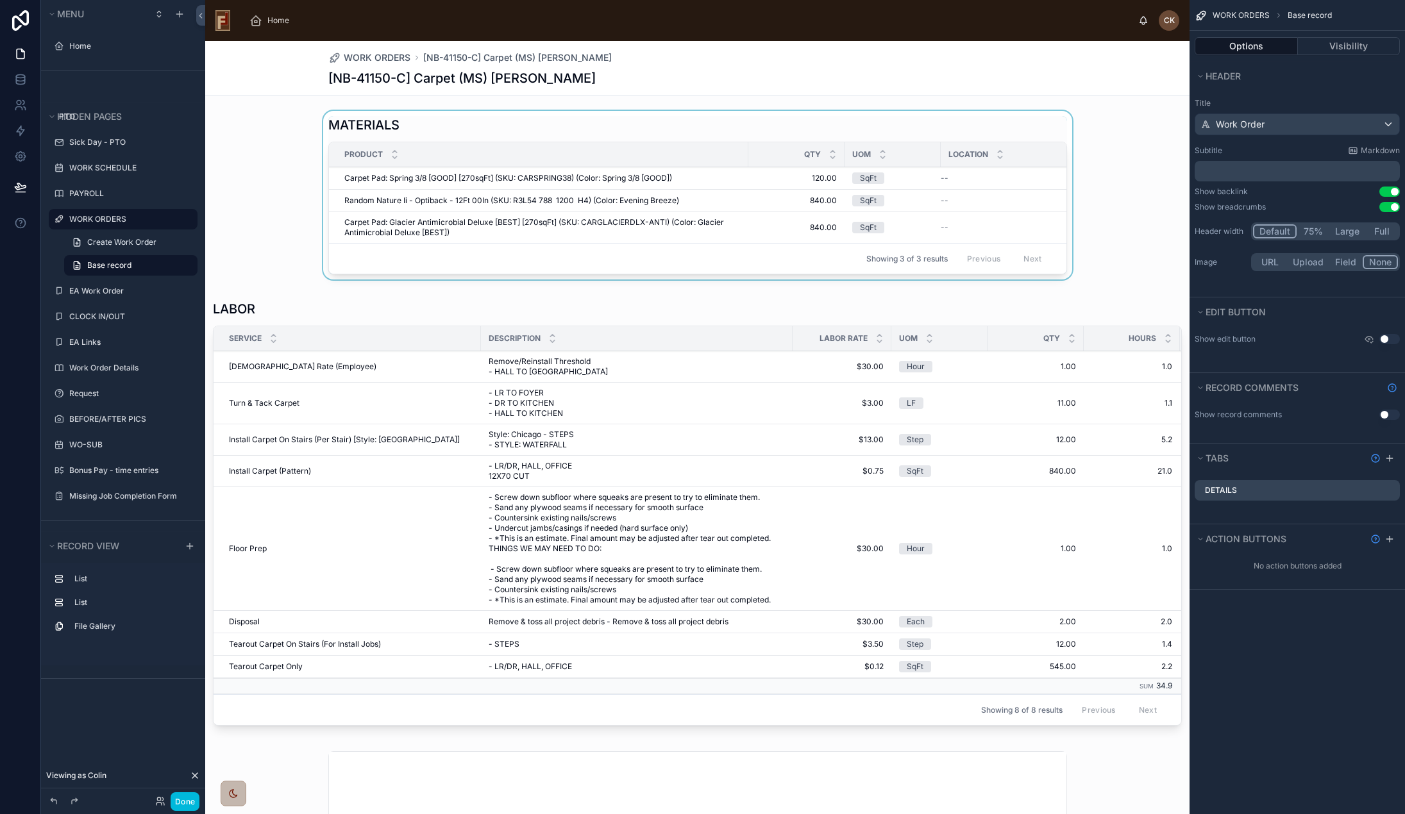
click at [297, 224] on div at bounding box center [697, 198] width 984 height 174
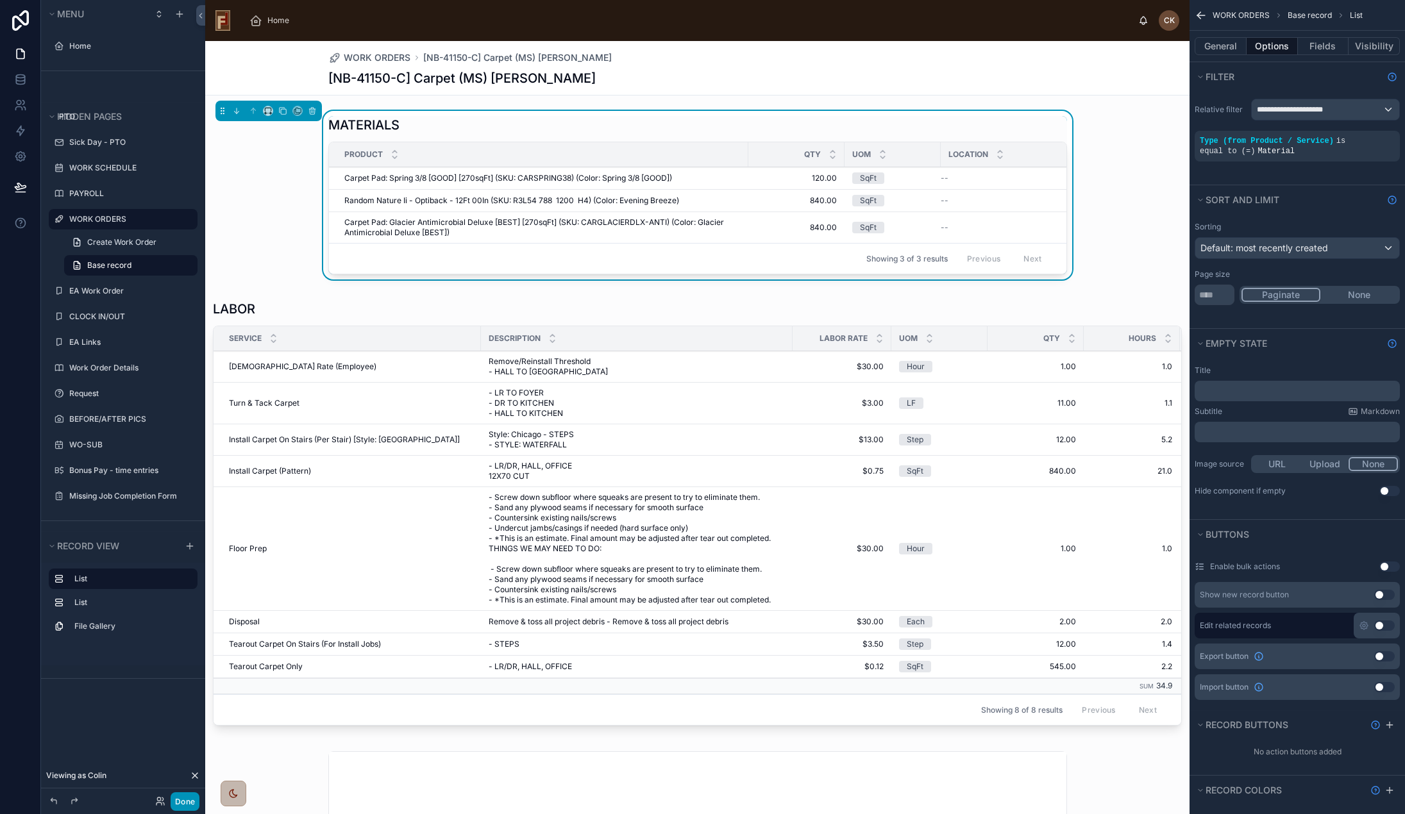
click at [187, 795] on button "Done" at bounding box center [185, 801] width 29 height 19
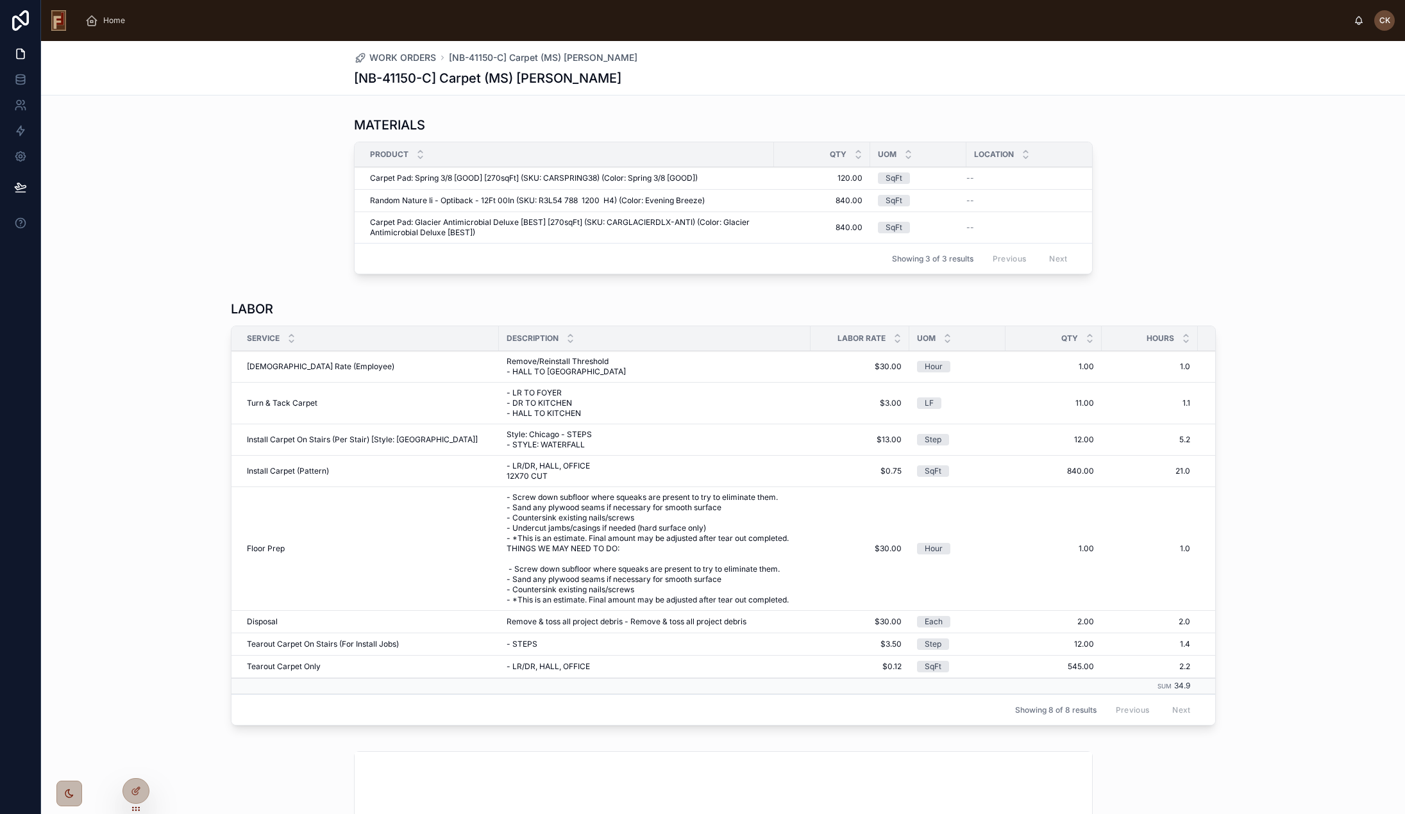
click at [113, 19] on span "Home" at bounding box center [114, 20] width 22 height 10
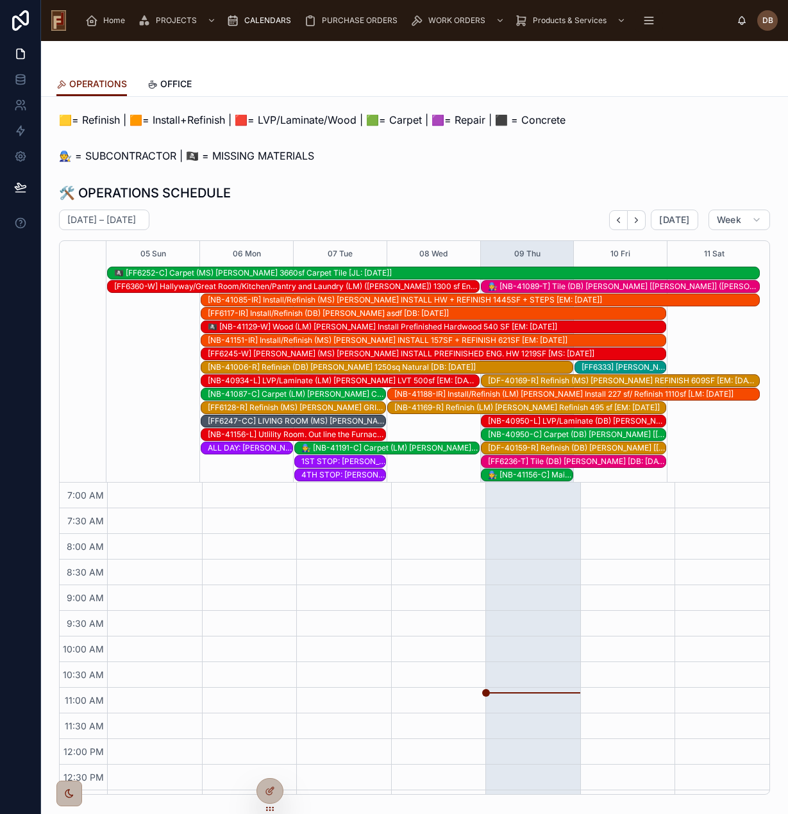
scroll to position [128, 0]
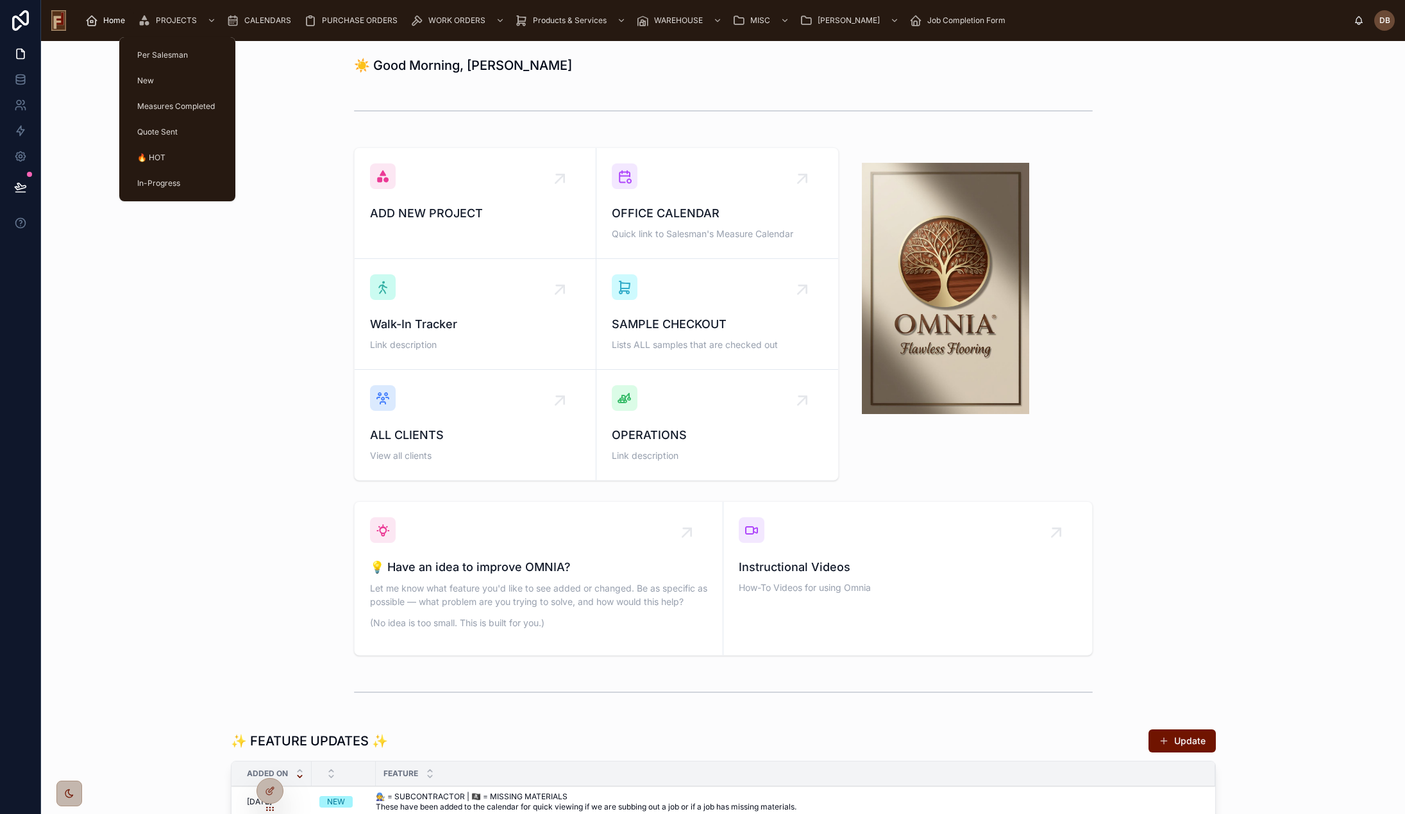
click at [176, 15] on div "PROJECTS" at bounding box center [178, 20] width 81 height 21
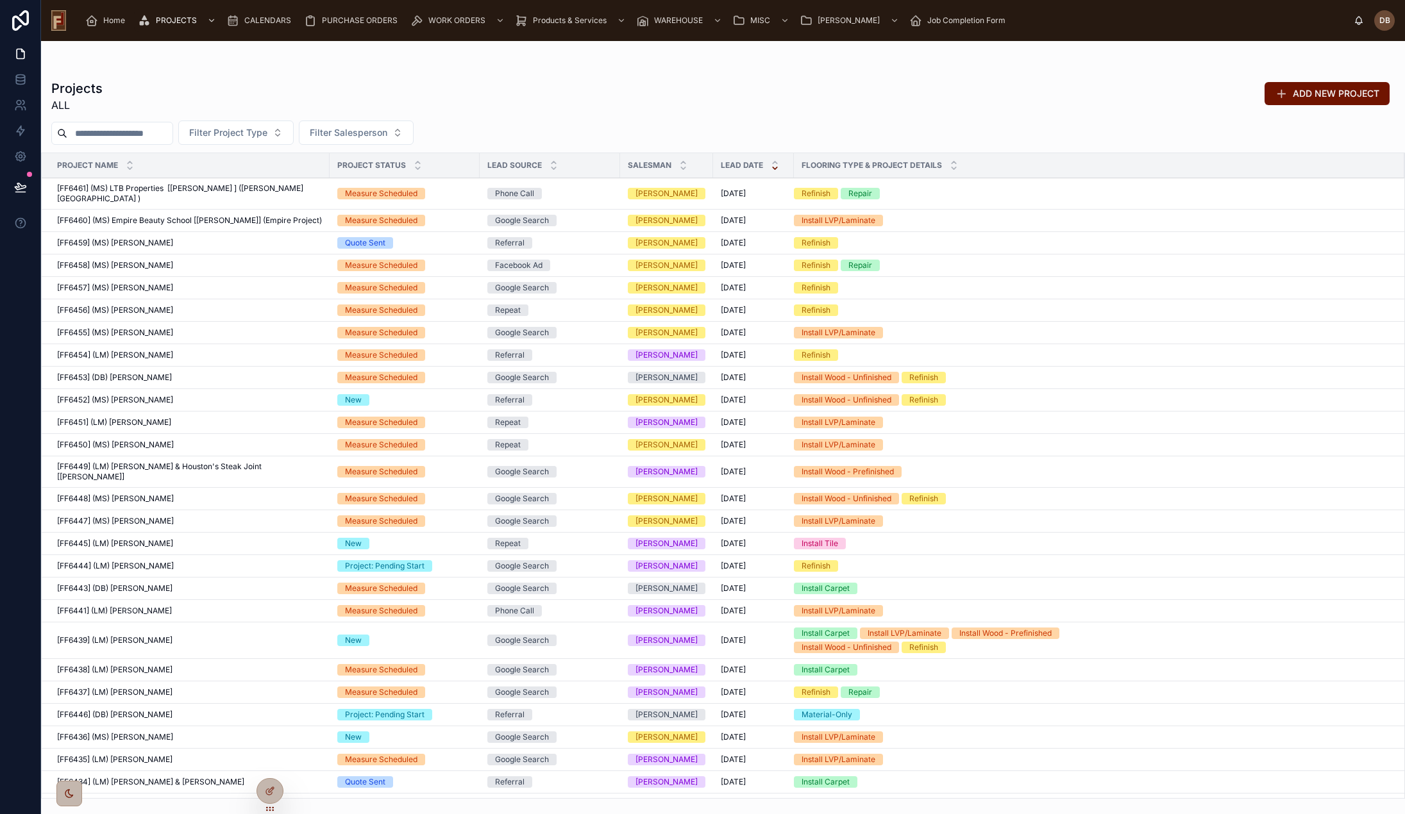
click at [104, 130] on input "text" at bounding box center [119, 133] width 105 height 18
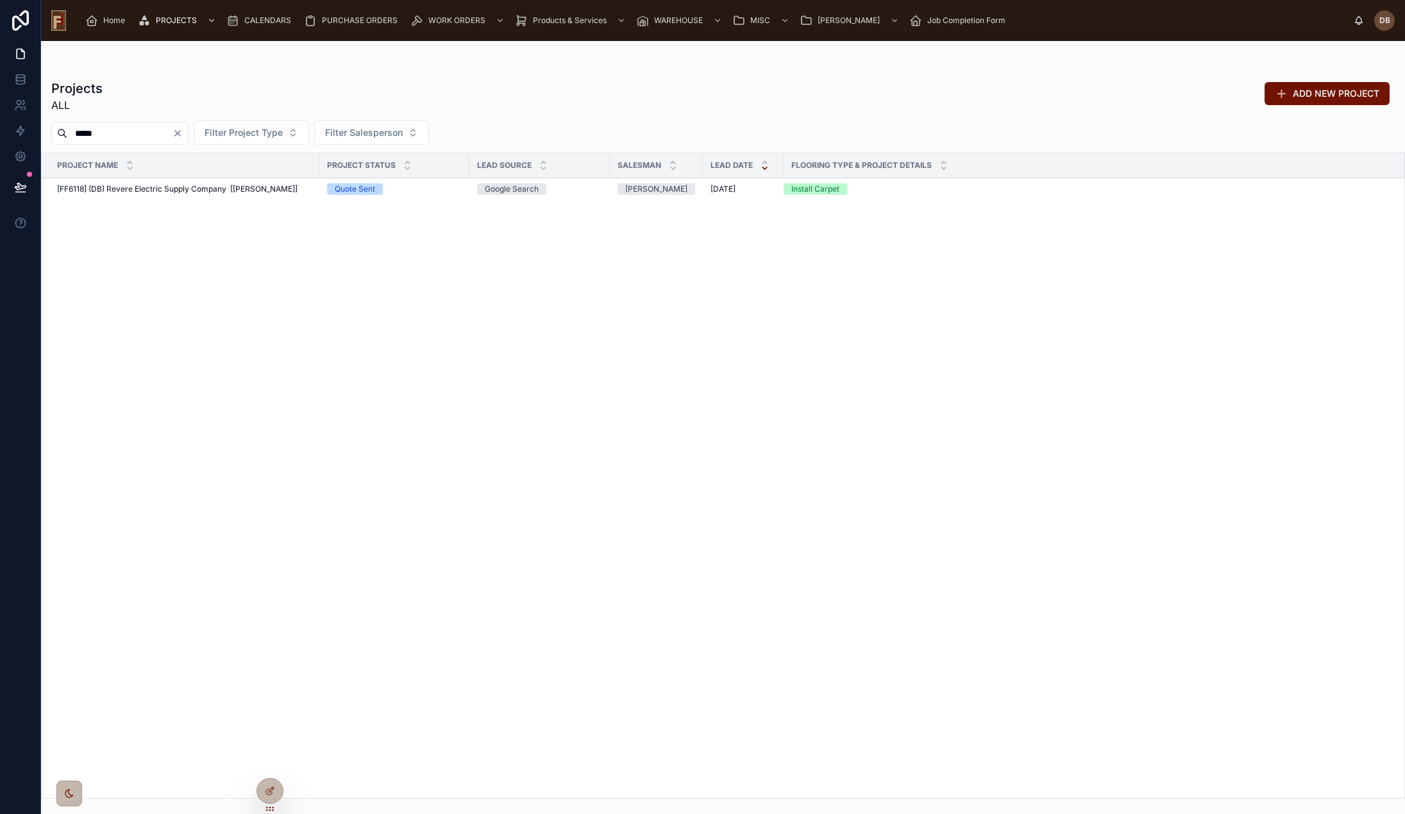
type input "*****"
click at [165, 188] on span "[FF6118] (DB) Revere Electric Supply Company [Michael]" at bounding box center [177, 189] width 240 height 10
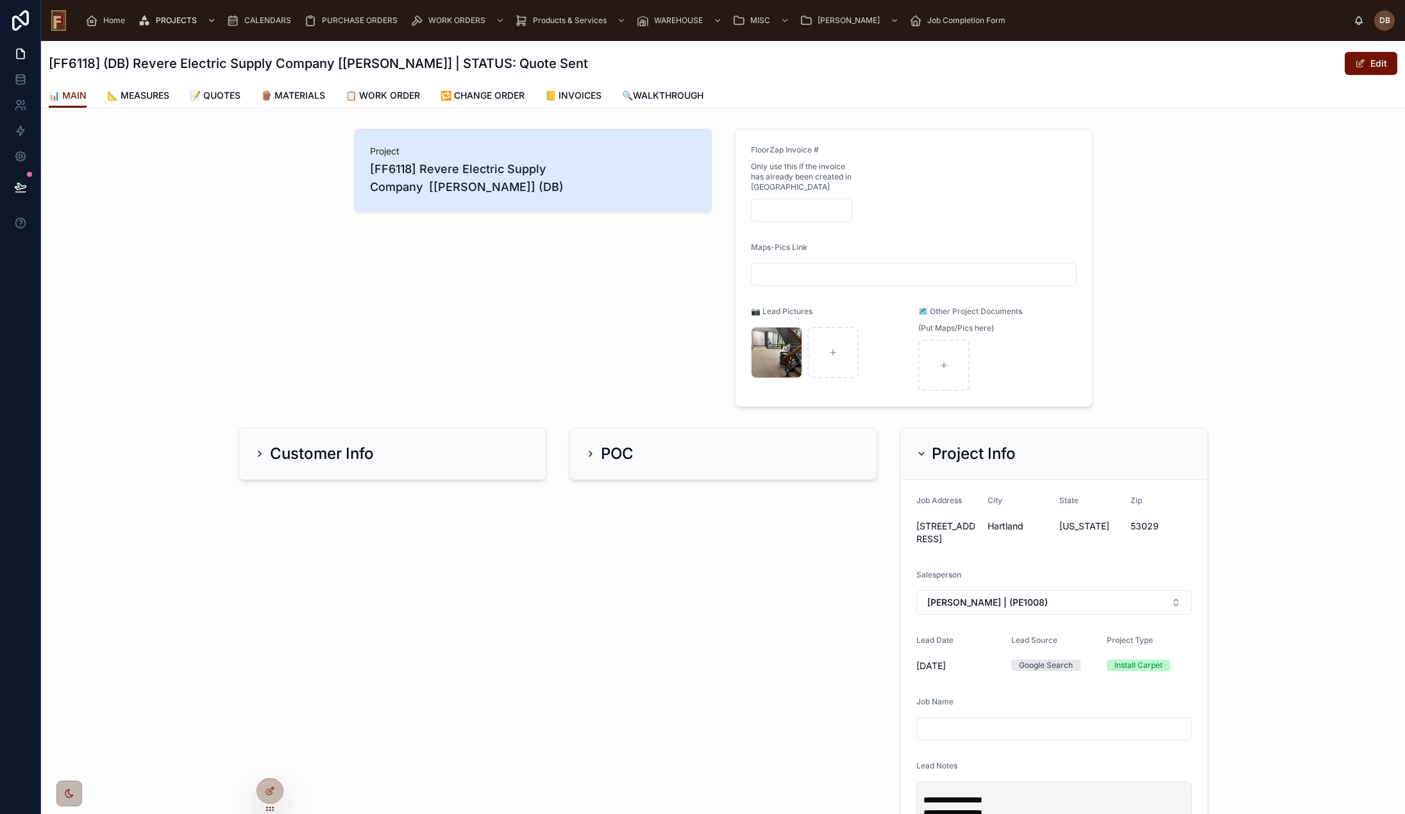
click at [223, 96] on span "📝 QUOTES" at bounding box center [215, 95] width 51 height 13
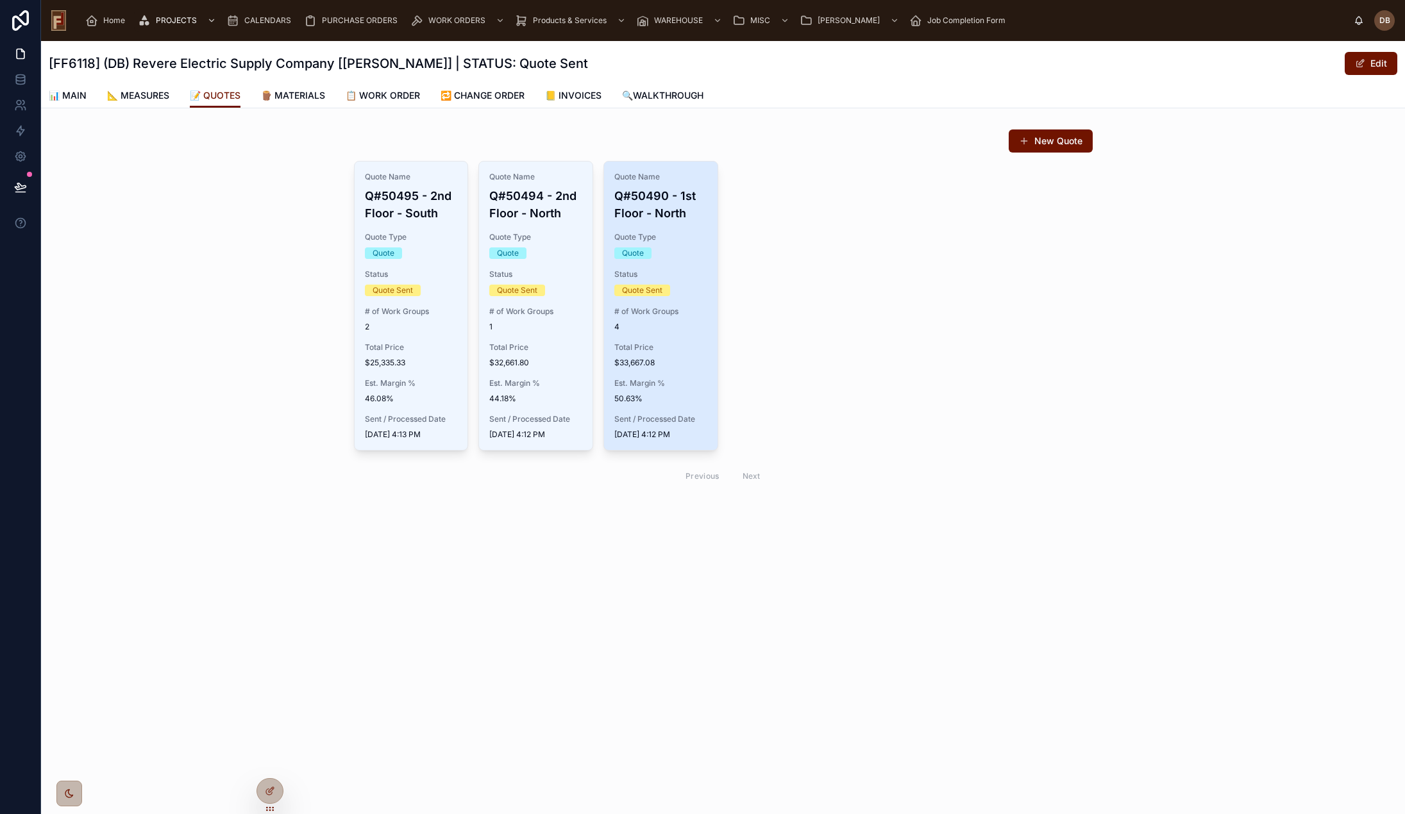
click at [664, 365] on span "$33,667.08" at bounding box center [660, 363] width 93 height 10
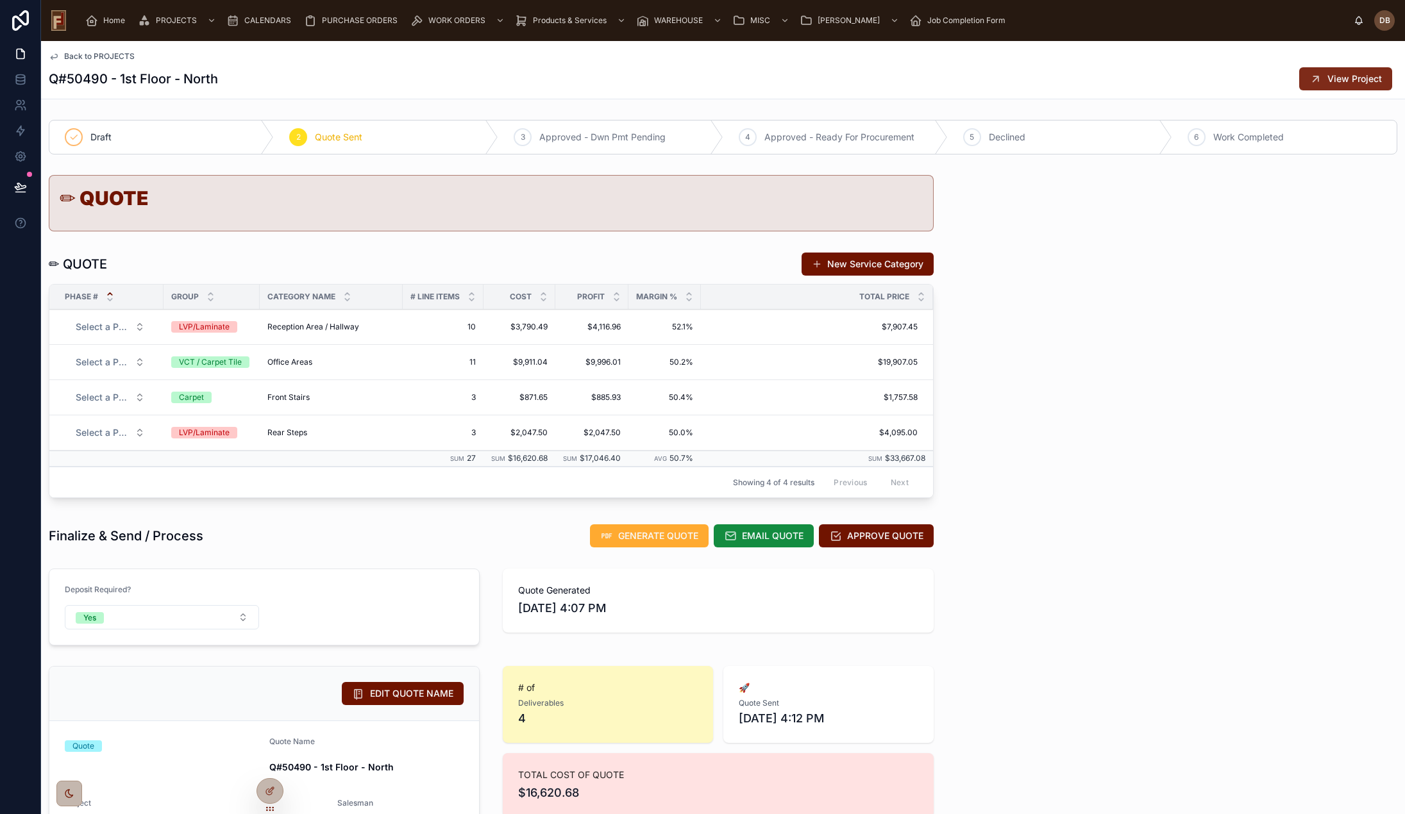
click at [1350, 76] on span "View Project" at bounding box center [1354, 78] width 54 height 13
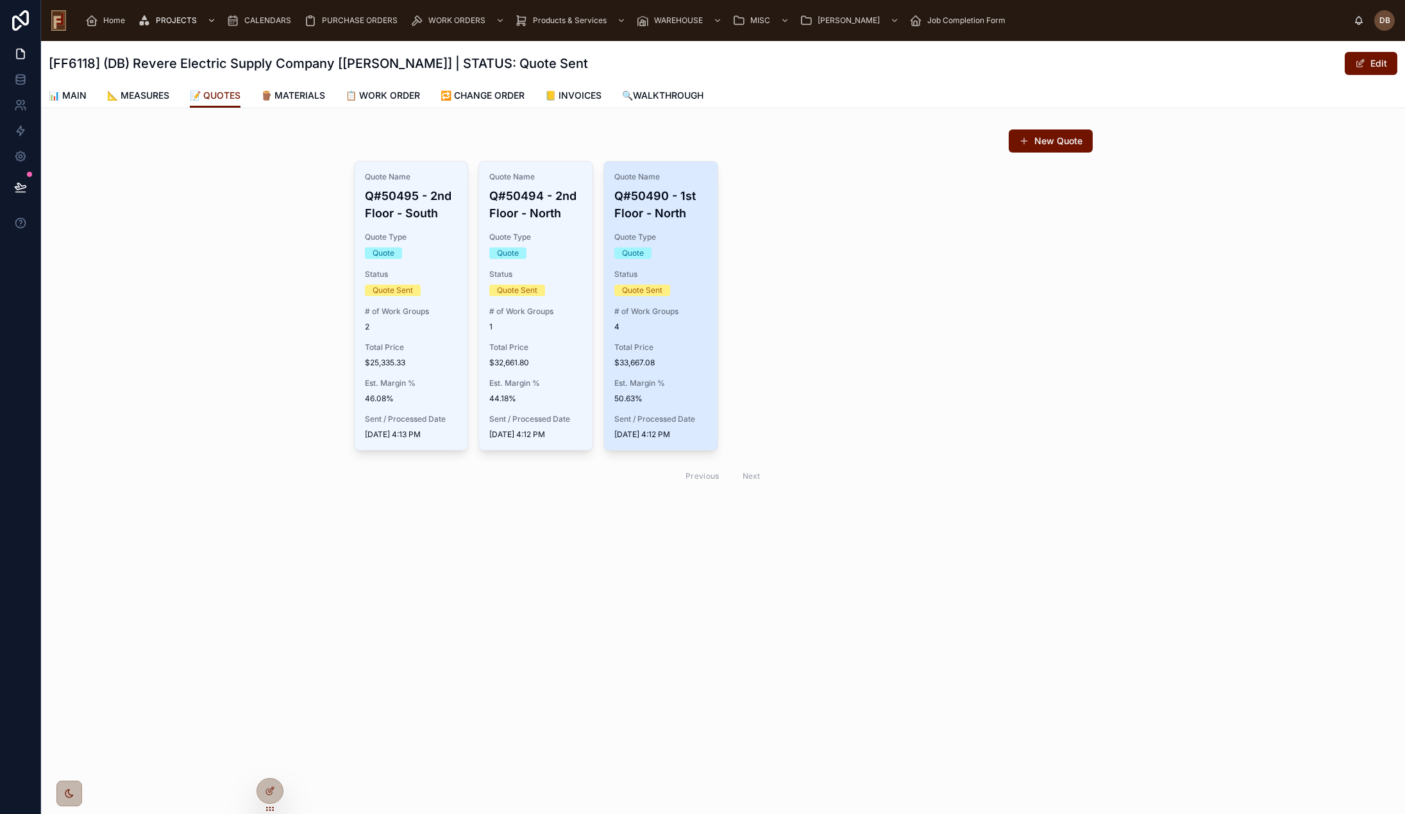
click at [680, 317] on div "# of Work Groups 4" at bounding box center [660, 319] width 93 height 26
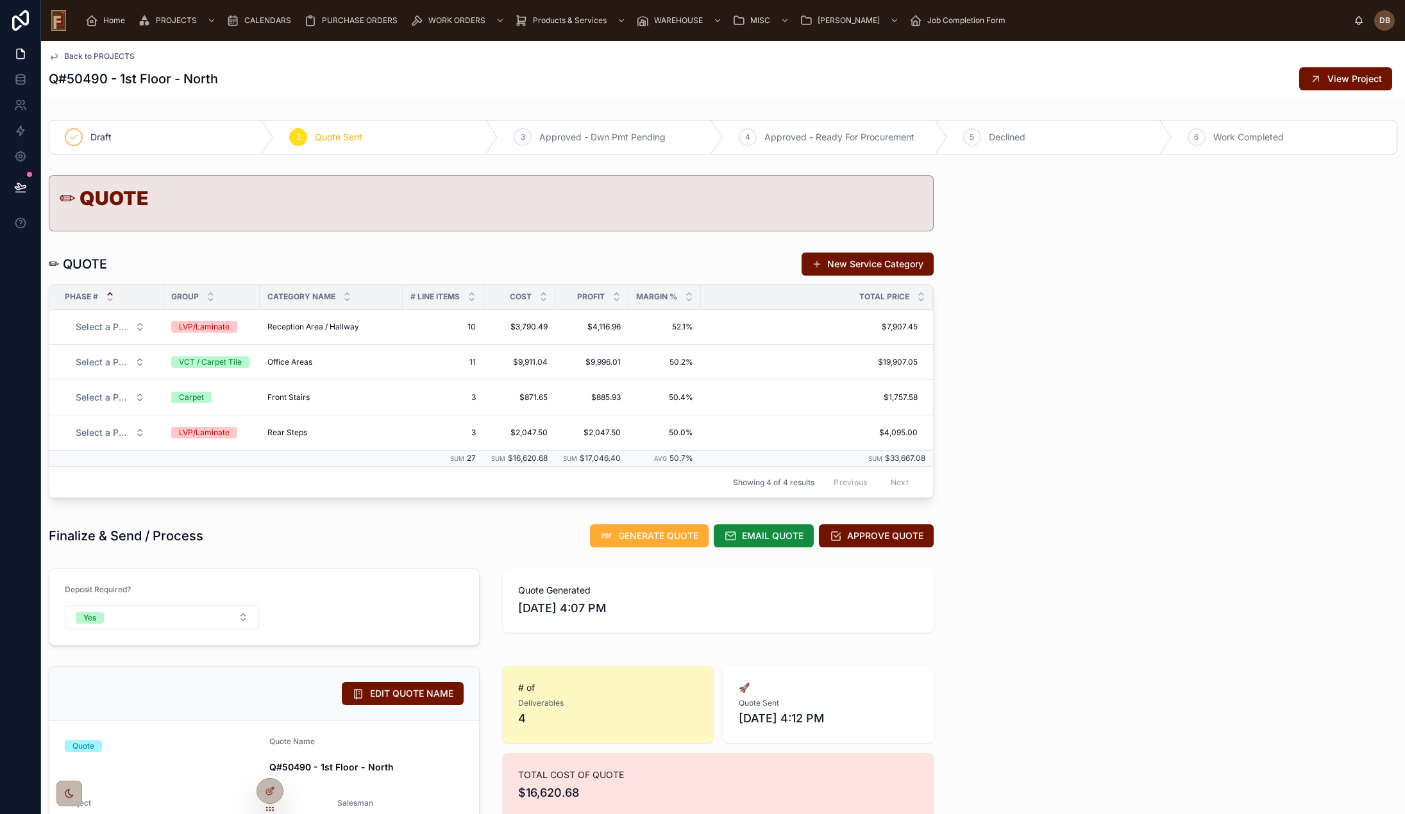
click at [292, 398] on span "Front Stairs" at bounding box center [288, 397] width 42 height 10
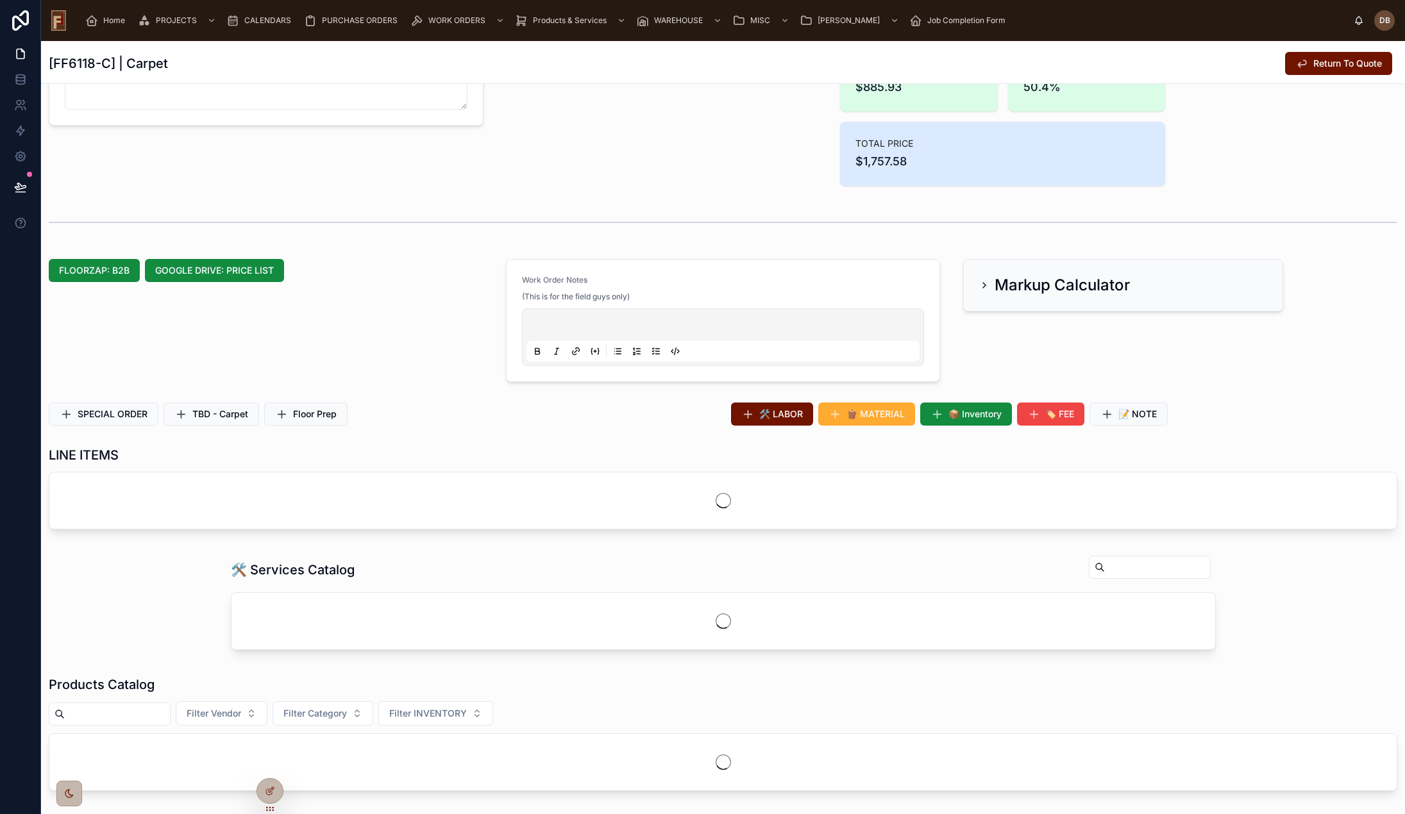
scroll to position [256, 0]
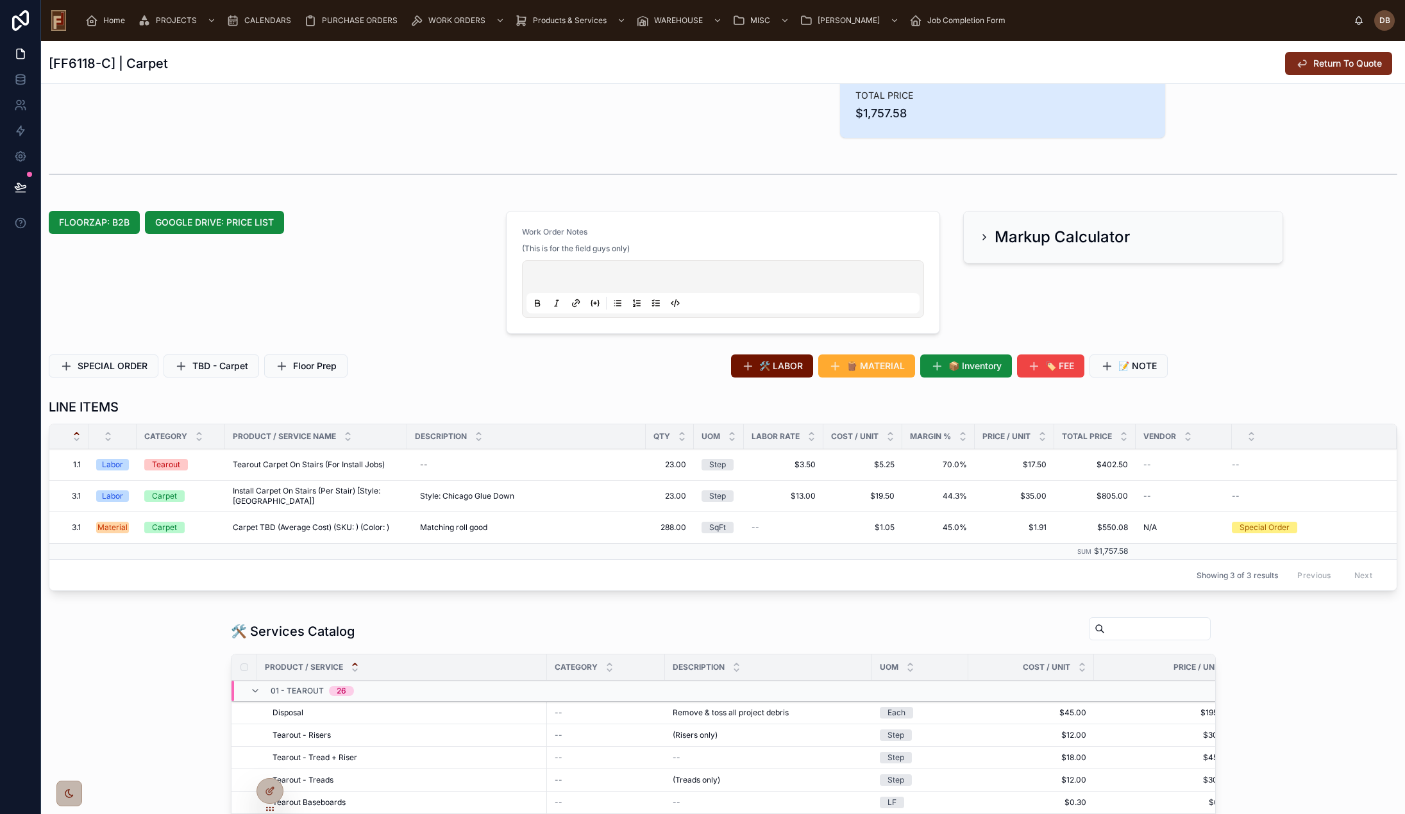
click at [1331, 63] on span "Return To Quote" at bounding box center [1347, 63] width 69 height 13
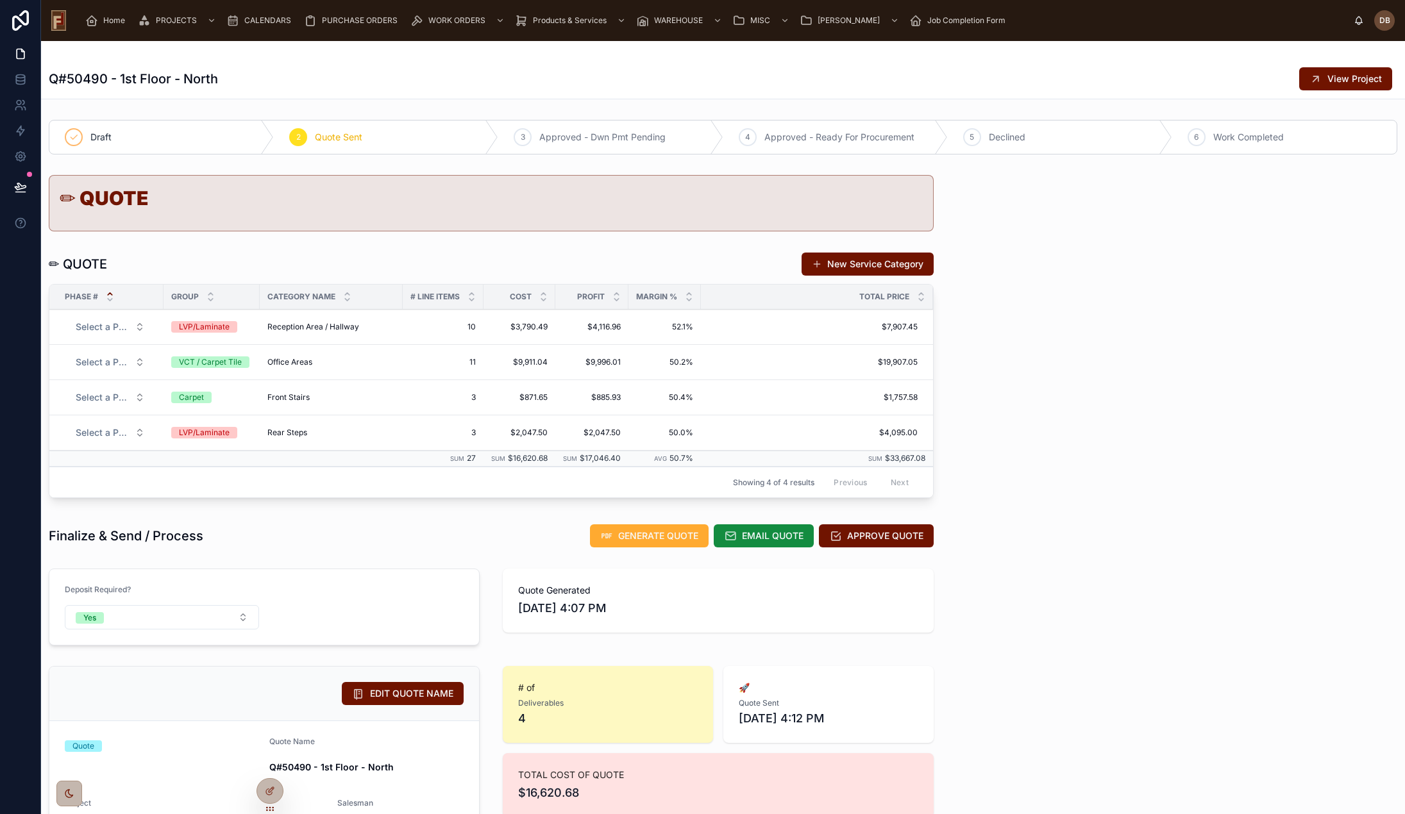
click at [287, 433] on span "Rear Steps" at bounding box center [287, 433] width 40 height 10
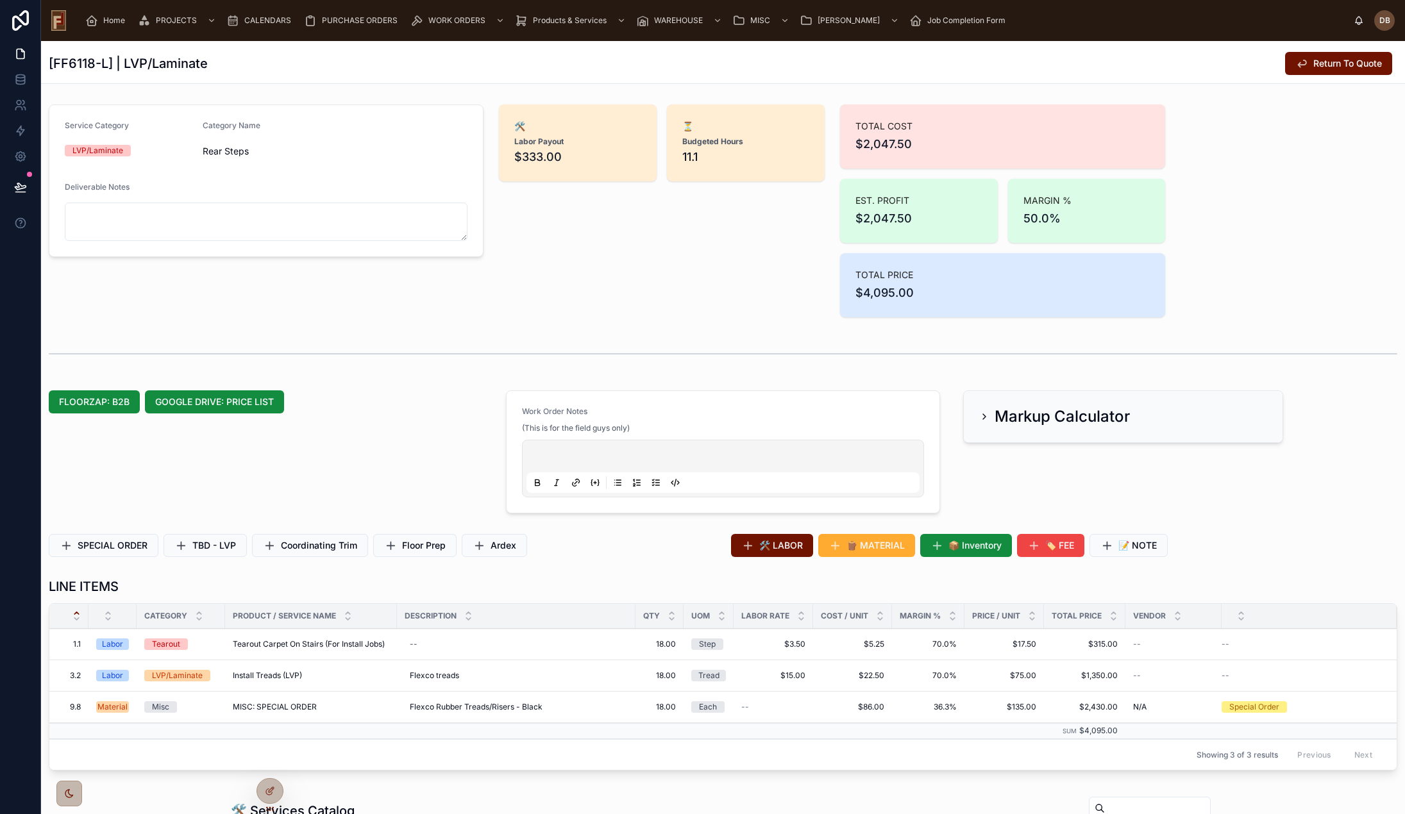
scroll to position [64, 0]
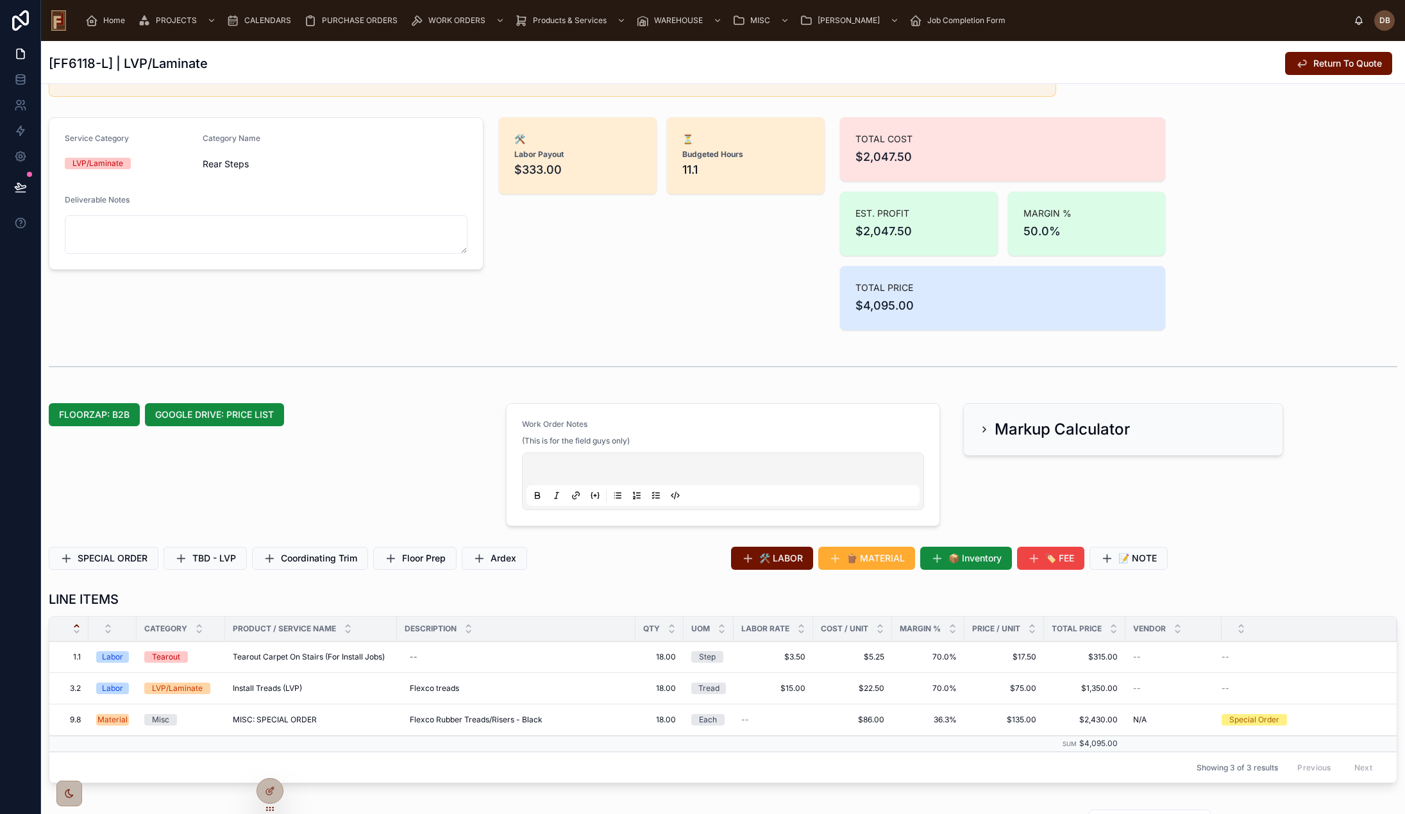
click at [696, 155] on strong "Budgeted Hours" at bounding box center [712, 154] width 61 height 10
drag, startPoint x: 696, startPoint y: 155, endPoint x: 721, endPoint y: 154, distance: 25.0
click at [721, 154] on strong "Budgeted Hours" at bounding box center [712, 154] width 61 height 10
click at [696, 154] on strong "Budgeted Hours" at bounding box center [712, 154] width 61 height 10
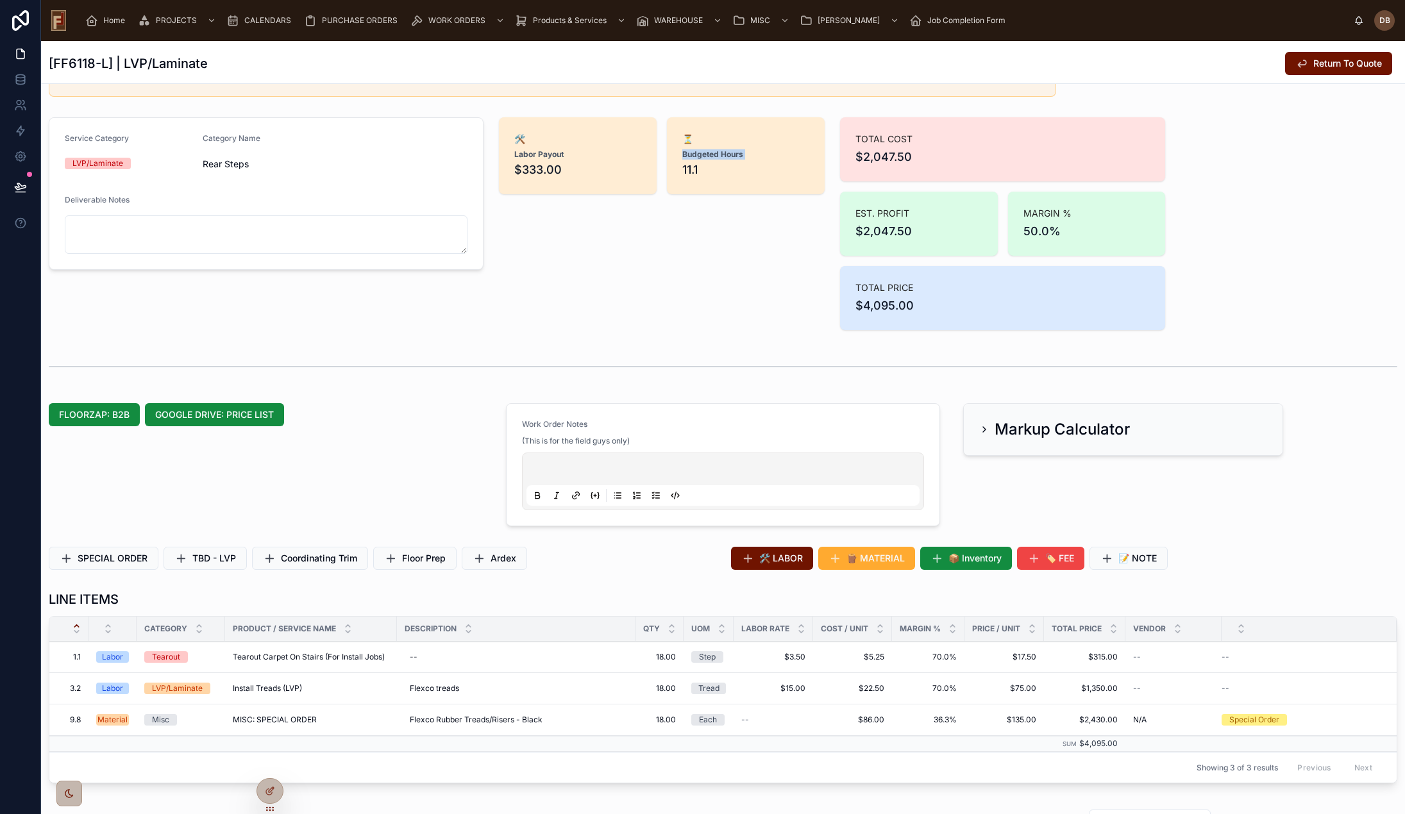
click at [696, 154] on strong "Budgeted Hours" at bounding box center [712, 154] width 61 height 10
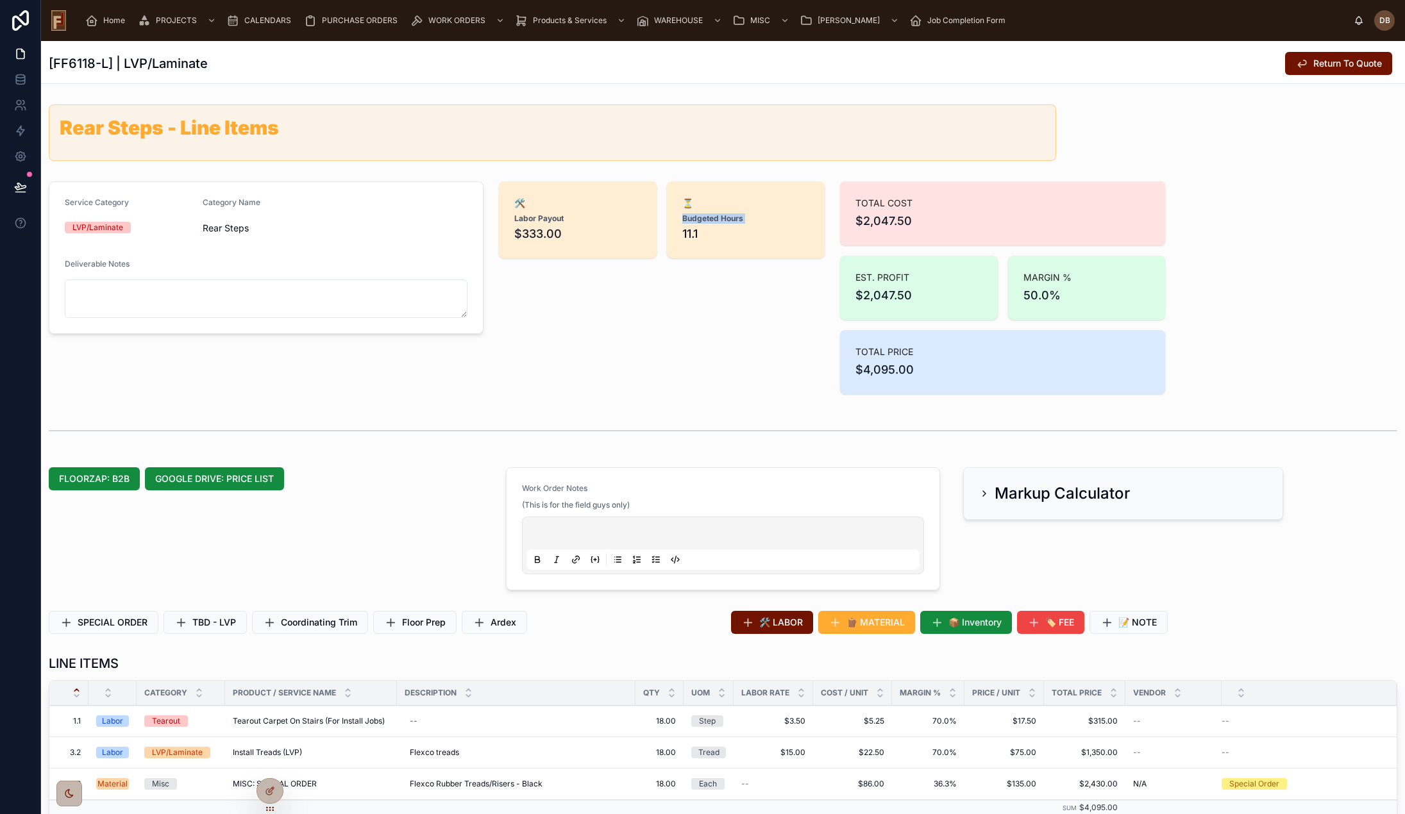
click at [109, 21] on span "Home" at bounding box center [114, 20] width 22 height 10
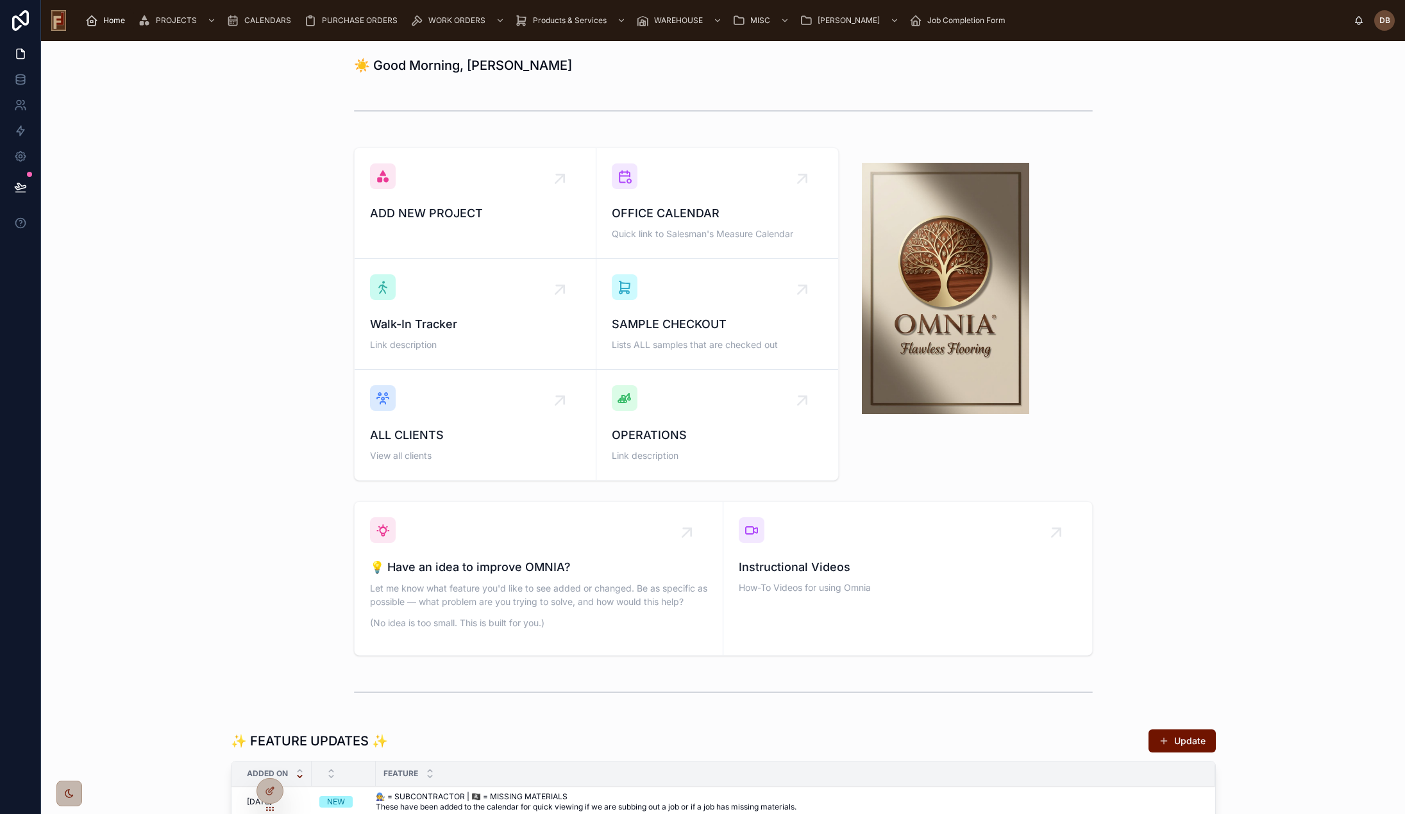
click at [670, 191] on div "OFFICE CALENDAR Quick link to Salesman's Measure Calendar" at bounding box center [717, 203] width 211 height 80
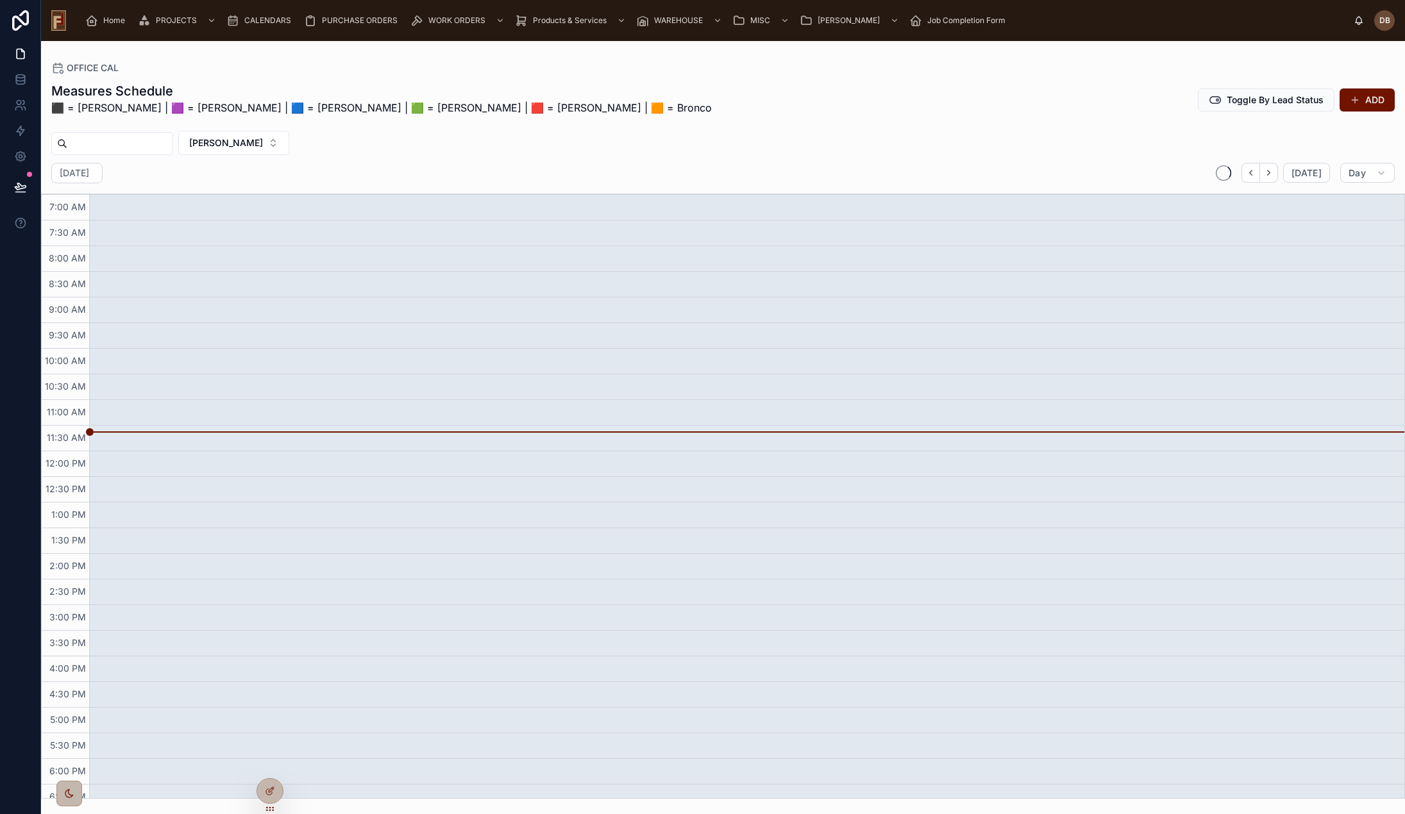
scroll to position [12, 0]
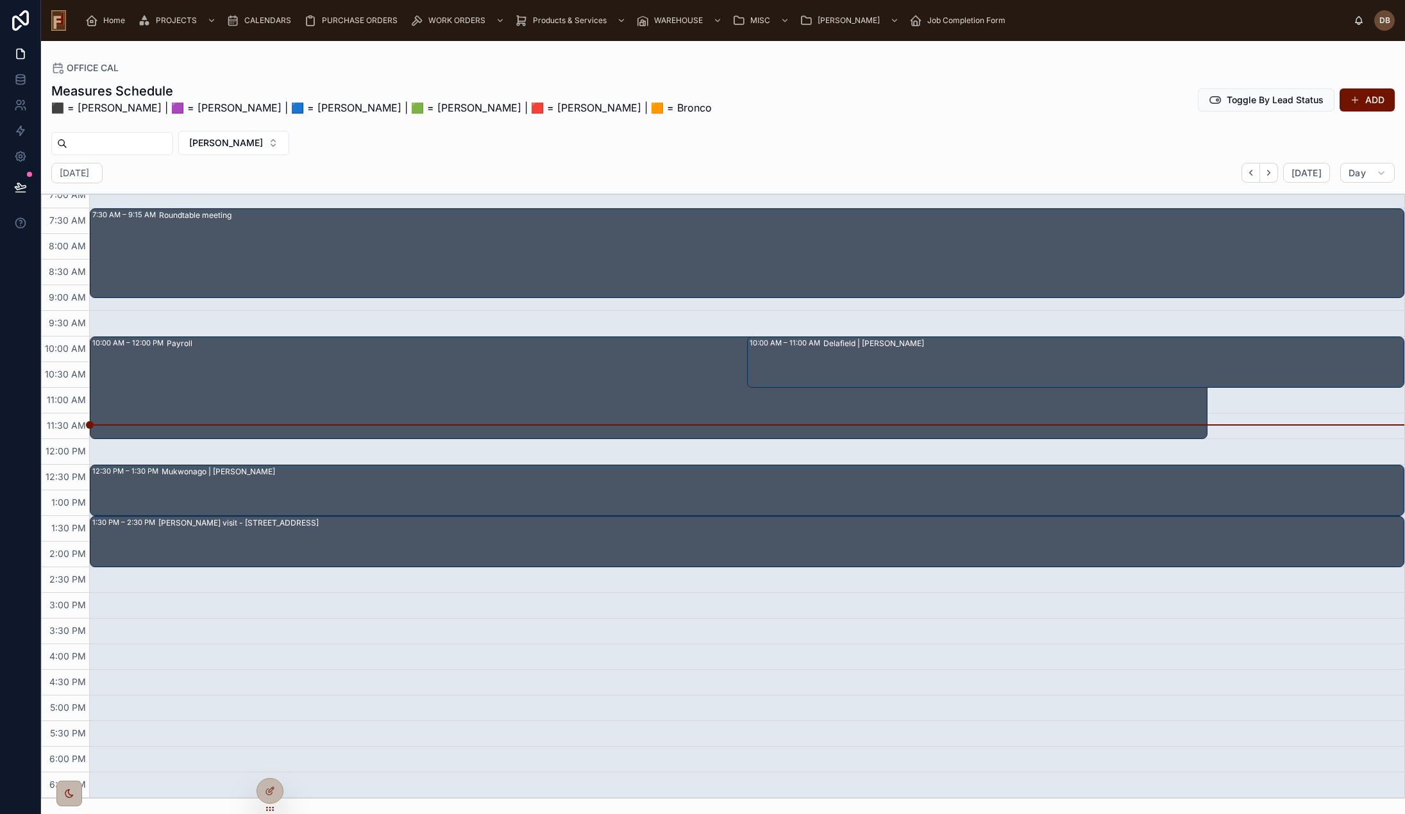
drag, startPoint x: 264, startPoint y: 15, endPoint x: 269, endPoint y: 22, distance: 8.9
click at [265, 15] on div "CALENDARS" at bounding box center [261, 20] width 70 height 21
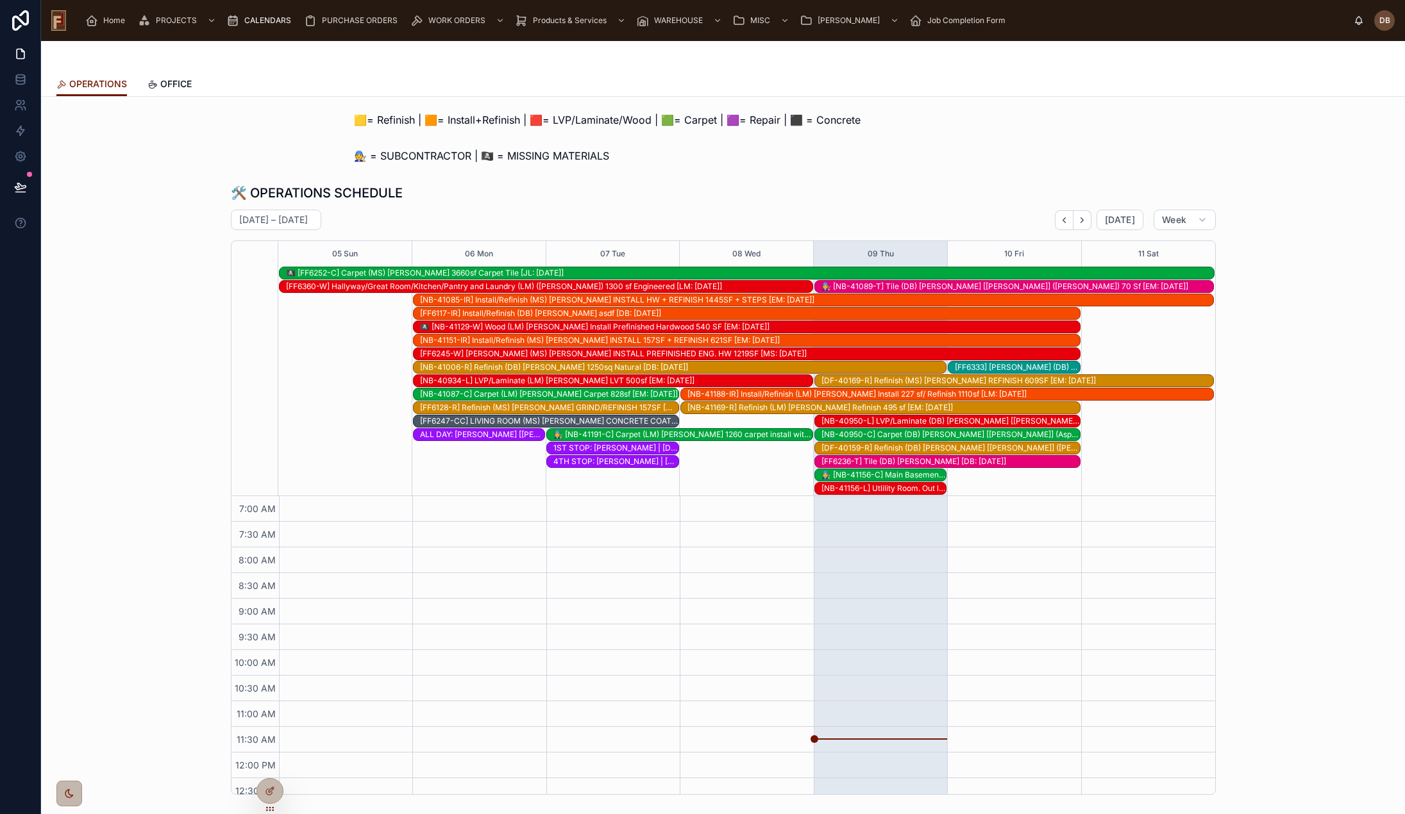
drag, startPoint x: 169, startPoint y: 83, endPoint x: 185, endPoint y: 97, distance: 21.4
click at [170, 83] on span "OFFICE" at bounding box center [175, 84] width 31 height 13
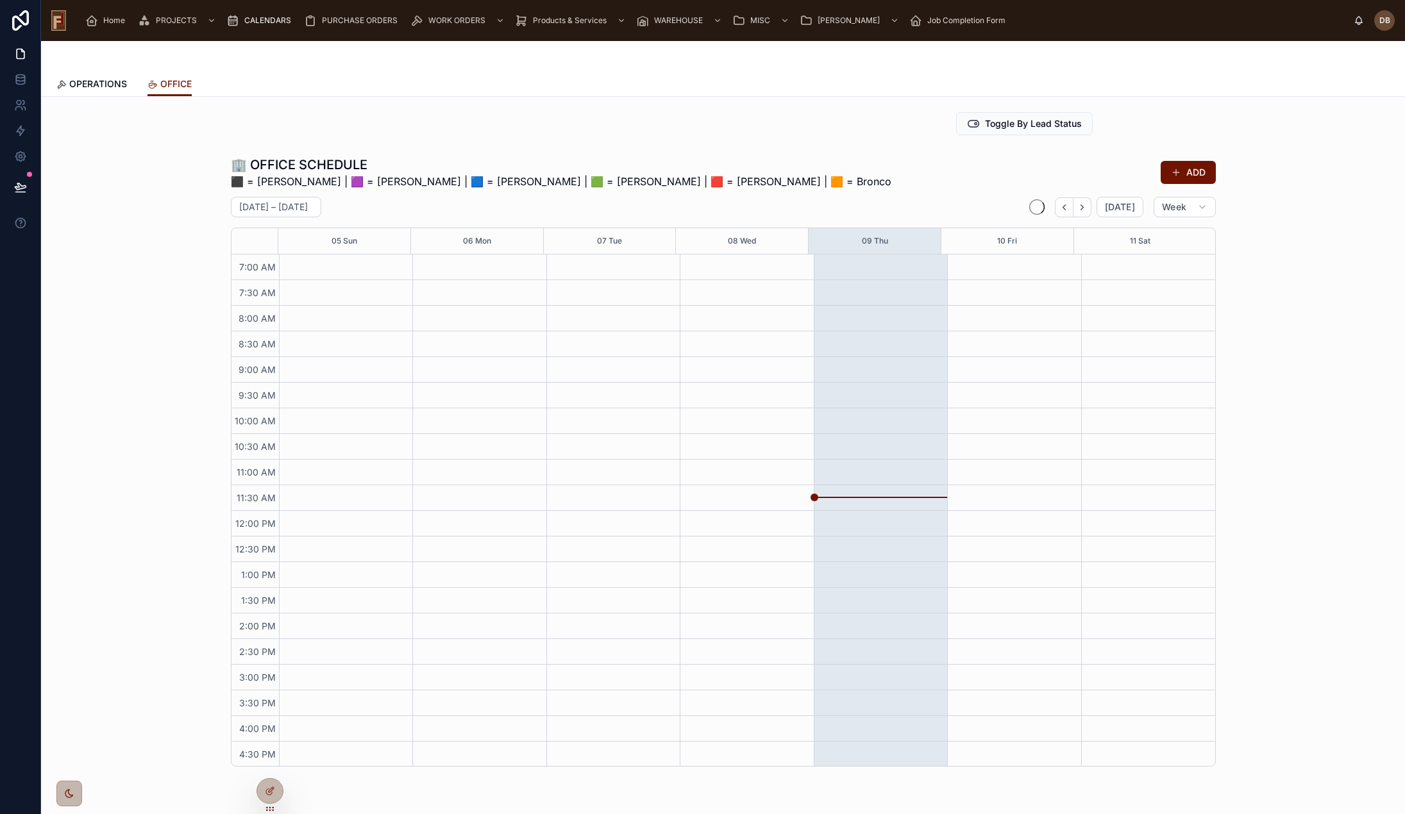
scroll to position [104, 0]
click at [1187, 166] on button "ADD" at bounding box center [1187, 172] width 55 height 23
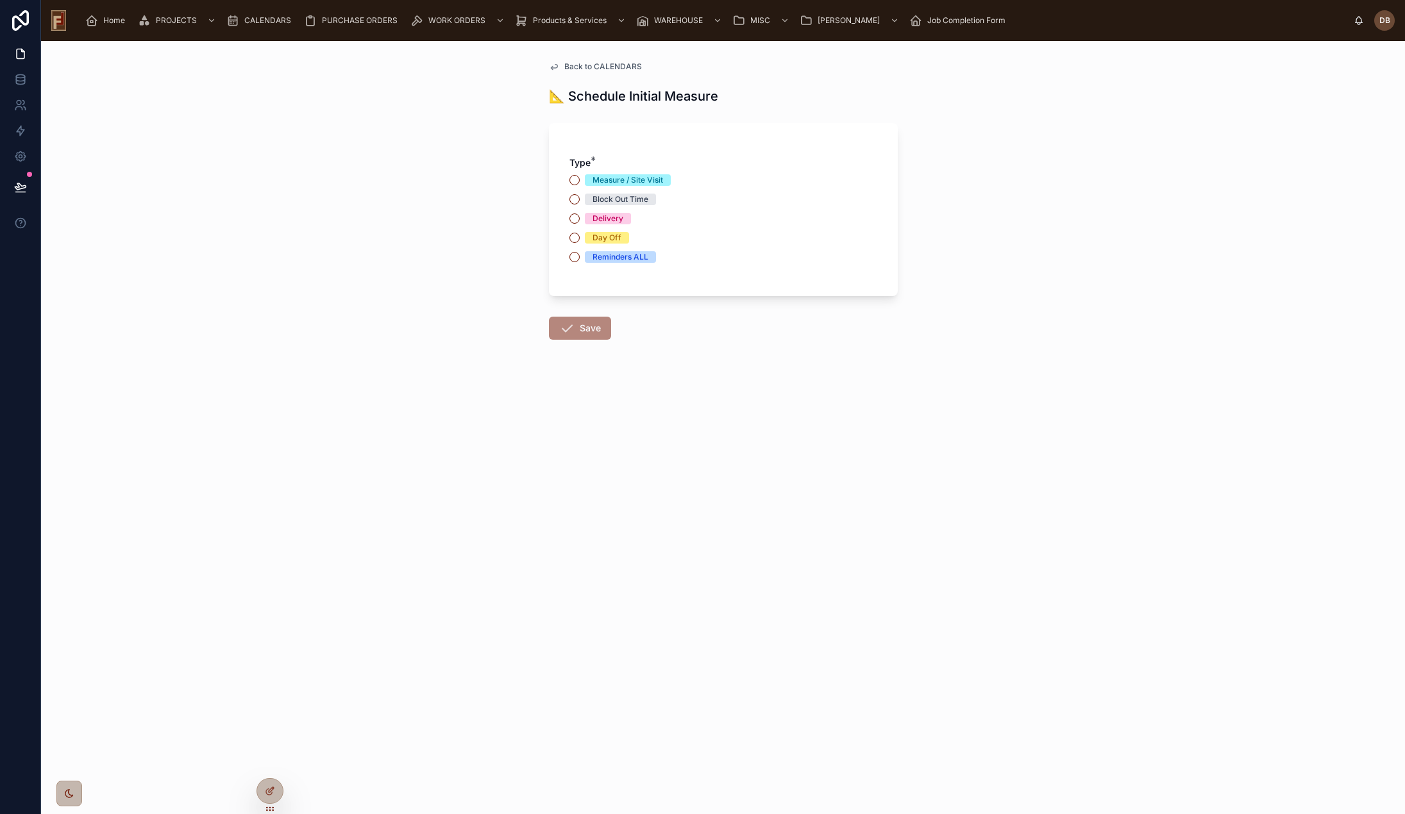
click at [630, 201] on div "Block Out Time" at bounding box center [620, 200] width 56 height 12
click at [580, 201] on button "Block Out Time" at bounding box center [574, 199] width 10 height 10
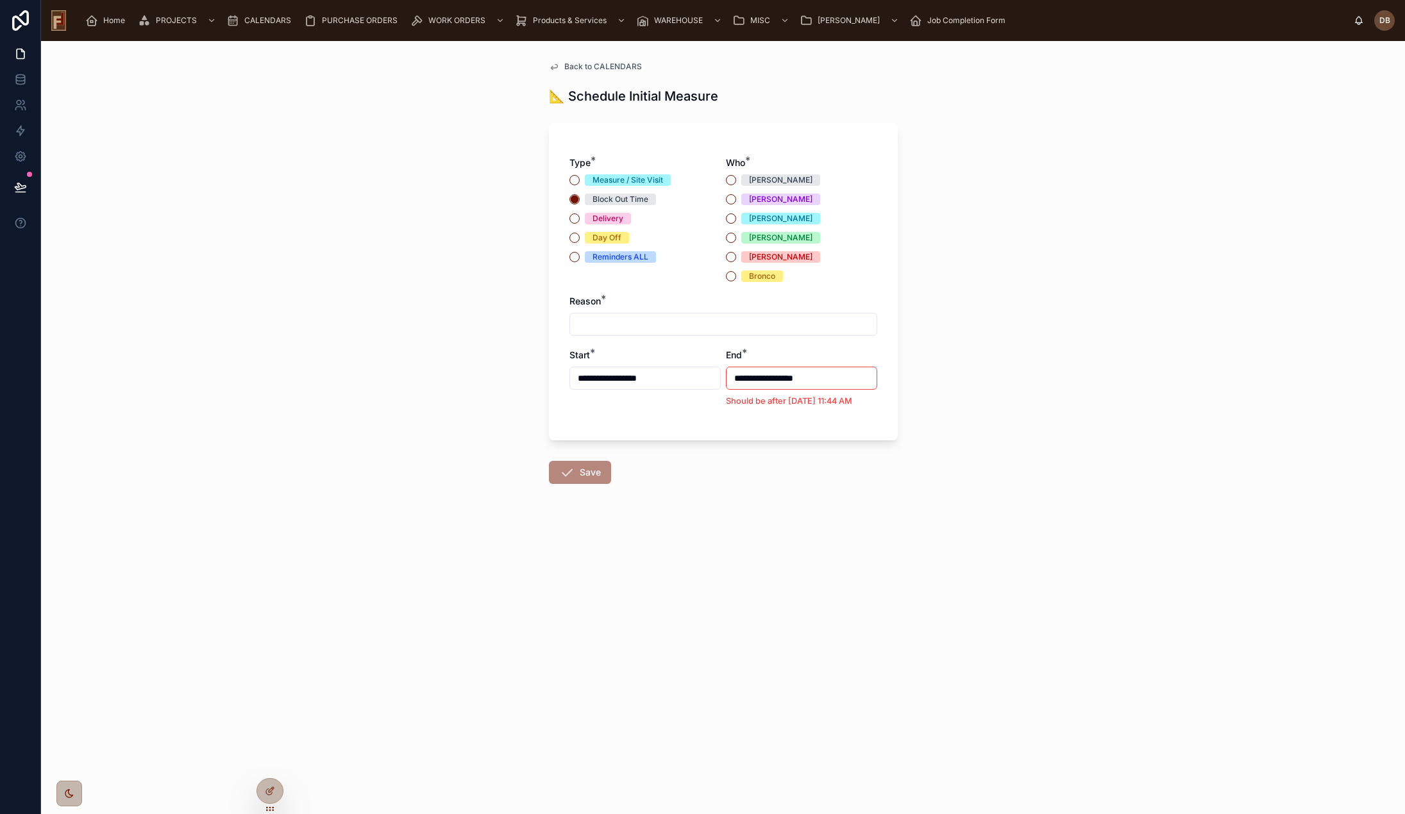
click at [768, 278] on div "Bronco" at bounding box center [762, 277] width 26 height 12
click at [736, 278] on button "Bronco" at bounding box center [731, 276] width 10 height 10
click at [683, 324] on input "text" at bounding box center [723, 324] width 306 height 18
paste input "**********"
click at [577, 326] on input "**********" at bounding box center [723, 324] width 306 height 18
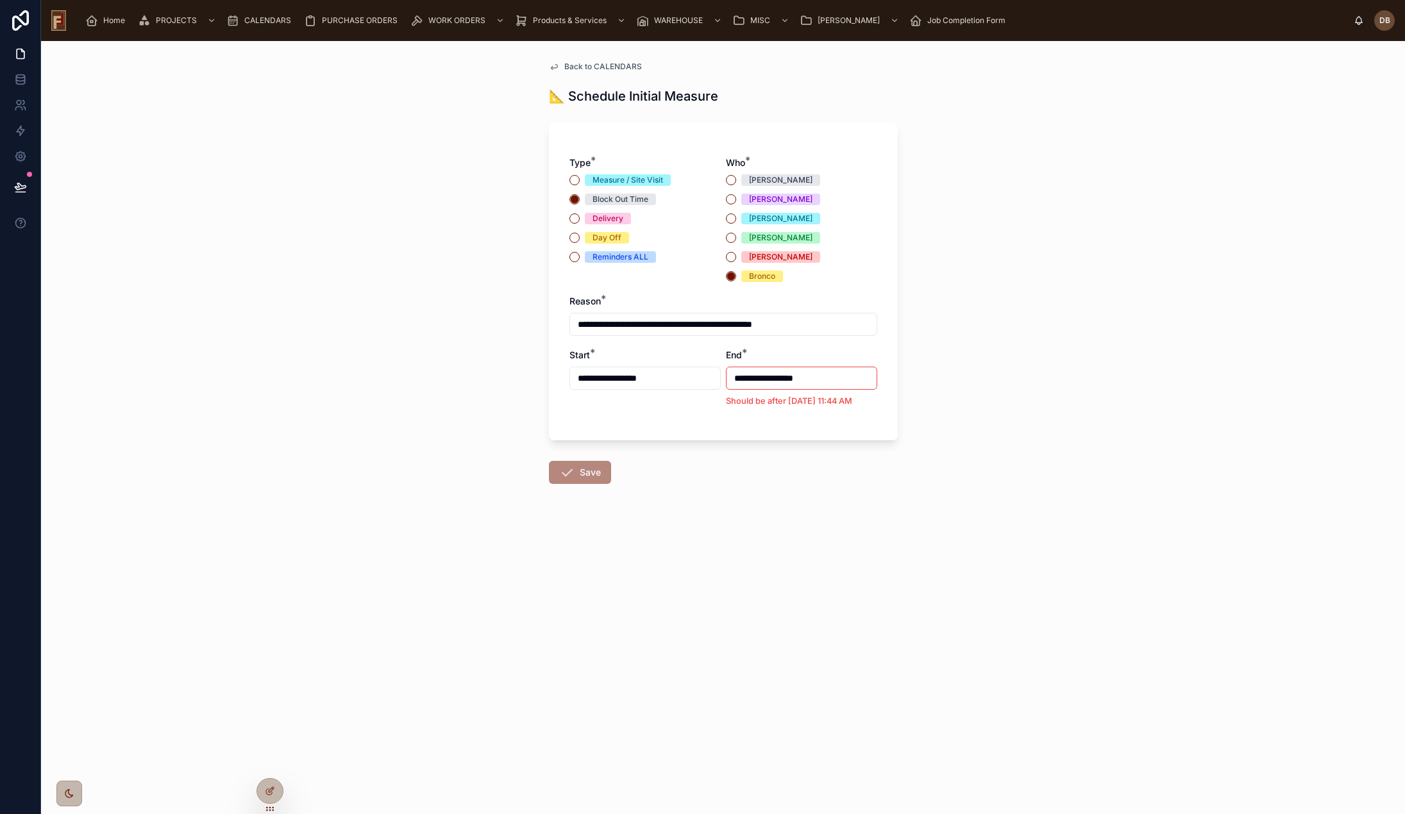
type input "**********"
click at [614, 371] on input "**********" at bounding box center [645, 378] width 150 height 18
click at [692, 510] on button "10" at bounding box center [691, 511] width 23 height 23
type input "**********"
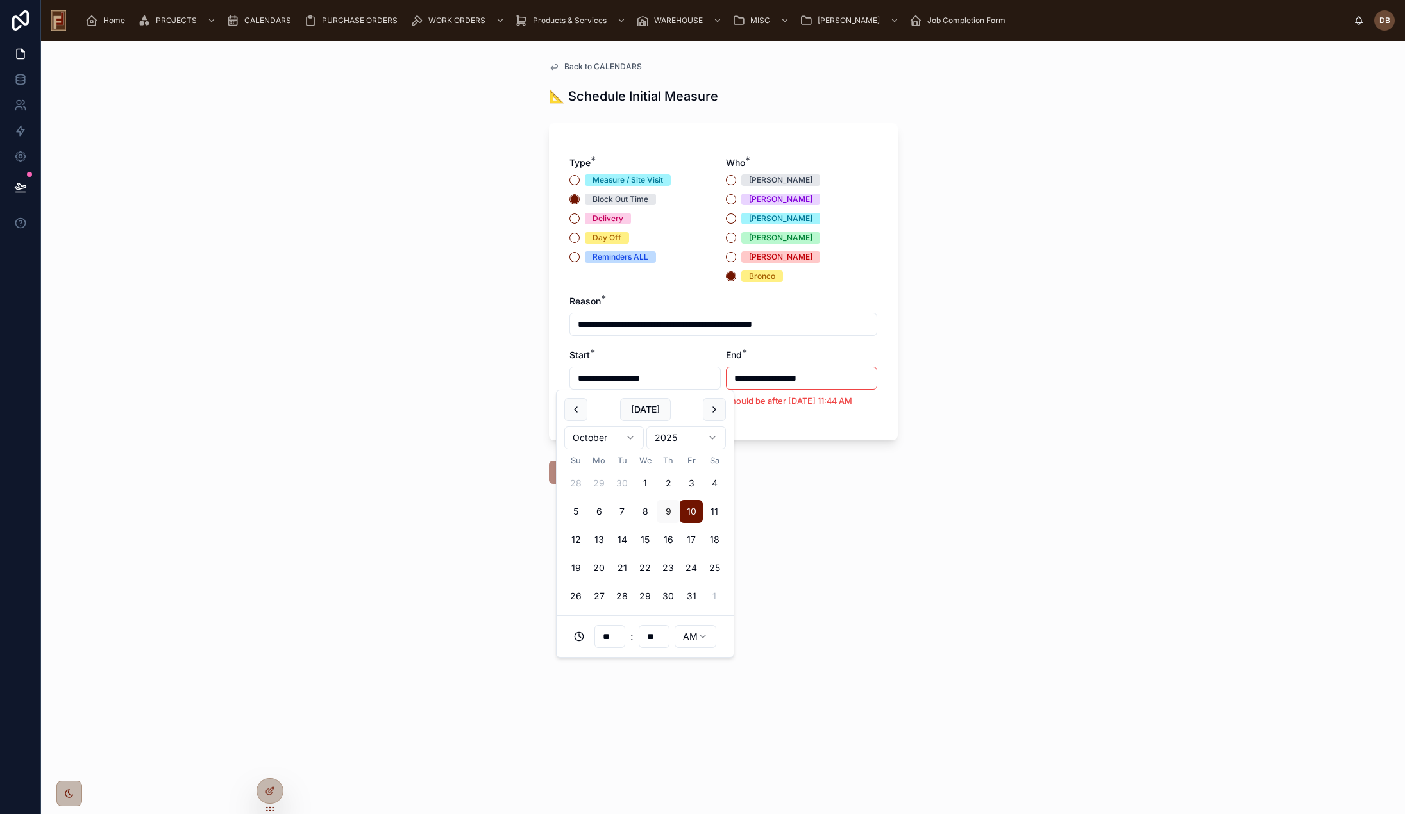
click at [631, 378] on input "**********" at bounding box center [645, 378] width 150 height 18
click at [612, 638] on input "**" at bounding box center [609, 637] width 29 height 18
click at [554, 607] on div "09" at bounding box center [610, 610] width 178 height 21
type input "**********"
type input "**"
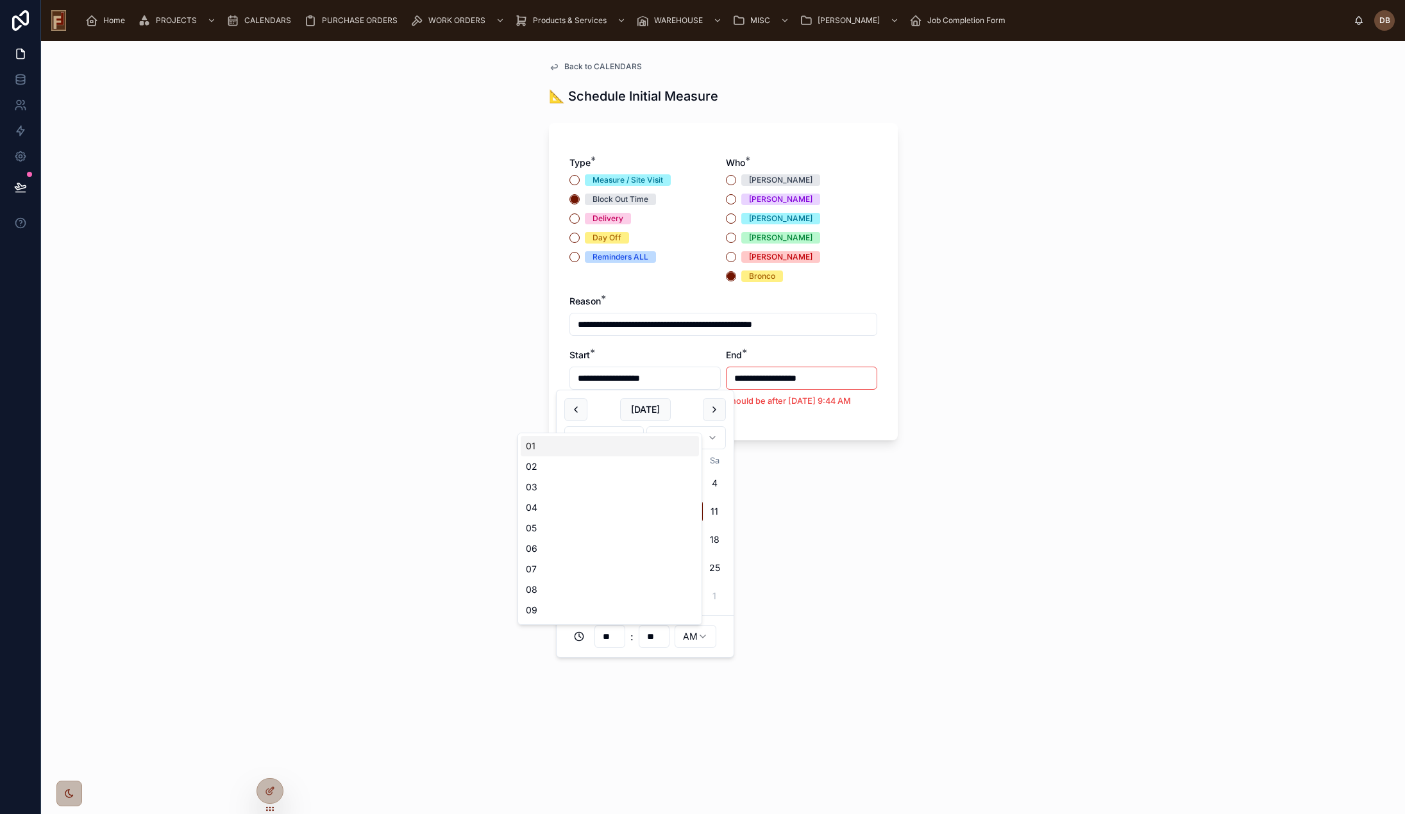
type input "**********"
click at [653, 634] on input "**" at bounding box center [653, 637] width 29 height 18
click at [594, 448] on div "00" at bounding box center [654, 446] width 178 height 21
type input "**********"
type input "**"
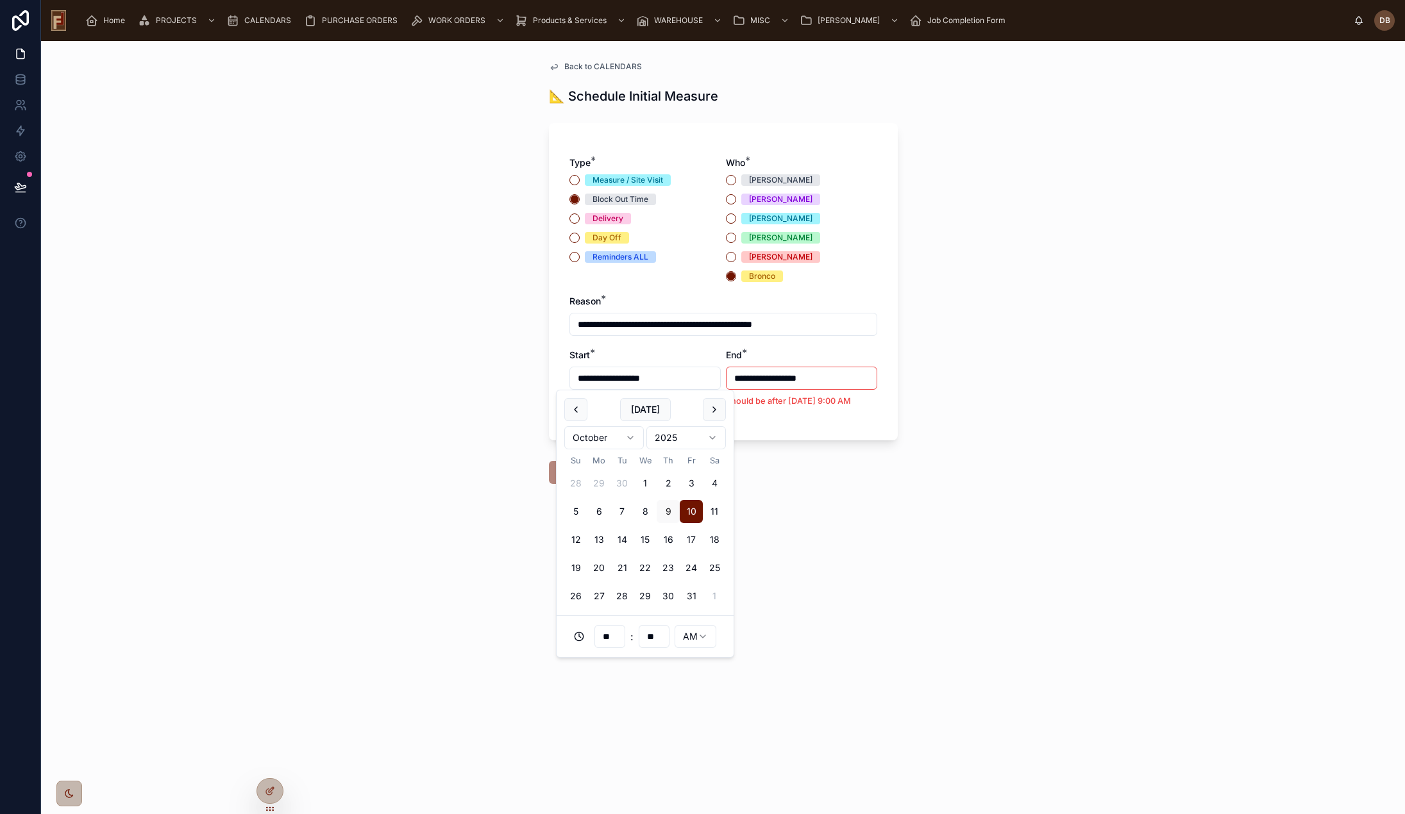
click at [768, 381] on input "**********" at bounding box center [801, 378] width 150 height 18
click at [772, 637] on input "**" at bounding box center [765, 637] width 29 height 18
click at [715, 567] on div "10" at bounding box center [766, 570] width 178 height 21
type input "**********"
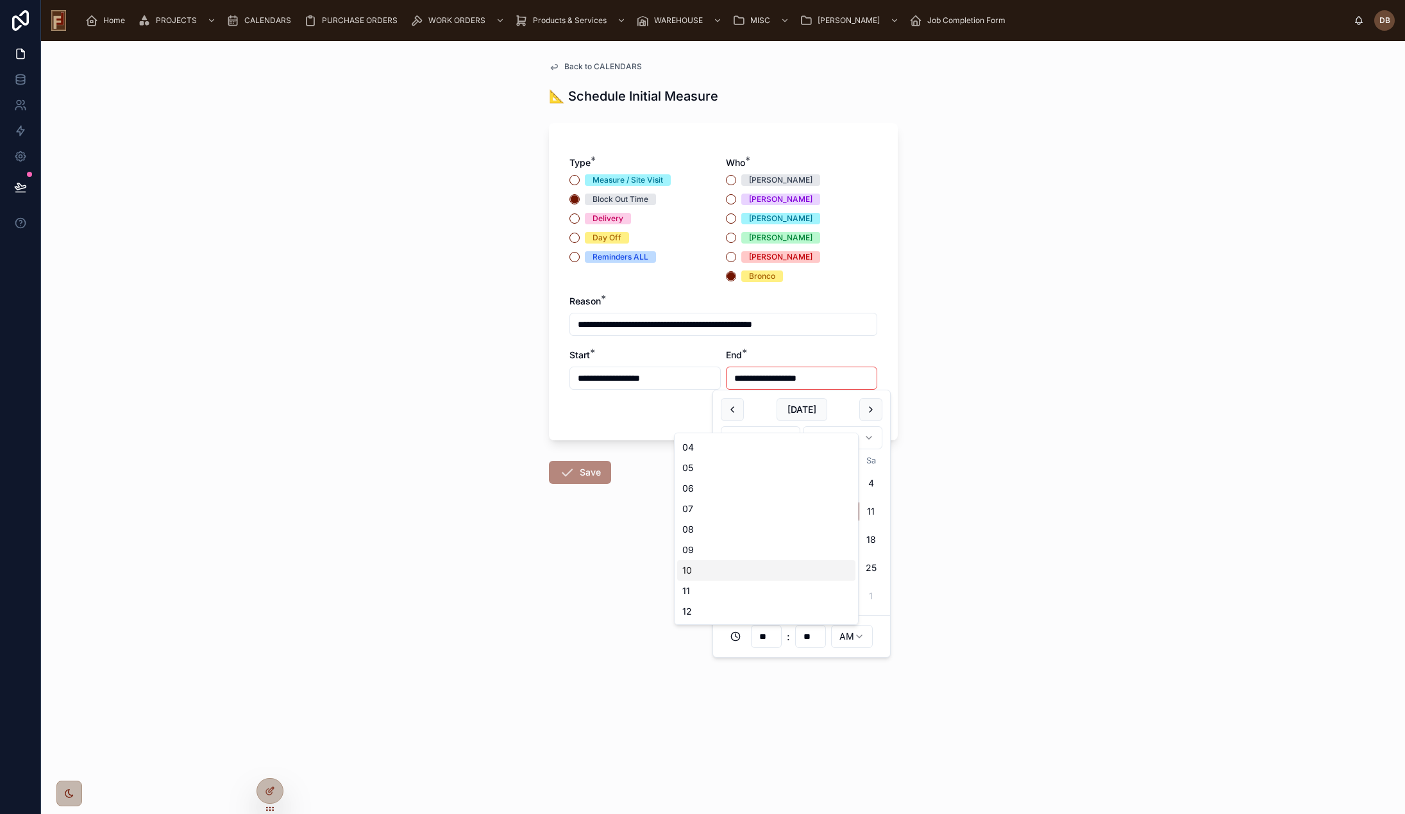
type input "**"
click at [659, 409] on div "**********" at bounding box center [723, 273] width 349 height 300
click at [598, 453] on button "Save" at bounding box center [580, 455] width 62 height 23
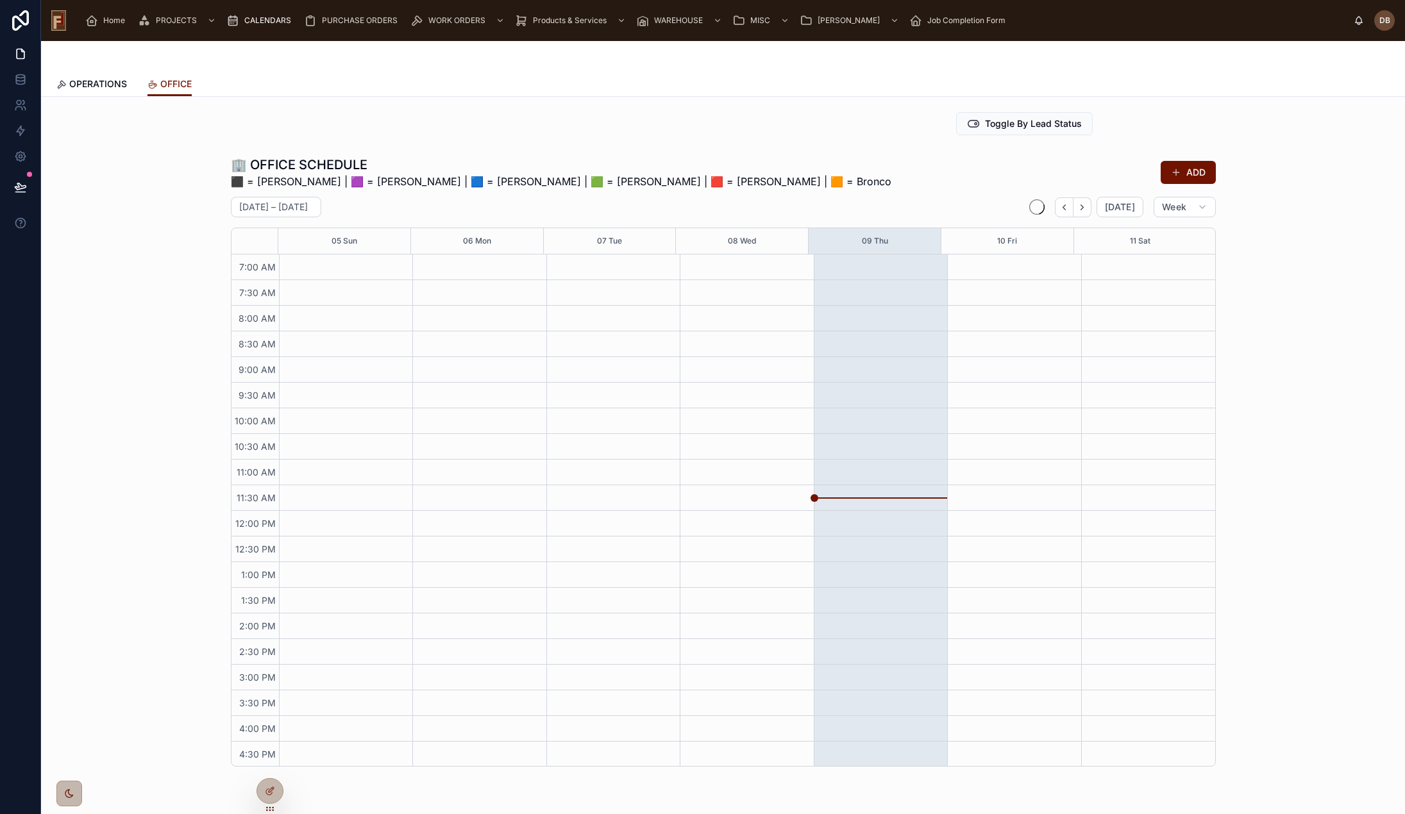
scroll to position [104, 0]
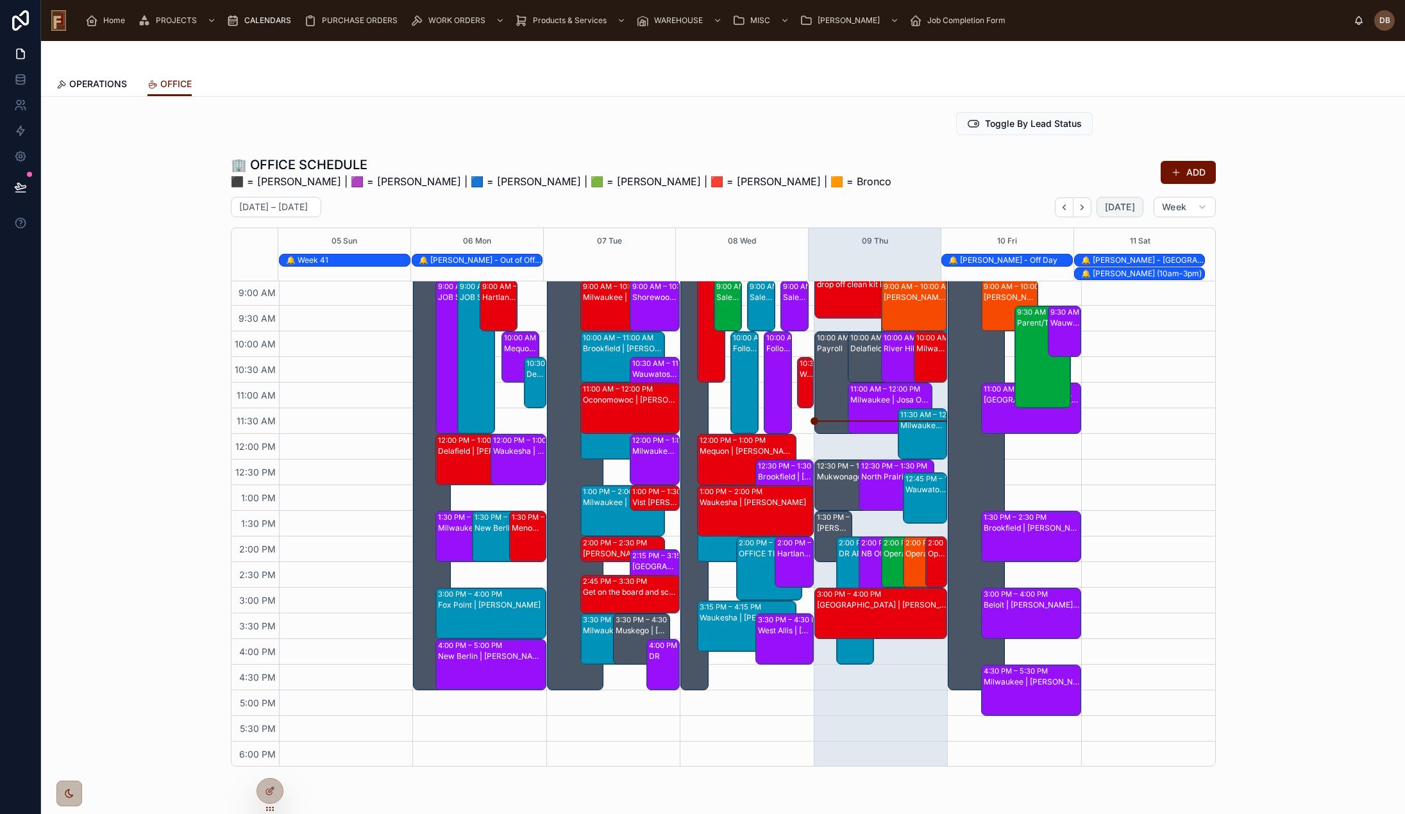
click at [1115, 208] on span "Today" at bounding box center [1120, 207] width 30 height 12
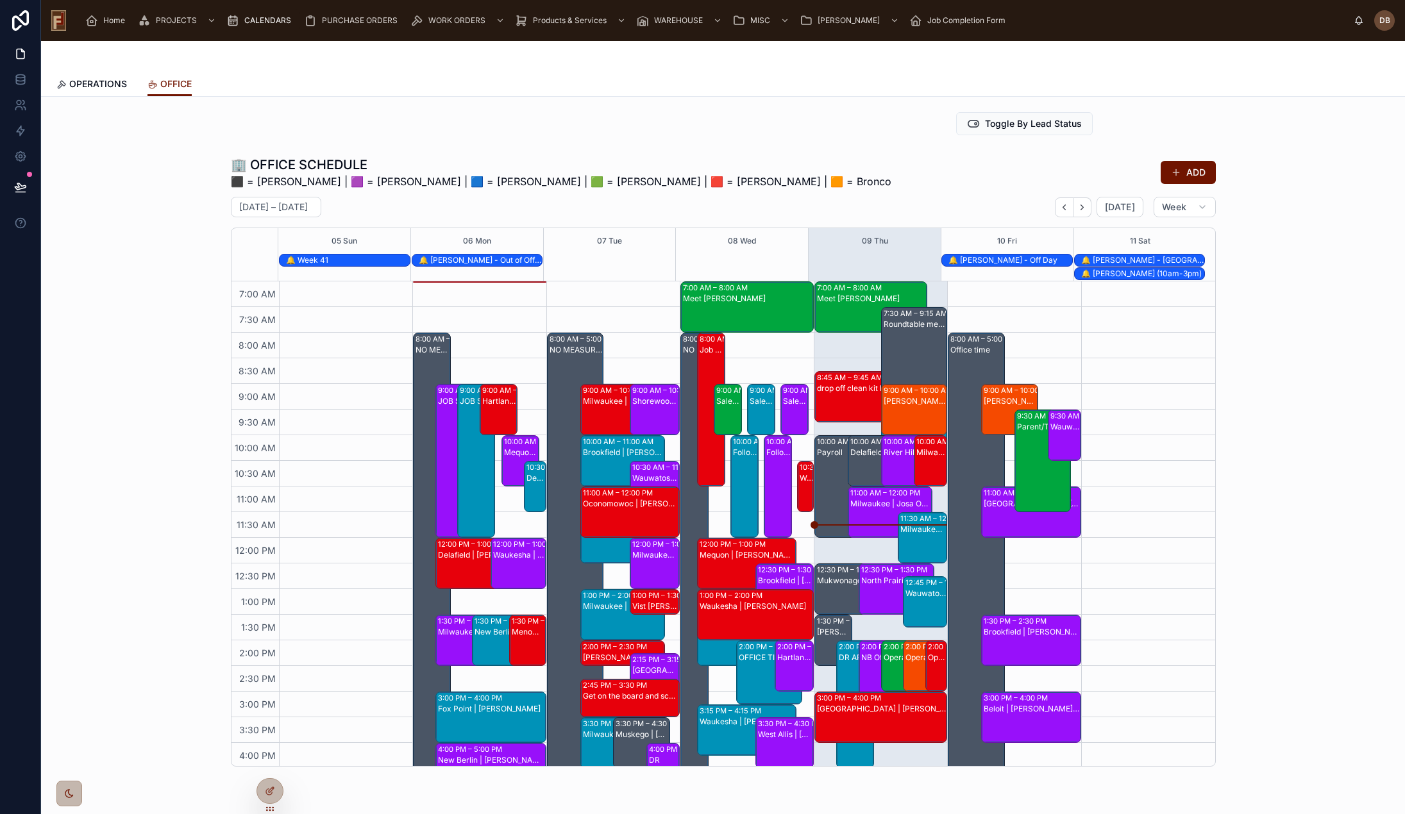
click at [984, 411] on div "Callen - Carpet Repair - W301S2659 Jenna Lane Waukesha" at bounding box center [1010, 420] width 53 height 49
click at [919, 413] on div "Callen - Carpet fix at 7468 Carter circle Franklin, WI 53132" at bounding box center [915, 420] width 63 height 49
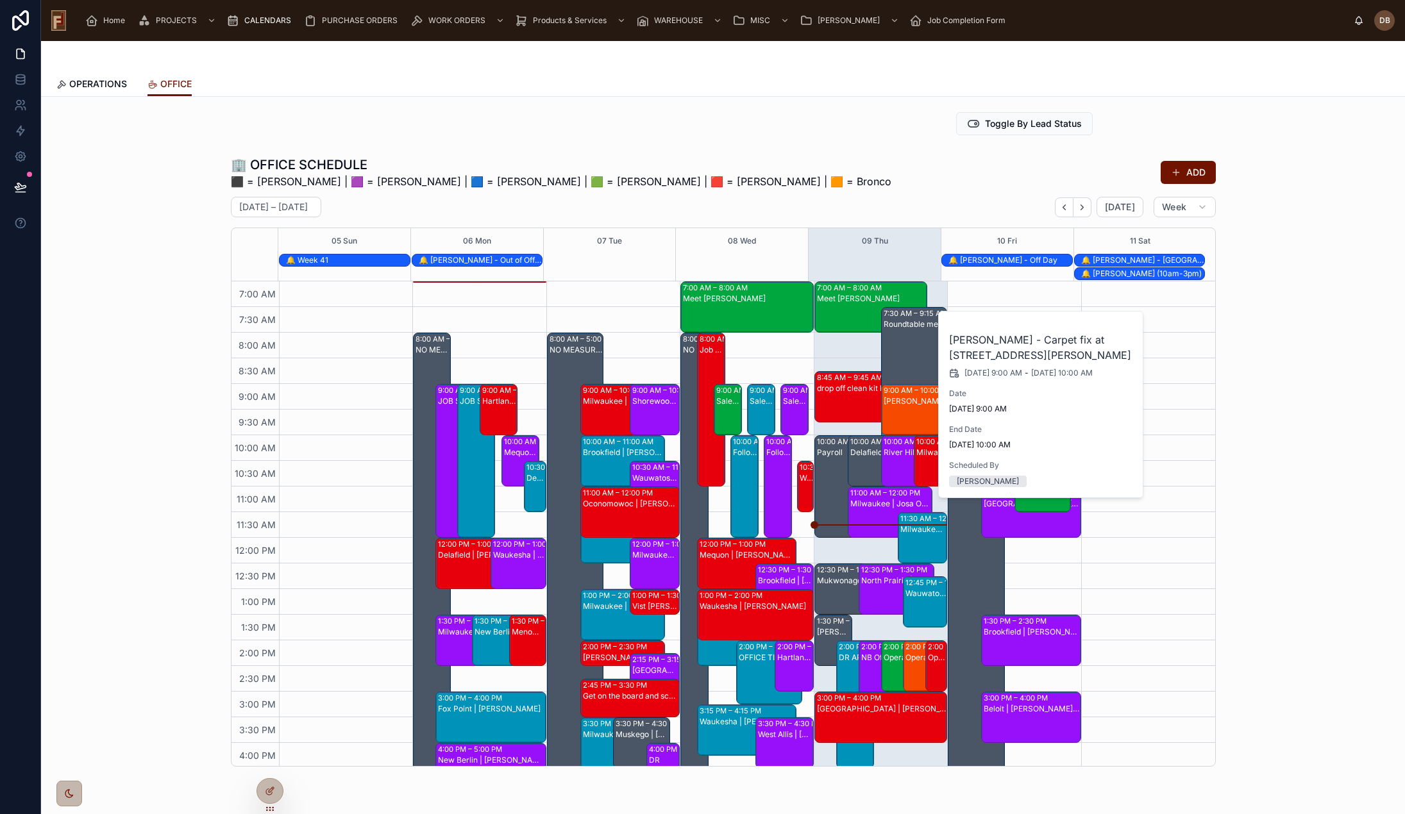
click at [850, 138] on div "Toggle By Lead Status" at bounding box center [722, 123] width 1343 height 33
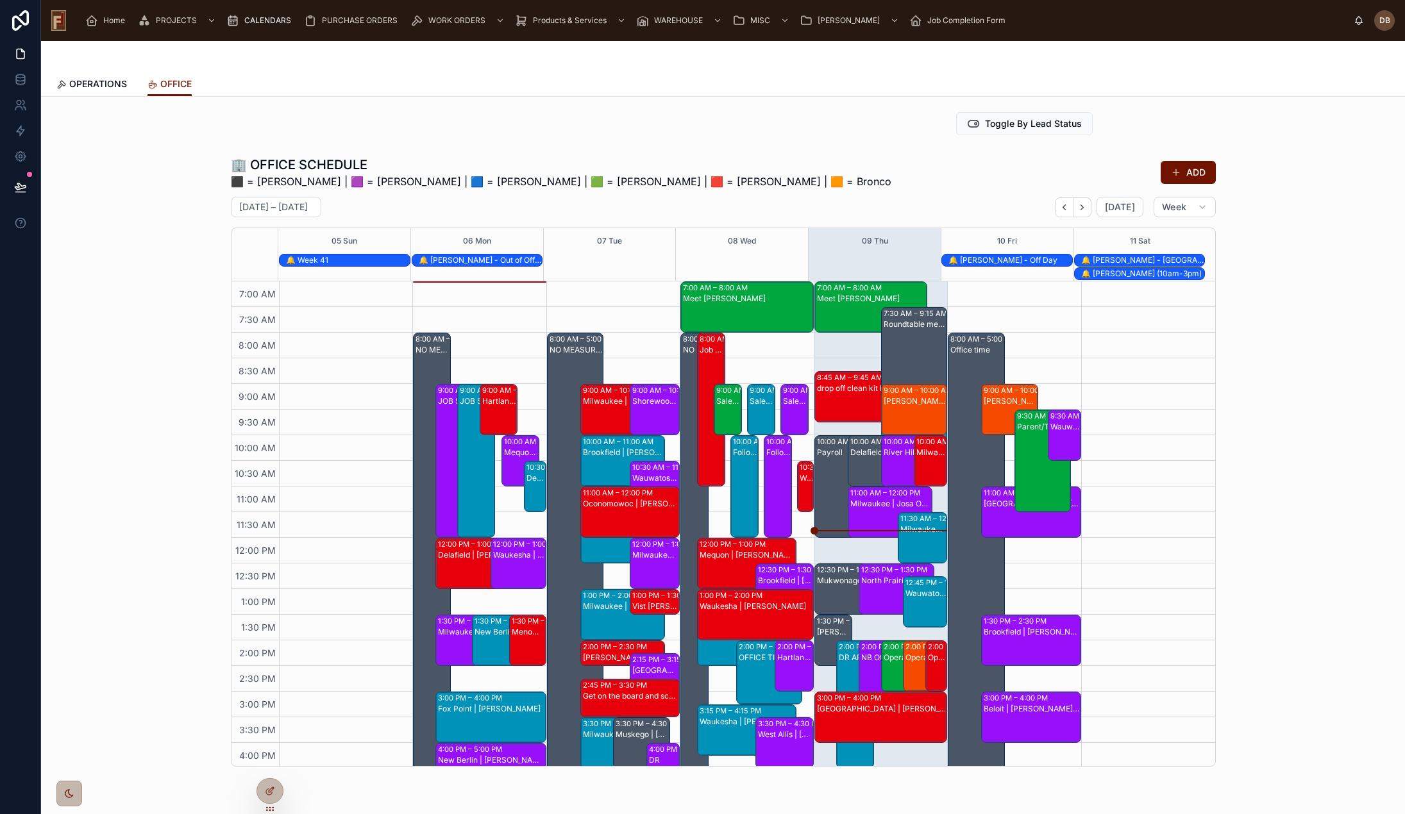
click at [93, 78] on span "OPERATIONS" at bounding box center [98, 84] width 58 height 13
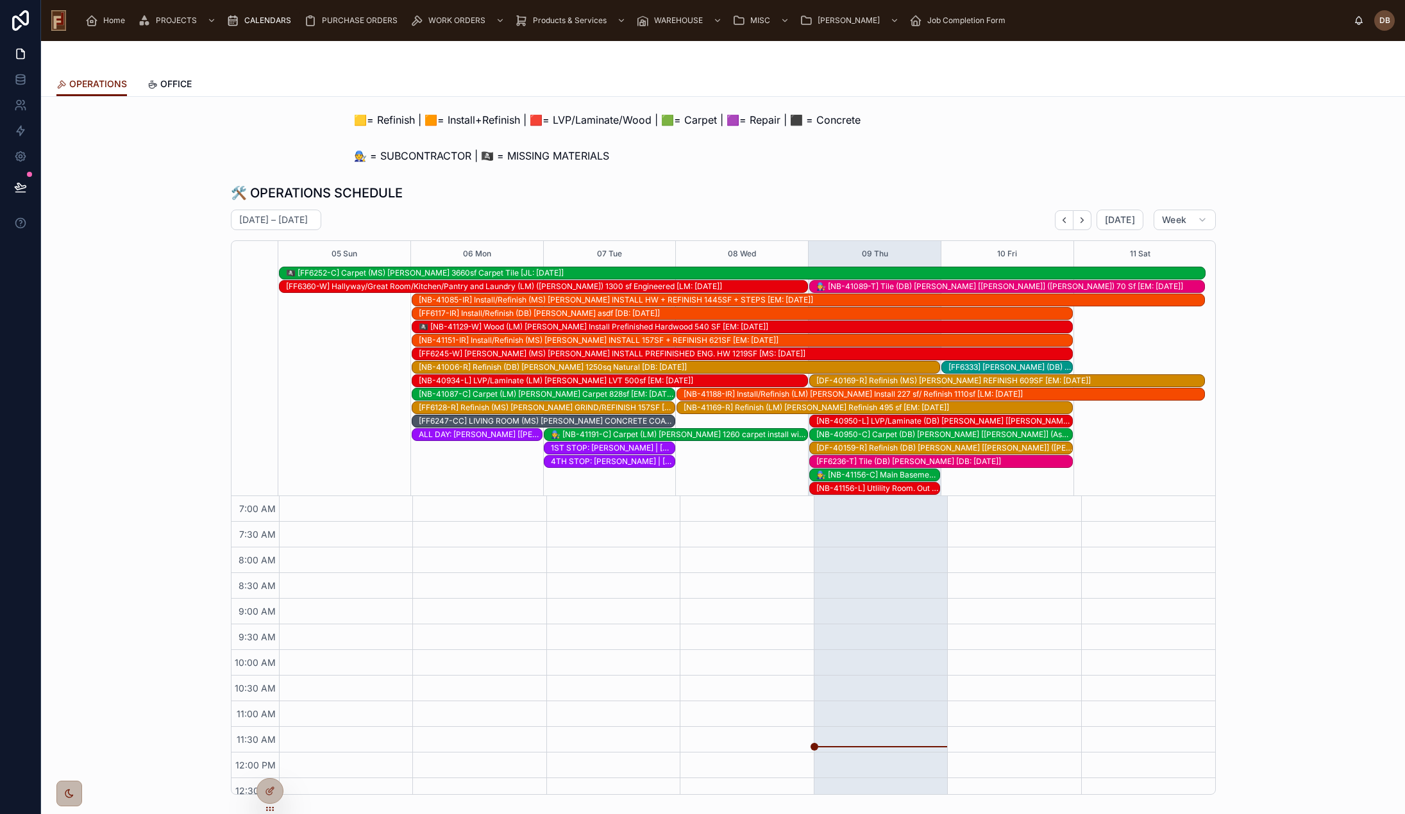
scroll to position [215, 0]
click at [850, 491] on div "[NB-41156-L] Utlility Room. Out line the Furnace and other equipmemt. (LM) Brit…" at bounding box center [878, 488] width 124 height 10
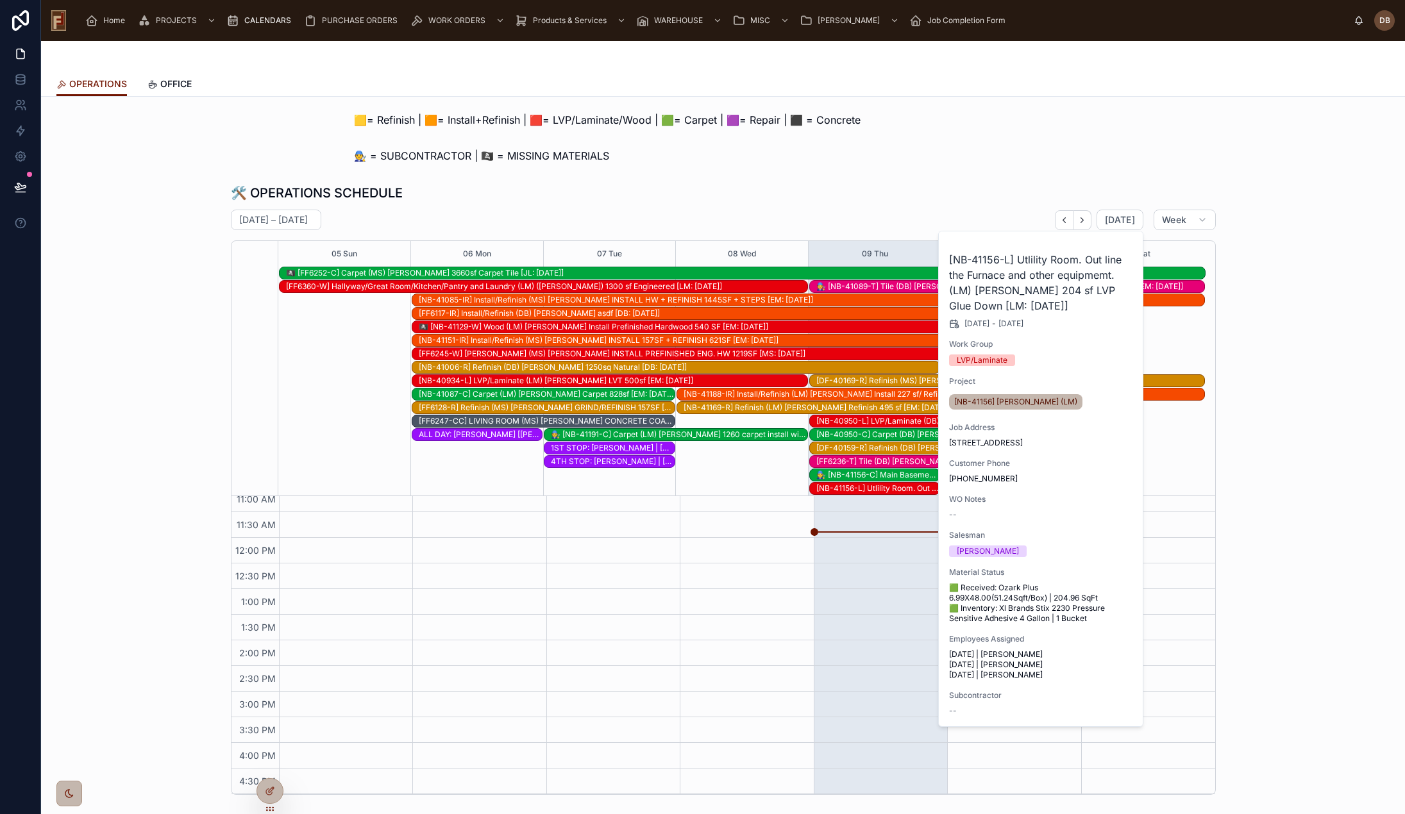
click at [681, 193] on div "🛠️ OPERATIONS SCHEDULE" at bounding box center [723, 193] width 985 height 18
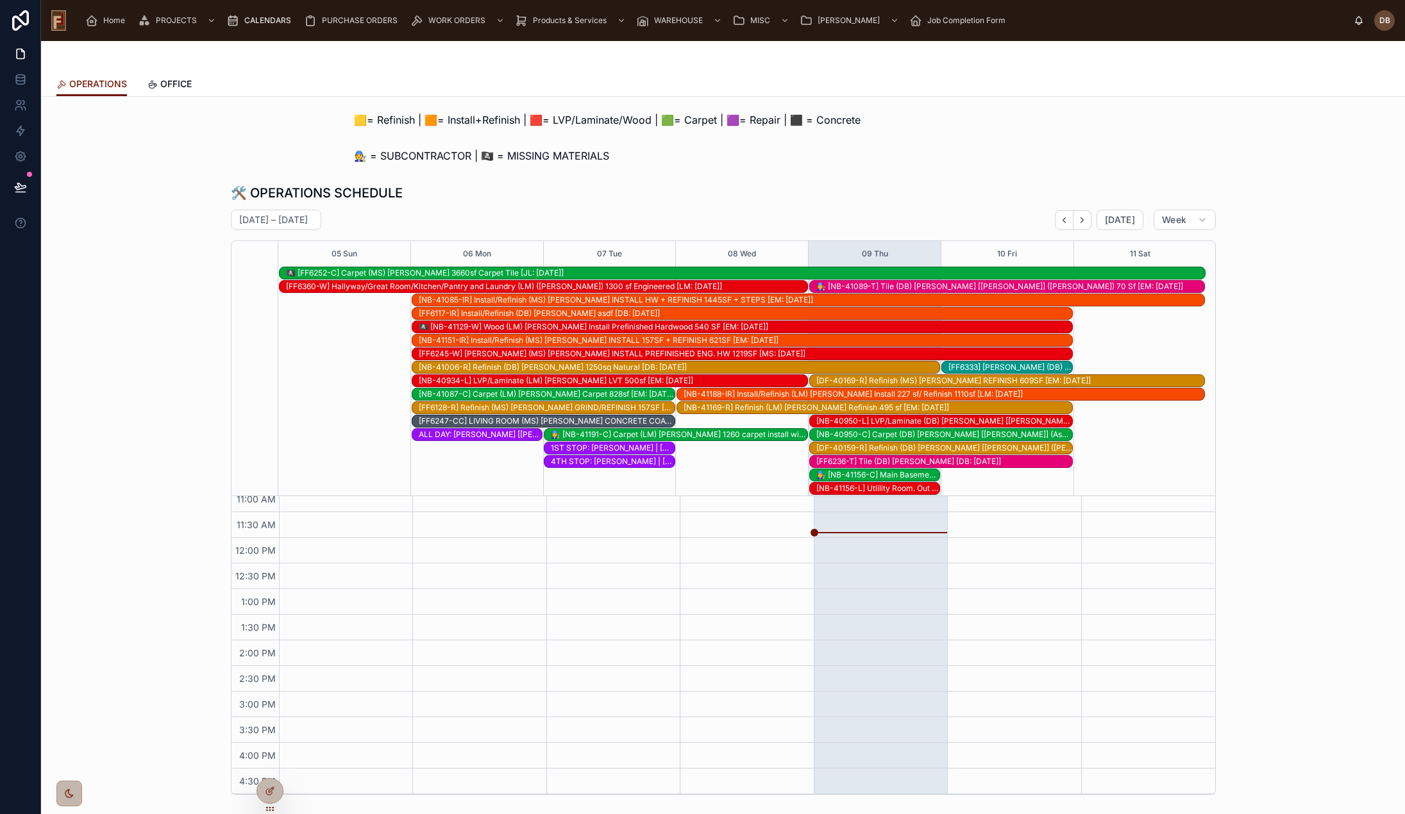
click at [105, 22] on span "Home" at bounding box center [114, 20] width 22 height 10
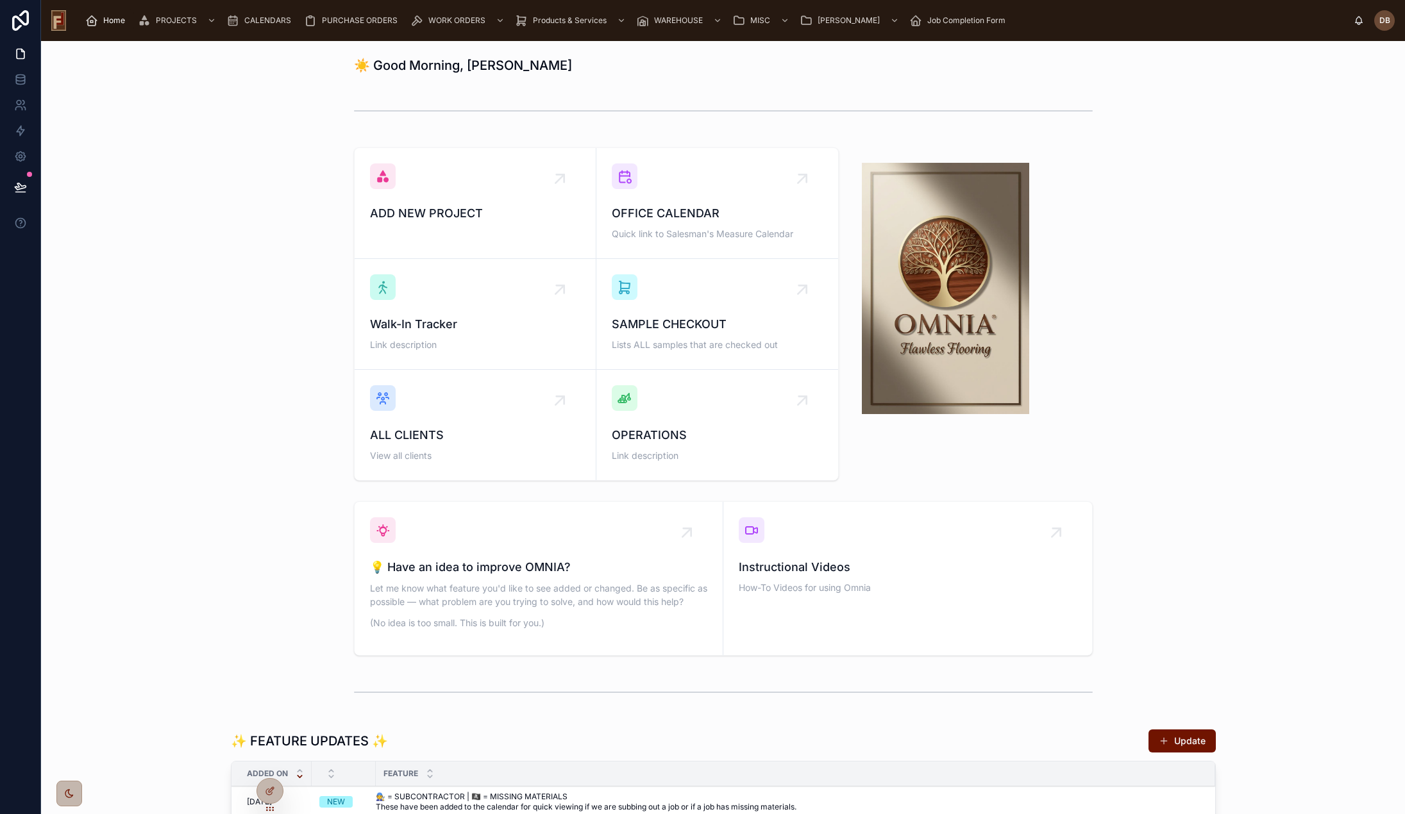
click at [278, 15] on span "CALENDARS" at bounding box center [267, 20] width 47 height 10
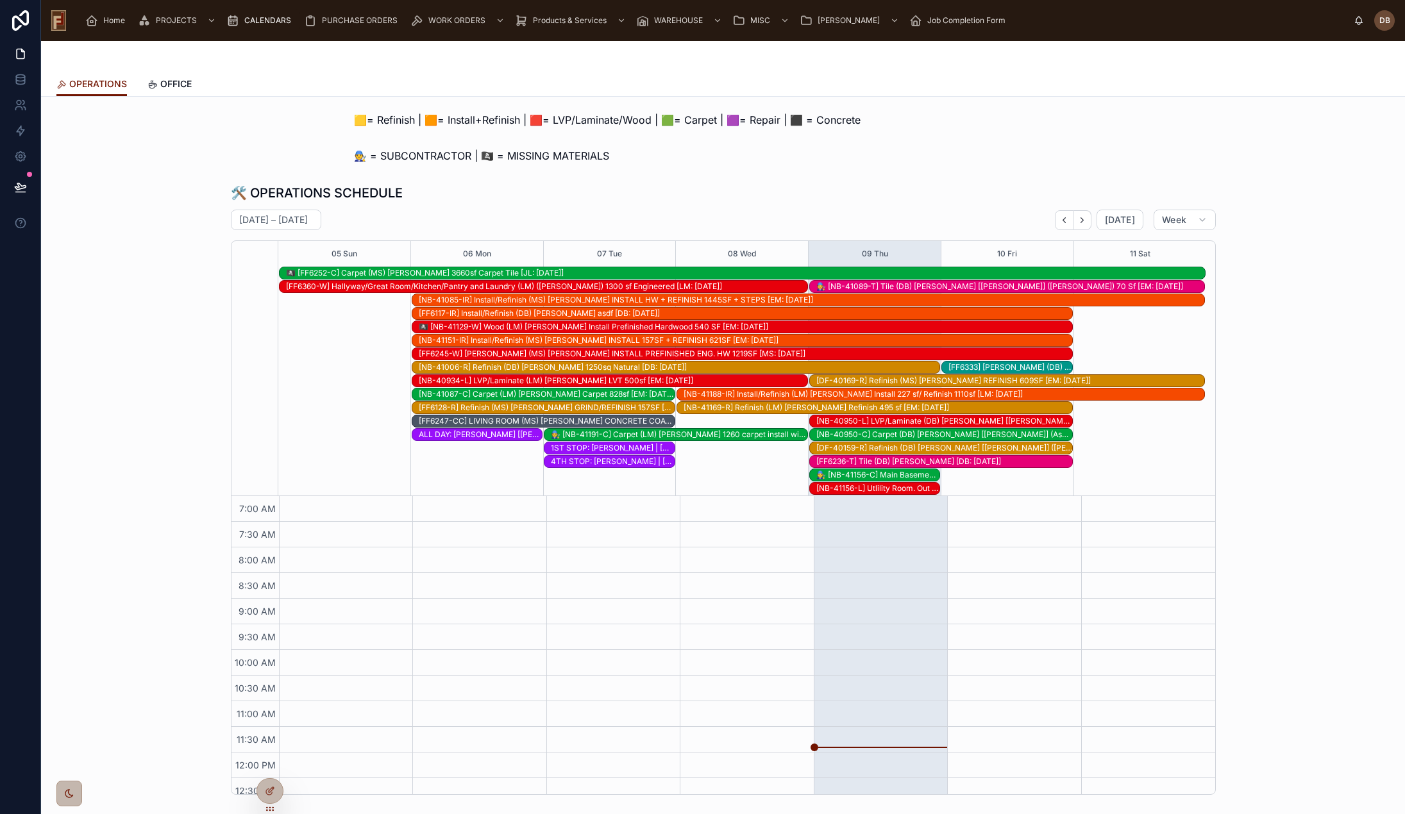
scroll to position [215, 0]
click at [546, 382] on div "[NB-40934-L] LVP/Laminate (LM) Kim Praefke LVT 500sf [EM: 09-03-25]" at bounding box center [613, 381] width 389 height 10
click at [553, 385] on div "[NB-40934-L] LVP/Laminate (LM) Kim Praefke LVT 500sf [EM: 09-03-25]" at bounding box center [613, 381] width 389 height 10
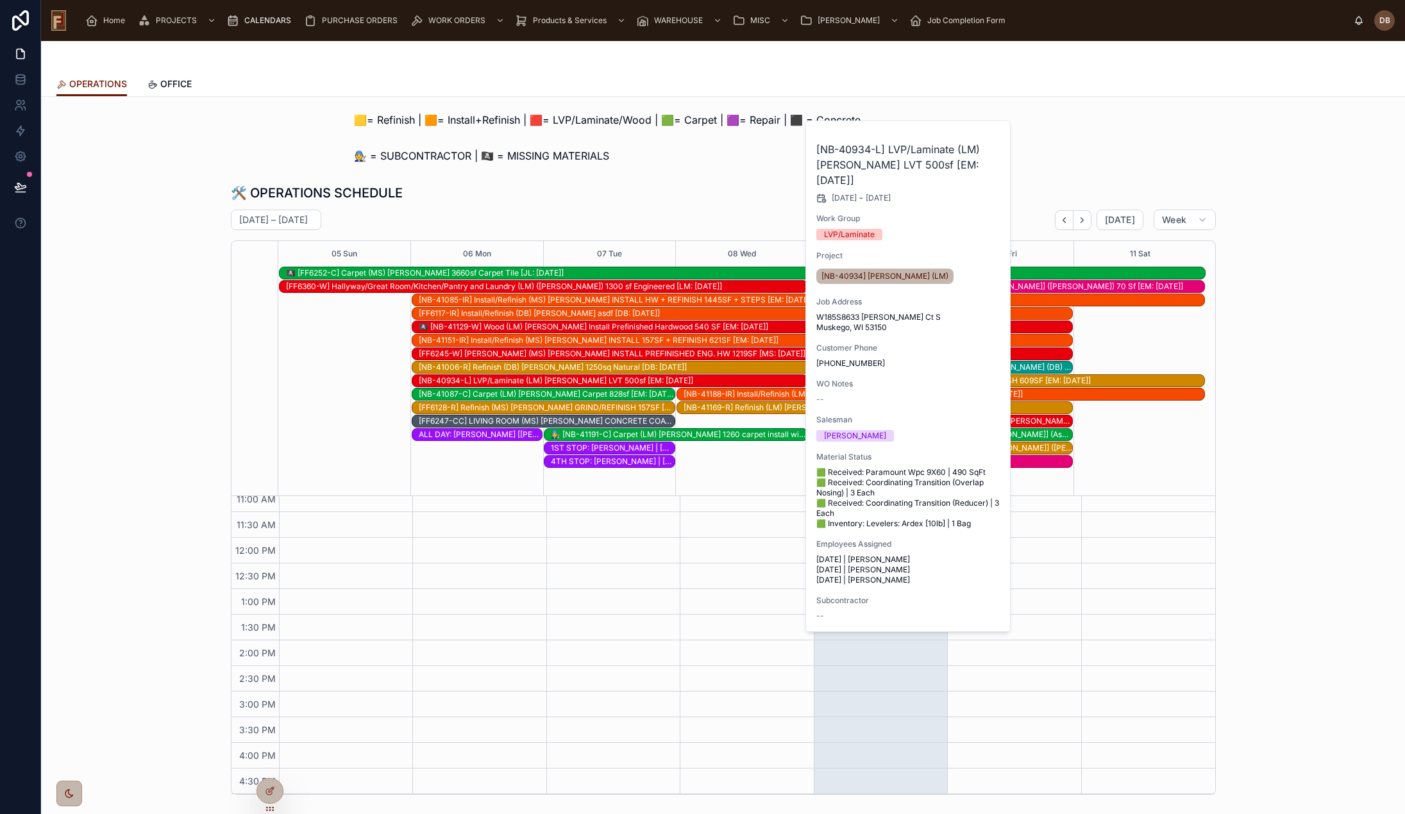
click at [338, 394] on div at bounding box center [344, 394] width 133 height 13
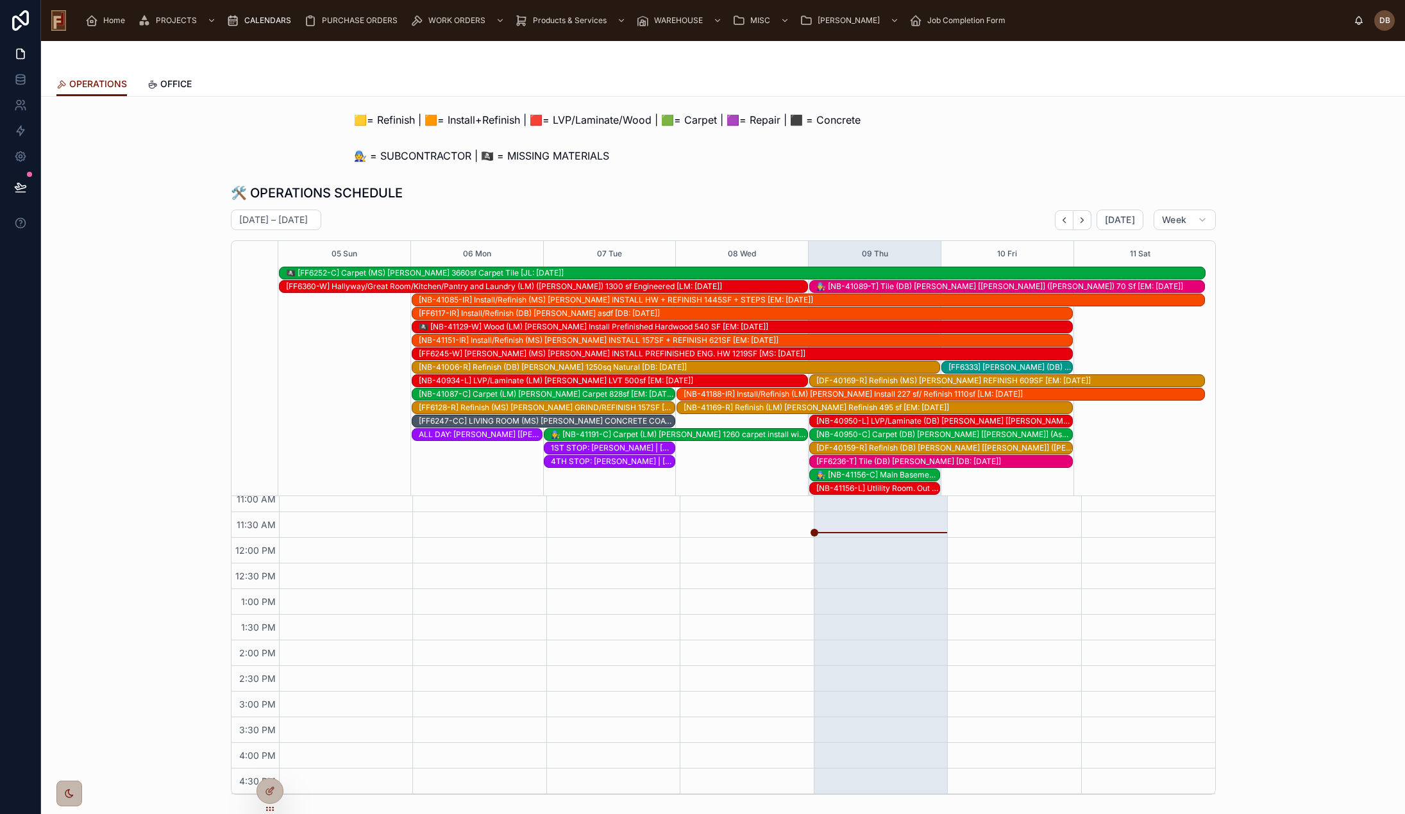
click at [518, 383] on div "[NB-40934-L] LVP/Laminate (LM) Kim Praefke LVT 500sf [EM: 09-03-25]" at bounding box center [613, 381] width 389 height 10
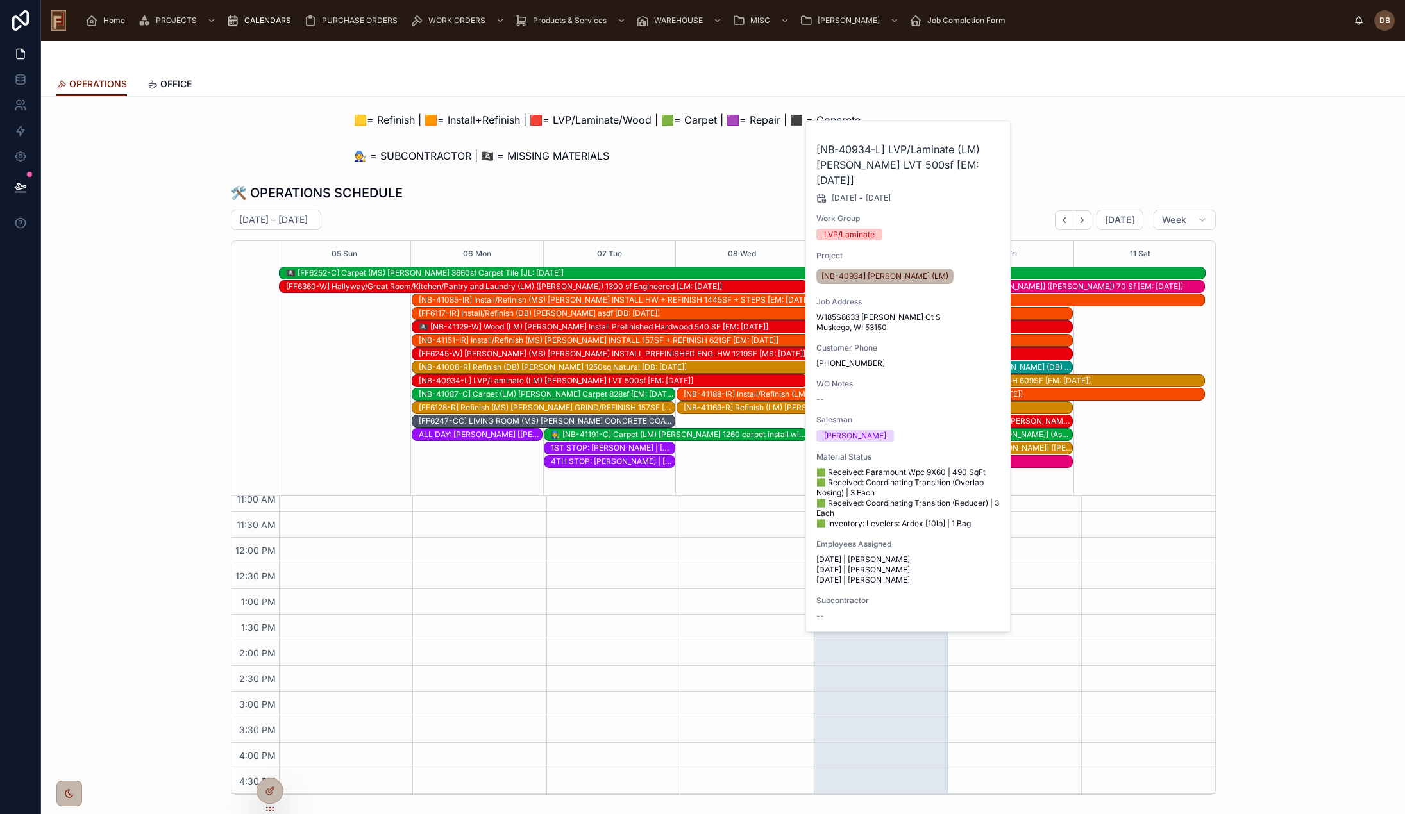
click at [0, 0] on span "Work Order" at bounding box center [0, 0] width 0 height 0
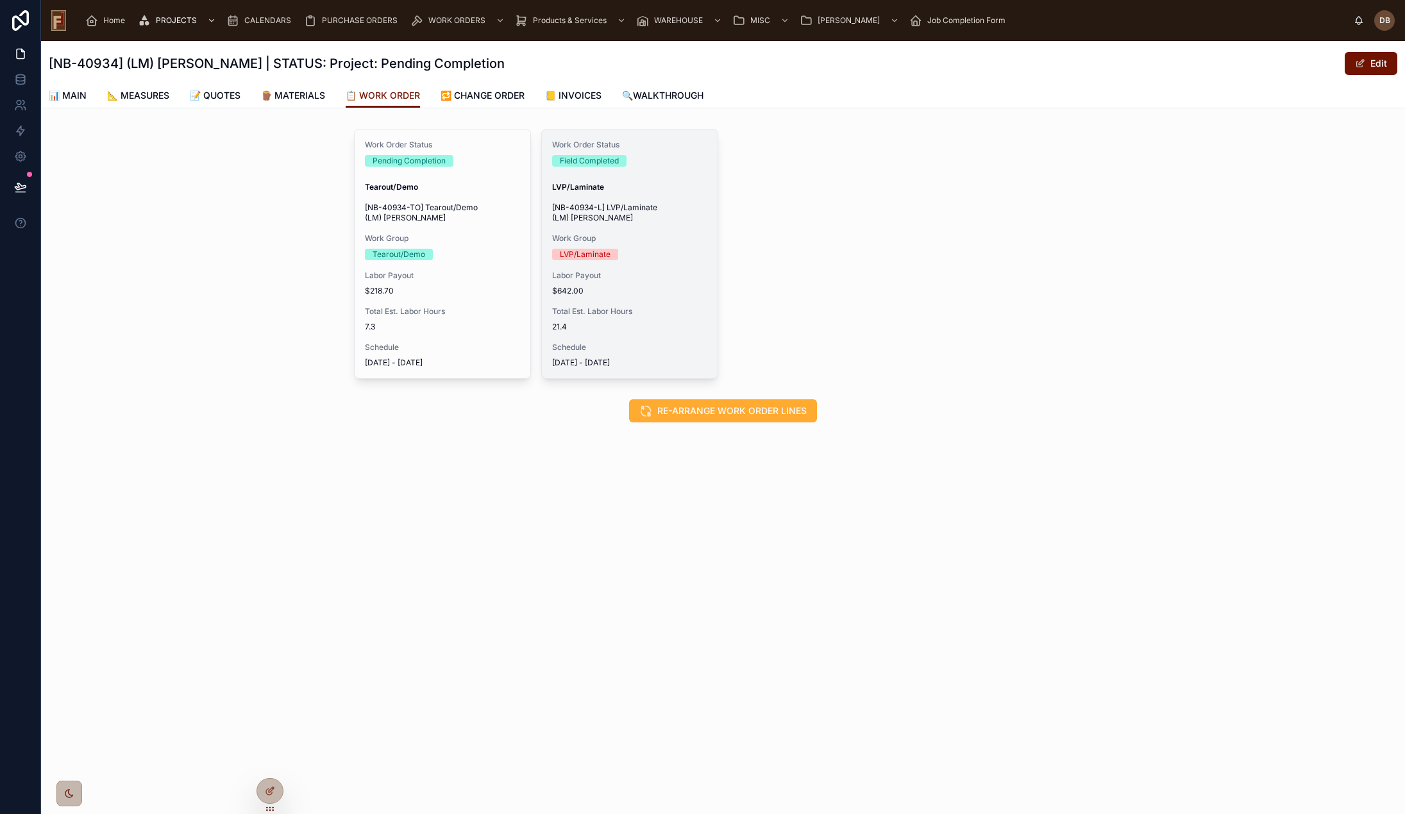
click at [651, 308] on span "Total Est. Labor Hours" at bounding box center [629, 311] width 155 height 10
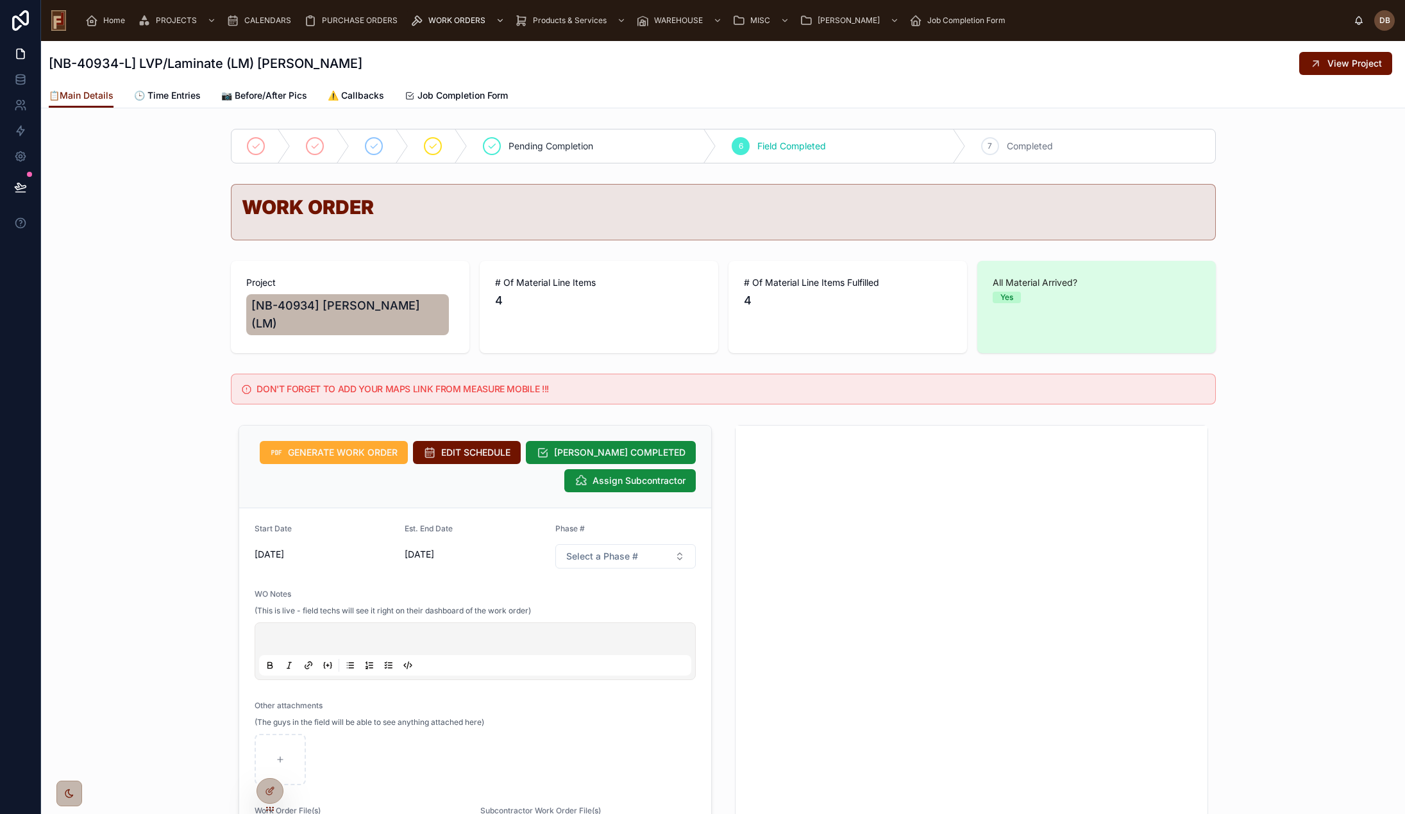
click at [117, 21] on span "Home" at bounding box center [114, 20] width 22 height 10
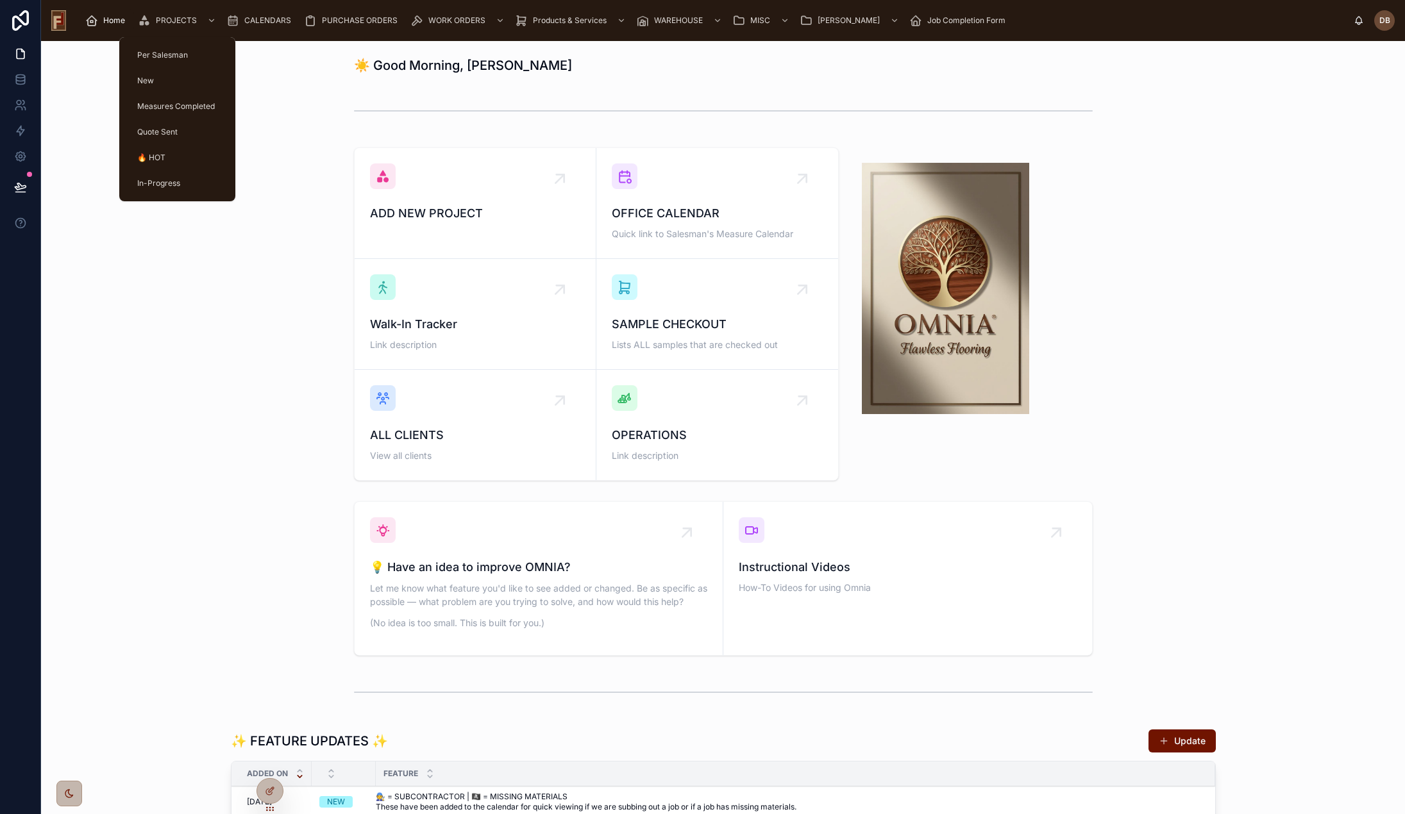
click at [171, 25] on span "PROJECTS" at bounding box center [176, 20] width 41 height 10
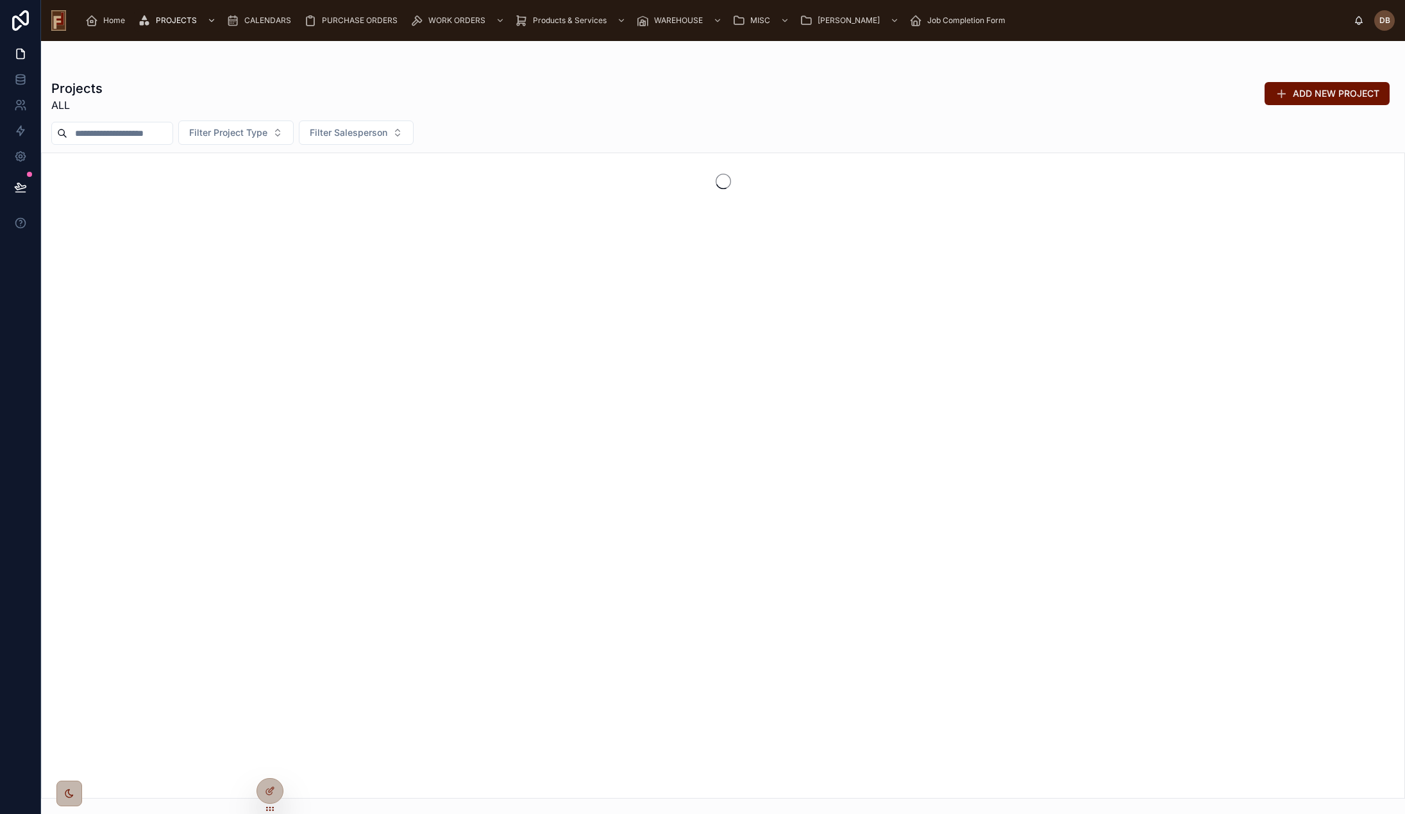
click at [95, 130] on input "text" at bounding box center [119, 133] width 105 height 18
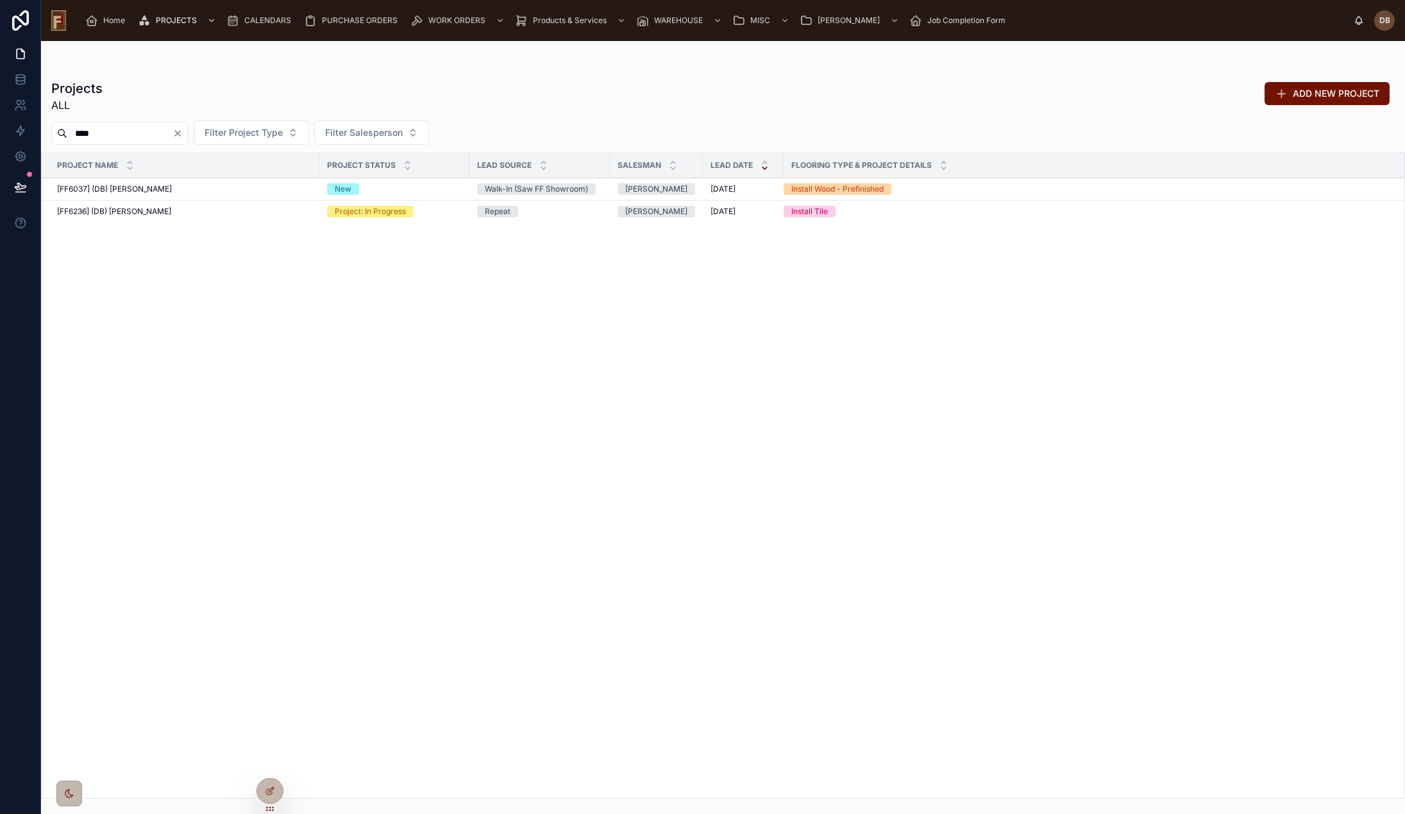
type input "****"
click at [147, 212] on span "[FF6236] (DB) Karen Gottschalk" at bounding box center [114, 211] width 114 height 10
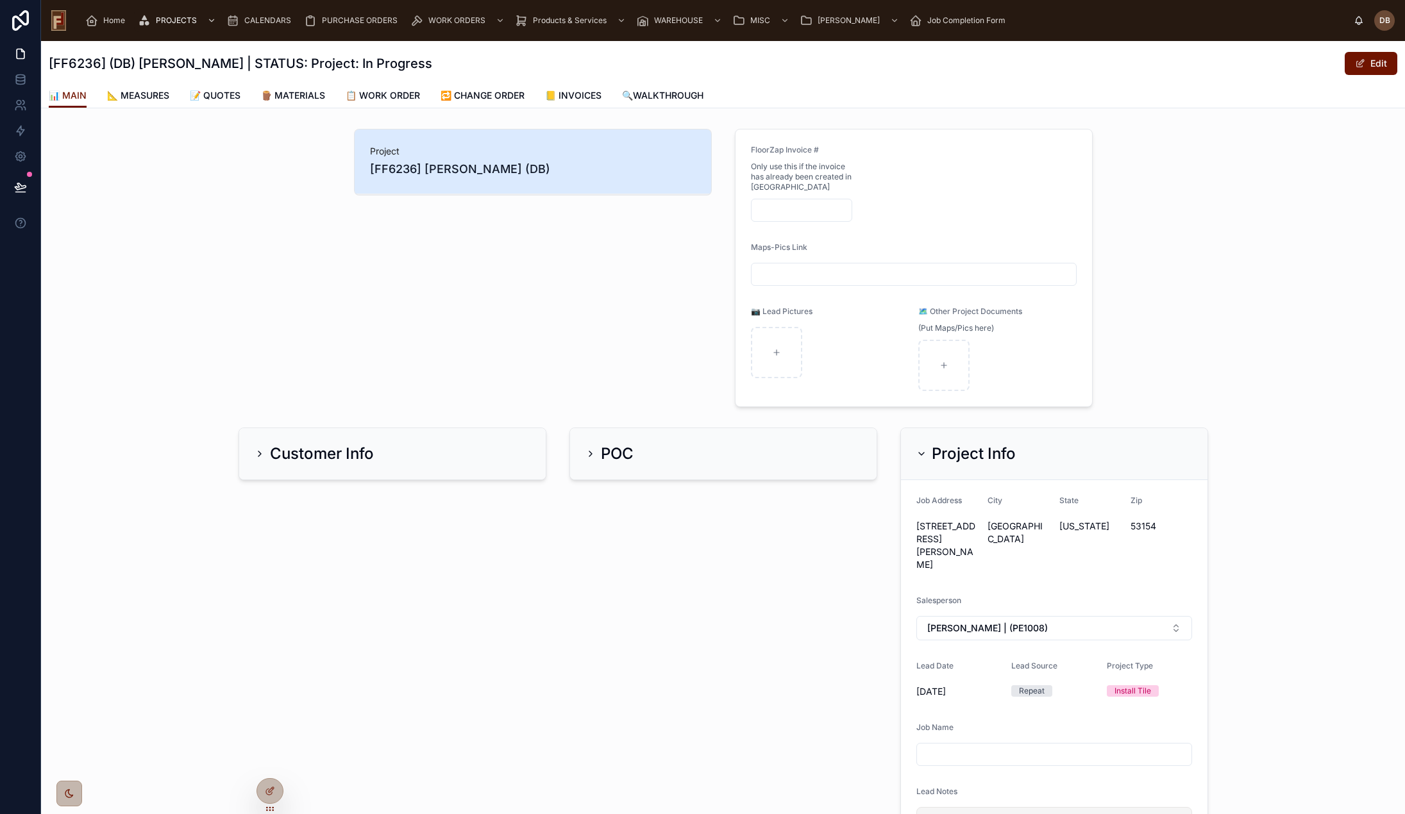
click at [394, 96] on span "📋 WORK ORDER" at bounding box center [383, 95] width 74 height 13
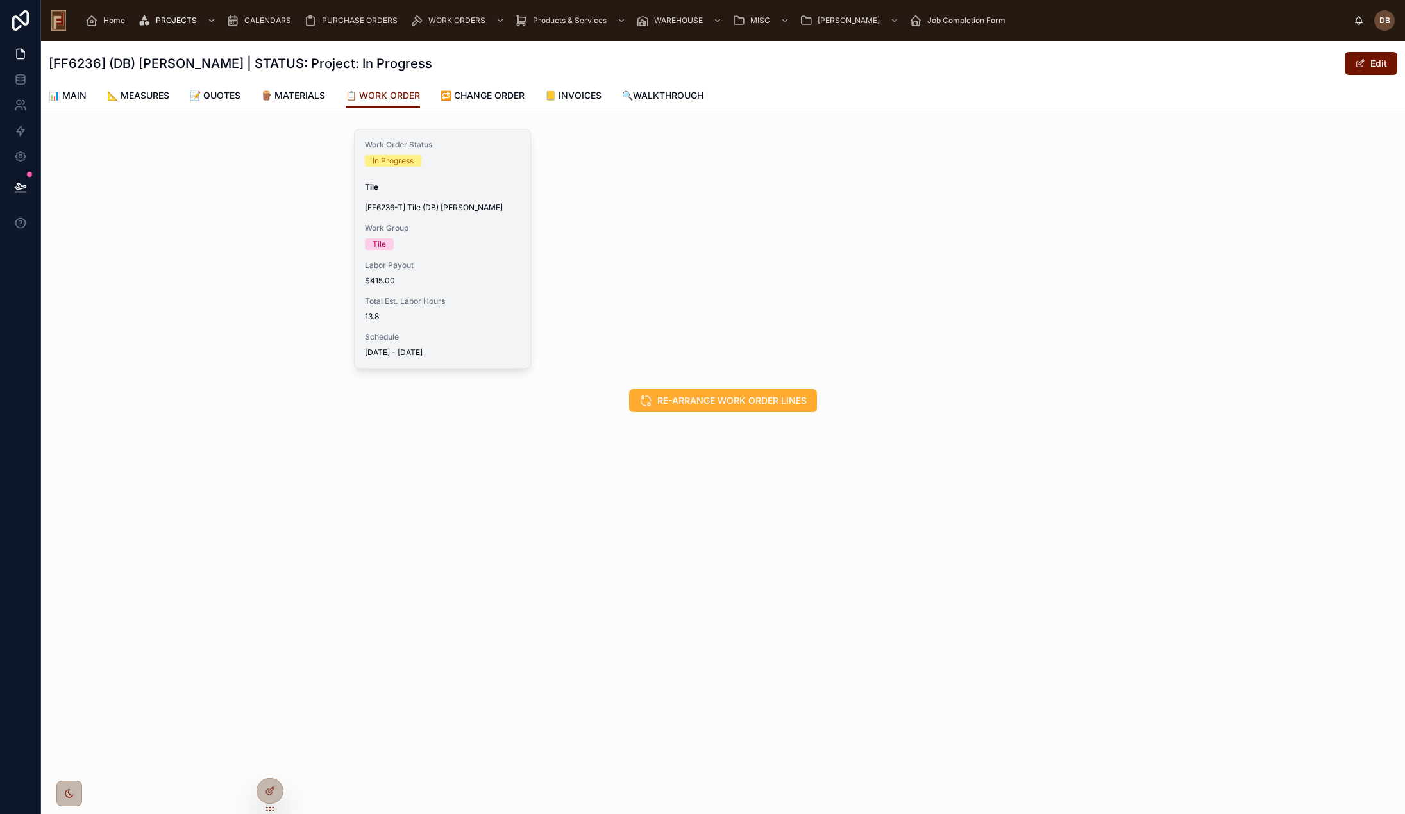
click at [456, 283] on span "$415.00" at bounding box center [442, 281] width 155 height 10
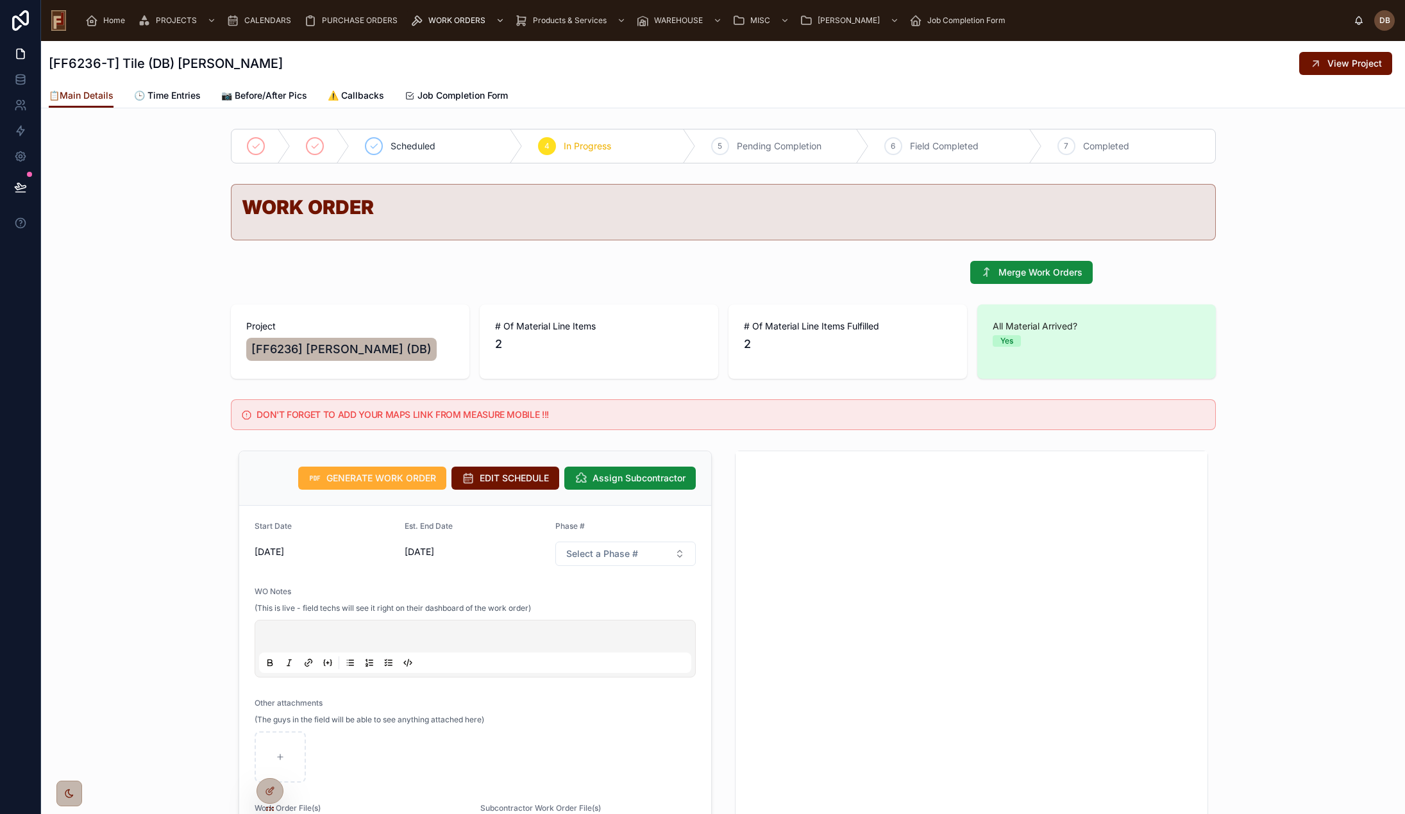
click at [180, 97] on span "🕒 Time Entries" at bounding box center [167, 95] width 67 height 13
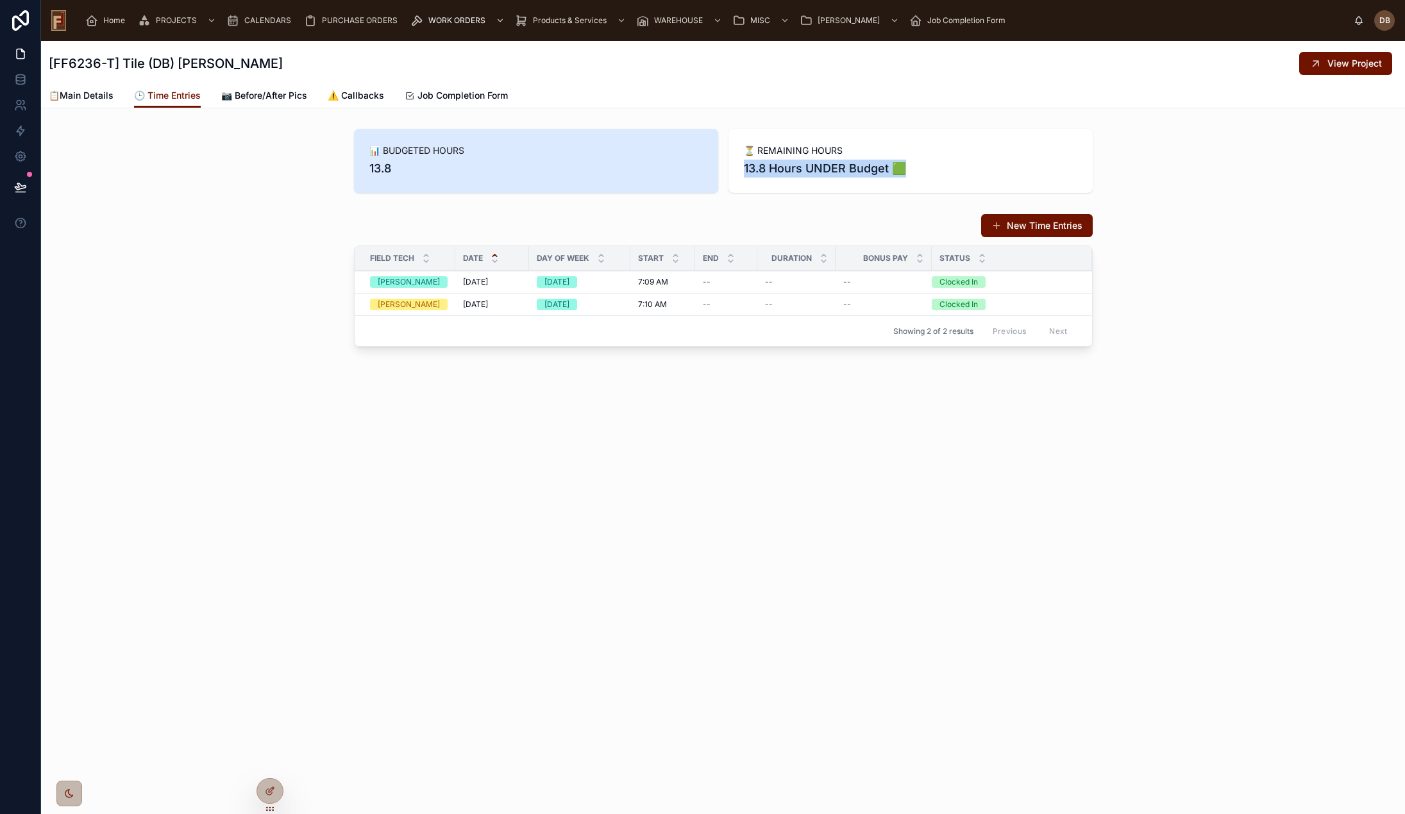
drag, startPoint x: 744, startPoint y: 169, endPoint x: 928, endPoint y: 165, distance: 184.1
click at [928, 165] on span "13.8 Hours UNDER Budget 🟩" at bounding box center [910, 169] width 333 height 18
click at [777, 457] on div "[FF6236-T] Tile (DB) Karen Gottschalk View Project 🕒 Time Entries 📋Main Details…" at bounding box center [723, 427] width 1364 height 773
click at [649, 280] on span "7:09 AM" at bounding box center [653, 282] width 30 height 10
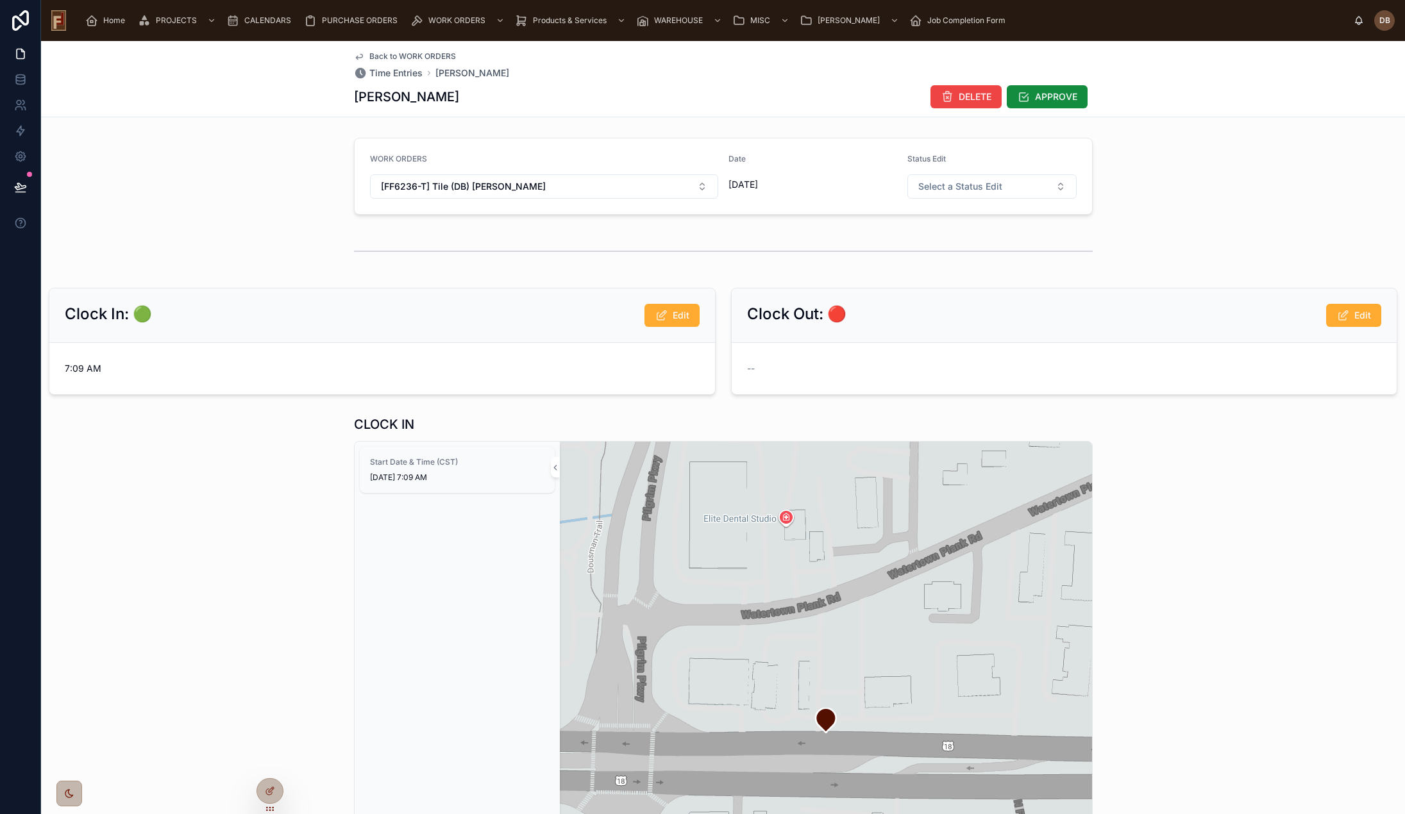
click at [103, 24] on span "Home" at bounding box center [114, 20] width 22 height 10
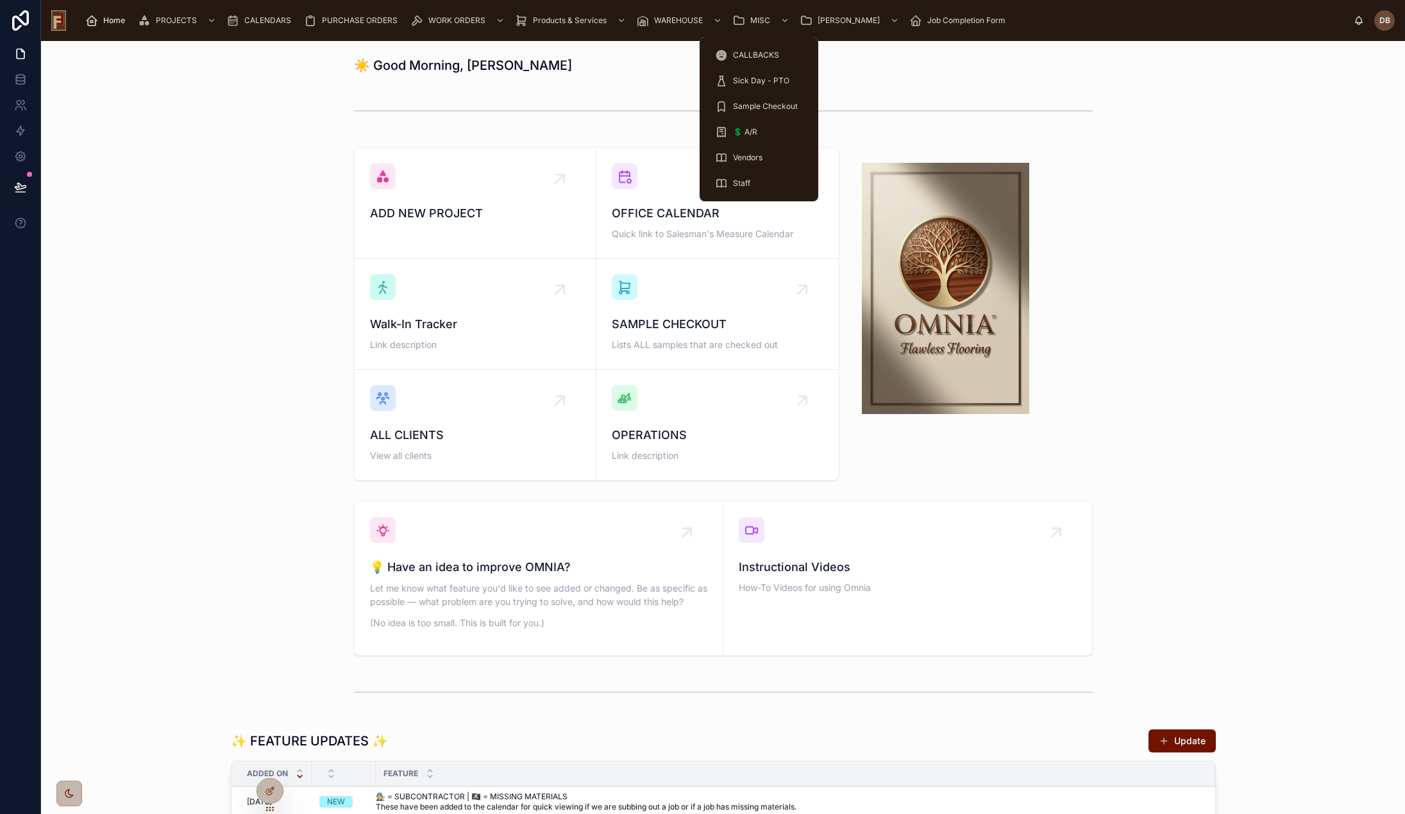
click at [753, 133] on span "💲 A/R" at bounding box center [745, 132] width 24 height 10
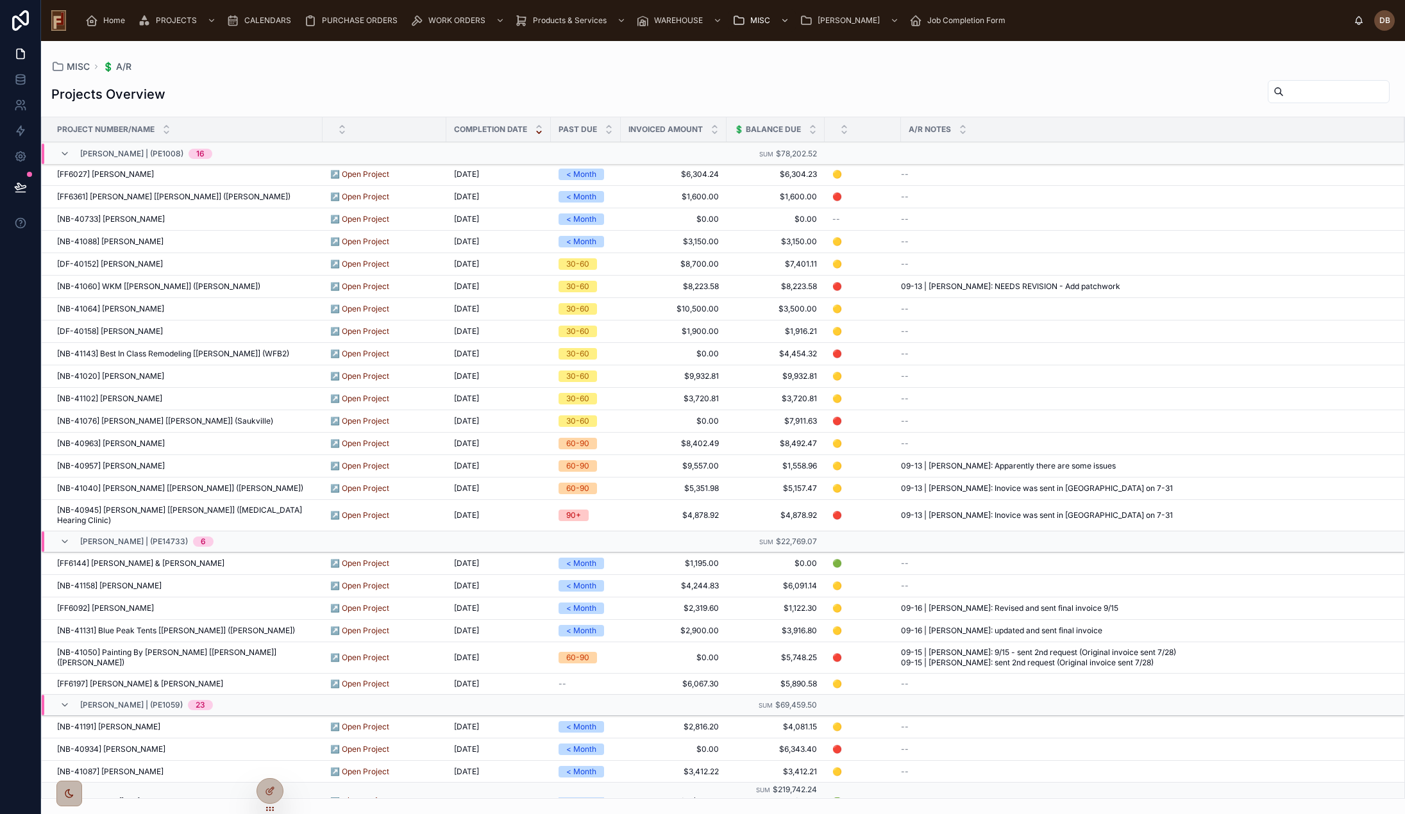
click at [111, 23] on span "Home" at bounding box center [114, 20] width 22 height 10
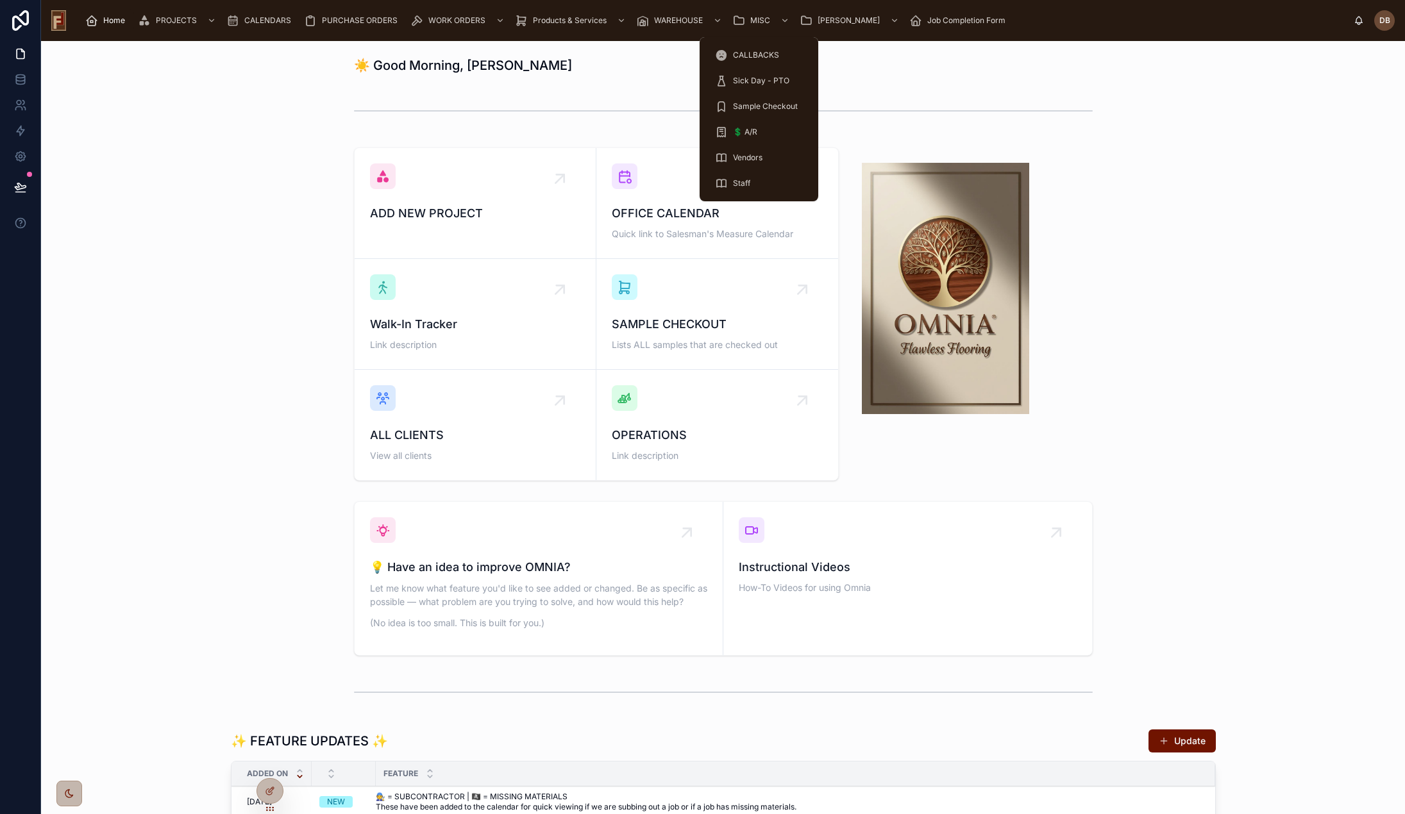
click at [744, 132] on span "💲 A/R" at bounding box center [745, 132] width 24 height 10
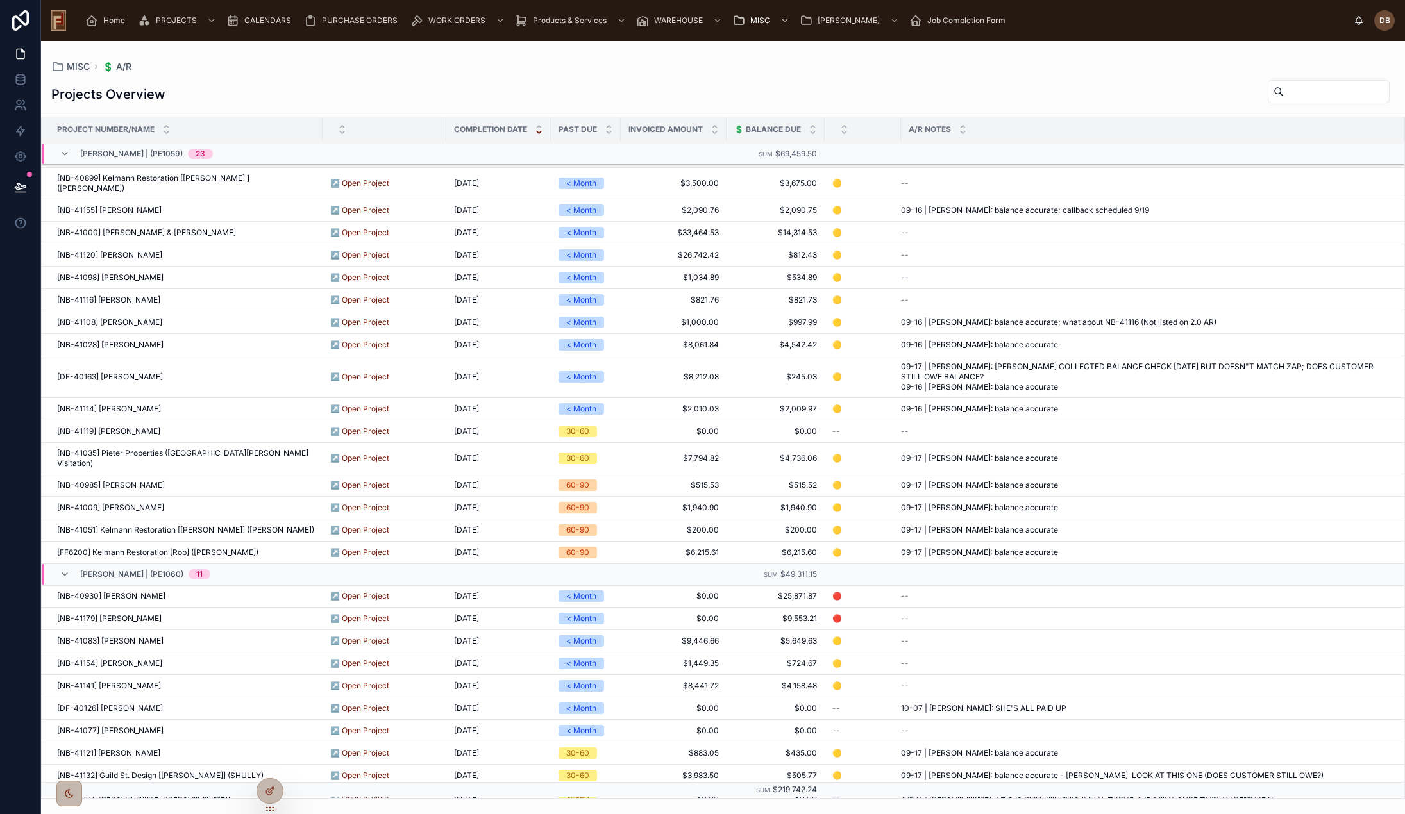
scroll to position [743, 0]
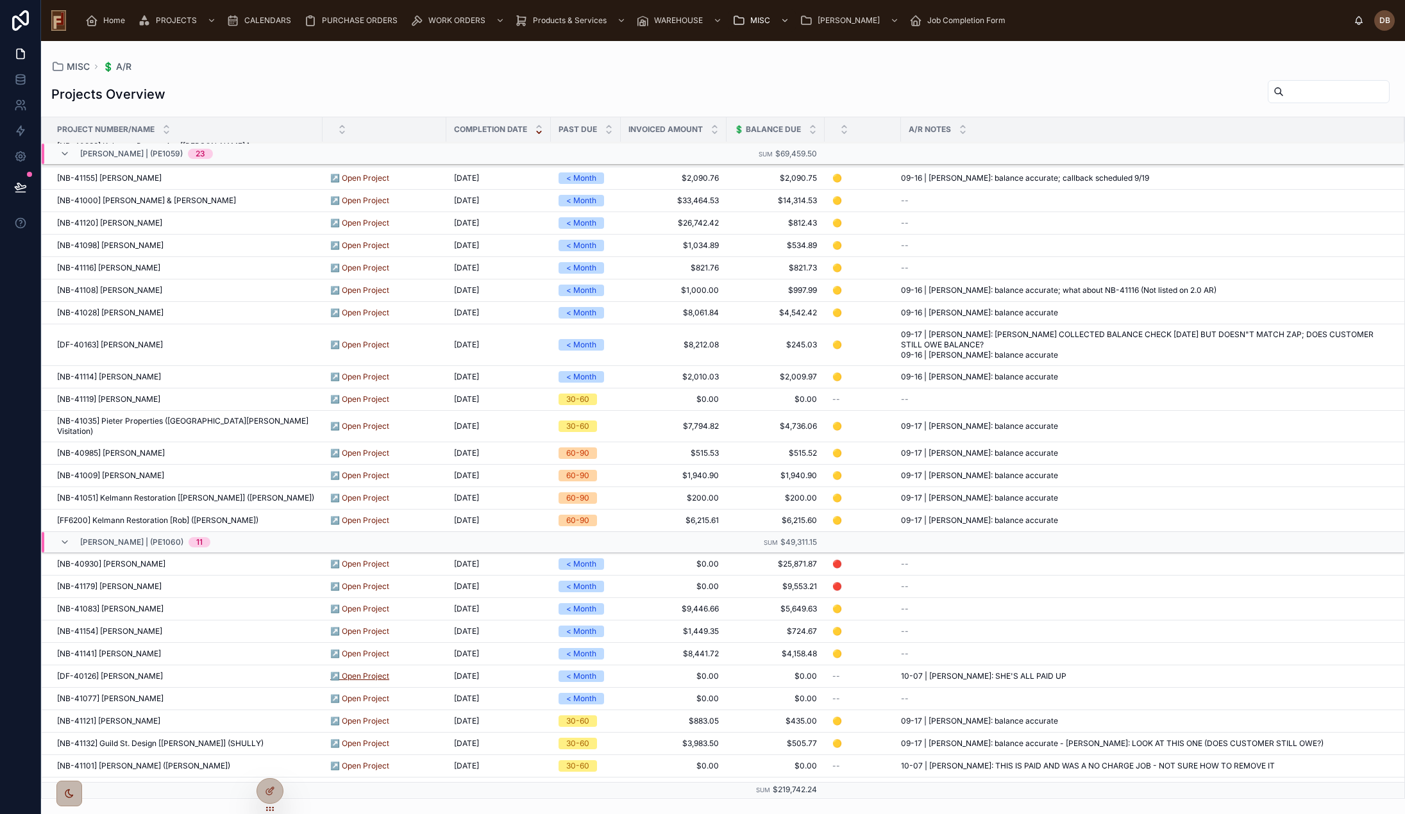
click at [362, 671] on link "↗️ Open Project" at bounding box center [359, 676] width 59 height 10
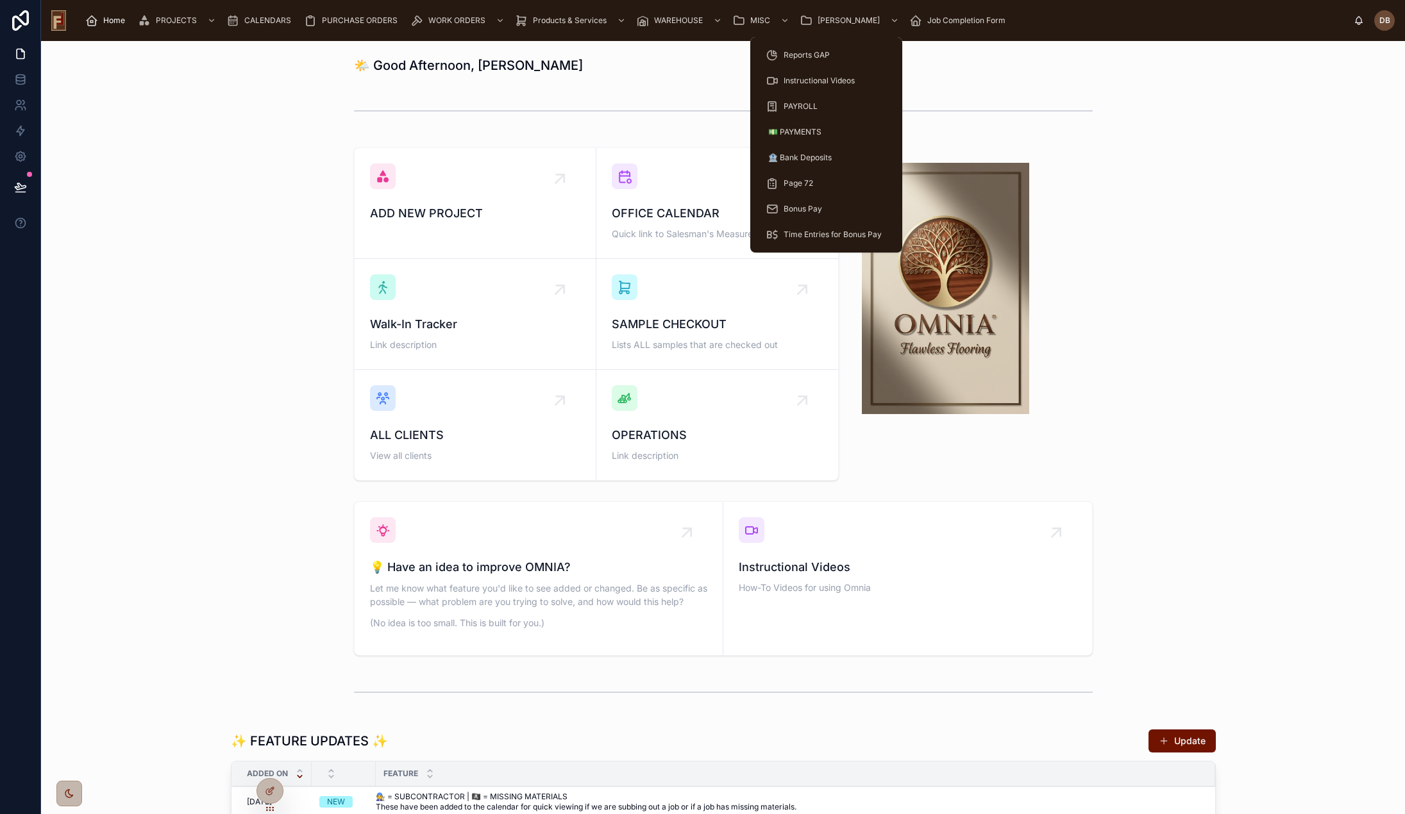
click at [829, 22] on span "[PERSON_NAME]" at bounding box center [848, 20] width 62 height 10
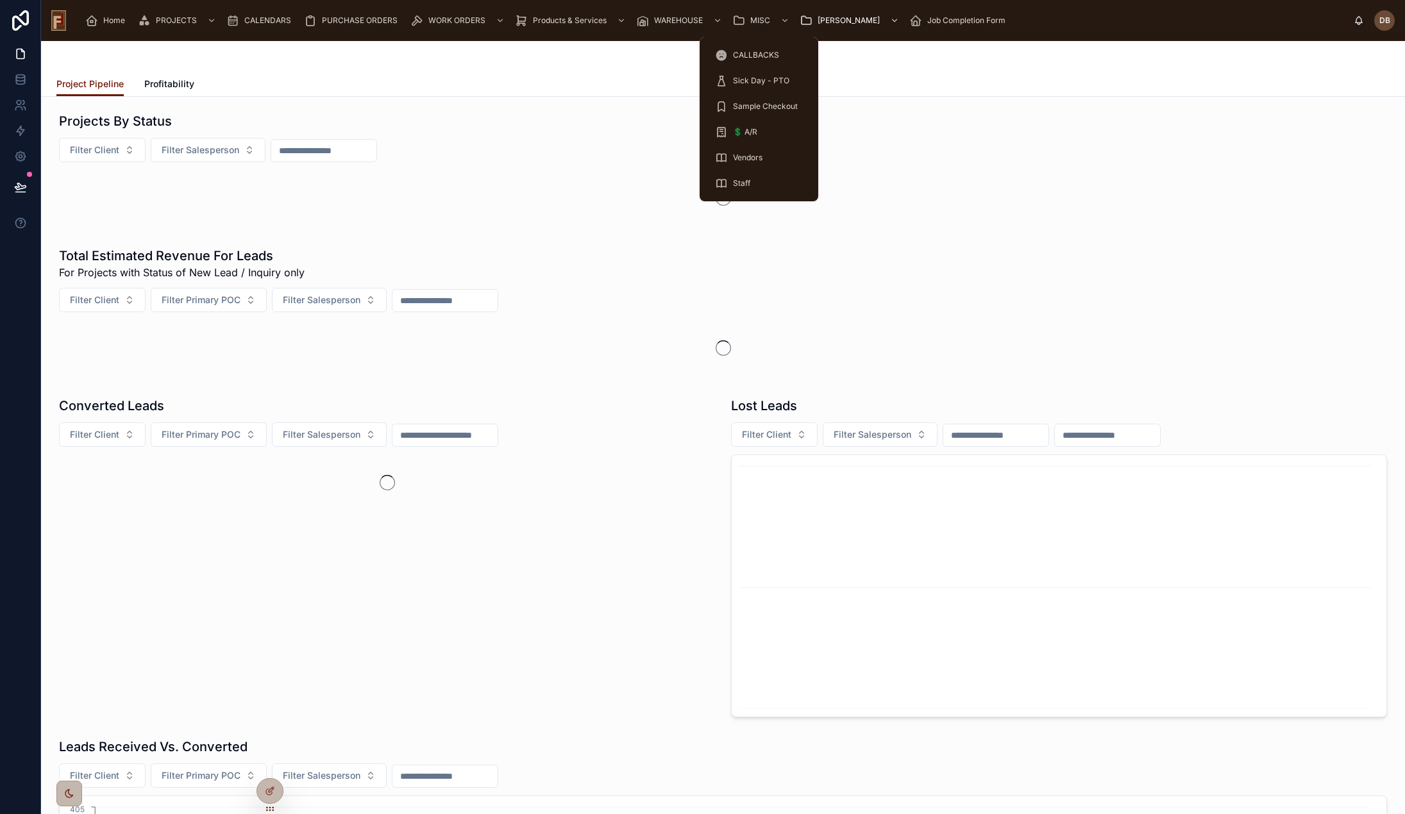
click at [755, 131] on span "💲 A/R" at bounding box center [745, 132] width 24 height 10
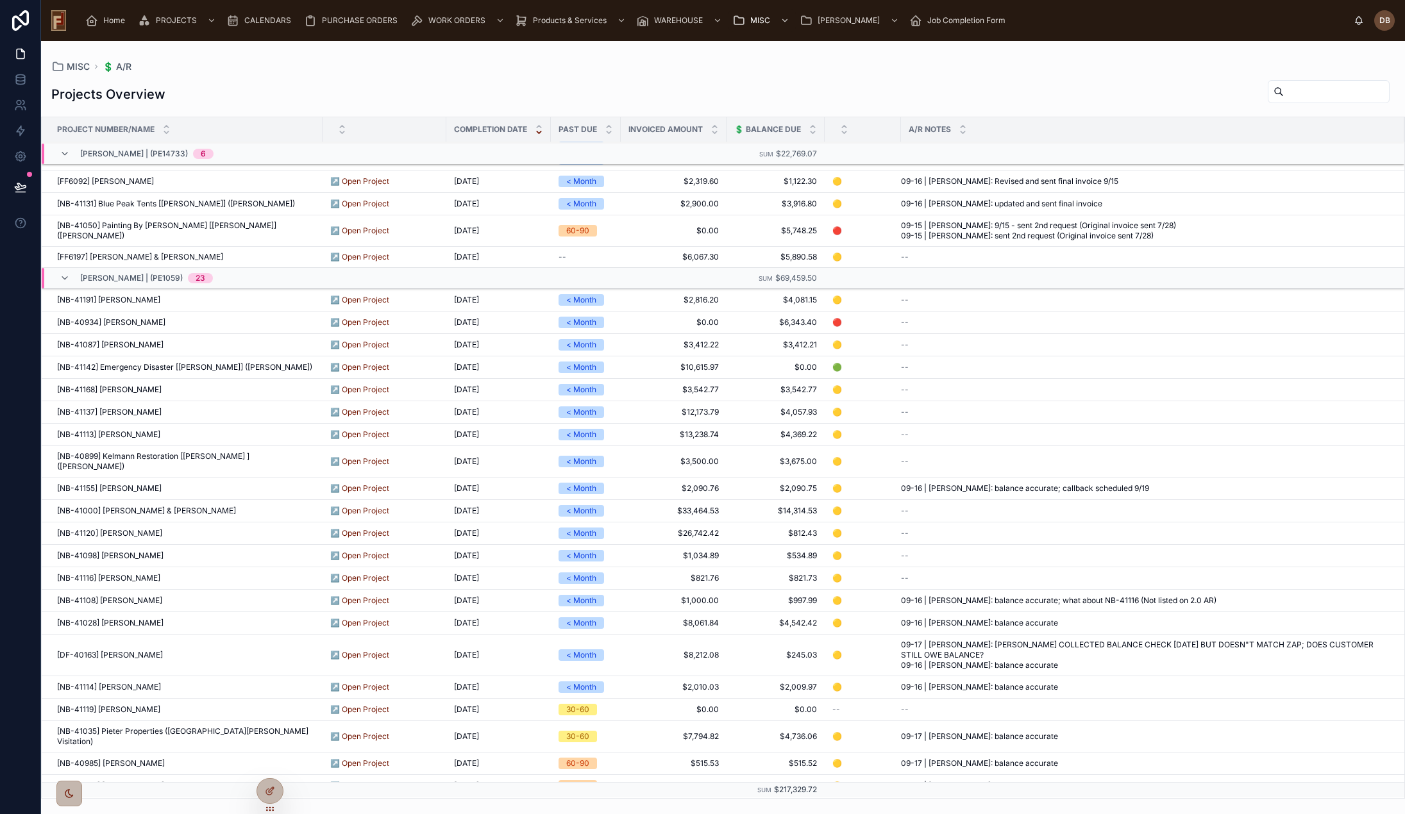
scroll to position [381, 0]
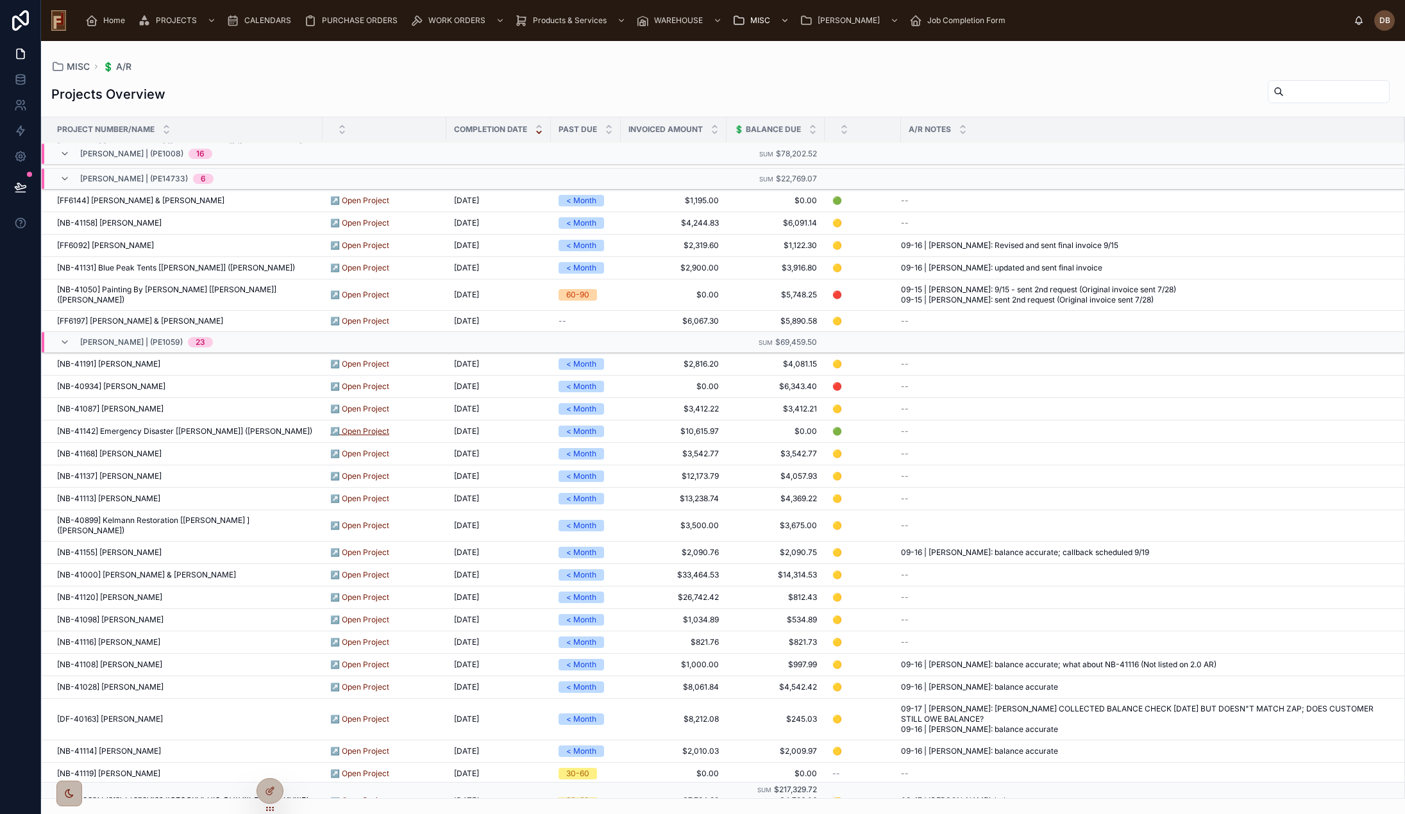
click at [336, 426] on link "↗️ Open Project" at bounding box center [359, 431] width 59 height 10
